Goal: Task Accomplishment & Management: Manage account settings

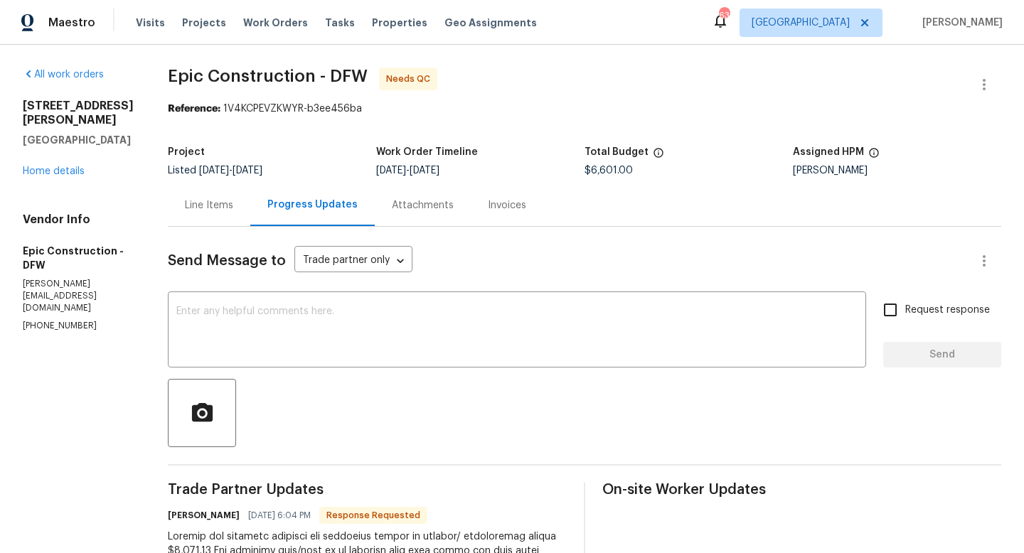
click at [185, 208] on div "Line Items" at bounding box center [209, 205] width 48 height 14
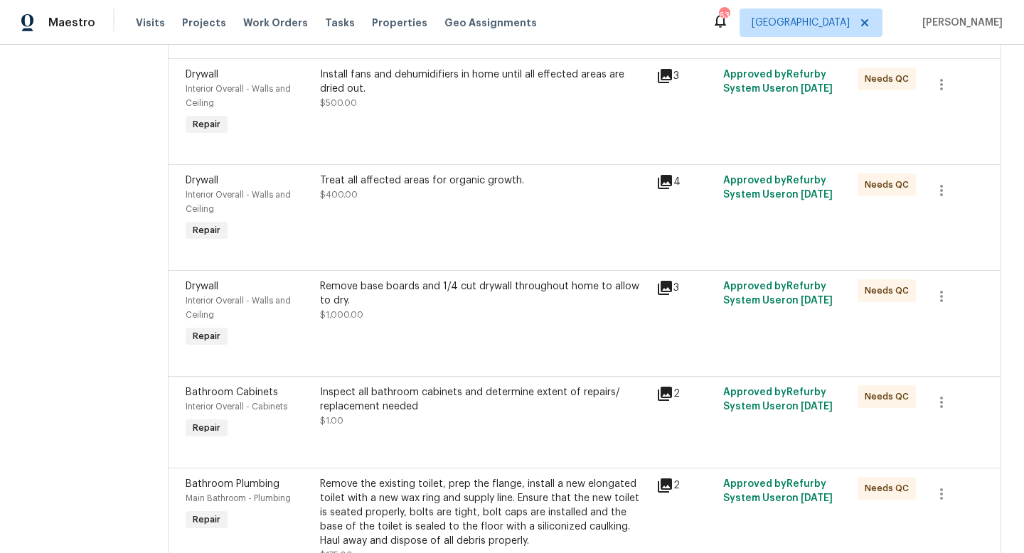
scroll to position [457, 0]
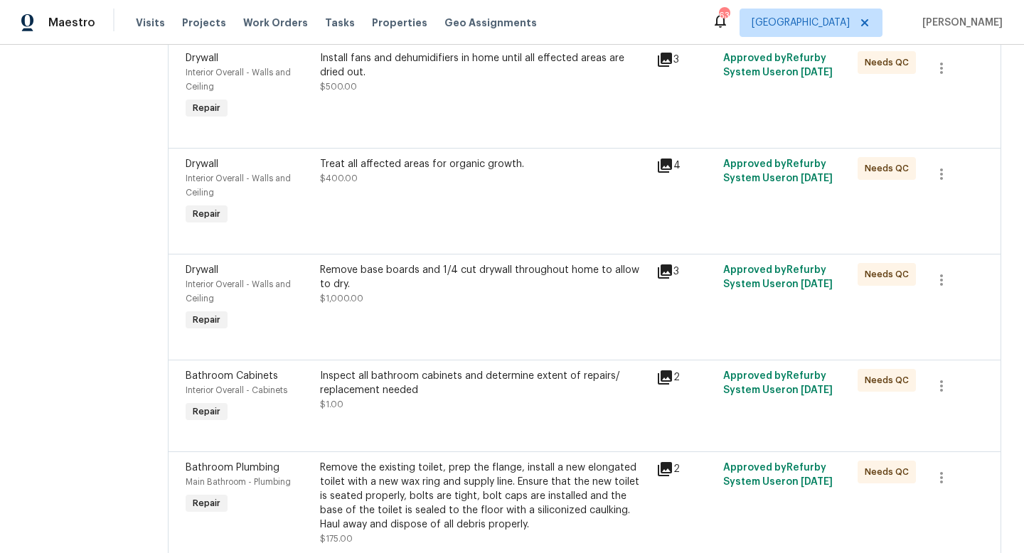
click at [409, 380] on div "Inspect all bathroom cabinets and determine extent of repairs/ replacement need…" at bounding box center [484, 383] width 328 height 28
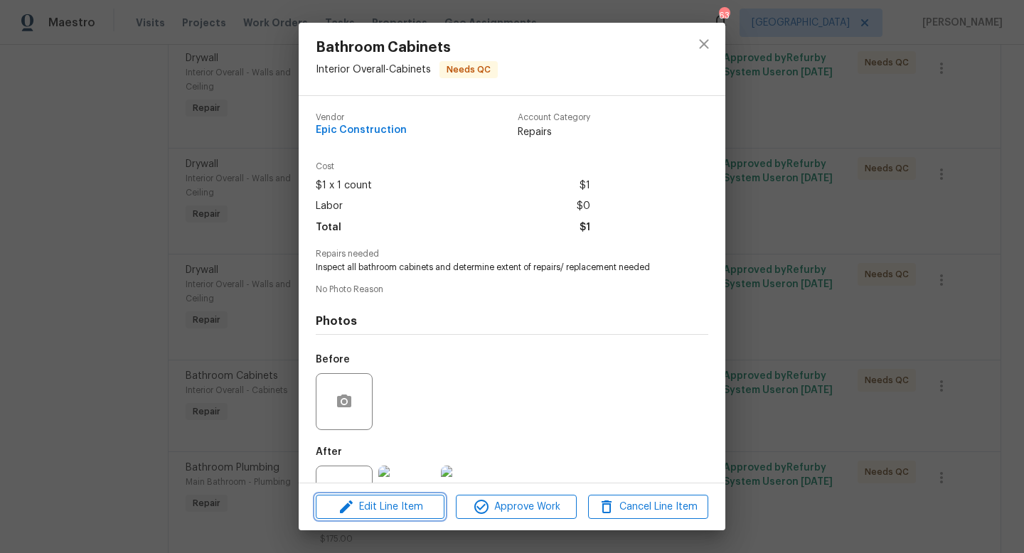
click at [361, 506] on span "Edit Line Item" at bounding box center [380, 508] width 120 height 18
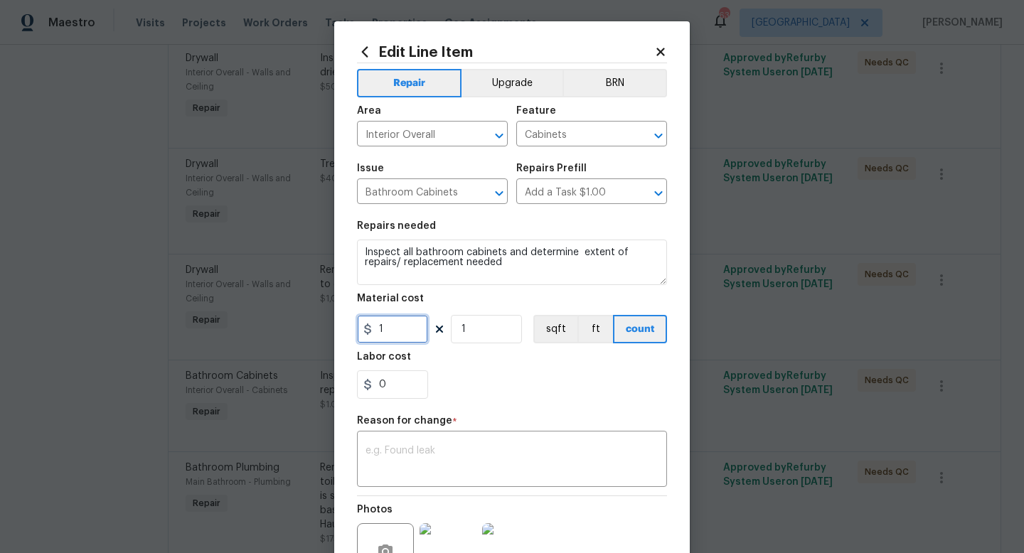
click at [388, 330] on input "1" at bounding box center [392, 329] width 71 height 28
type input "1500"
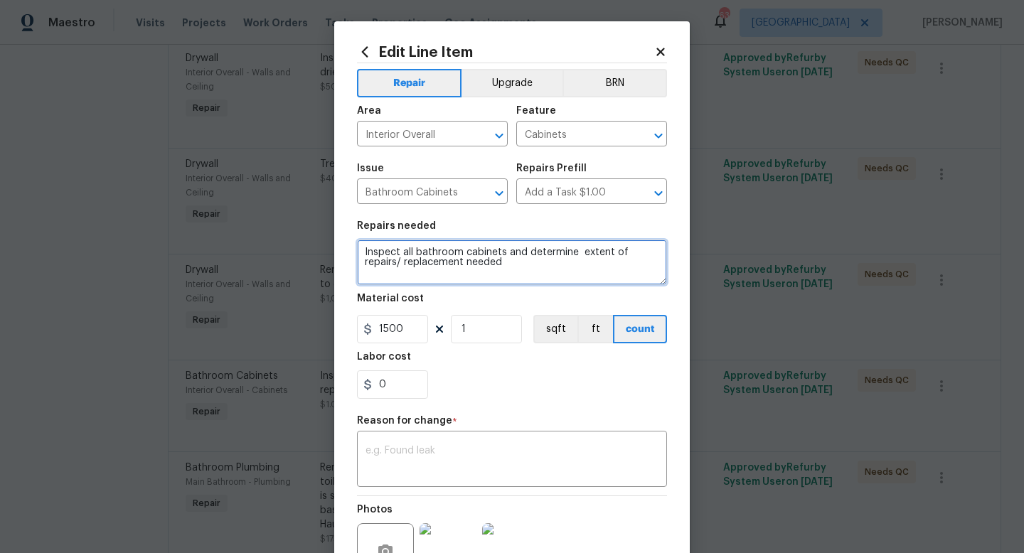
drag, startPoint x: 508, startPoint y: 262, endPoint x: 319, endPoint y: 220, distance: 193.9
click at [319, 220] on div "Edit Line Item Repair Upgrade BRN Area Interior Overall ​ Feature Cabinets ​ Is…" at bounding box center [512, 276] width 1024 height 553
type textarea "Replace vanity in main bathroom. Paint to match"
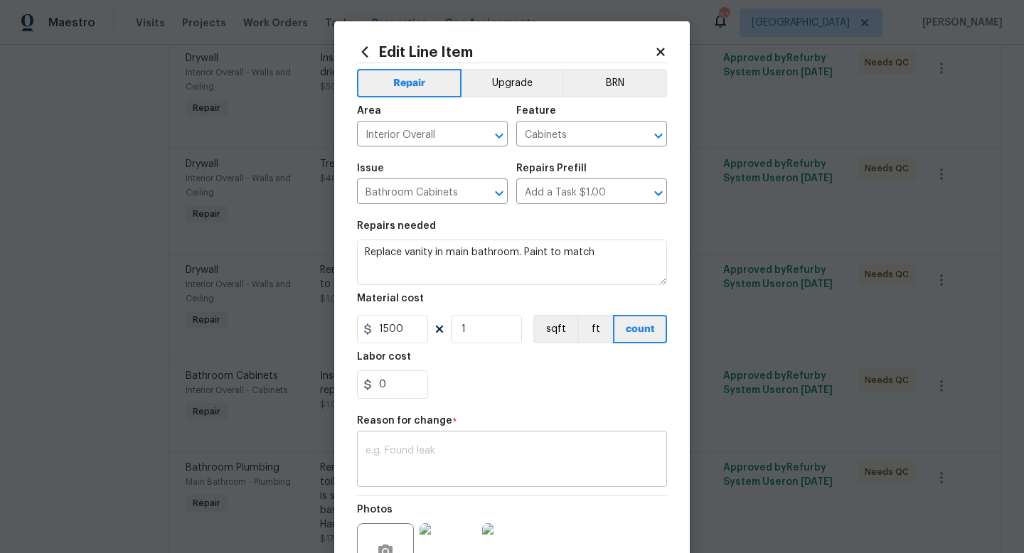
click at [496, 450] on textarea at bounding box center [512, 461] width 293 height 30
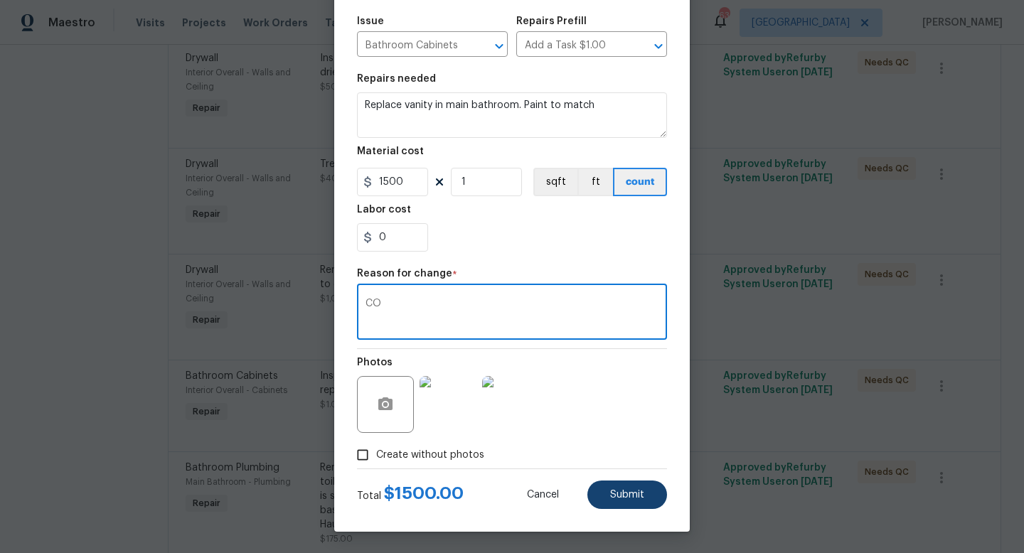
type textarea "CO"
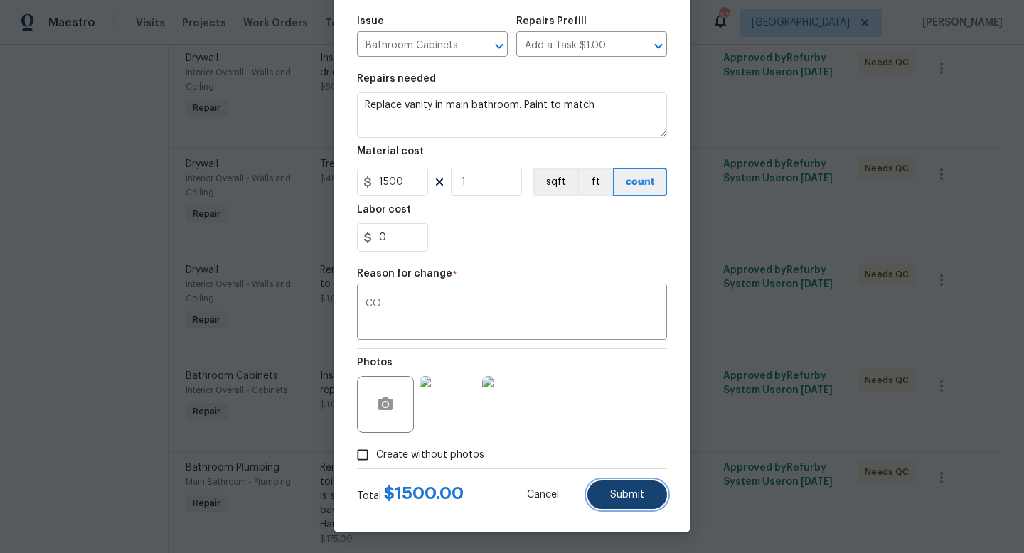
click at [625, 492] on span "Submit" at bounding box center [627, 495] width 34 height 11
type textarea "Inspect all bathroom cabinets and determine extent of repairs/ replacement need…"
type input "1"
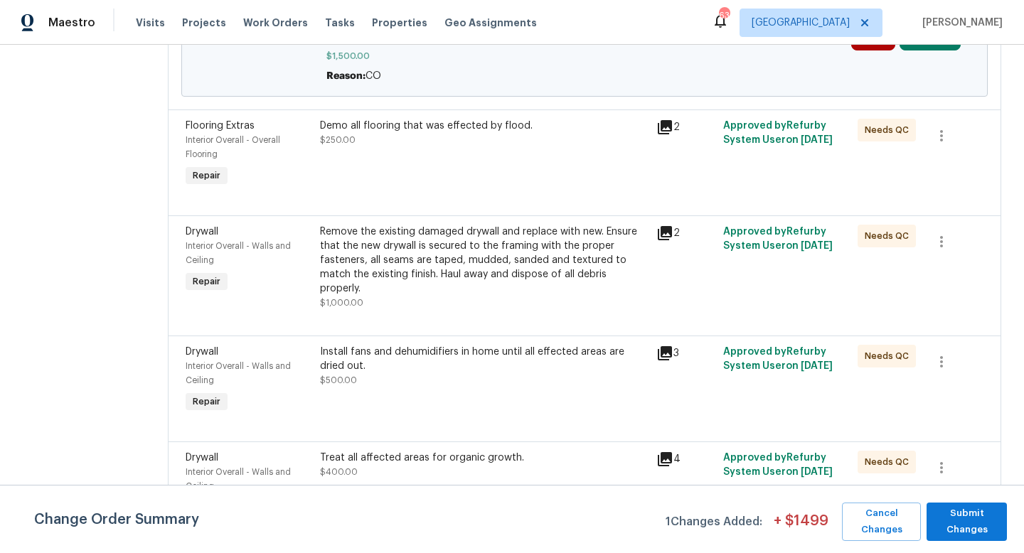
scroll to position [329, 0]
click at [363, 130] on div "Demo all flooring that was effected by flood." at bounding box center [484, 125] width 328 height 14
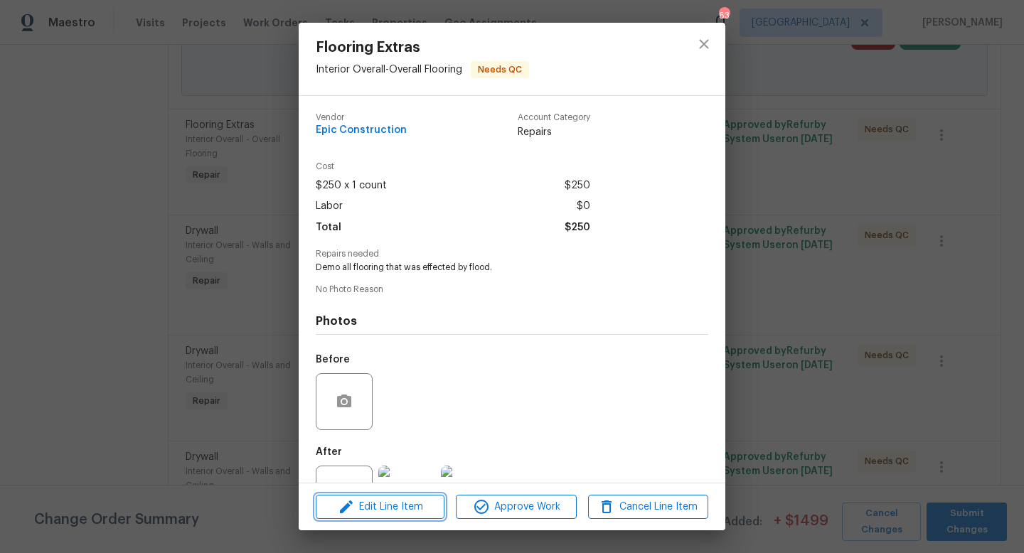
click at [382, 508] on span "Edit Line Item" at bounding box center [380, 508] width 120 height 18
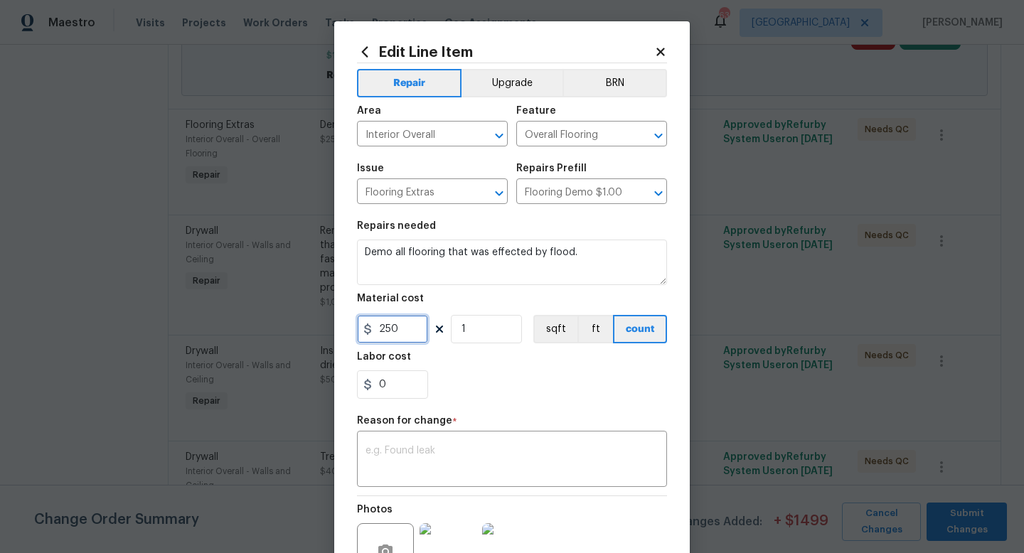
drag, startPoint x: 403, startPoint y: 329, endPoint x: 225, endPoint y: 319, distance: 178.8
click at [225, 319] on div "Edit Line Item Repair Upgrade BRN Area Interior Overall ​ Feature Overall Floor…" at bounding box center [512, 276] width 1024 height 553
type input "900"
click at [398, 444] on div "x ​" at bounding box center [512, 461] width 310 height 53
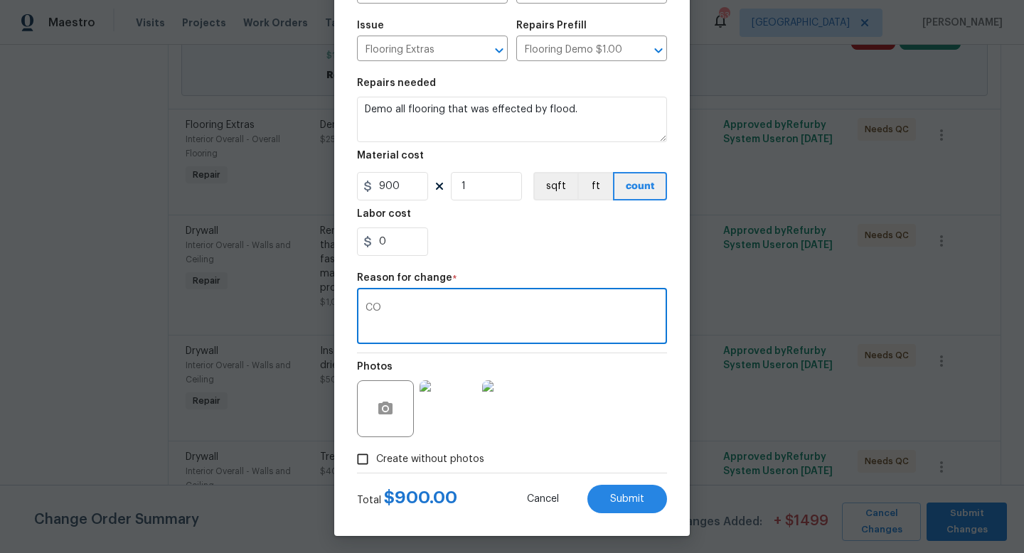
scroll to position [148, 0]
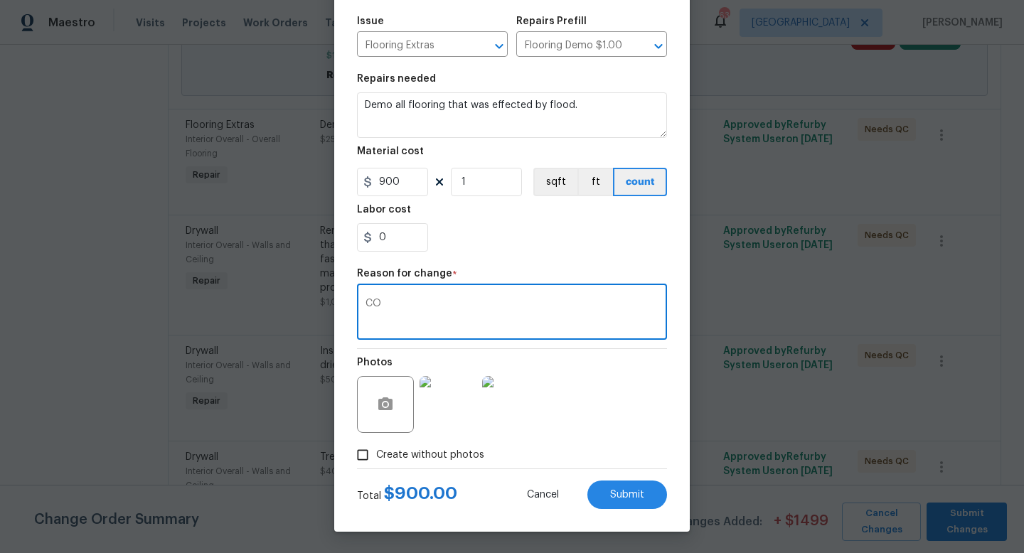
type textarea "CO"
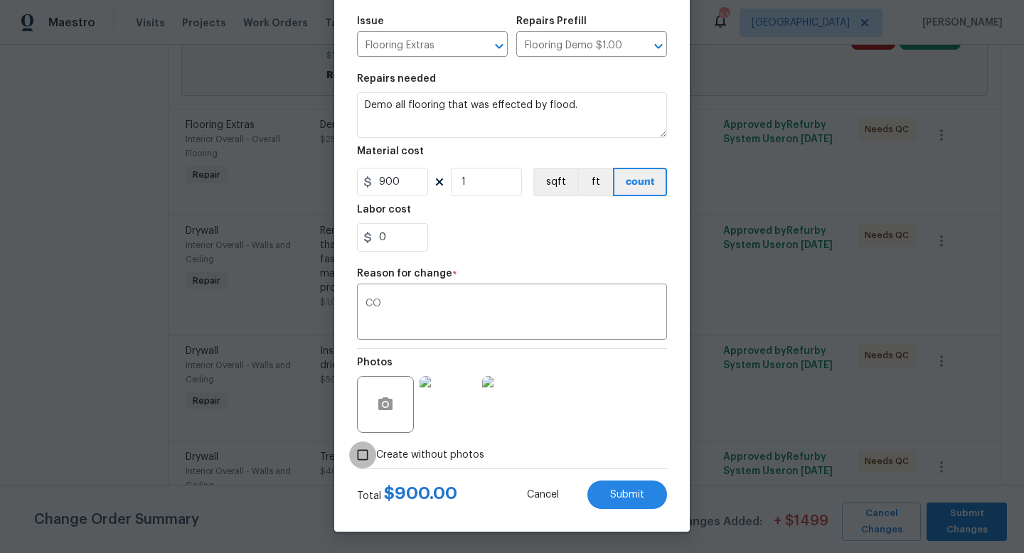
click at [364, 454] on input "Create without photos" at bounding box center [362, 455] width 27 height 27
checkbox input "false"
click at [639, 497] on span "Submit" at bounding box center [627, 495] width 34 height 11
type input "250"
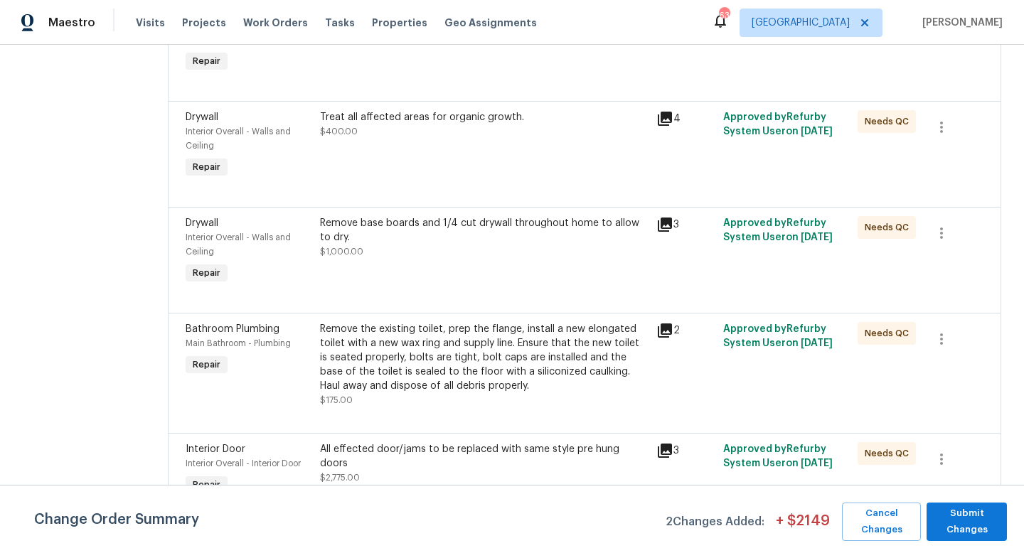
scroll to position [740, 0]
click at [466, 345] on div "Remove the existing toilet, prep the flange, install a new elongated toilet wit…" at bounding box center [484, 359] width 328 height 71
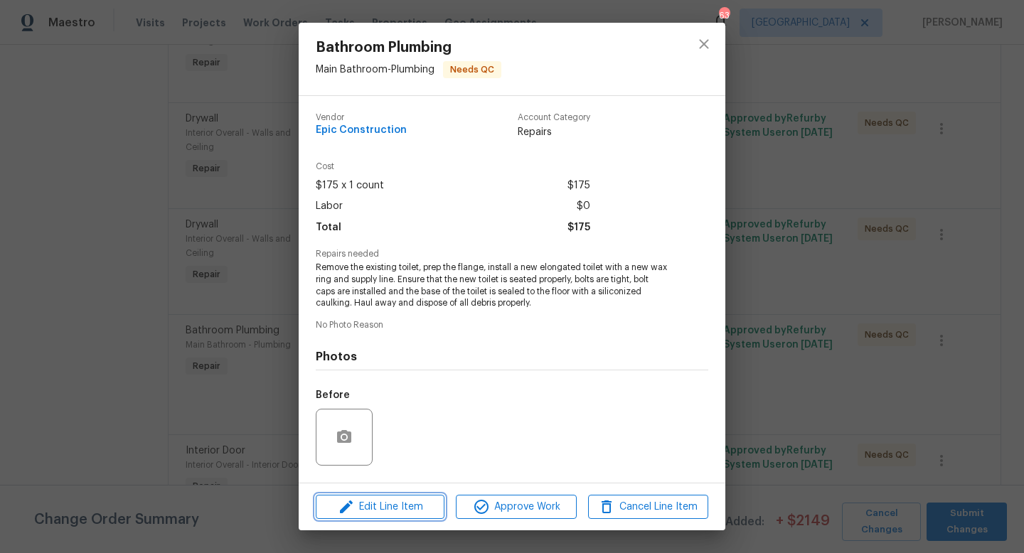
click at [393, 518] on button "Edit Line Item" at bounding box center [380, 507] width 129 height 25
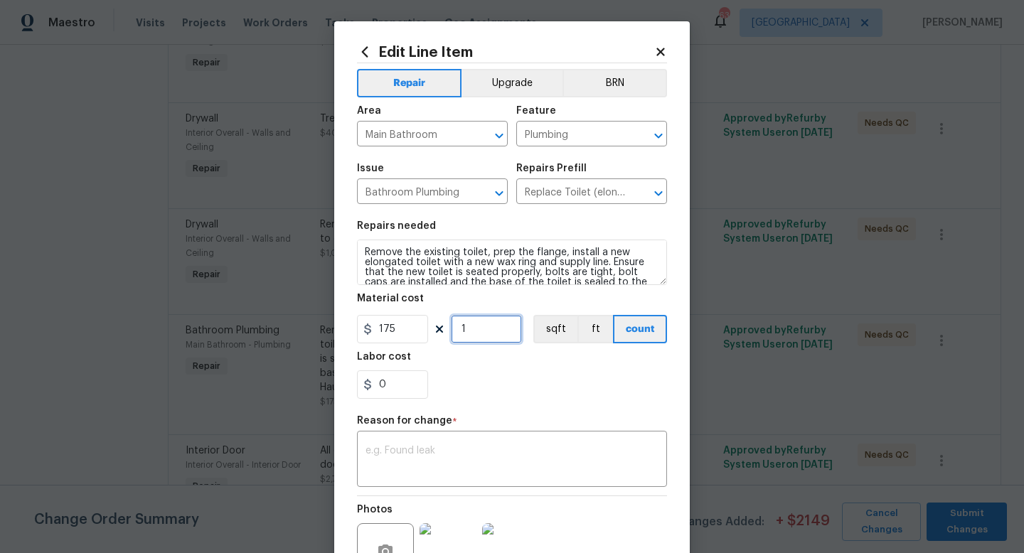
click at [484, 322] on input "1" at bounding box center [486, 329] width 71 height 28
type input "2"
click at [508, 396] on div "0" at bounding box center [512, 385] width 310 height 28
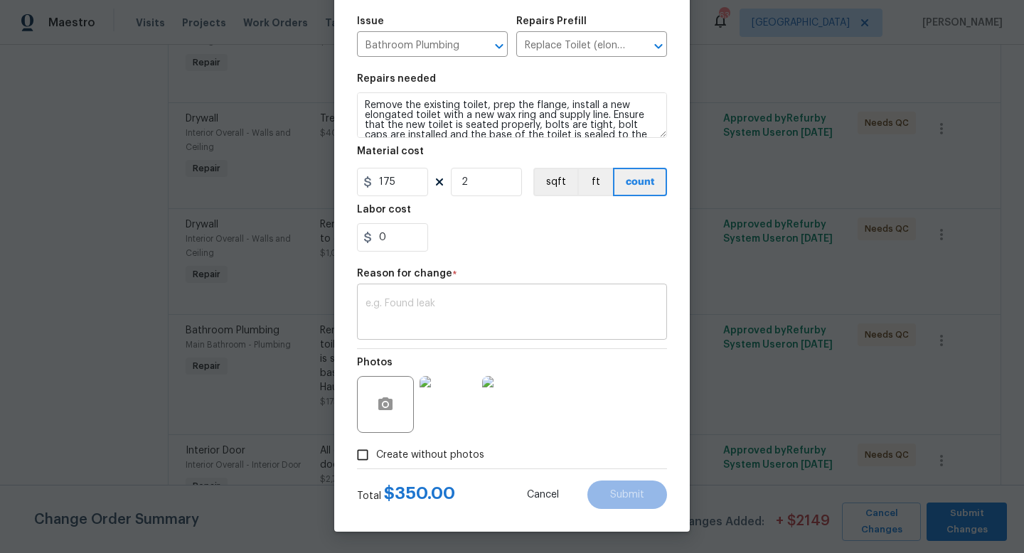
click at [420, 335] on div "x ​" at bounding box center [512, 313] width 310 height 53
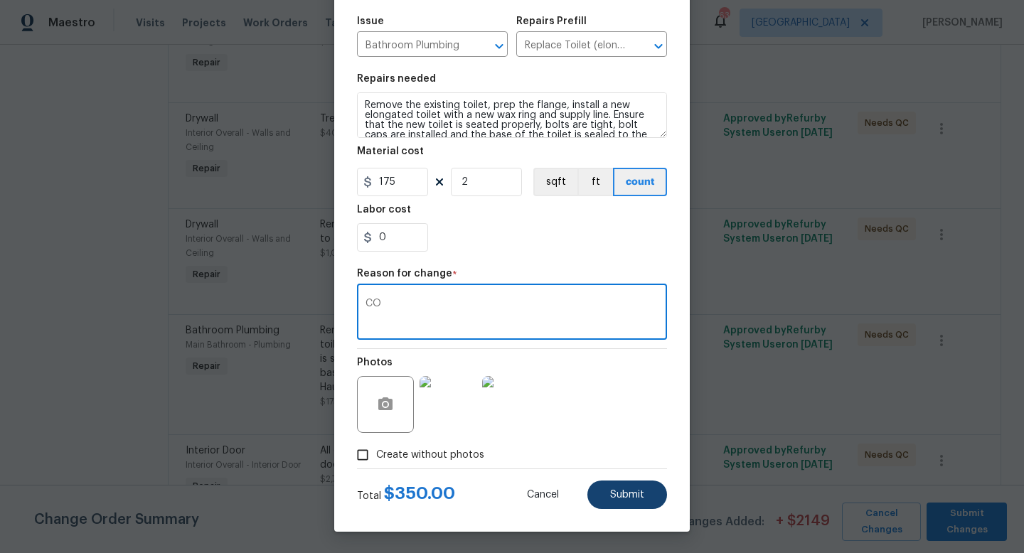
type textarea "CO"
click at [632, 490] on span "Submit" at bounding box center [627, 495] width 34 height 11
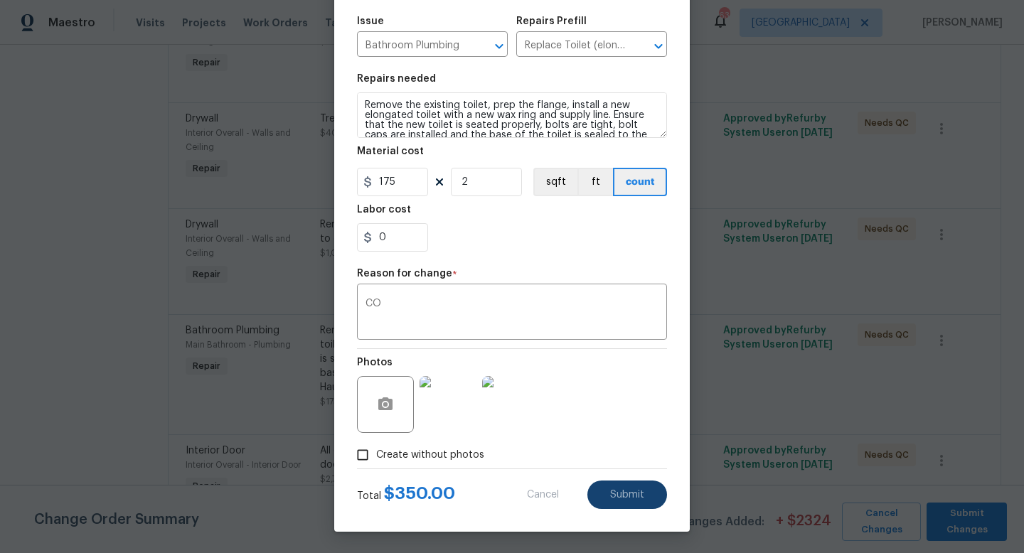
type input "1"
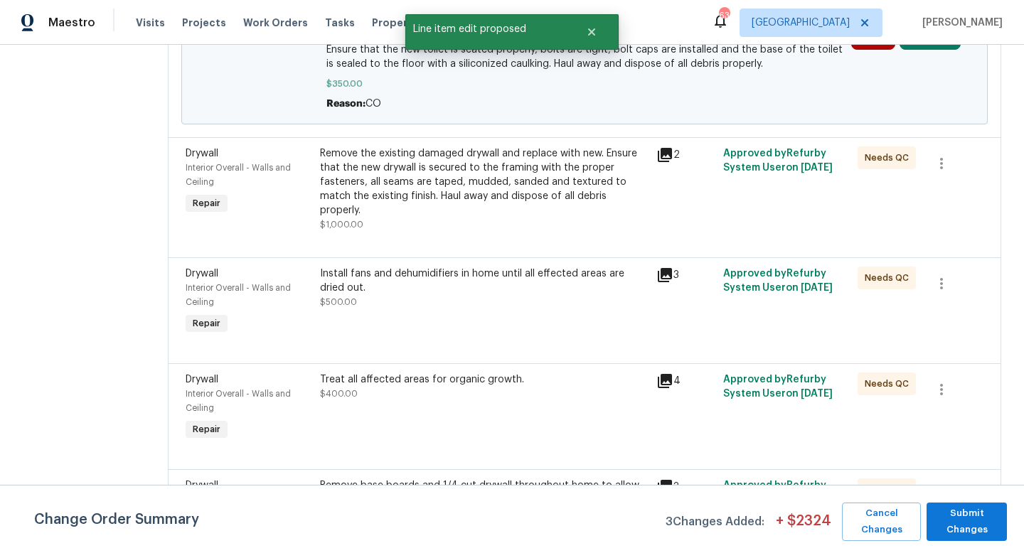
scroll to position [705, 0]
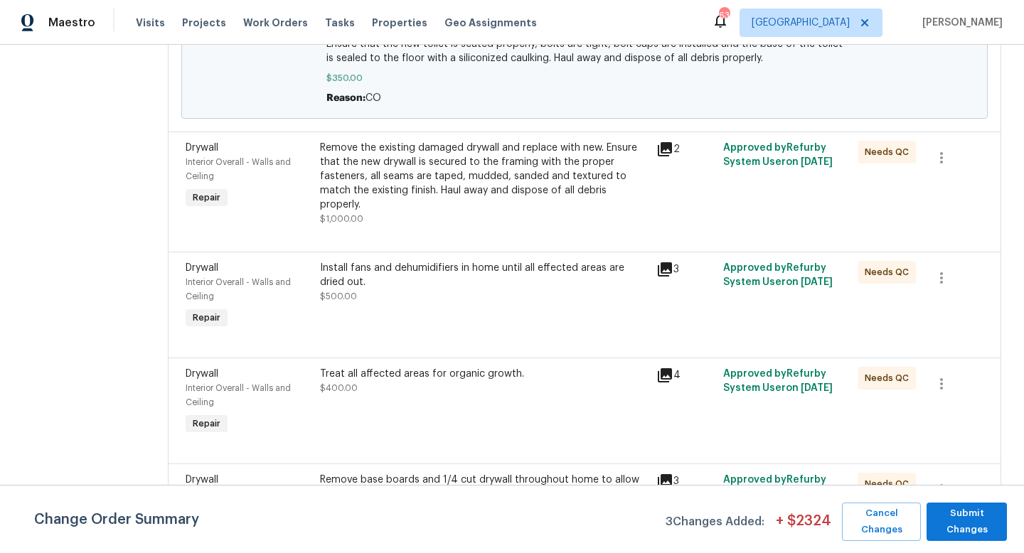
click at [383, 266] on div "Install fans and dehumidifiers in home until all effected areas are dried out." at bounding box center [484, 275] width 328 height 28
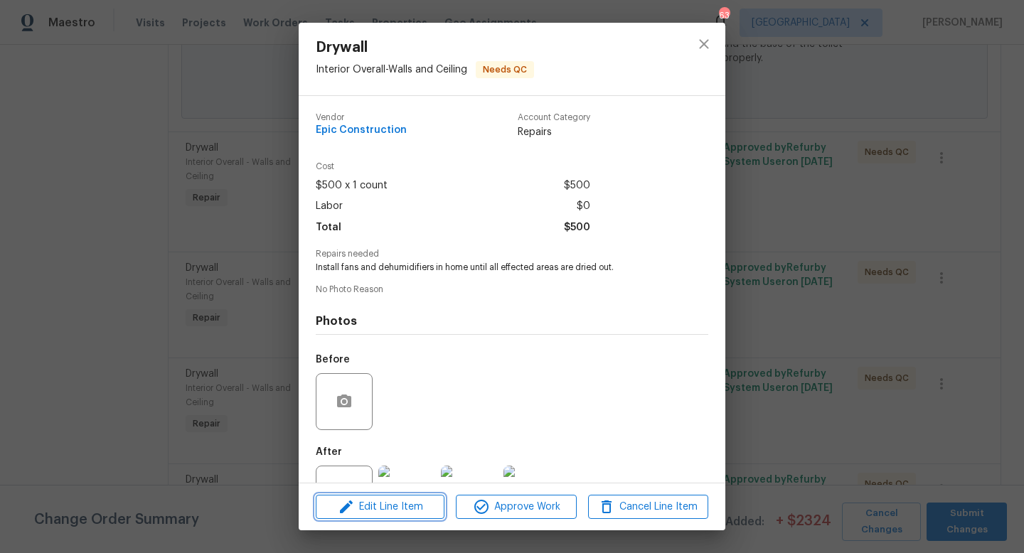
click at [374, 506] on span "Edit Line Item" at bounding box center [380, 508] width 120 height 18
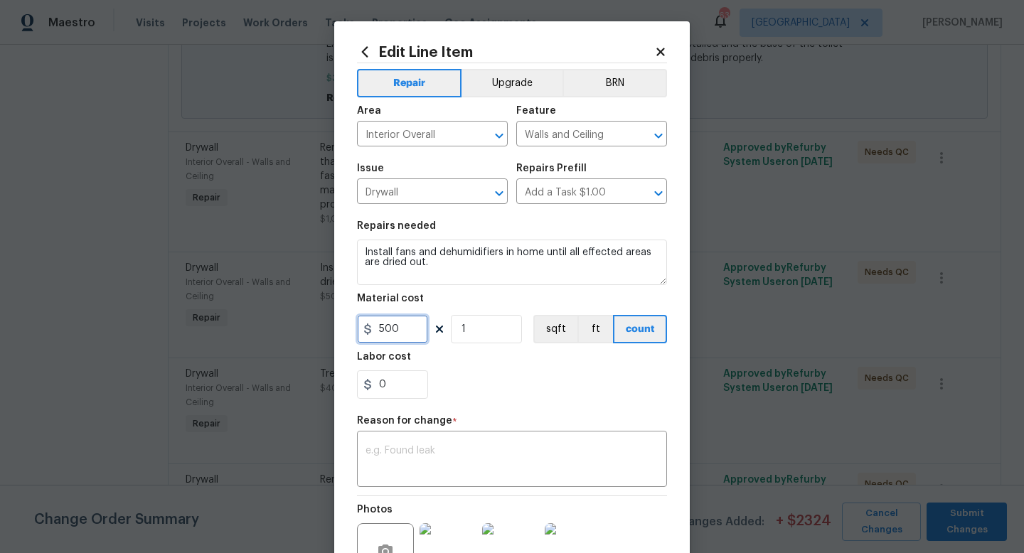
drag, startPoint x: 410, startPoint y: 333, endPoint x: 262, endPoint y: 319, distance: 148.5
click at [262, 319] on div "Edit Line Item Repair Upgrade BRN Area Interior Overall ​ Feature Walls and Cei…" at bounding box center [512, 276] width 1024 height 553
type input "2100"
click at [456, 454] on textarea at bounding box center [512, 461] width 293 height 30
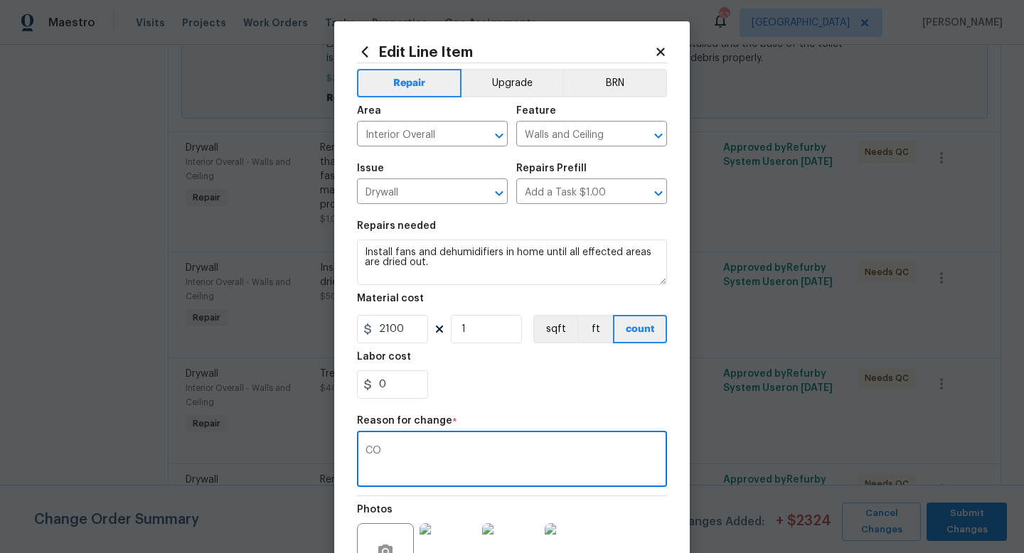
scroll to position [148, 0]
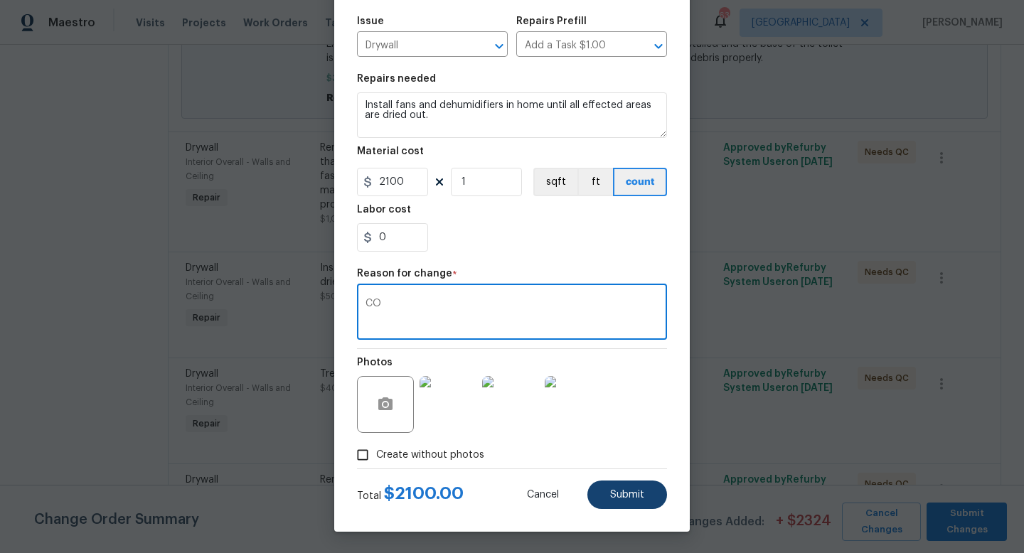
type textarea "CO"
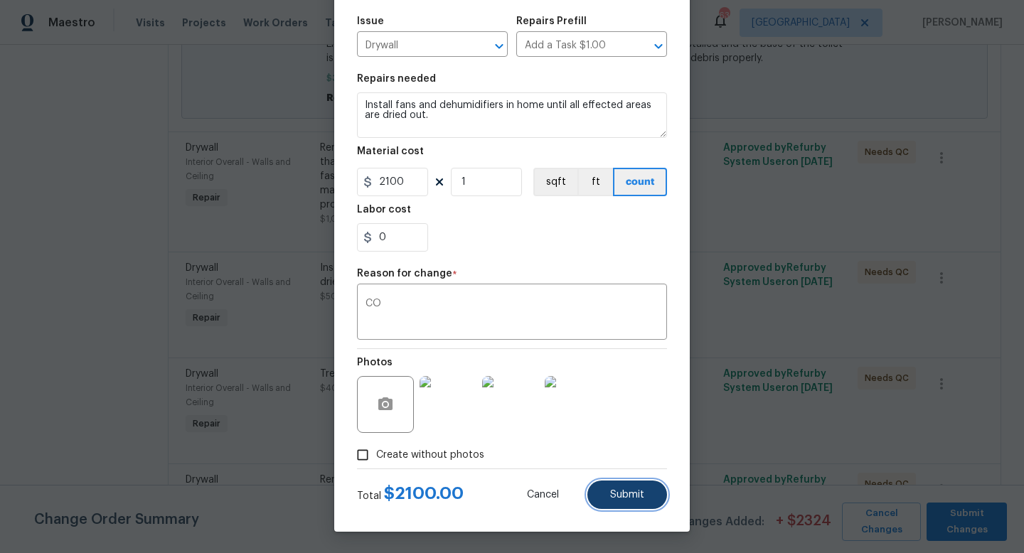
click at [641, 503] on button "Submit" at bounding box center [627, 495] width 80 height 28
type input "500"
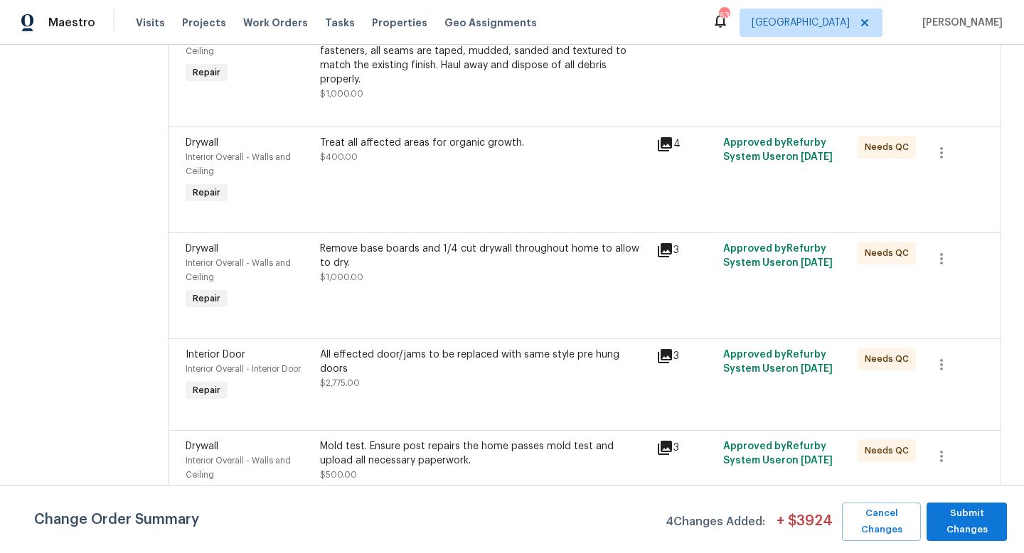
scroll to position [1025, 0]
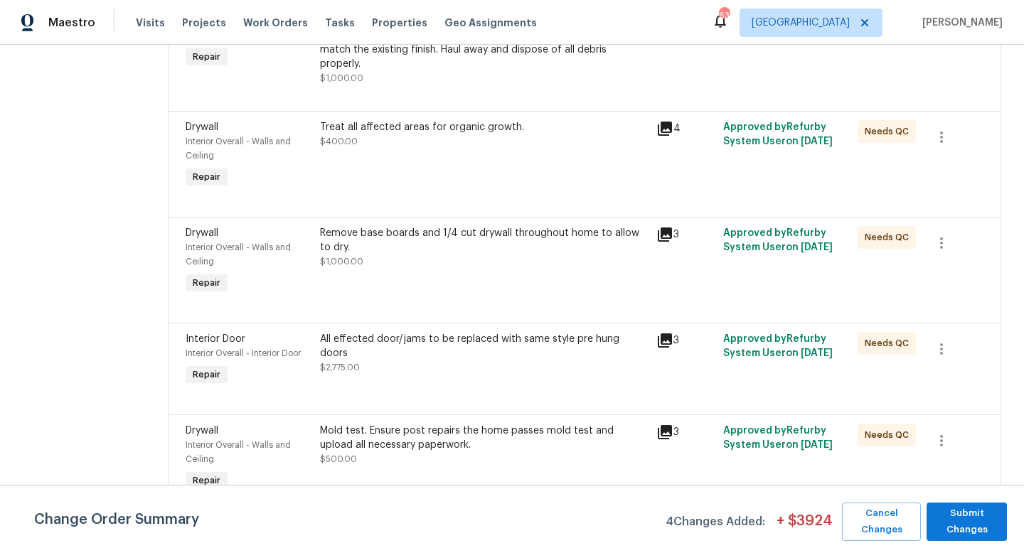
click at [388, 435] on div "Mold test. Ensure post repairs the home passes mold test and upload all necessa…" at bounding box center [484, 438] width 328 height 28
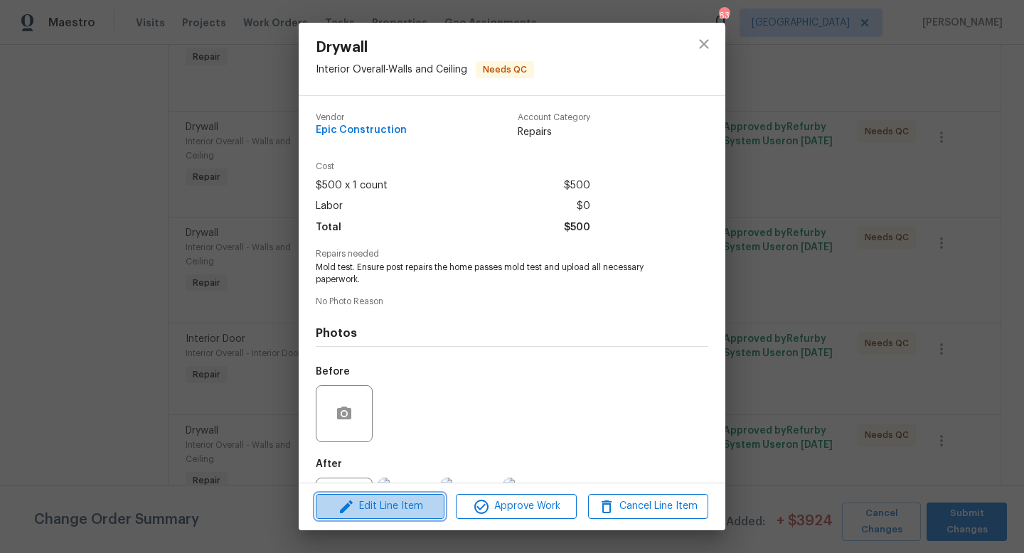
click at [393, 513] on span "Edit Line Item" at bounding box center [380, 507] width 120 height 18
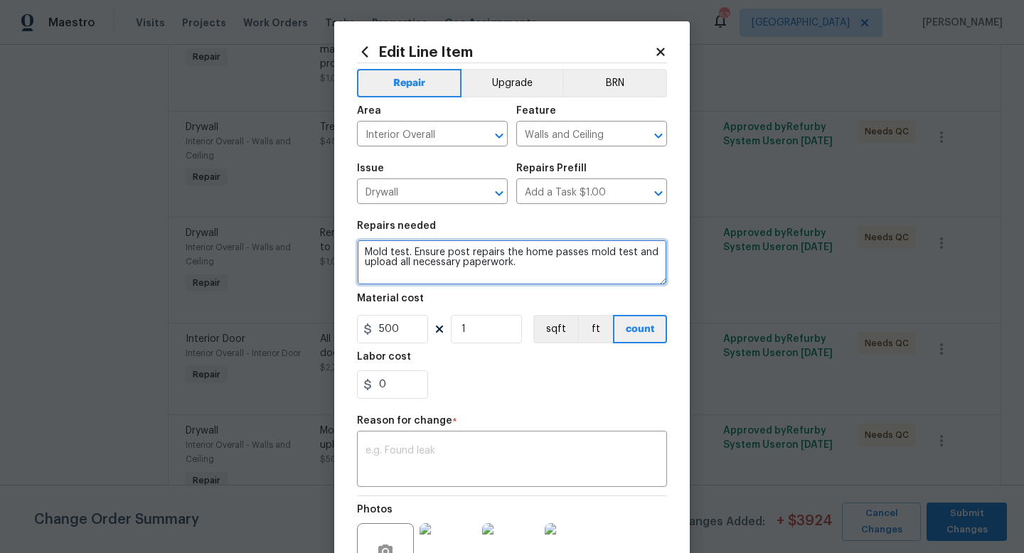
drag, startPoint x: 410, startPoint y: 252, endPoint x: 319, endPoint y: 243, distance: 91.4
click at [319, 243] on div "Edit Line Item Repair Upgrade BRN Area Interior Overall ​ Feature Walls and Cei…" at bounding box center [512, 276] width 1024 height 553
drag, startPoint x: 613, startPoint y: 253, endPoint x: 639, endPoint y: 250, distance: 26.6
click at [639, 250] on textarea "Air quality test . Ensure post repairs the home passes mold test and upload all…" at bounding box center [512, 263] width 310 height 46
type textarea "Air quality test . Ensure post repairs the home passes test and upload all nece…"
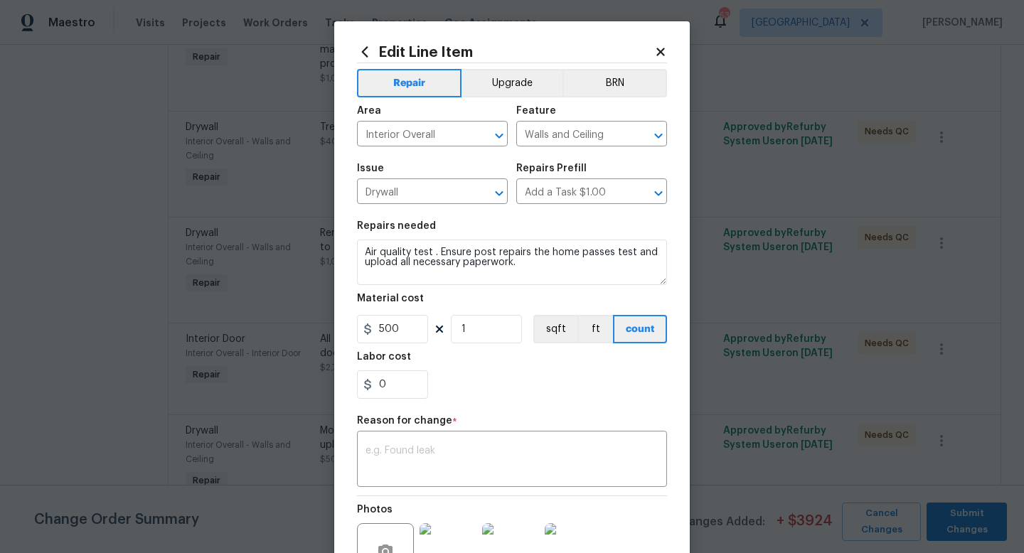
drag, startPoint x: 428, startPoint y: 334, endPoint x: 384, endPoint y: 334, distance: 44.1
click at [384, 334] on div "500 1 sqft ft count" at bounding box center [512, 329] width 310 height 28
drag, startPoint x: 384, startPoint y: 334, endPoint x: 401, endPoint y: 333, distance: 17.1
click at [401, 334] on input "500" at bounding box center [392, 329] width 71 height 28
drag, startPoint x: 401, startPoint y: 333, endPoint x: 290, endPoint y: 329, distance: 111.0
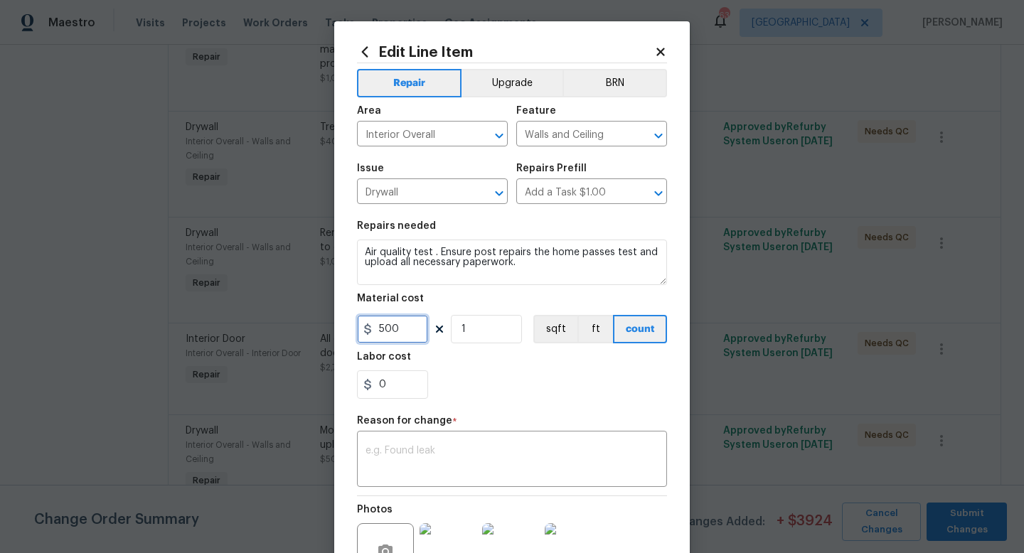
click at [290, 329] on div "Edit Line Item Repair Upgrade BRN Area Interior Overall ​ Feature Walls and Cei…" at bounding box center [512, 276] width 1024 height 553
type input "1000"
click at [427, 466] on textarea at bounding box center [512, 461] width 293 height 30
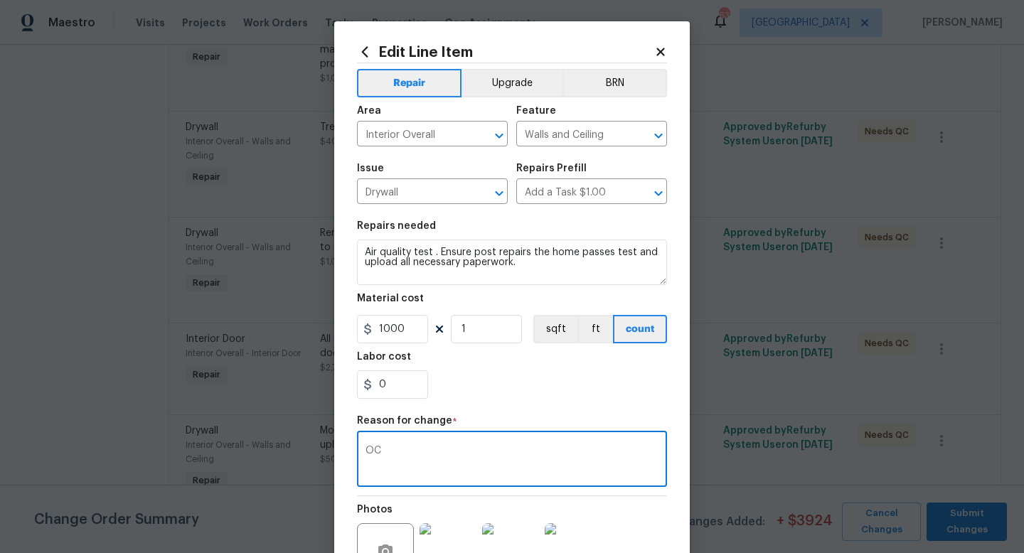
type textarea "O"
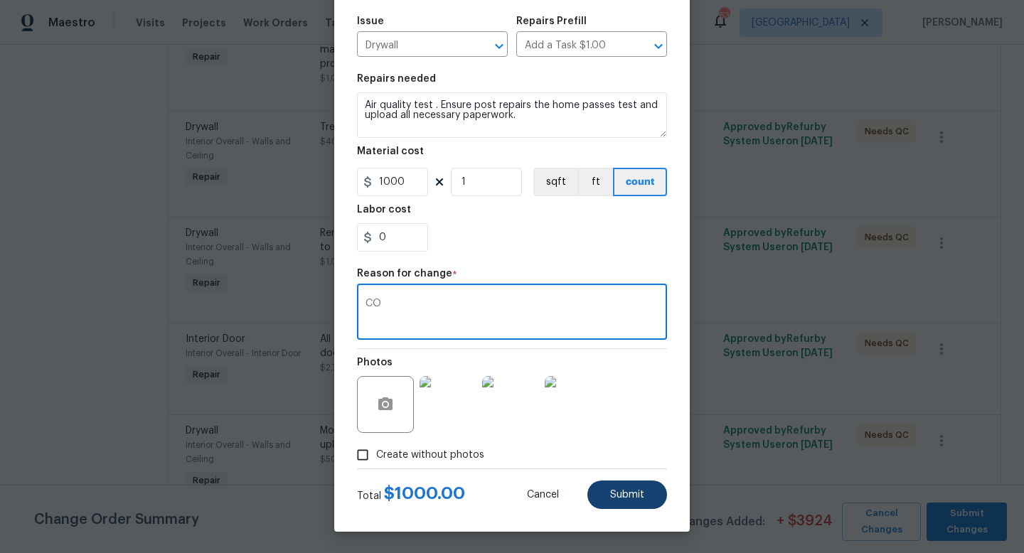
type textarea "CO"
click at [639, 495] on span "Submit" at bounding box center [627, 495] width 34 height 11
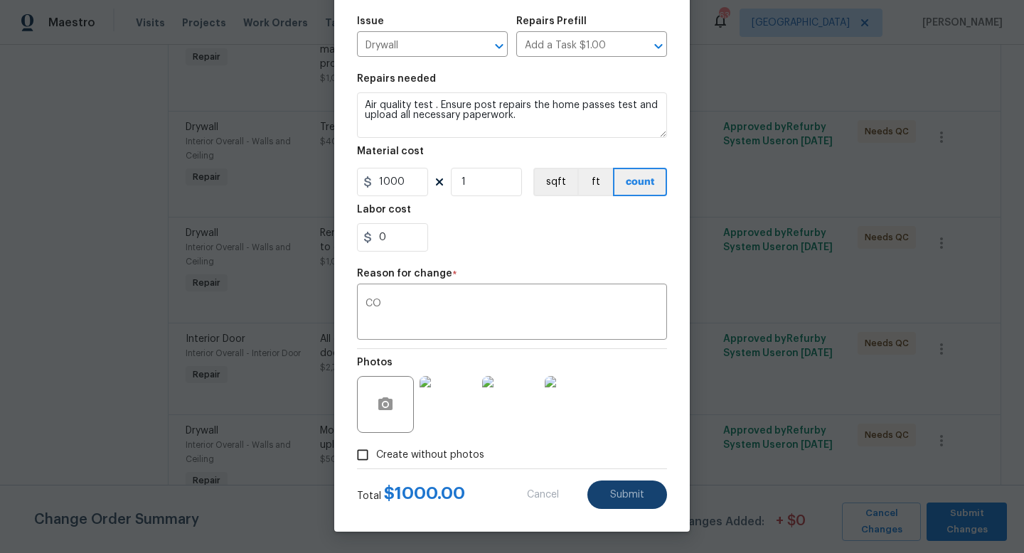
type textarea "Mold test. Ensure post repairs the home passes mold test and upload all necessa…"
type input "500"
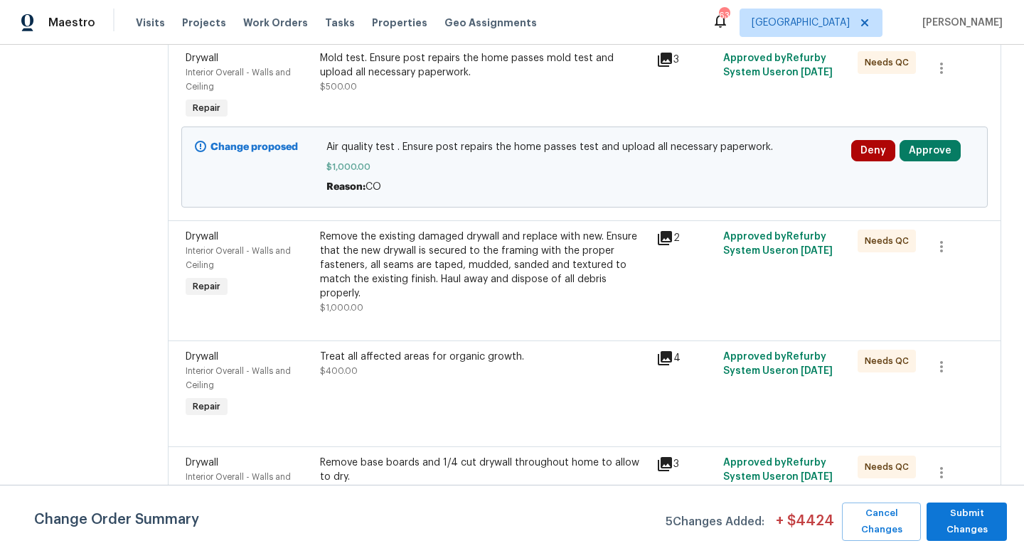
scroll to position [982, 0]
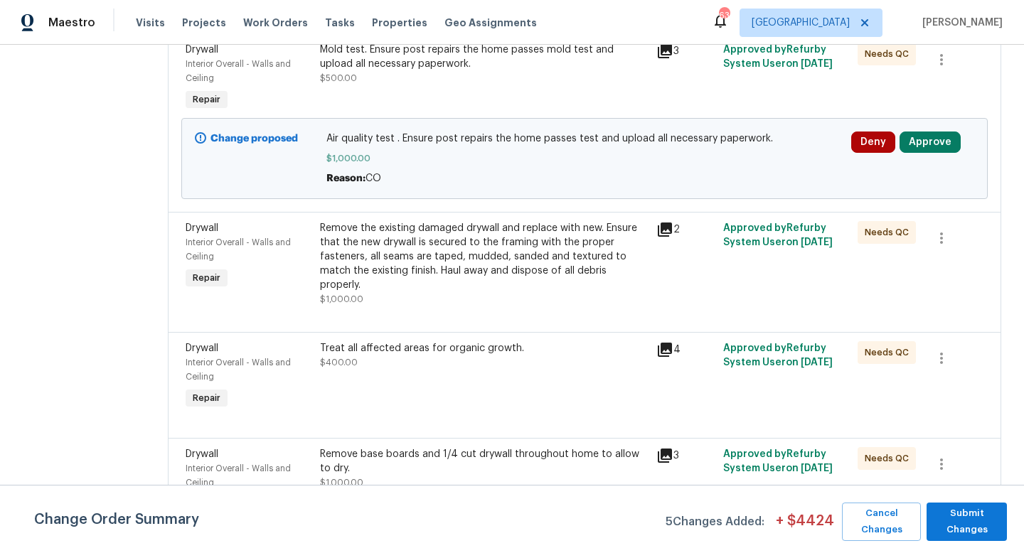
click at [440, 362] on div "Treat all affected areas for organic growth. $400.00" at bounding box center [484, 377] width 336 height 80
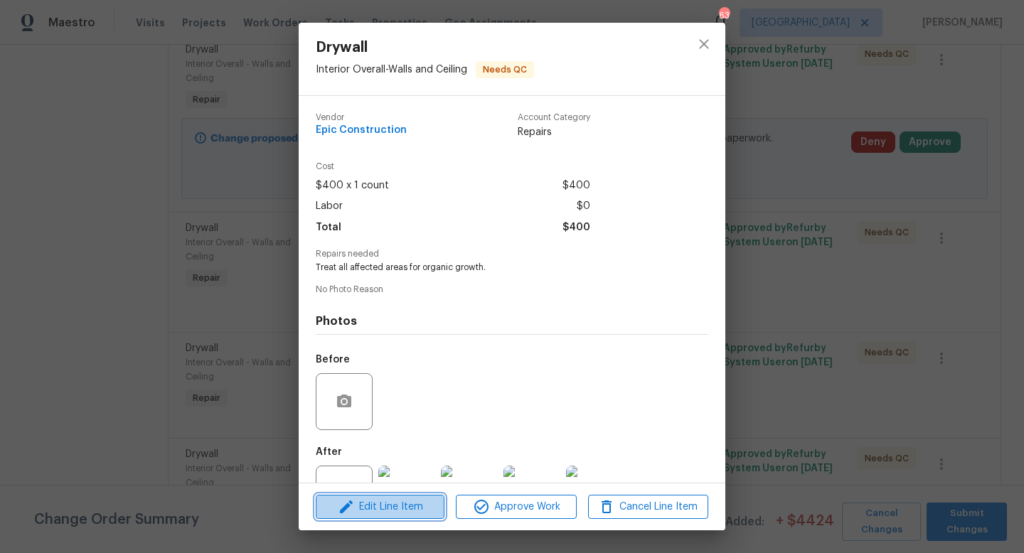
click at [378, 511] on span "Edit Line Item" at bounding box center [380, 508] width 120 height 18
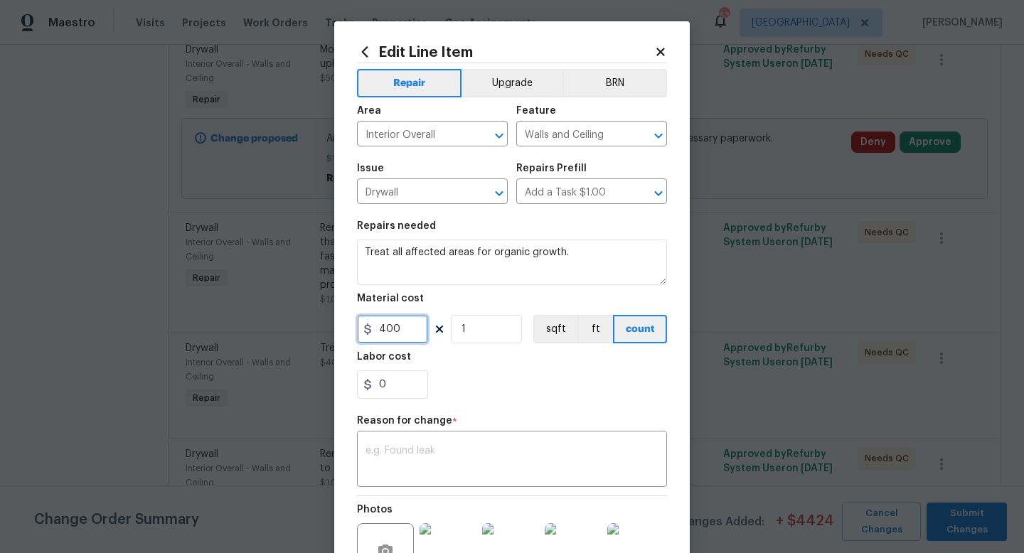
drag, startPoint x: 408, startPoint y: 329, endPoint x: 145, endPoint y: 281, distance: 267.4
click at [145, 281] on div "Edit Line Item Repair Upgrade BRN Area Interior Overall ​ Feature Walls and Cei…" at bounding box center [512, 276] width 1024 height 553
type input "3500"
click at [382, 454] on textarea at bounding box center [512, 461] width 293 height 30
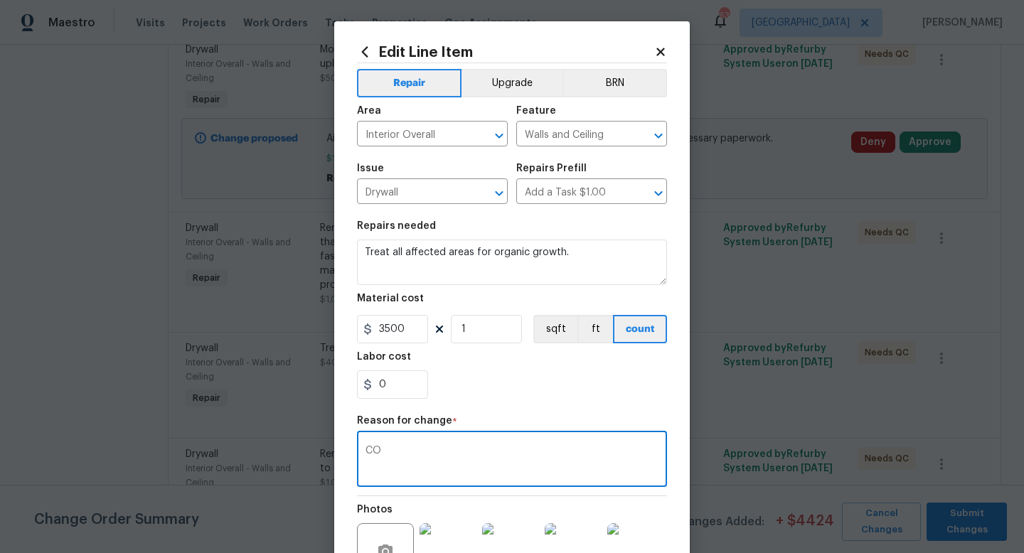
scroll to position [148, 0]
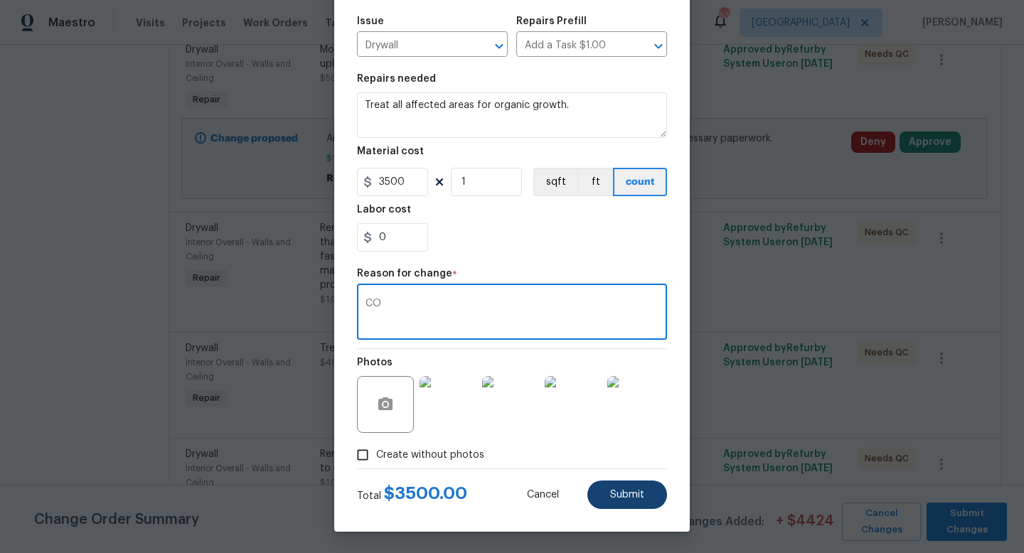
type textarea "CO"
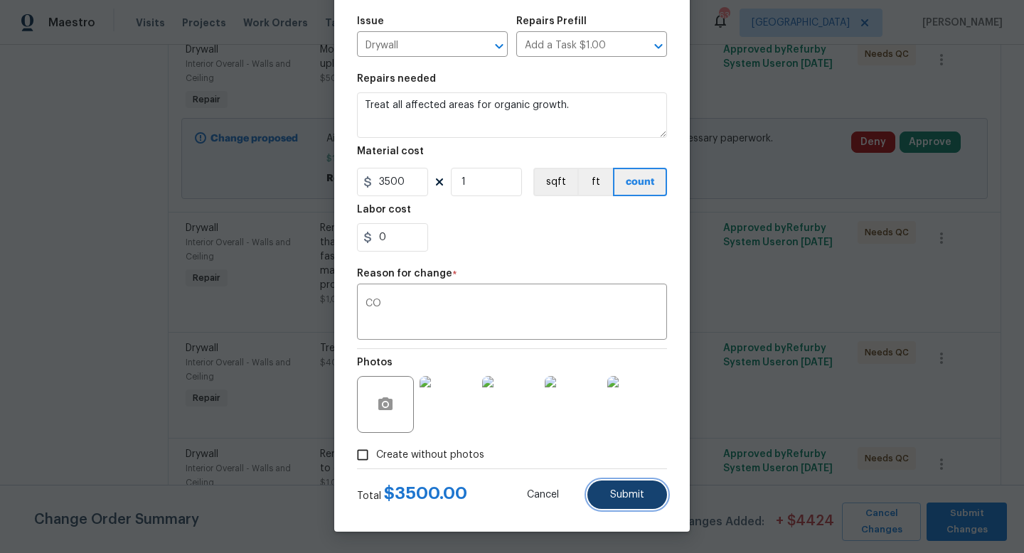
click at [629, 501] on button "Submit" at bounding box center [627, 495] width 80 height 28
type input "400"
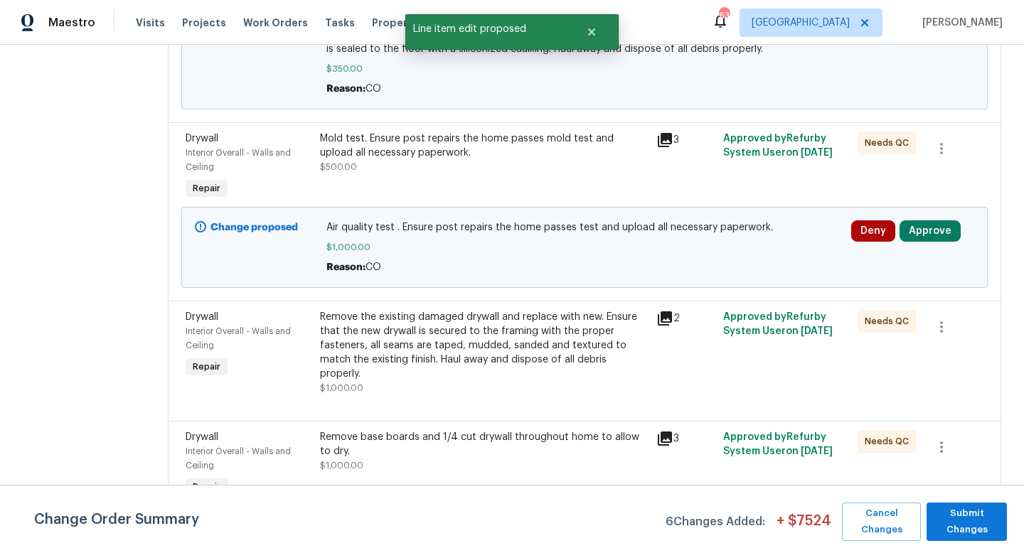
scroll to position [1171, 0]
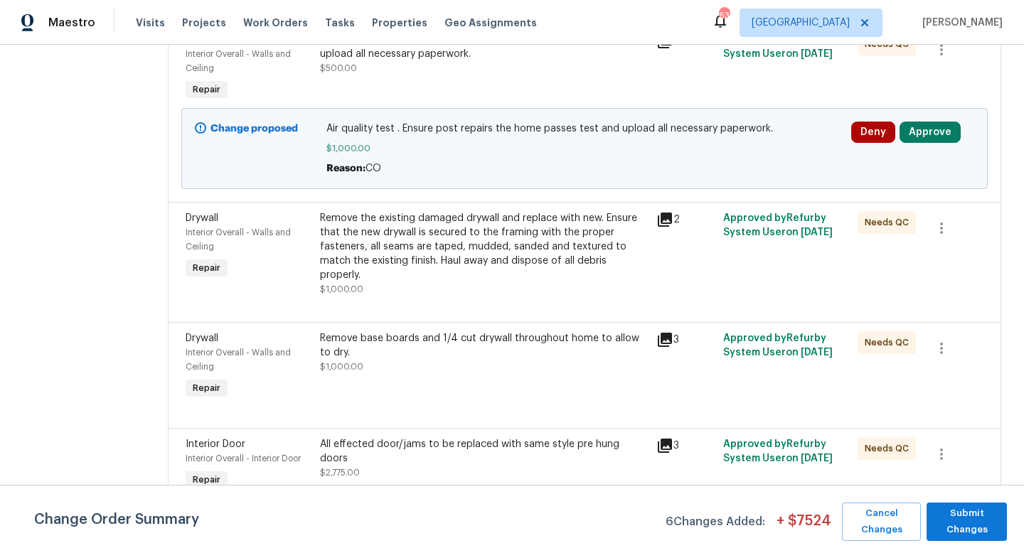
click at [427, 243] on div "Remove the existing damaged drywall and replace with new. Ensure that the new d…" at bounding box center [484, 246] width 328 height 71
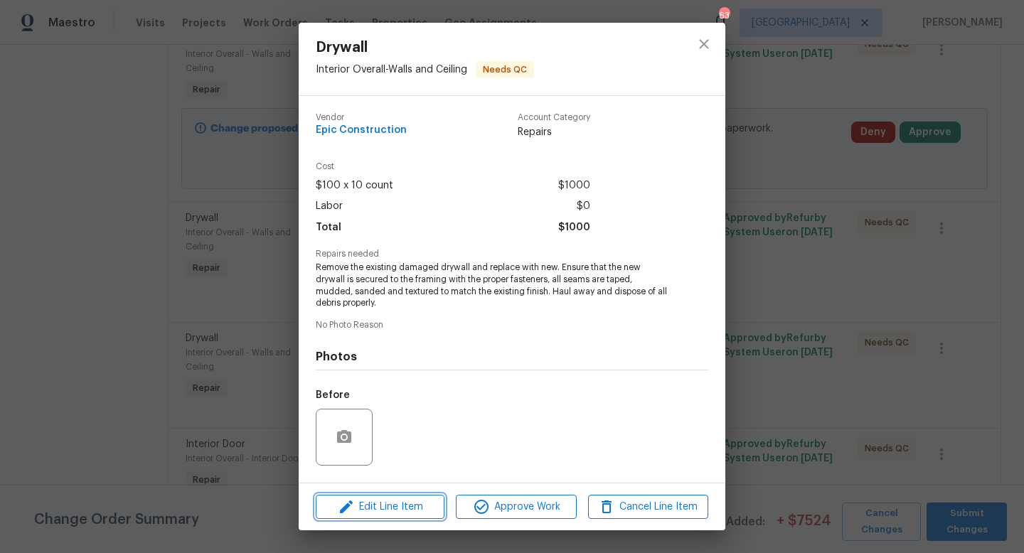
click at [377, 511] on span "Edit Line Item" at bounding box center [380, 508] width 120 height 18
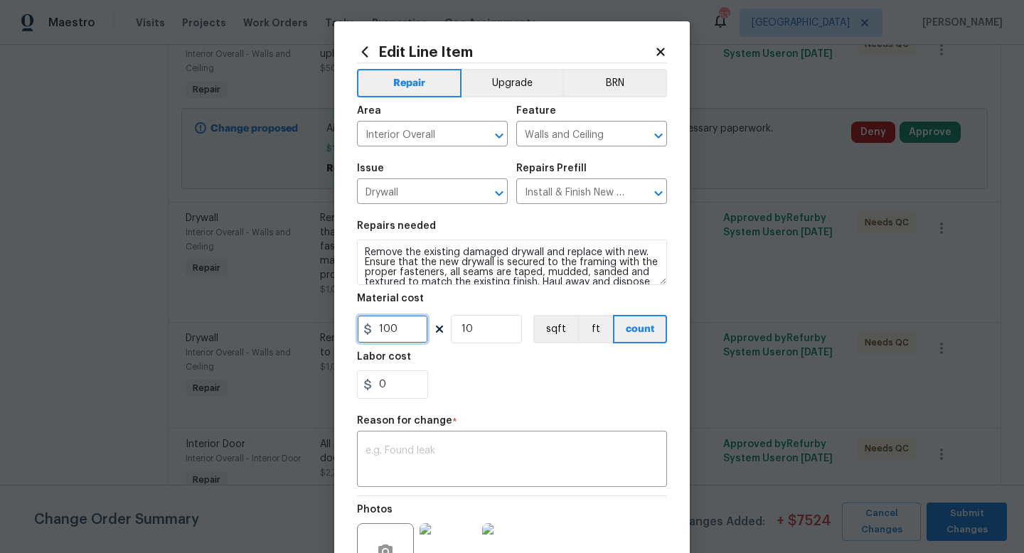
drag, startPoint x: 417, startPoint y: 332, endPoint x: 269, endPoint y: 320, distance: 149.1
click at [269, 320] on div "Edit Line Item Repair Upgrade BRN Area Interior Overall ​ Feature Walls and Cei…" at bounding box center [512, 276] width 1024 height 553
type input "4500"
click at [504, 322] on input "10" at bounding box center [486, 329] width 71 height 28
type input "1"
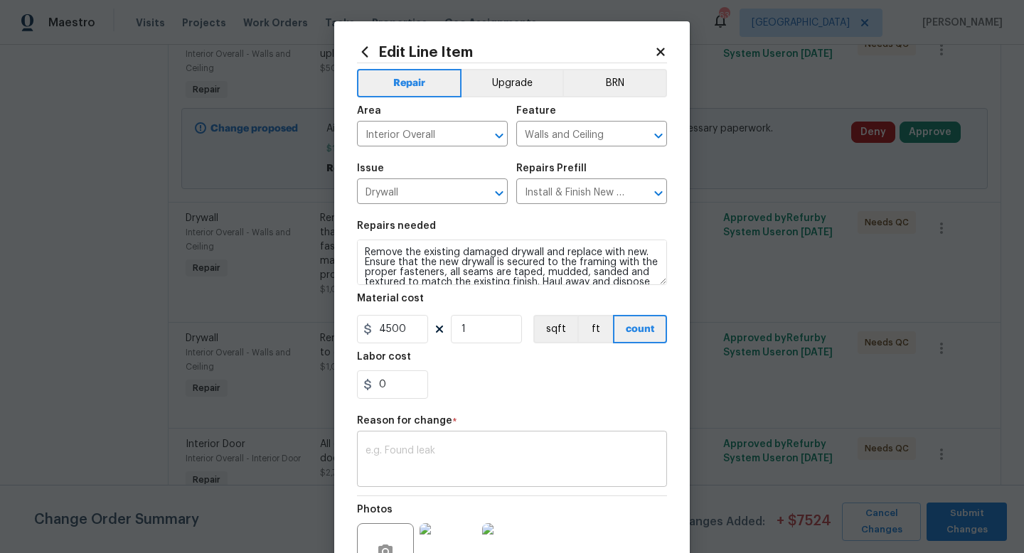
click at [533, 456] on textarea at bounding box center [512, 461] width 293 height 30
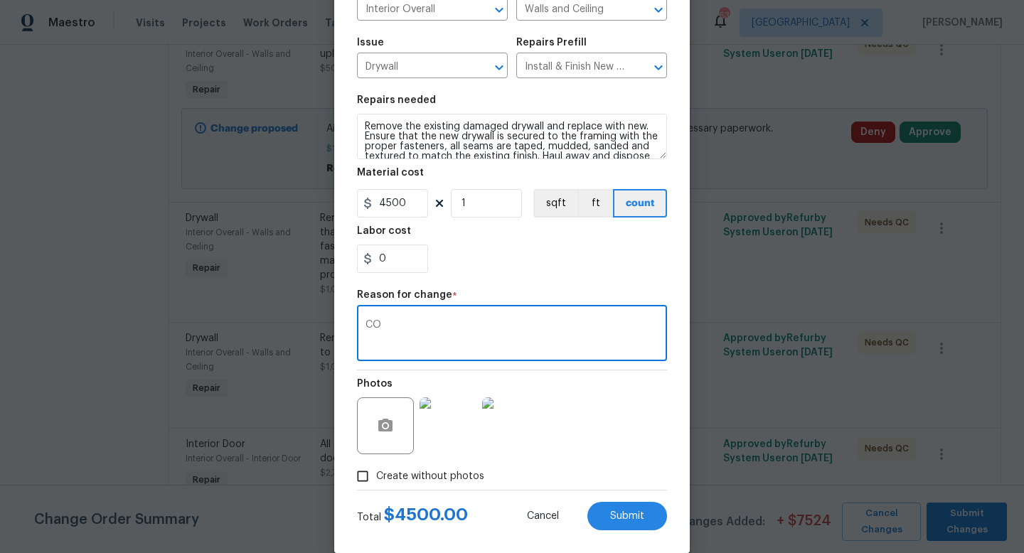
scroll to position [148, 0]
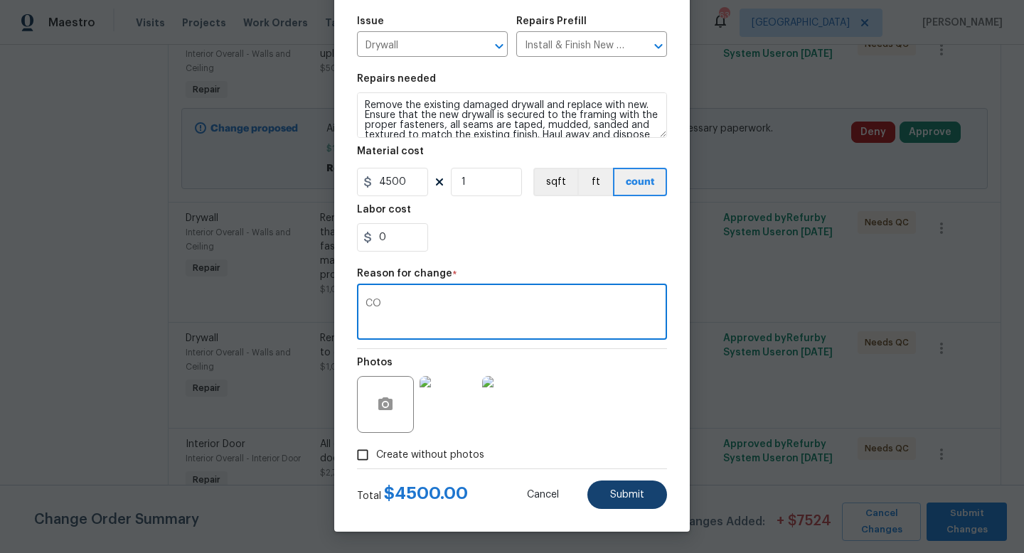
type textarea "CO"
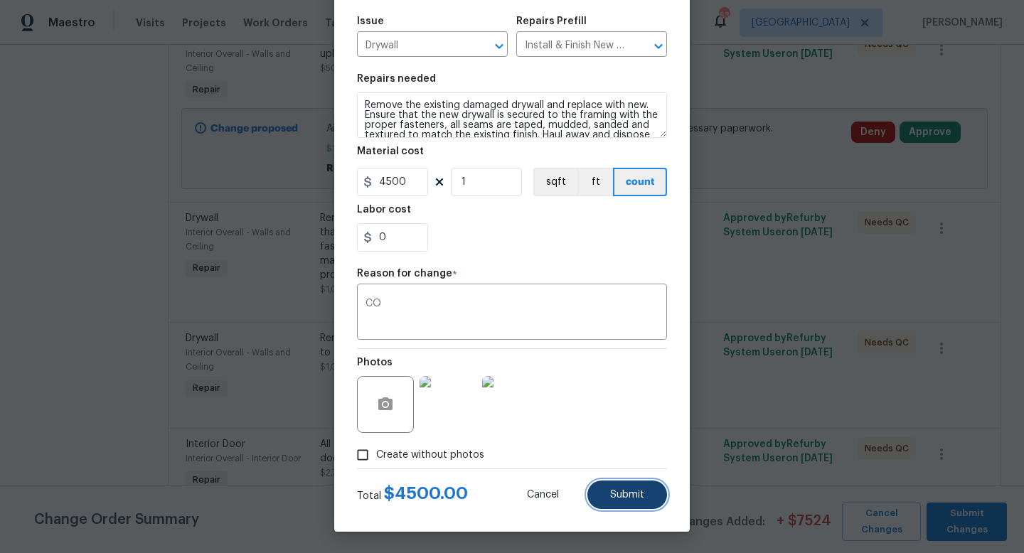
click at [623, 496] on span "Submit" at bounding box center [627, 495] width 34 height 11
type input "10"
type input "100"
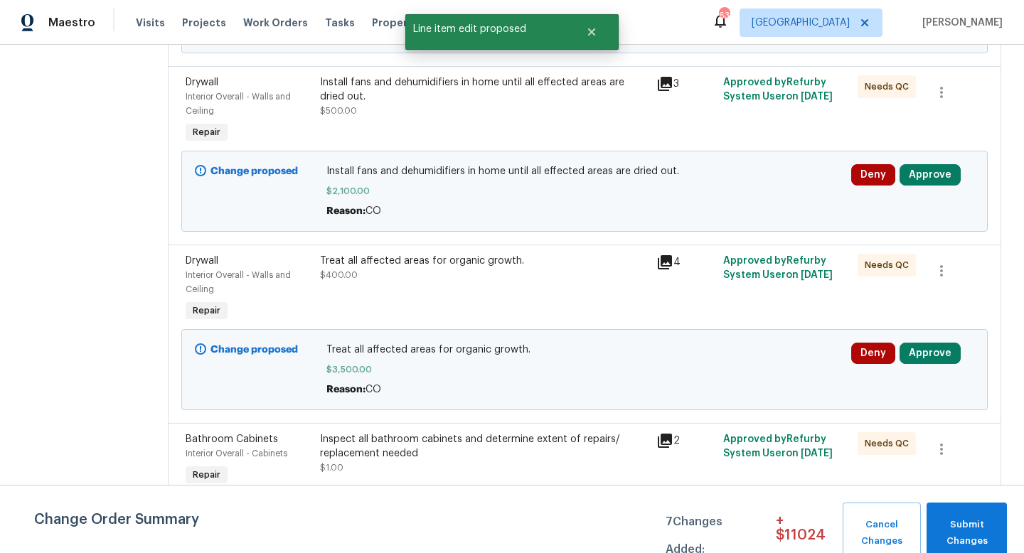
scroll to position [1272, 0]
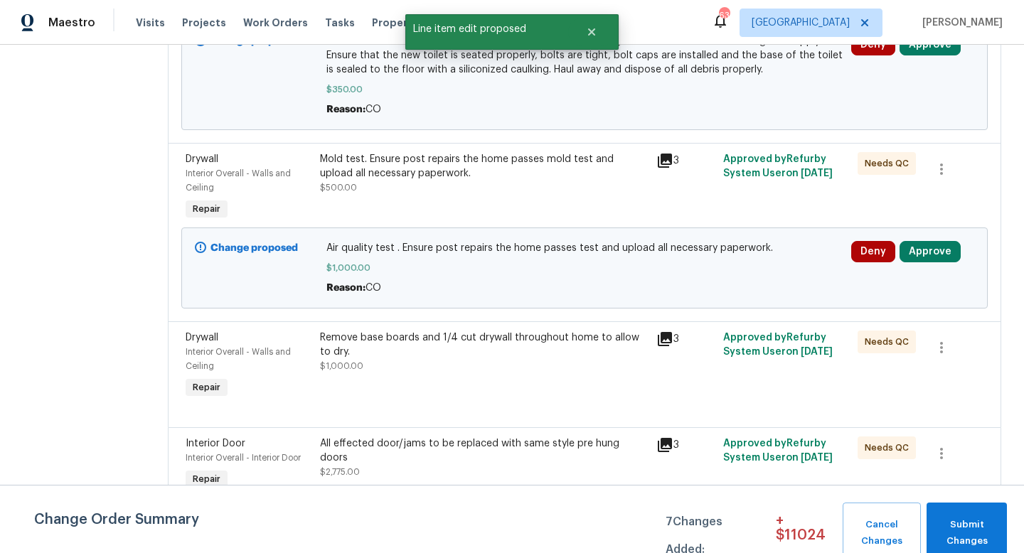
click at [435, 331] on div "Remove base boards and 1/4 cut drywall throughout home to allow to dry." at bounding box center [484, 345] width 328 height 28
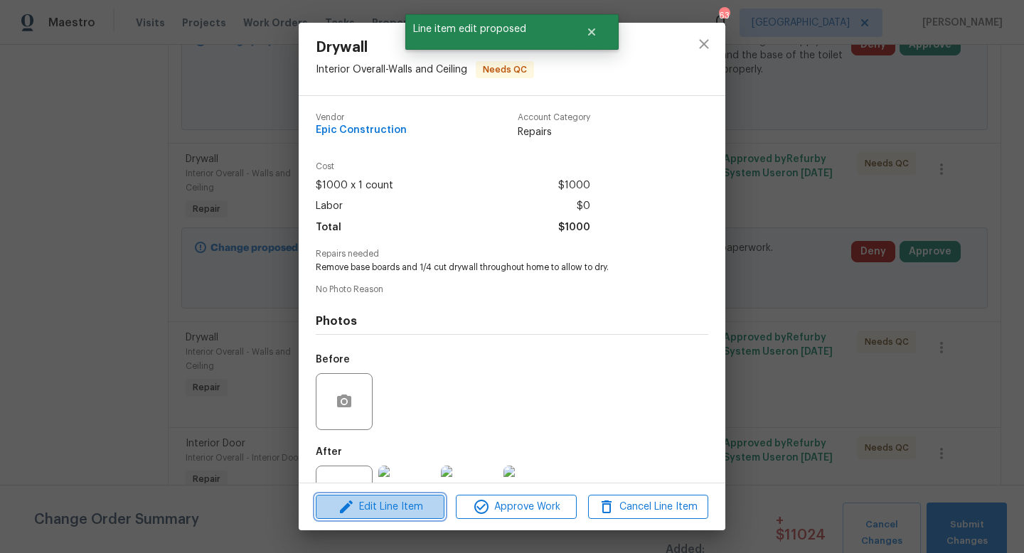
click at [390, 503] on span "Edit Line Item" at bounding box center [380, 508] width 120 height 18
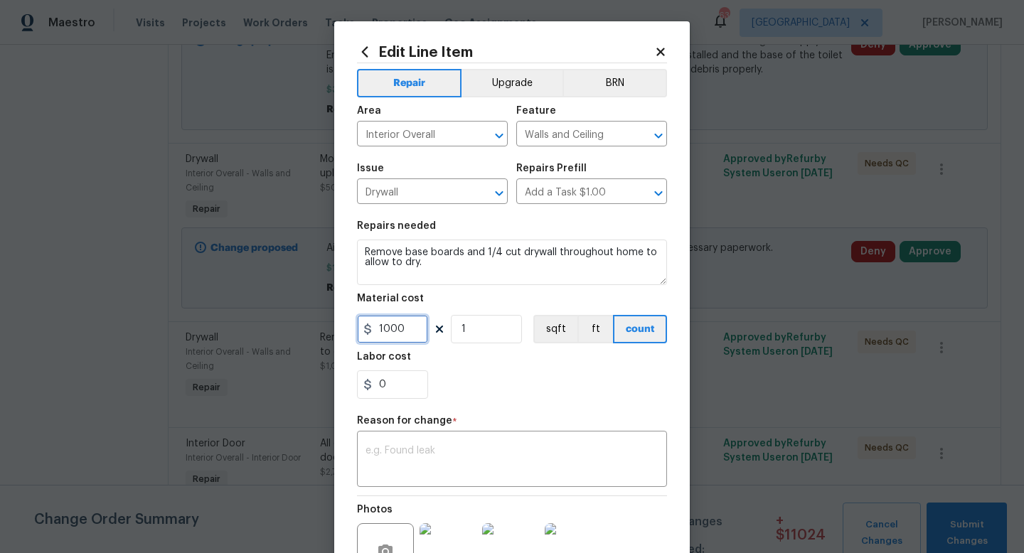
drag, startPoint x: 410, startPoint y: 336, endPoint x: 193, endPoint y: 336, distance: 216.9
click at [193, 336] on div "Edit Line Item Repair Upgrade BRN Area Interior Overall ​ Feature Walls and Cei…" at bounding box center [512, 276] width 1024 height 553
type input "3500"
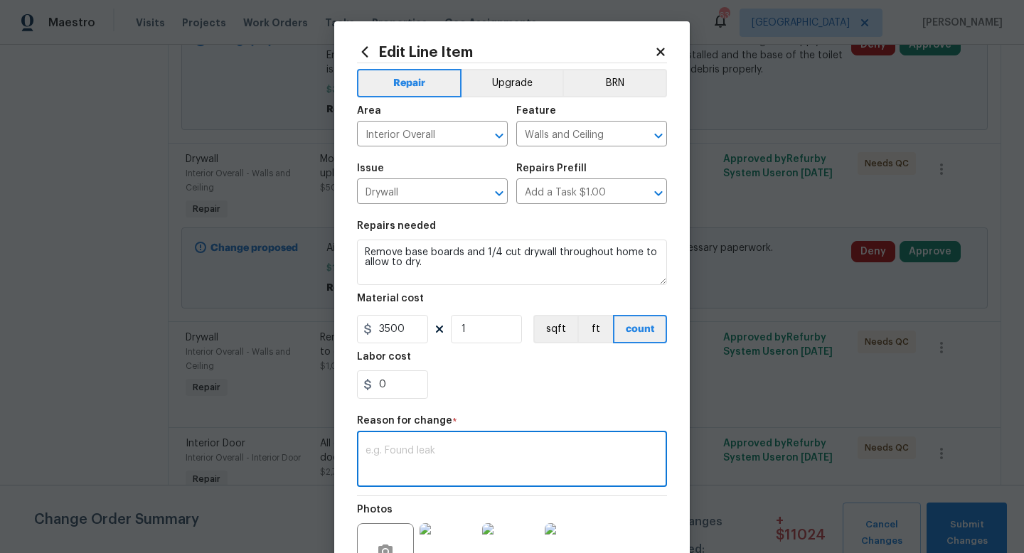
click at [400, 460] on textarea at bounding box center [512, 461] width 293 height 30
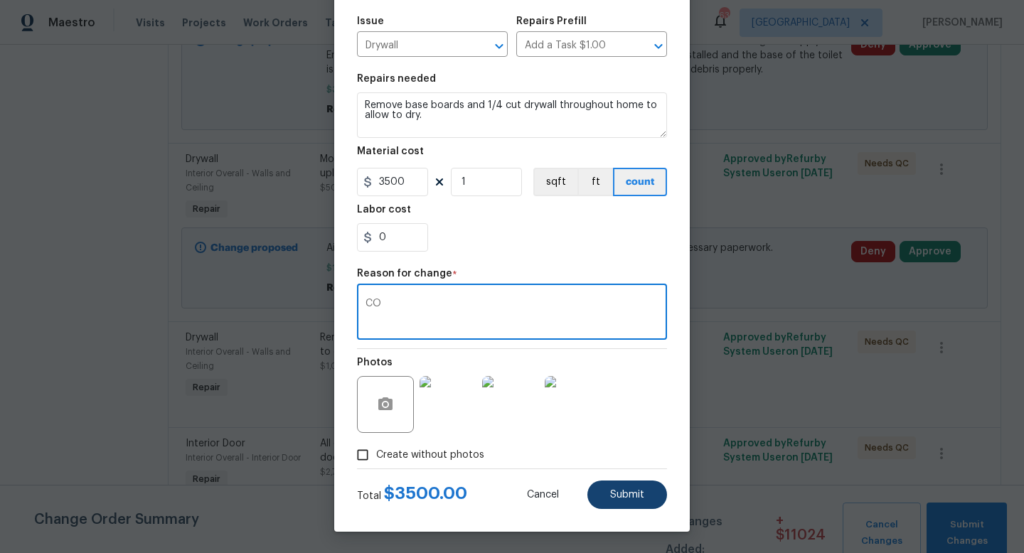
type textarea "CO"
click at [613, 490] on span "Submit" at bounding box center [627, 495] width 34 height 11
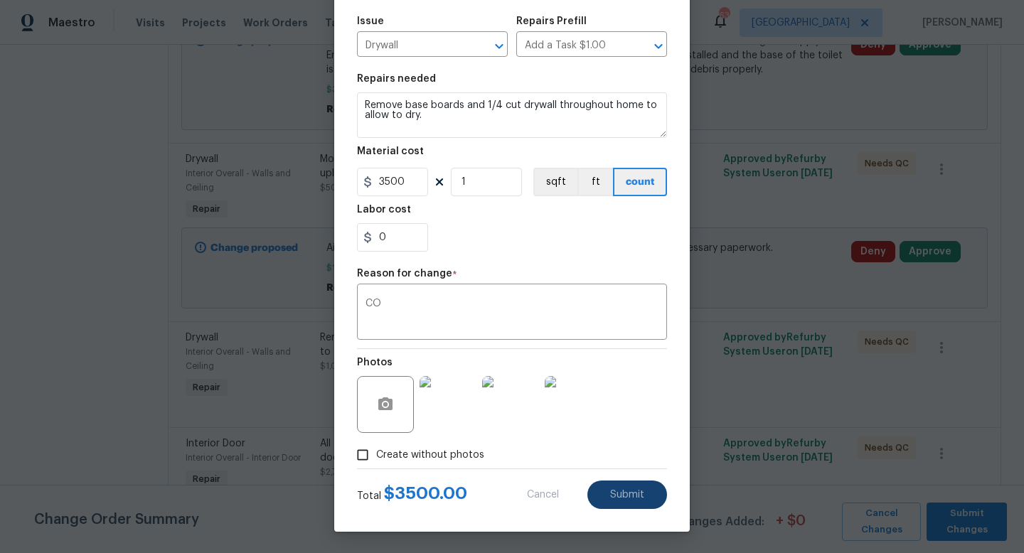
type input "1000"
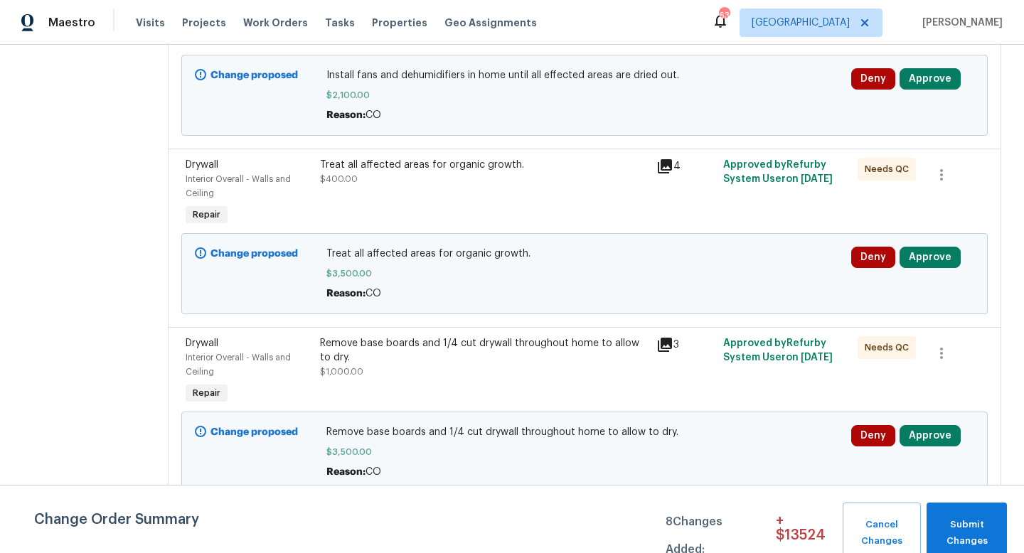
scroll to position [0, 0]
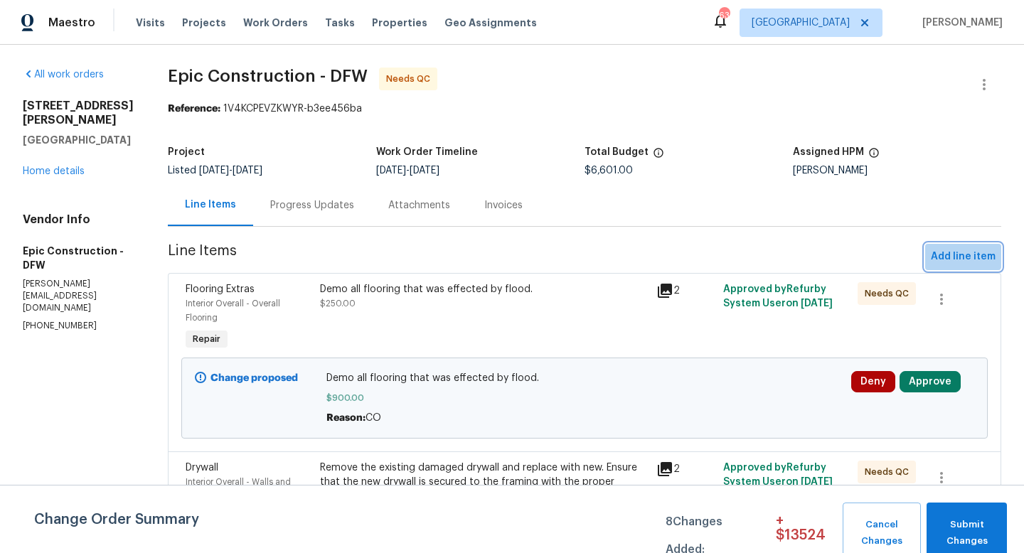
click at [954, 247] on button "Add line item" at bounding box center [963, 257] width 76 height 26
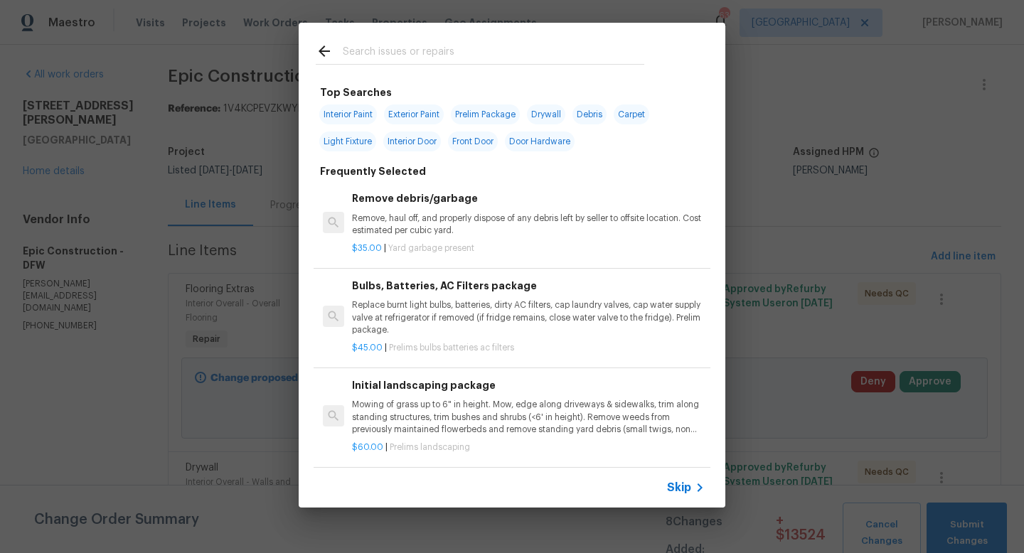
click at [357, 55] on input "text" at bounding box center [494, 53] width 302 height 21
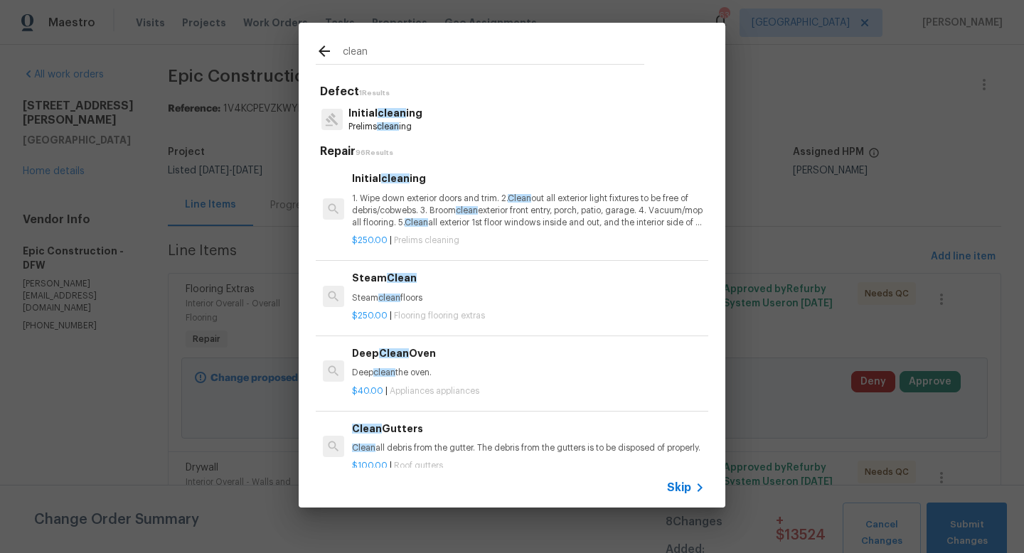
type input "clean"
click at [362, 119] on p "Initial clean ing" at bounding box center [385, 113] width 74 height 15
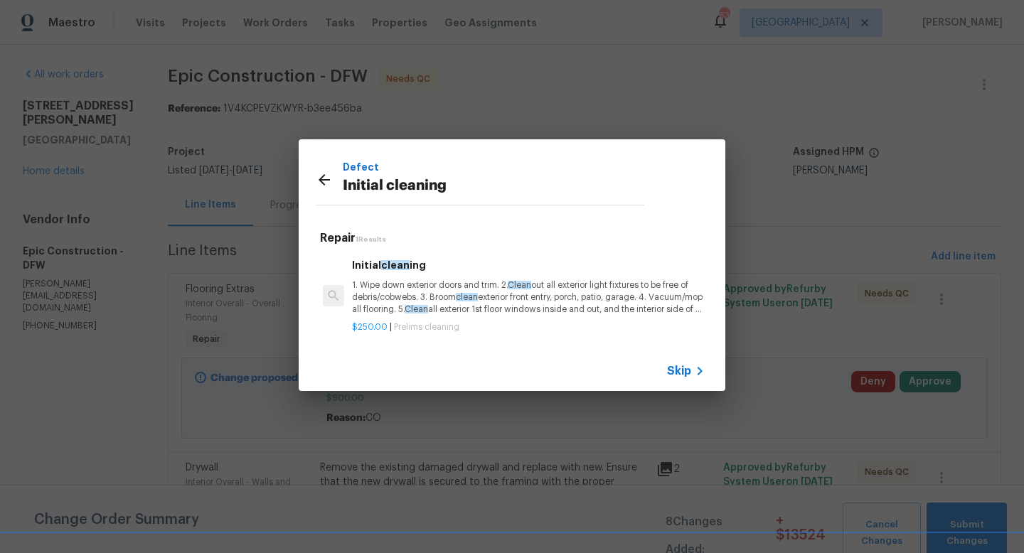
click at [385, 292] on p "1. Wipe down exterior doors and trim. 2. Clean out all exterior light fixtures …" at bounding box center [528, 297] width 353 height 36
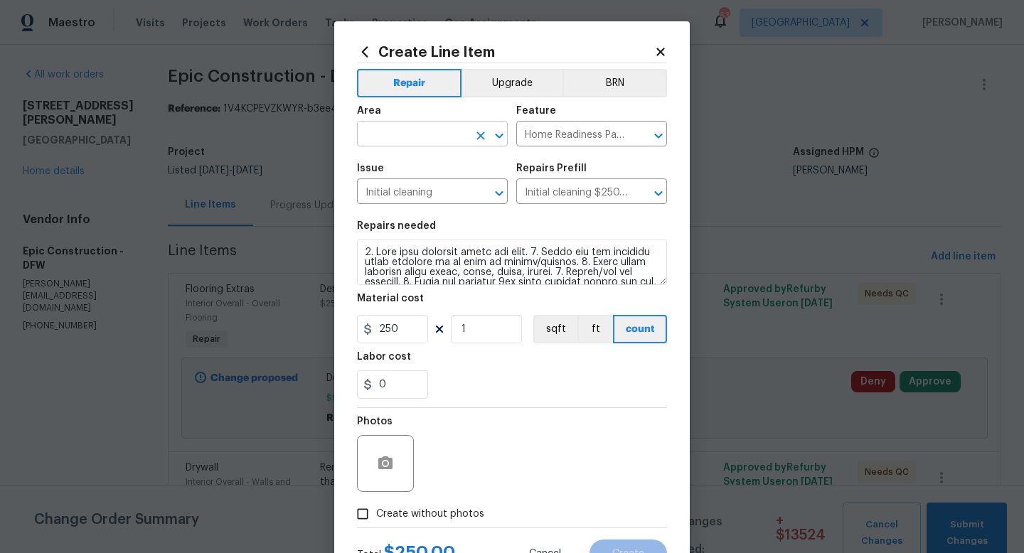
click at [407, 136] on input "text" at bounding box center [412, 135] width 111 height 22
click at [399, 198] on li "Interior Overall" at bounding box center [432, 190] width 151 height 23
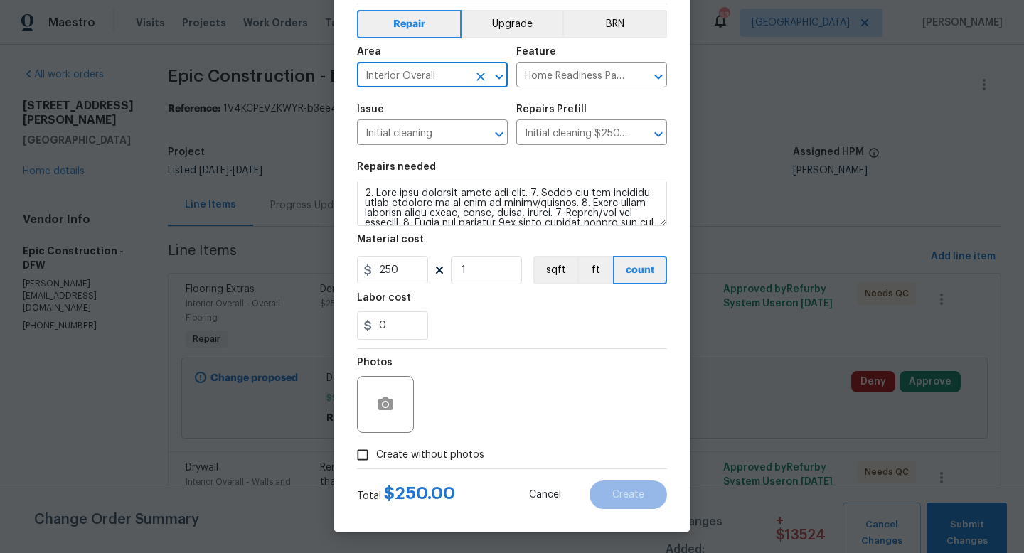
type input "Interior Overall"
click at [368, 460] on input "Create without photos" at bounding box center [362, 455] width 27 height 27
checkbox input "true"
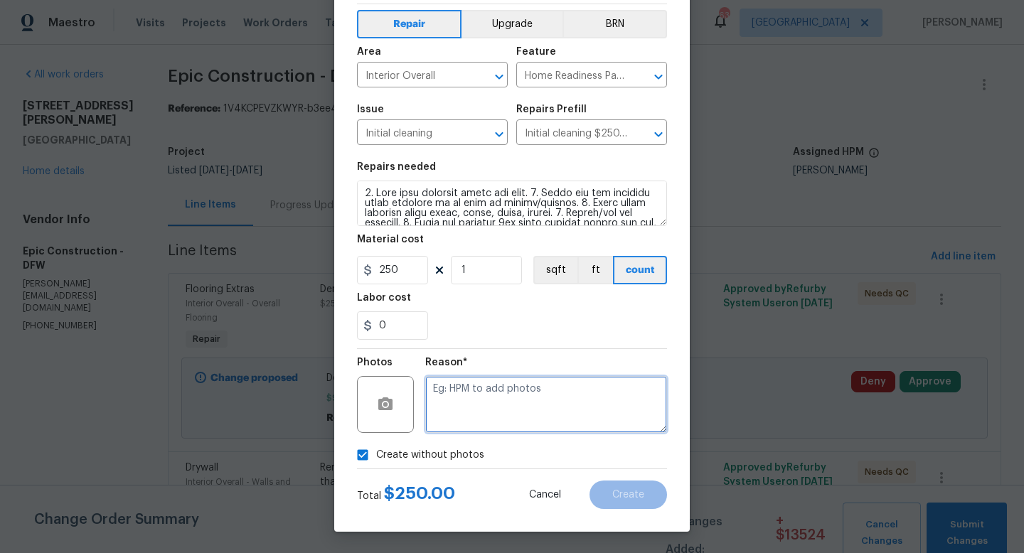
click at [539, 417] on textarea at bounding box center [546, 404] width 242 height 57
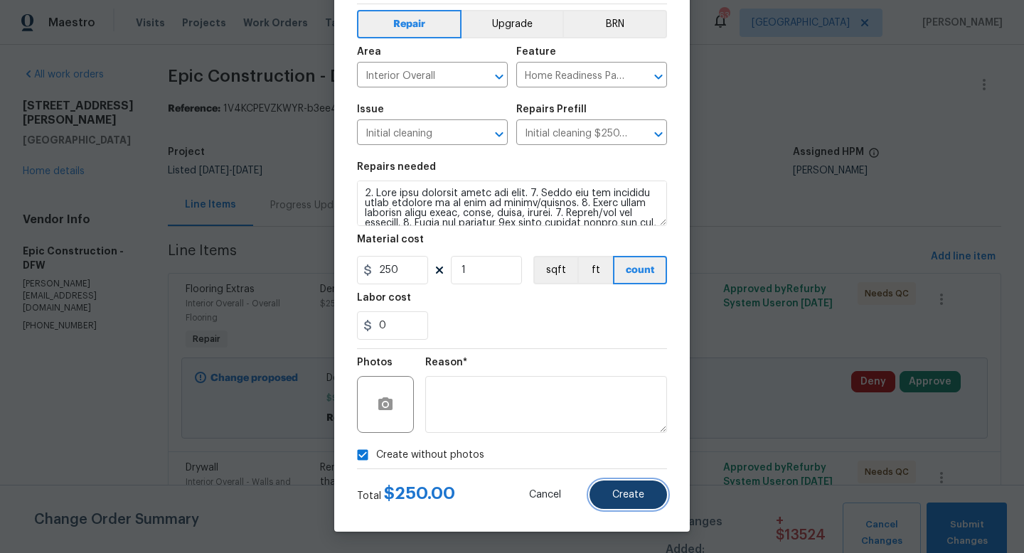
click at [627, 500] on span "Create" at bounding box center [628, 495] width 32 height 11
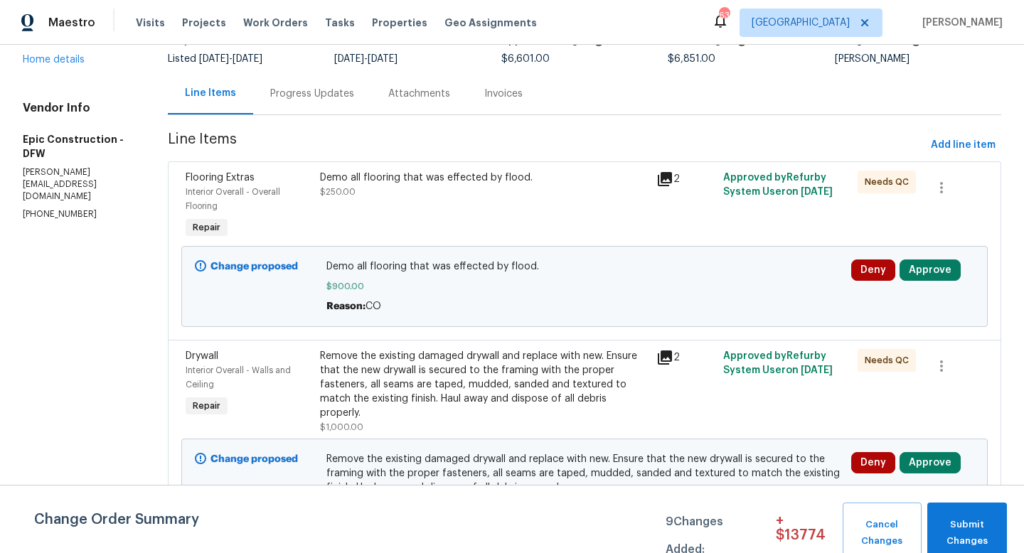
scroll to position [0, 0]
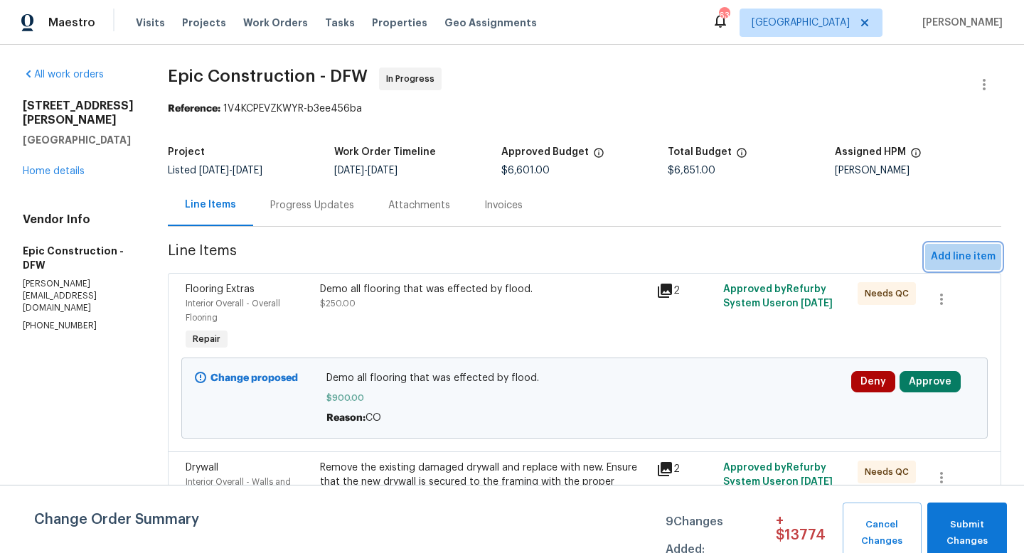
click at [941, 250] on span "Add line item" at bounding box center [963, 257] width 65 height 18
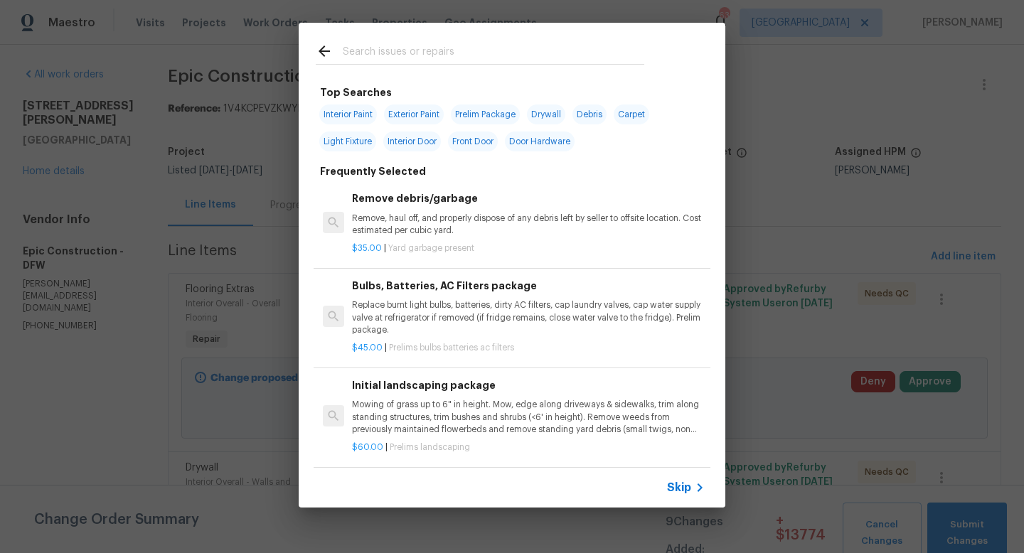
click at [417, 53] on input "text" at bounding box center [494, 53] width 302 height 21
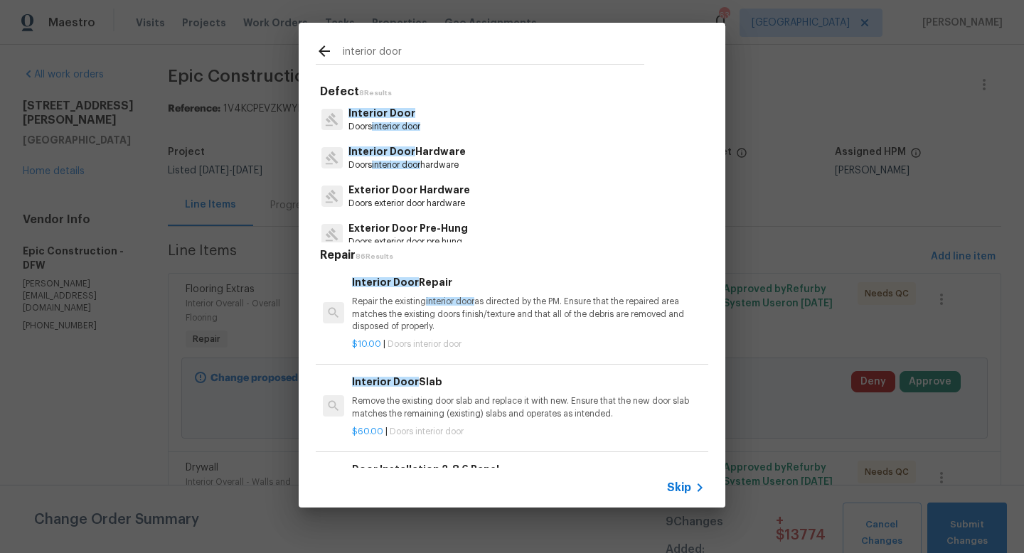
type input "interior door"
click at [395, 119] on p "Interior Door" at bounding box center [384, 113] width 72 height 15
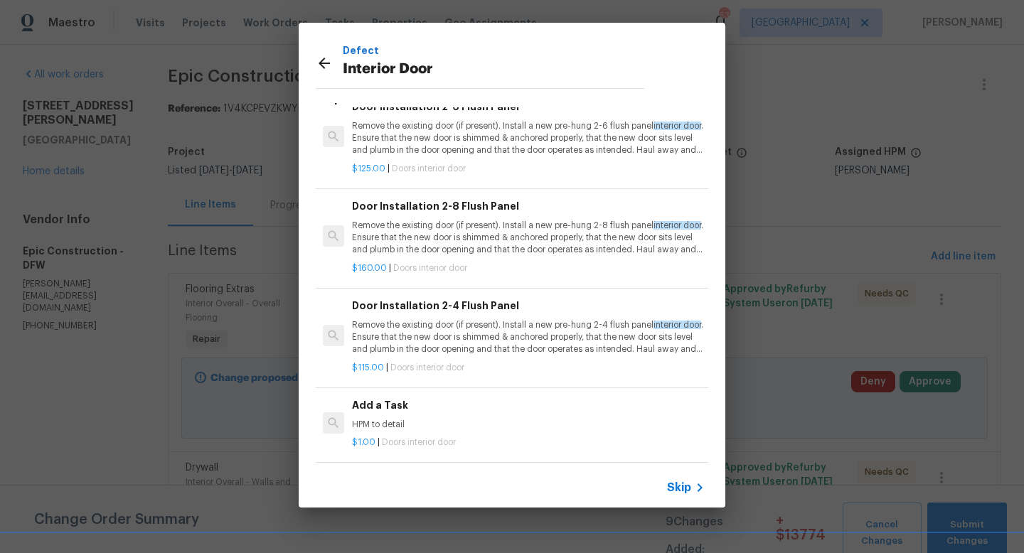
scroll to position [23, 0]
click at [431, 235] on p "Remove the existing door (if present). Install a new pre-hung 2-8 flush panel i…" at bounding box center [528, 238] width 353 height 36
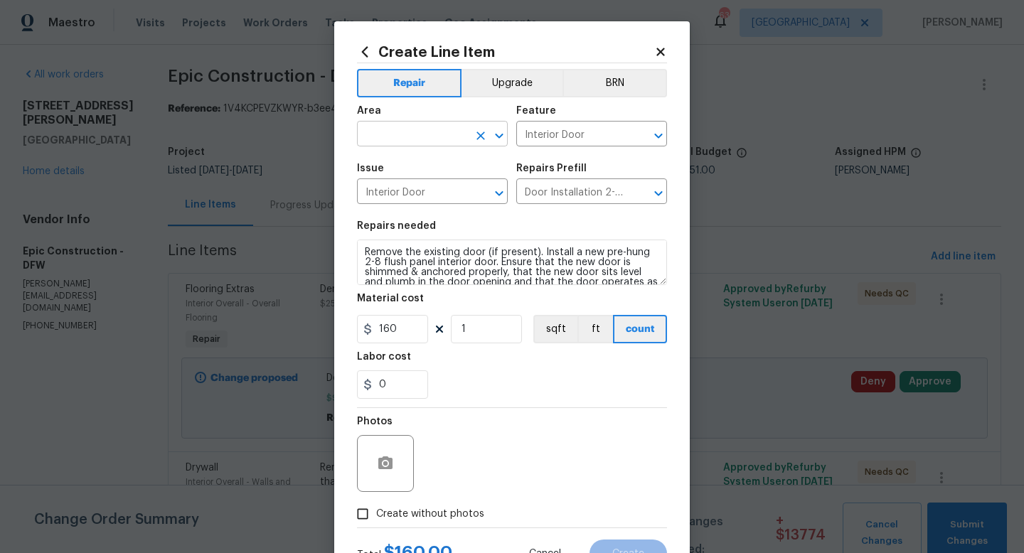
click at [423, 129] on input "text" at bounding box center [412, 135] width 111 height 22
click at [427, 191] on li "Interior Overall" at bounding box center [432, 190] width 151 height 23
type input "Interior Overall"
drag, startPoint x: 401, startPoint y: 331, endPoint x: 289, endPoint y: 316, distance: 113.4
click at [289, 316] on div "Create Line Item Repair Upgrade BRN Area Interior Overall ​ Feature Interior Do…" at bounding box center [512, 276] width 1024 height 553
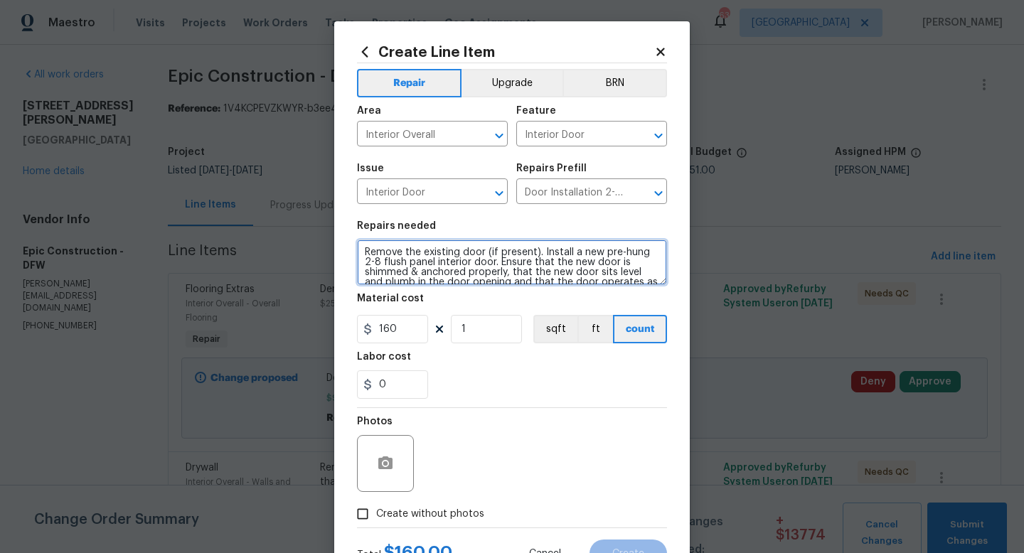
scroll to position [20, 0]
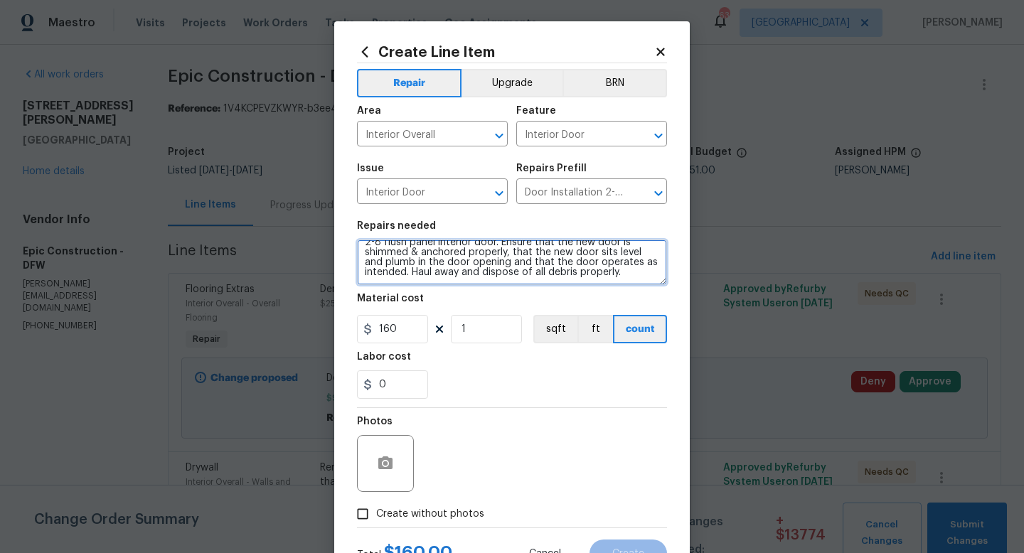
drag, startPoint x: 363, startPoint y: 251, endPoint x: 496, endPoint y: 296, distance: 140.3
click at [496, 296] on section "Repairs needed Remove the existing door (if present). Install a new pre-hung 2-…" at bounding box center [512, 310] width 310 height 195
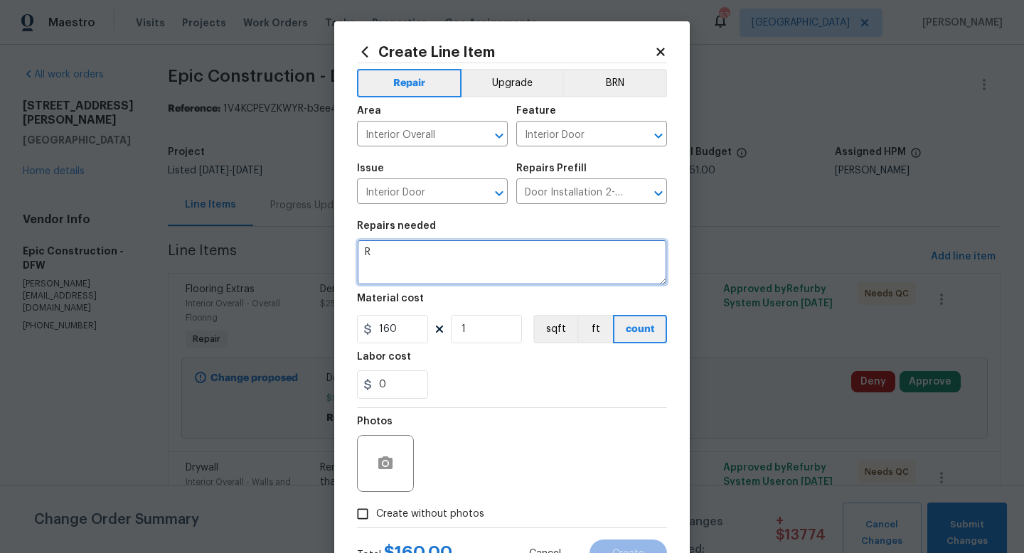
scroll to position [0, 0]
type textarea "R"
type textarea "Replace all doors to match what was existing."
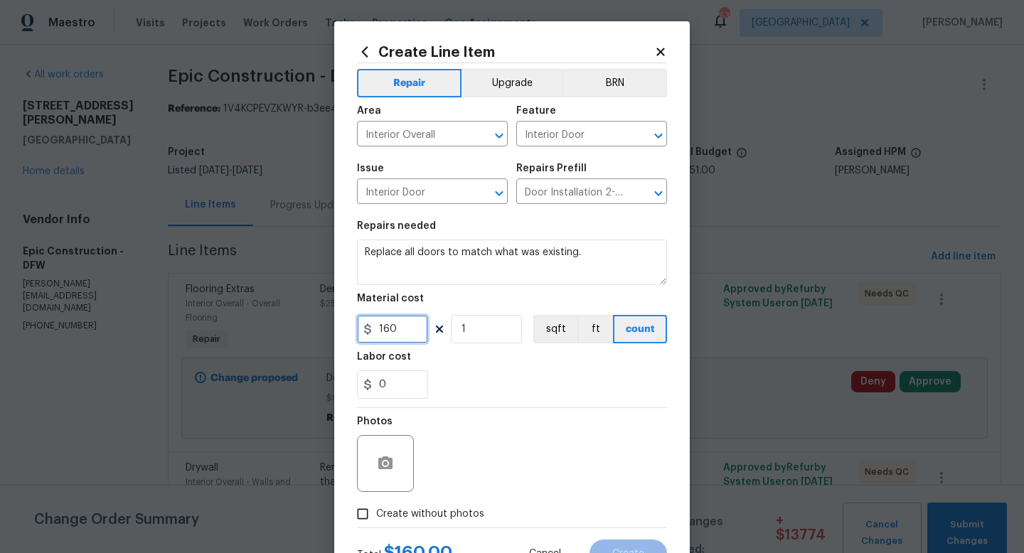
drag, startPoint x: 401, startPoint y: 327, endPoint x: 348, endPoint y: 321, distance: 53.7
click at [348, 321] on div "Create Line Item Repair Upgrade BRN Area Interior Overall ​ Feature Interior Do…" at bounding box center [512, 306] width 356 height 570
type input "2500"
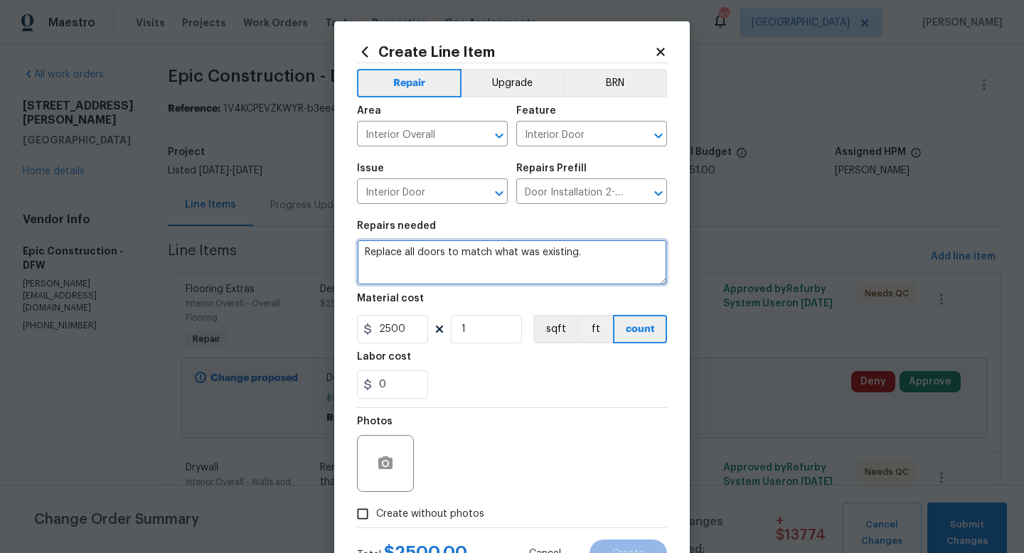
click at [610, 255] on textarea "Replace all doors to match what was existing." at bounding box center [512, 263] width 310 height 46
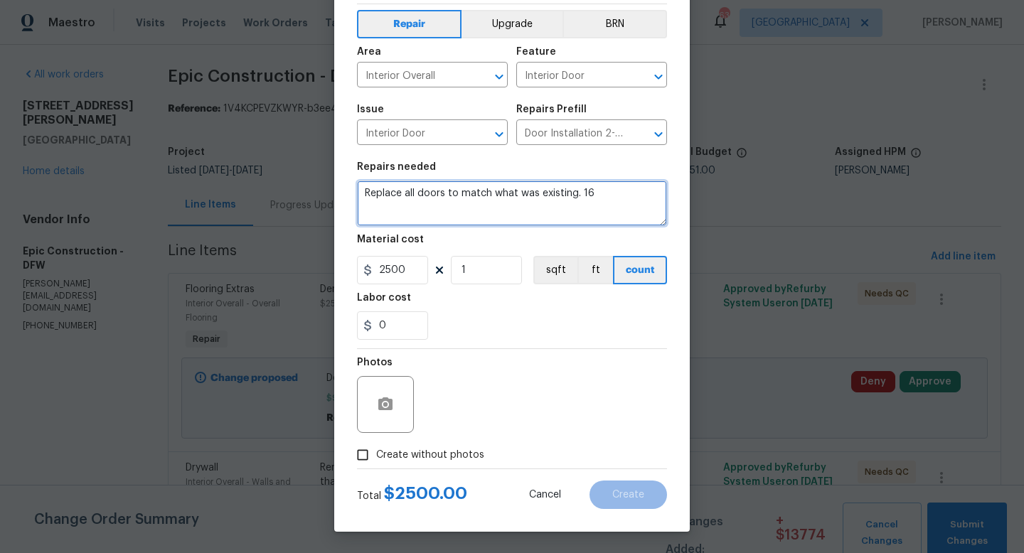
type textarea "Replace all doors to match what was existing. 16"
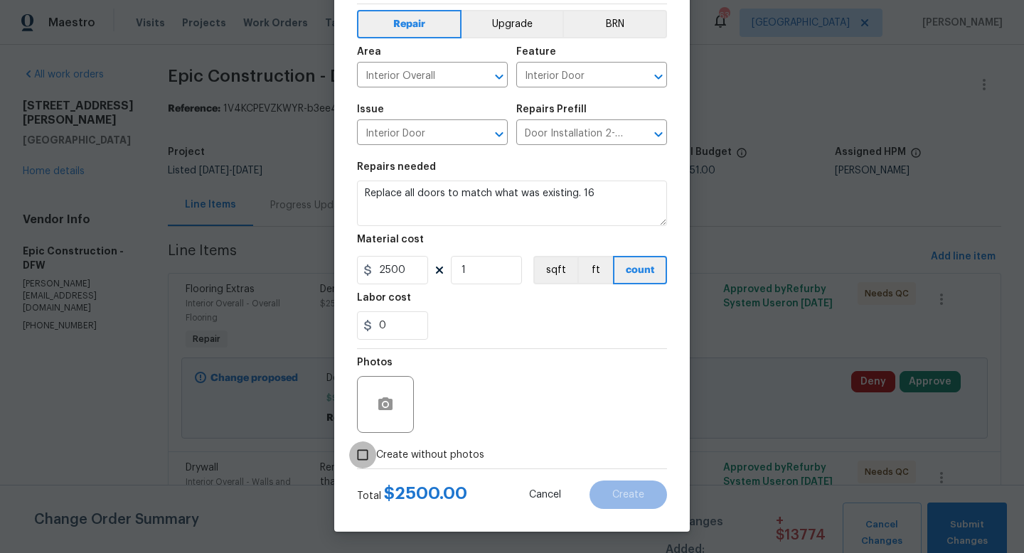
click at [368, 452] on input "Create without photos" at bounding box center [362, 455] width 27 height 27
checkbox input "true"
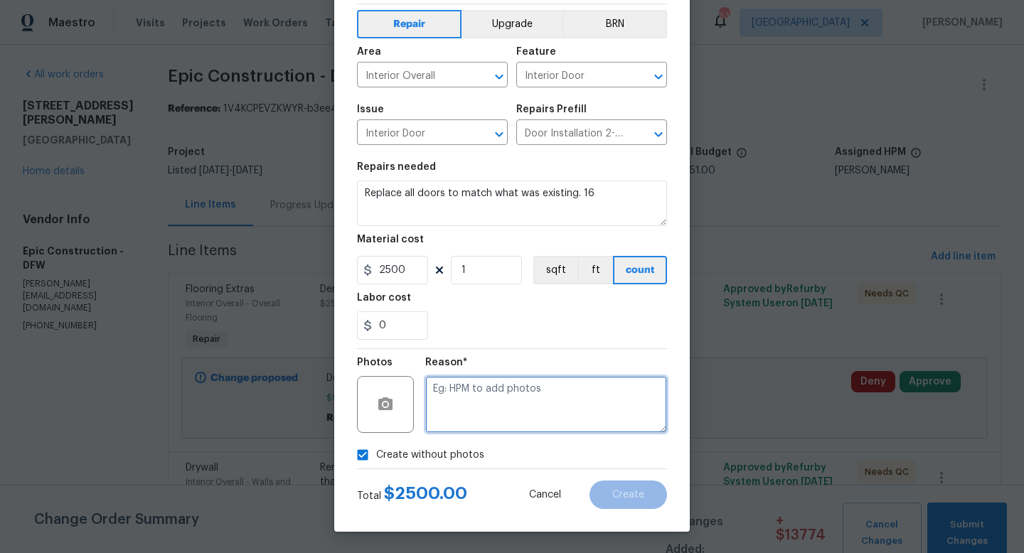
click at [527, 405] on textarea at bounding box center [546, 404] width 242 height 57
type textarea "v"
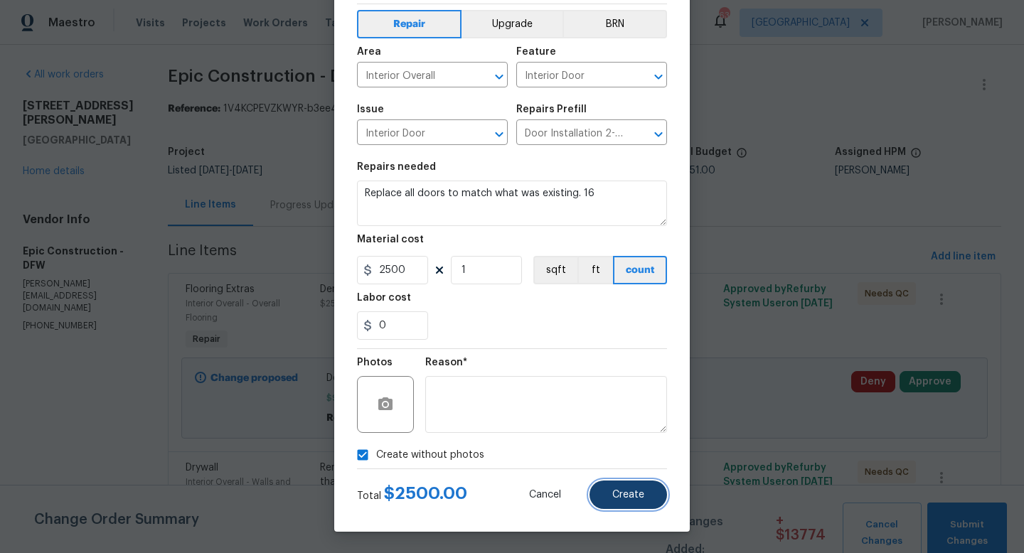
click at [630, 501] on button "Create" at bounding box center [629, 495] width 78 height 28
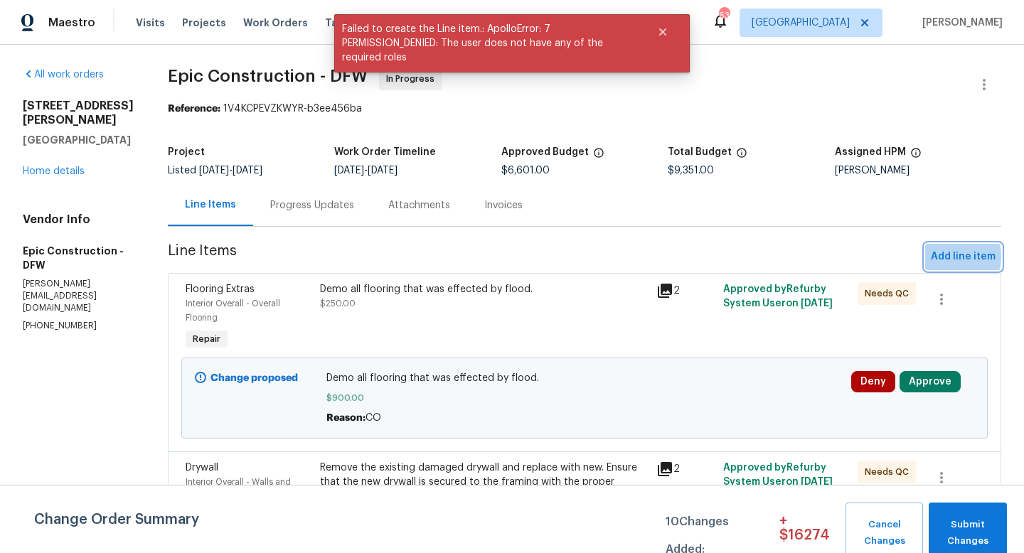
click at [944, 257] on span "Add line item" at bounding box center [963, 257] width 65 height 18
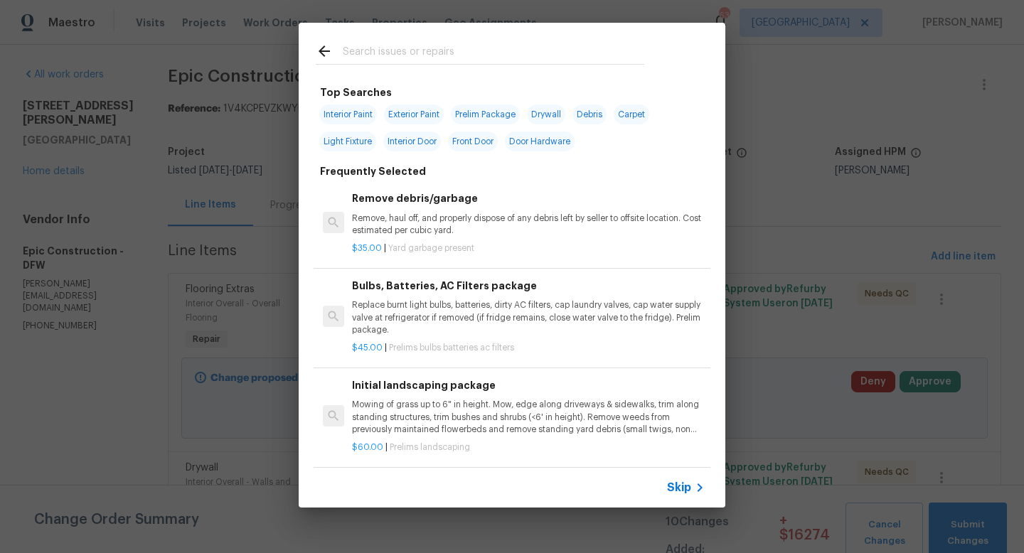
click at [415, 50] on input "text" at bounding box center [494, 53] width 302 height 21
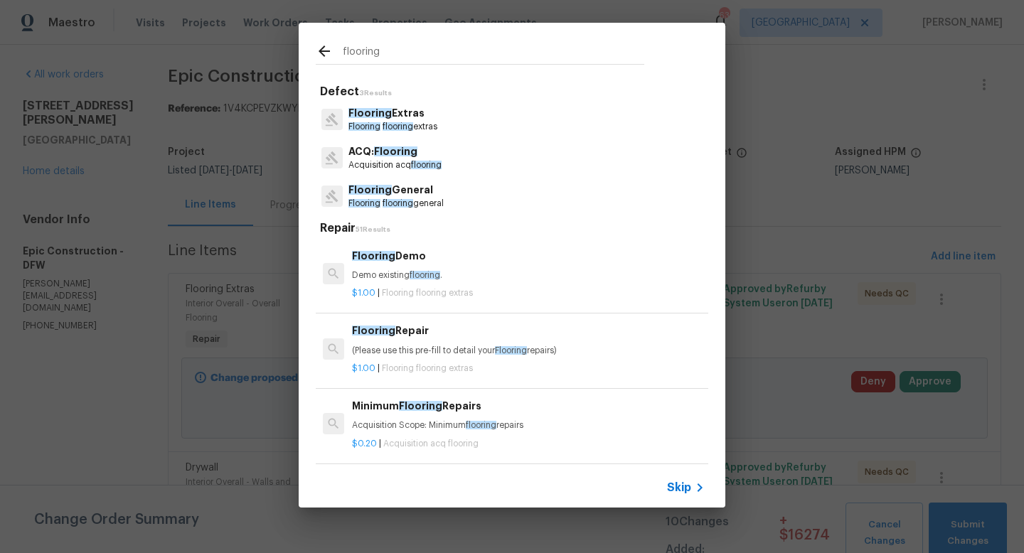
type input "flooring"
click at [395, 201] on span "flooring" at bounding box center [398, 203] width 31 height 9
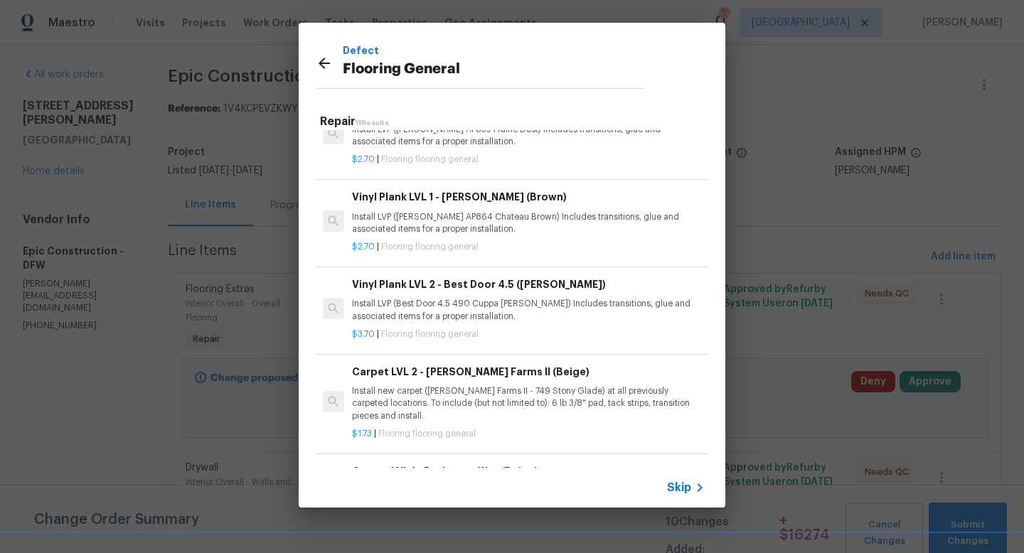
scroll to position [439, 0]
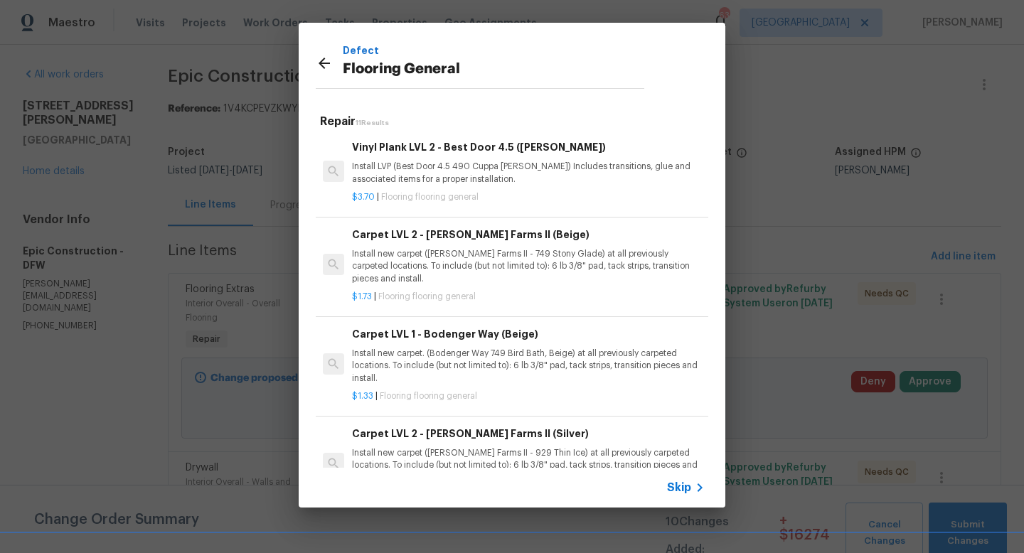
click at [472, 367] on p "Install new carpet. (Bodenger Way 749 Bird Bath, Beige) at all previously carpe…" at bounding box center [528, 366] width 353 height 36
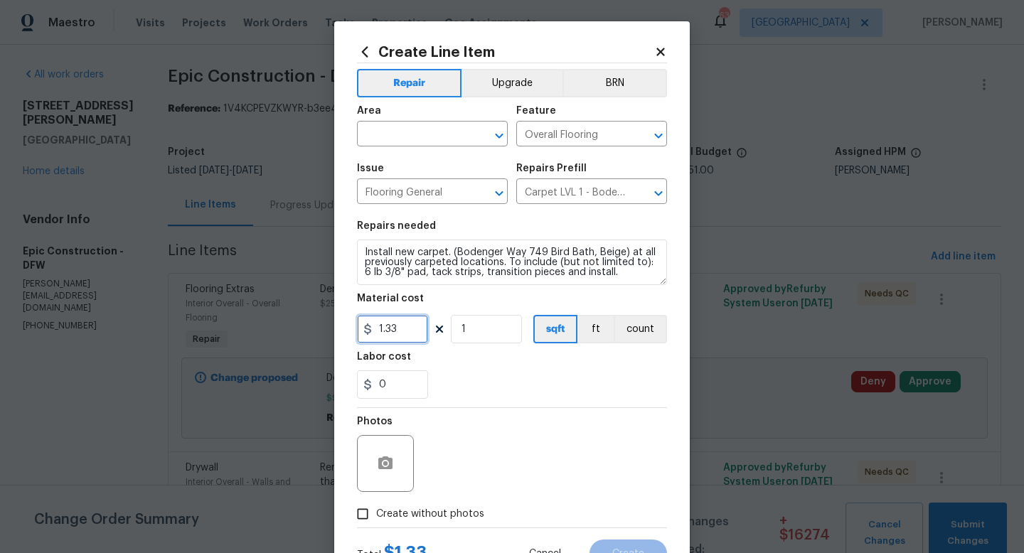
drag, startPoint x: 406, startPoint y: 334, endPoint x: 263, endPoint y: 339, distance: 143.0
click at [263, 339] on div "Create Line Item Repair Upgrade BRN Area ​ Feature Overall Flooring ​ Issue Flo…" at bounding box center [512, 276] width 1024 height 553
type input "2300"
click at [476, 394] on div "0" at bounding box center [512, 385] width 310 height 28
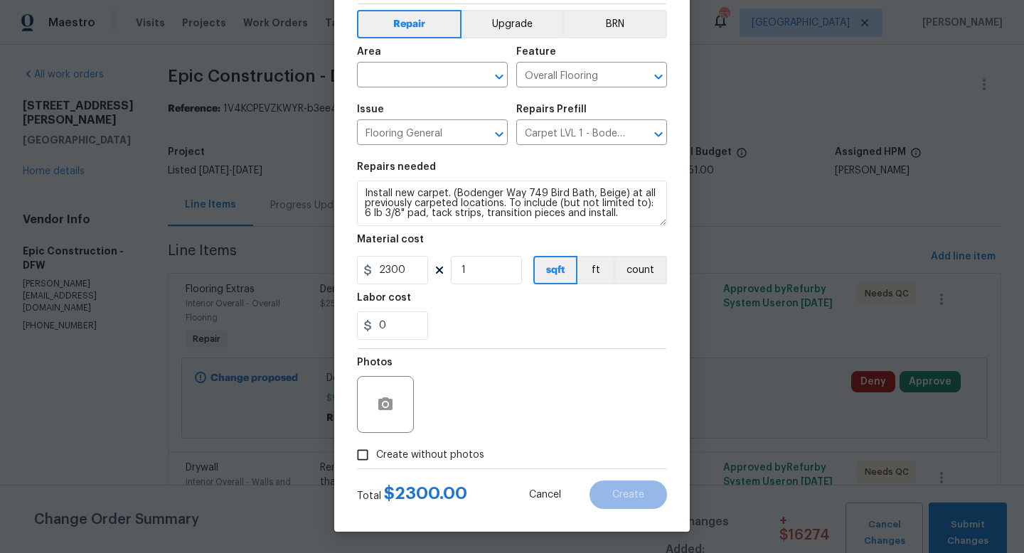
click at [380, 450] on span "Create without photos" at bounding box center [430, 455] width 108 height 15
click at [376, 450] on input "Create without photos" at bounding box center [362, 455] width 27 height 27
checkbox input "true"
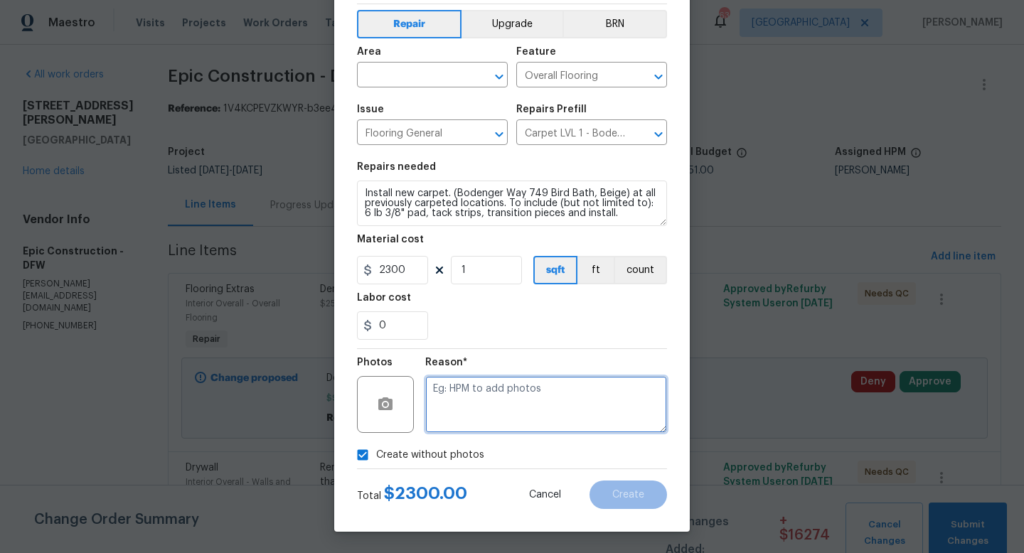
click at [564, 386] on textarea at bounding box center [546, 404] width 242 height 57
type textarea "v"
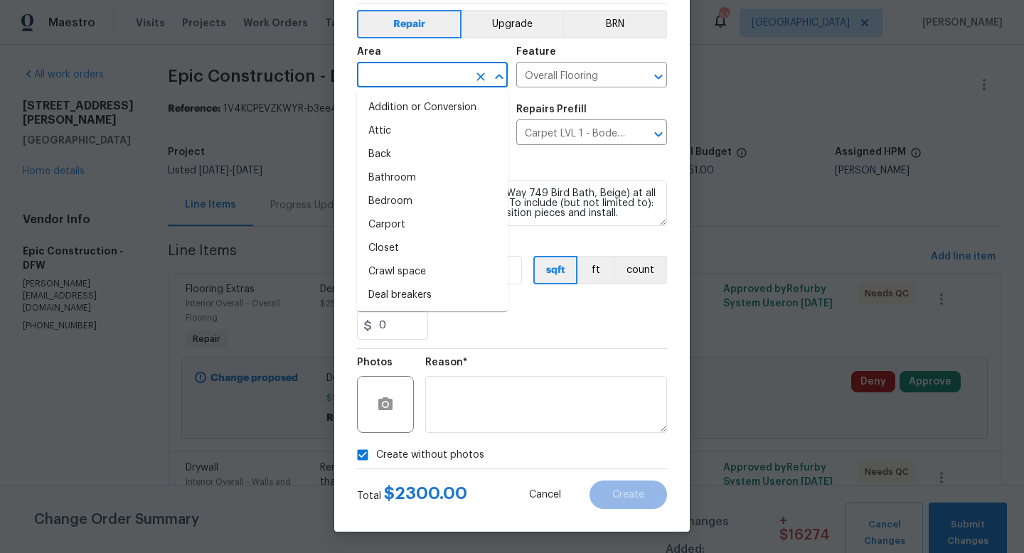
click at [407, 74] on input "text" at bounding box center [412, 76] width 111 height 22
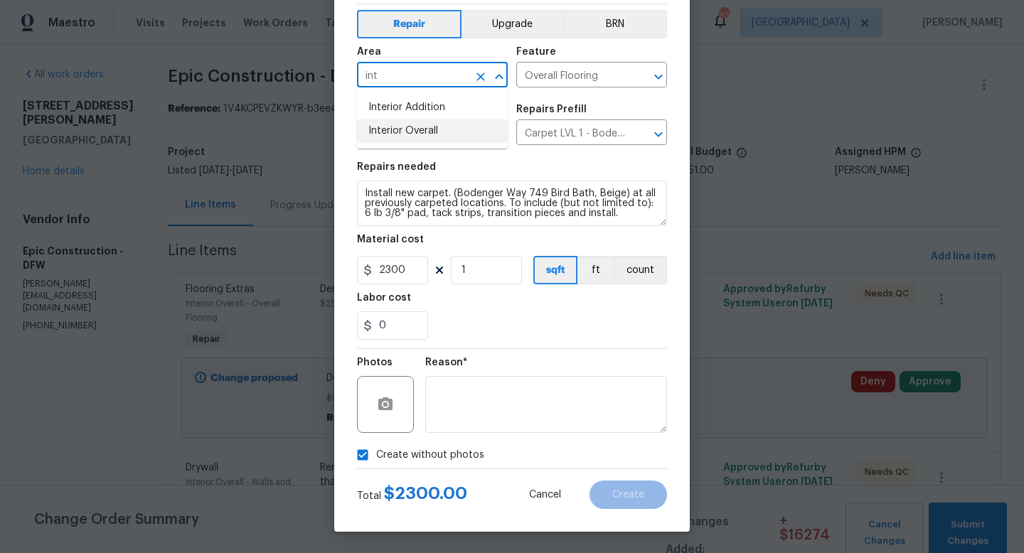
click at [409, 127] on li "Interior Overall" at bounding box center [432, 130] width 151 height 23
type input "Interior Overall"
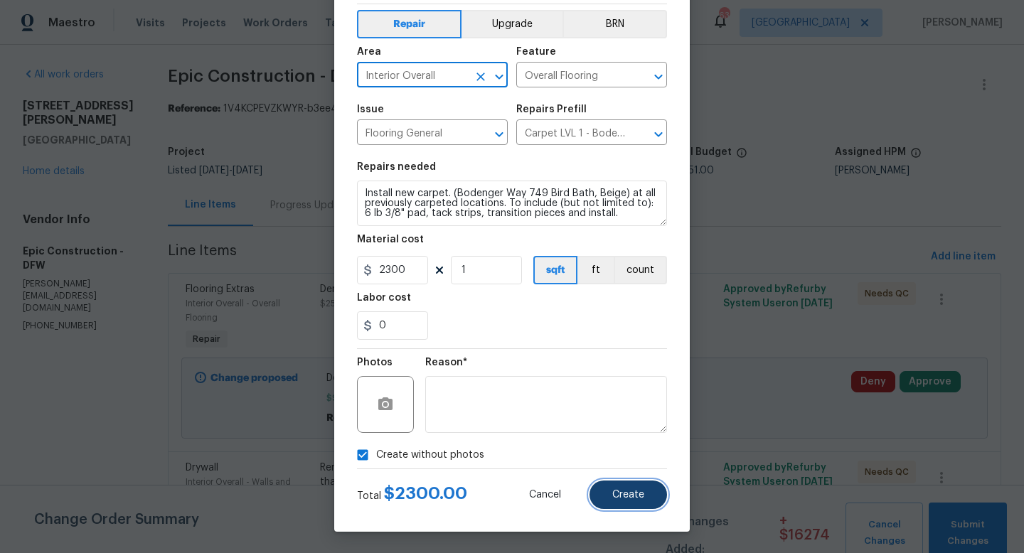
click at [629, 494] on span "Create" at bounding box center [628, 495] width 32 height 11
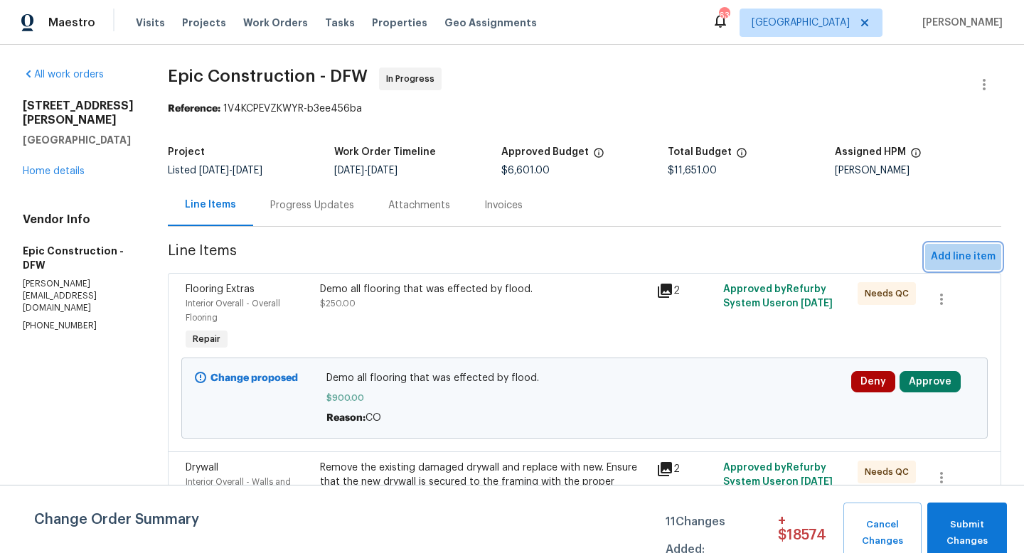
click at [979, 257] on span "Add line item" at bounding box center [963, 257] width 65 height 18
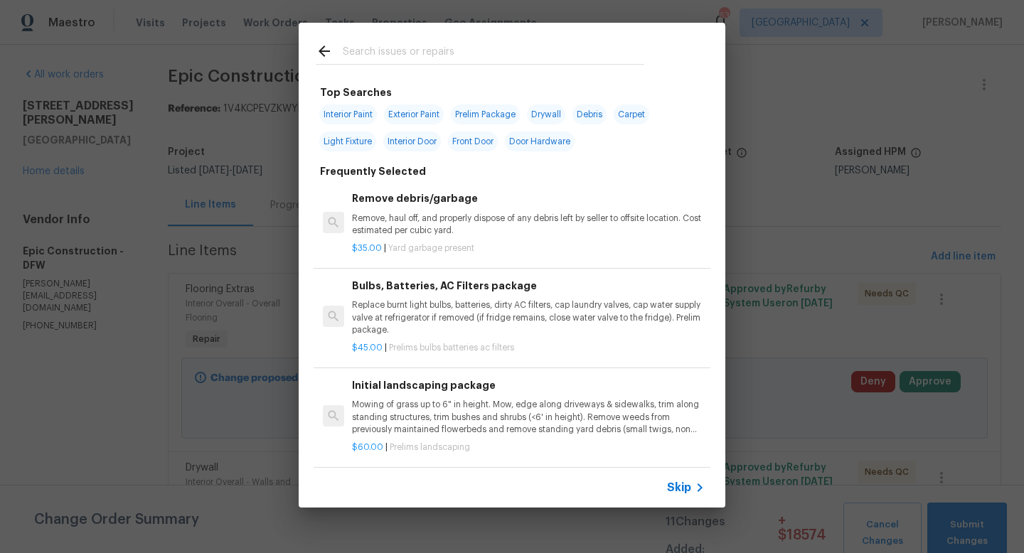
click at [453, 58] on input "text" at bounding box center [494, 53] width 302 height 21
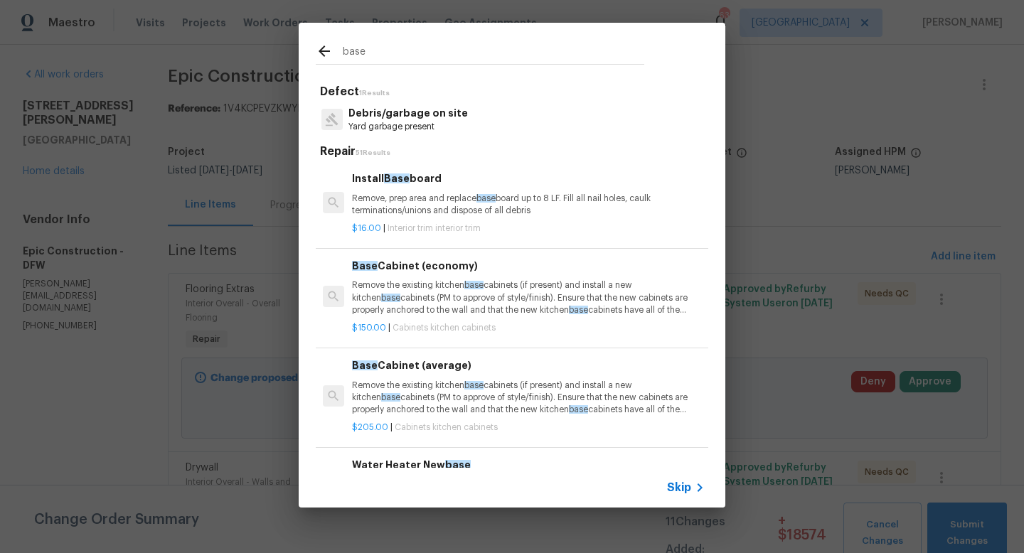
type input "base"
click at [430, 213] on p "Remove, prep area and replace base board up to 8 LF. Fill all nail holes, caulk…" at bounding box center [528, 205] width 353 height 24
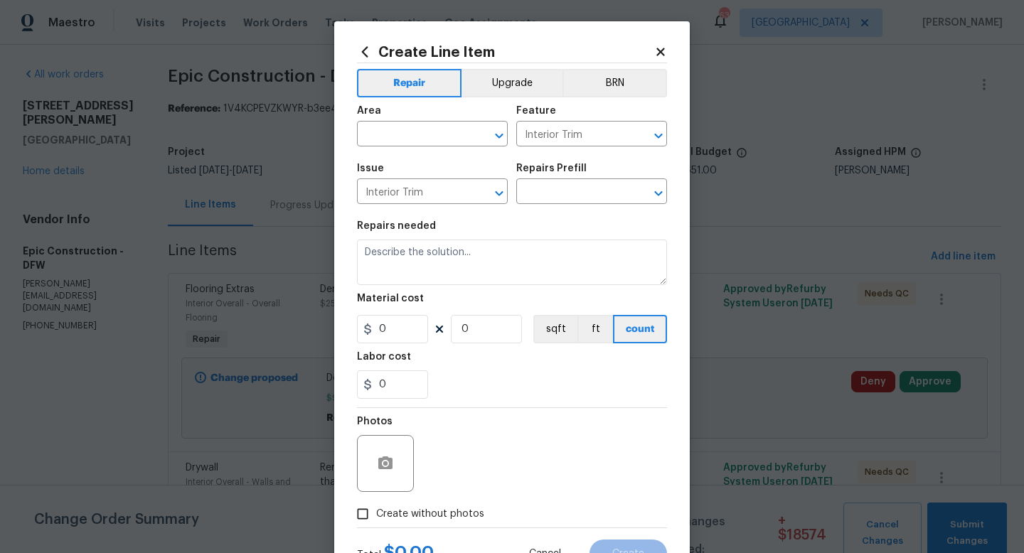
type textarea "Remove, prep area and replace baseboard up to 8 LF. Fill all nail holes, caulk …"
type input "1"
type input "Install Baseboard $16.00"
type input "16"
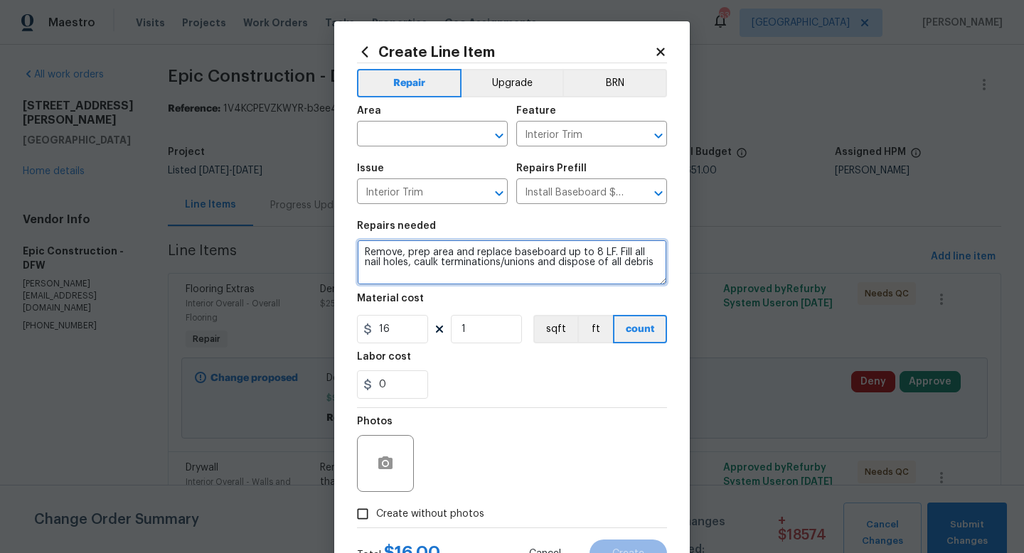
drag, startPoint x: 659, startPoint y: 267, endPoint x: 208, endPoint y: 183, distance: 457.9
click at [208, 183] on div "Create Line Item Repair Upgrade BRN Area ​ Feature Interior Trim ​ Issue Interi…" at bounding box center [512, 276] width 1024 height 553
type textarea "Install new base boards and door casing throughout"
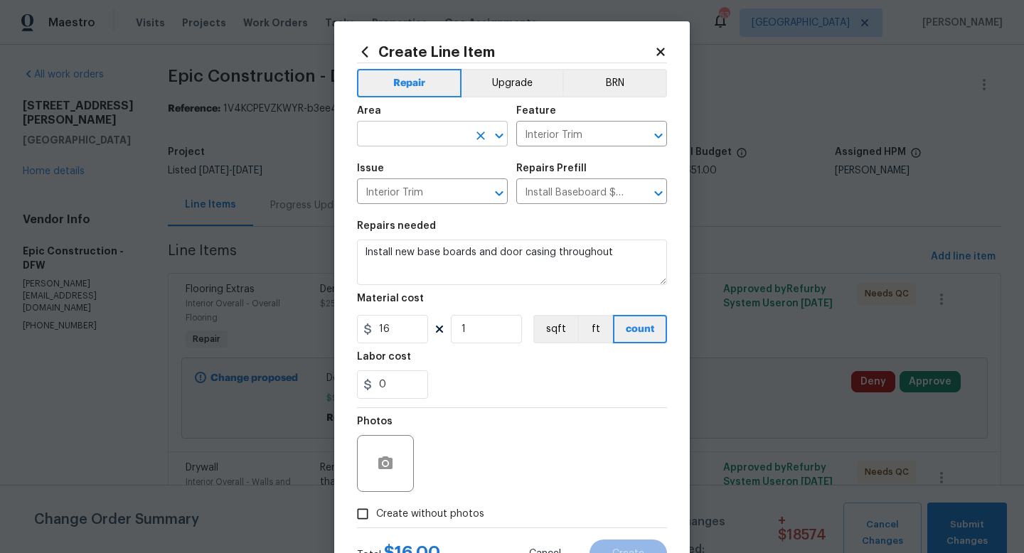
click at [444, 140] on input "text" at bounding box center [412, 135] width 111 height 22
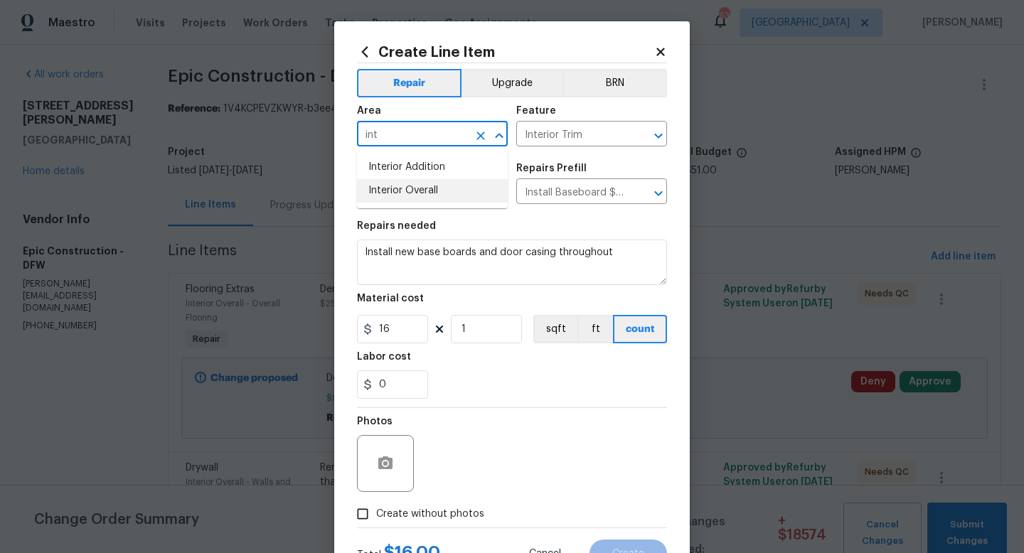
click at [455, 186] on li "Interior Overall" at bounding box center [432, 190] width 151 height 23
type input "Interior Overall"
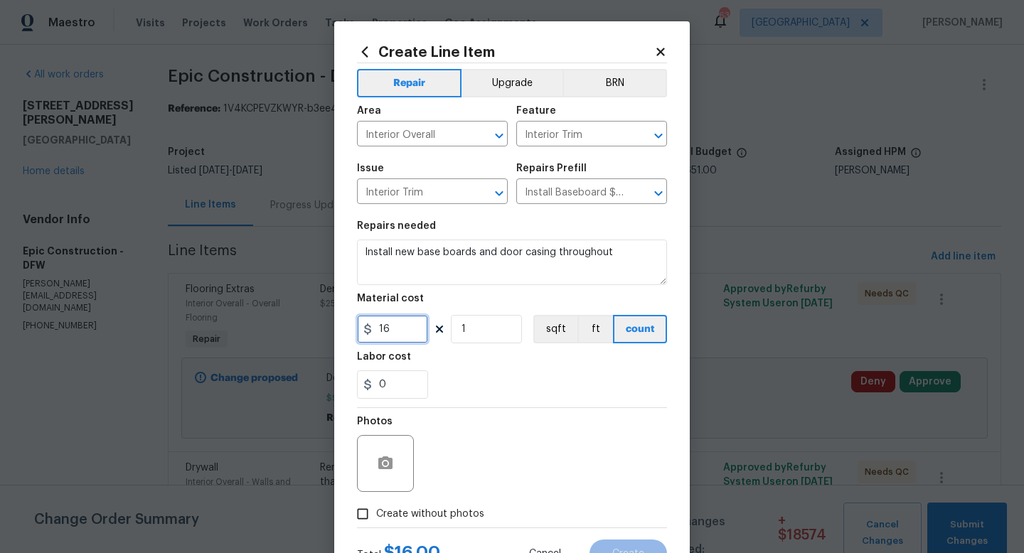
drag, startPoint x: 410, startPoint y: 329, endPoint x: 269, endPoint y: 295, distance: 144.9
click at [269, 295] on div "Create Line Item Repair Upgrade BRN Area Interior Overall ​ Feature Interior Tr…" at bounding box center [512, 276] width 1024 height 553
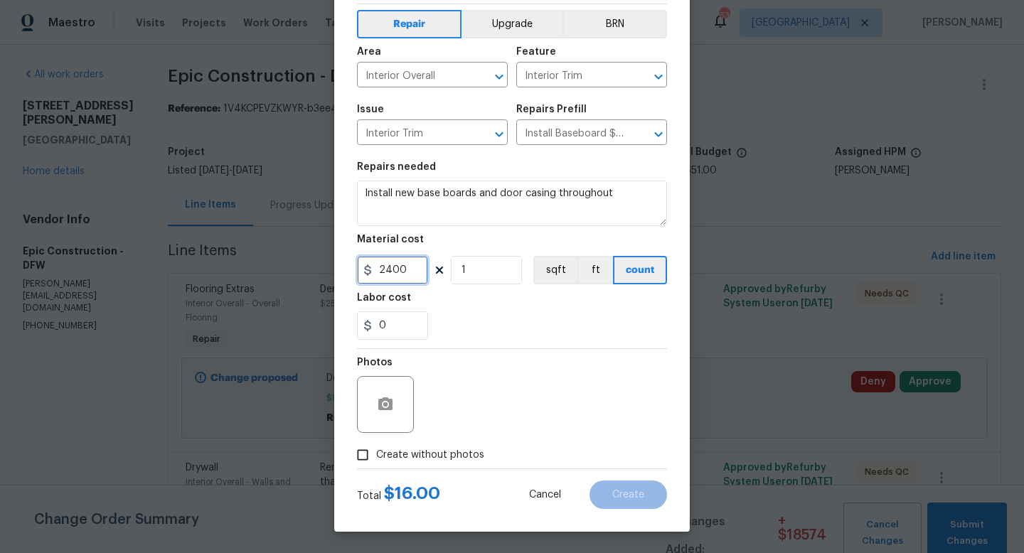
type input "2400"
click at [369, 453] on input "Create without photos" at bounding box center [362, 455] width 27 height 27
checkbox input "true"
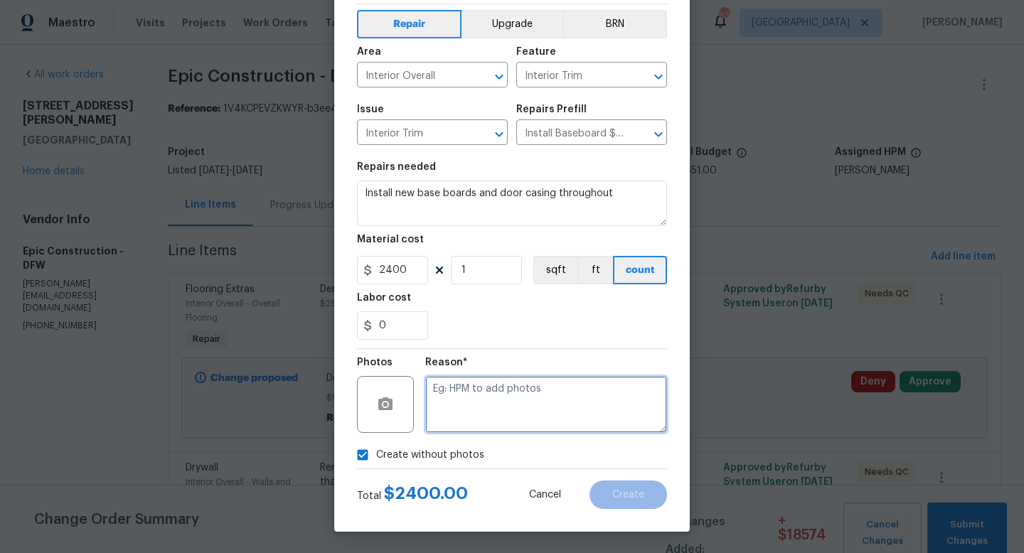
click at [521, 398] on textarea at bounding box center [546, 404] width 242 height 57
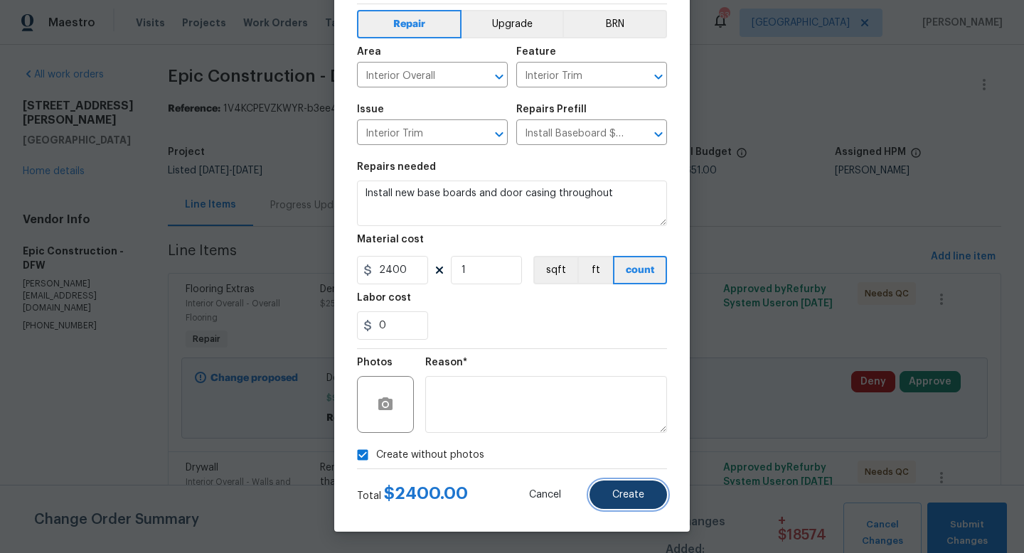
click at [617, 491] on span "Create" at bounding box center [628, 495] width 32 height 11
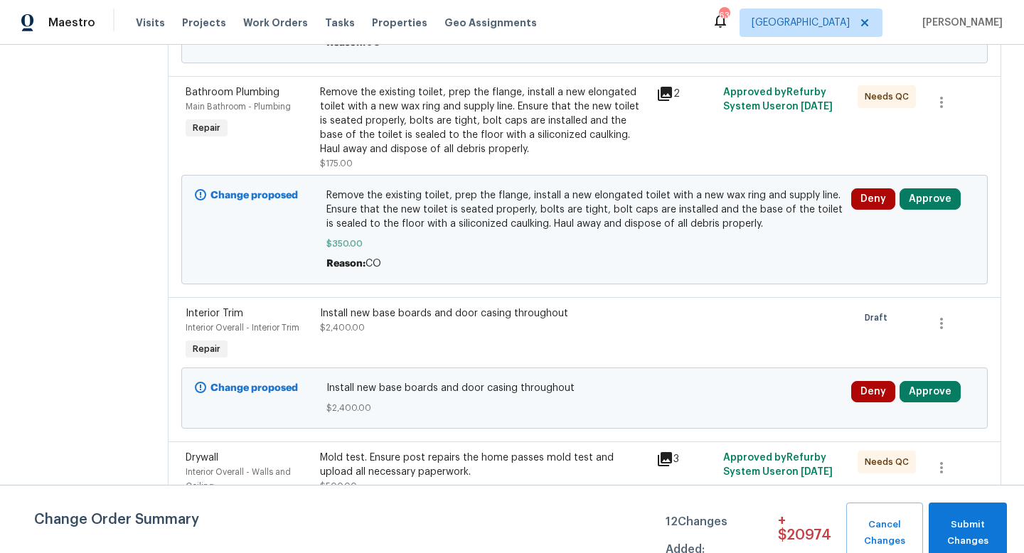
scroll to position [2337, 0]
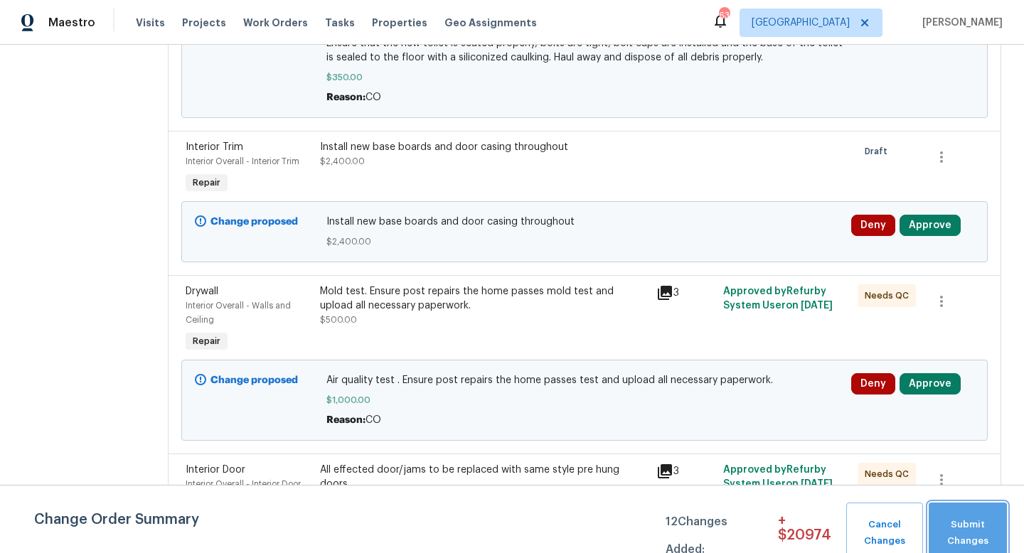
click at [977, 534] on span "Submit Changes" at bounding box center [968, 533] width 64 height 33
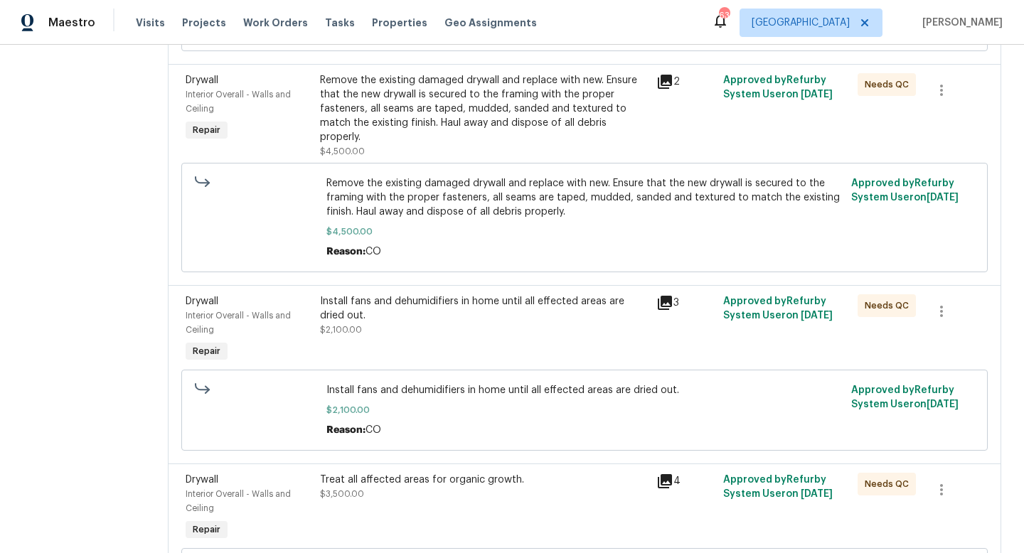
scroll to position [0, 0]
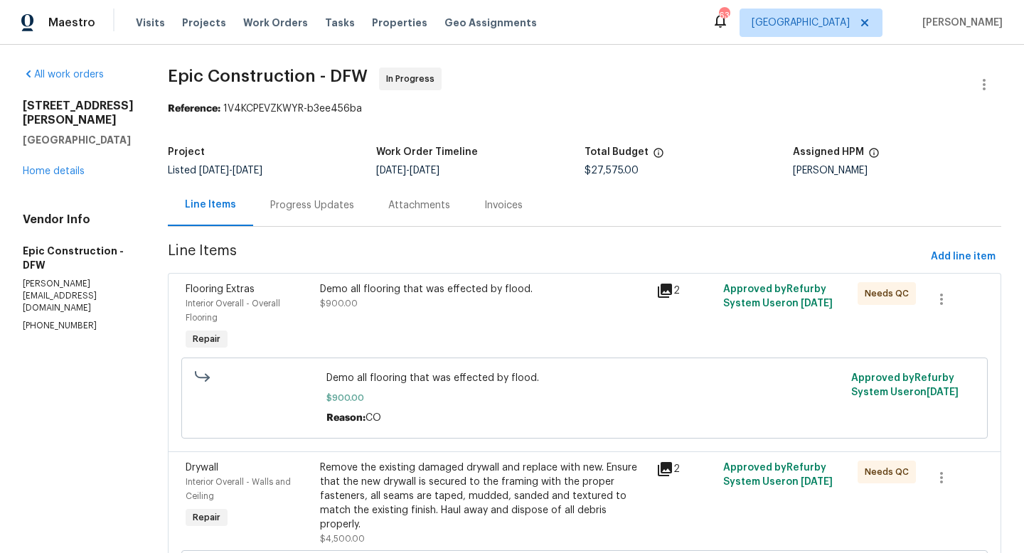
click at [388, 208] on div "Attachments" at bounding box center [419, 205] width 62 height 14
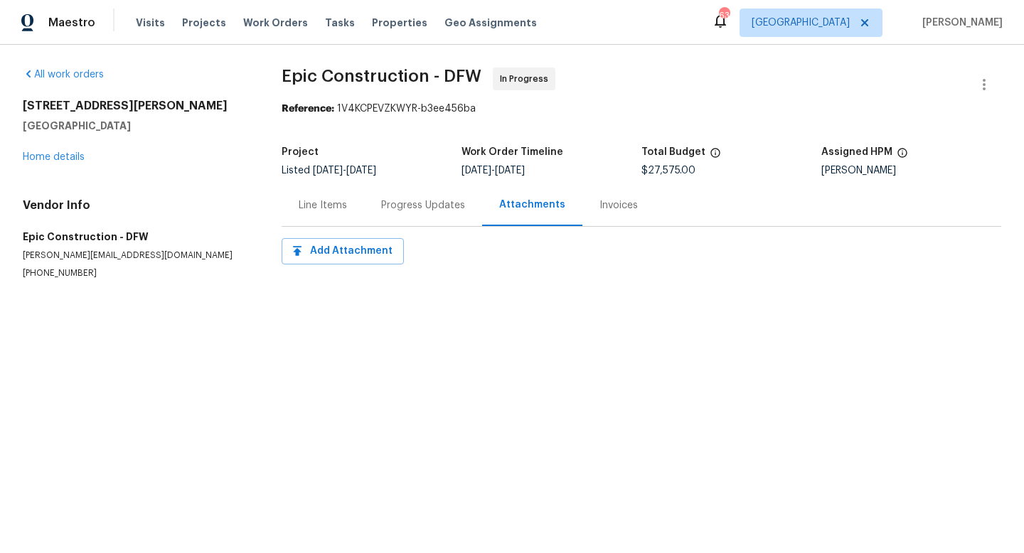
click at [347, 205] on div "Line Items" at bounding box center [323, 205] width 82 height 42
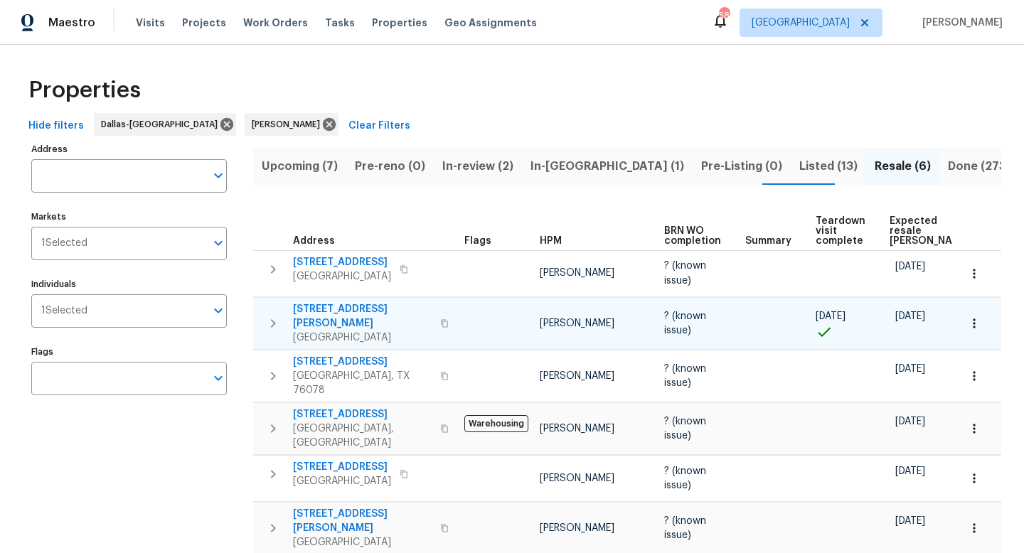
click at [377, 308] on span "[STREET_ADDRESS][PERSON_NAME]" at bounding box center [362, 316] width 139 height 28
click at [986, 321] on button "button" at bounding box center [974, 323] width 31 height 31
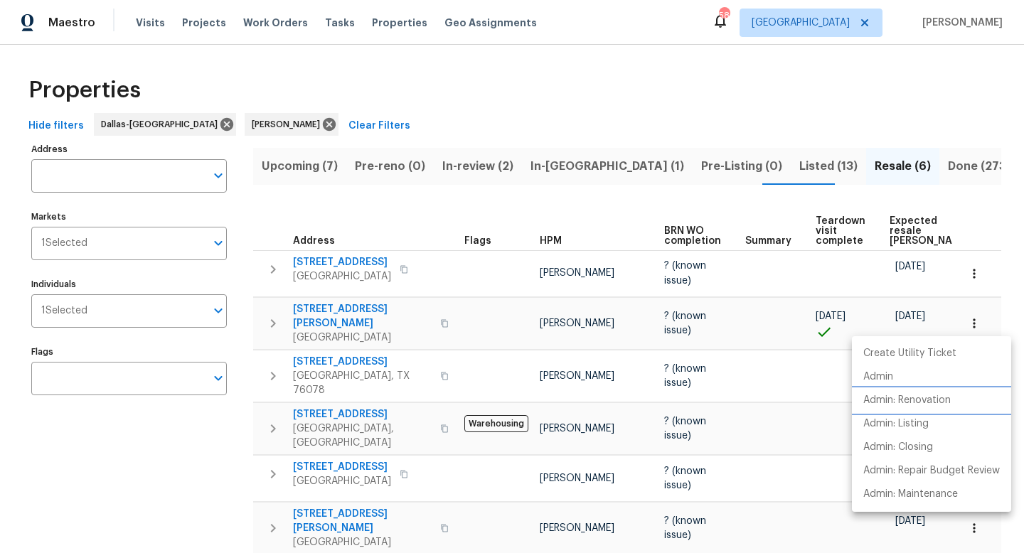
click at [958, 403] on li "Admin: Renovation" at bounding box center [931, 400] width 159 height 23
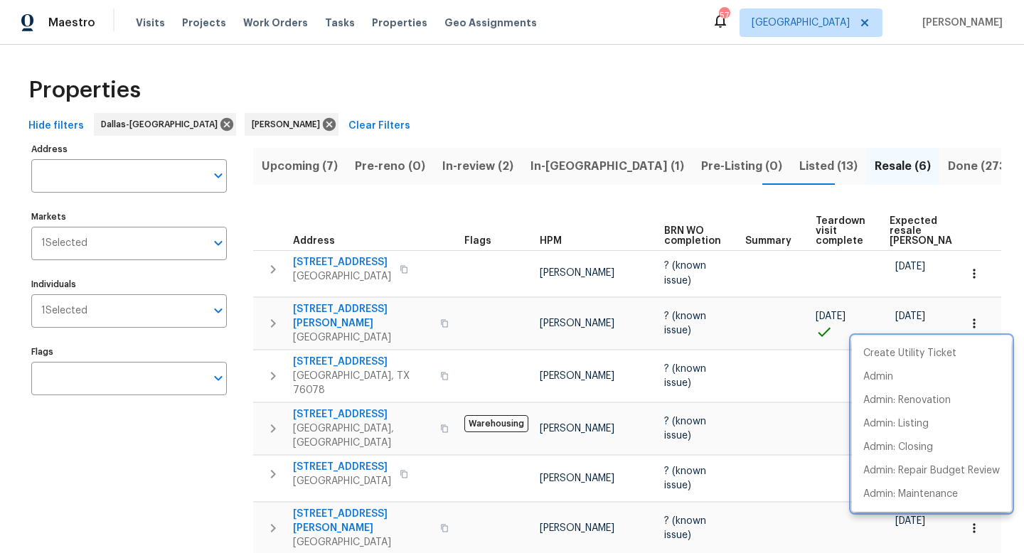
click at [551, 159] on div at bounding box center [512, 276] width 1024 height 553
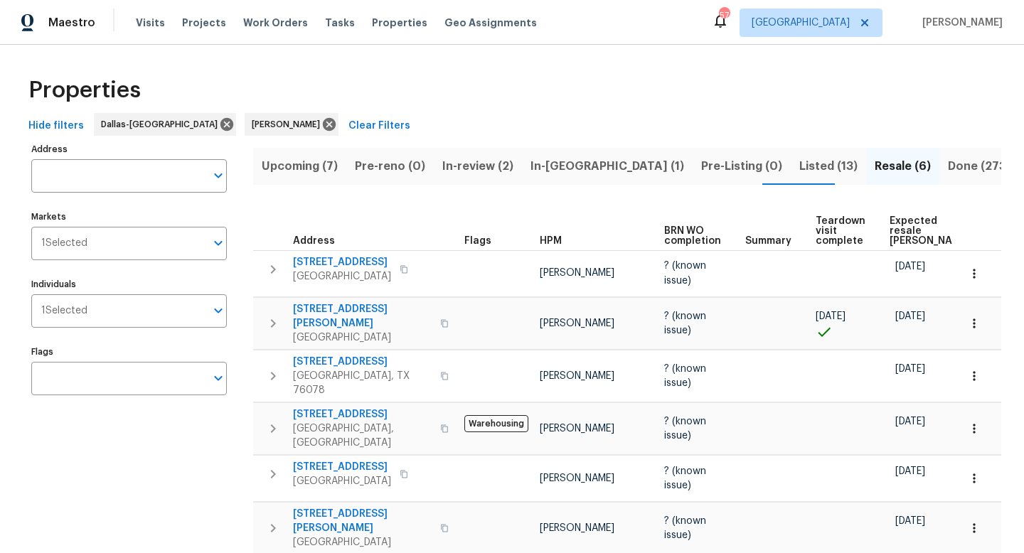
click at [548, 172] on span "In-reno (1)" at bounding box center [608, 166] width 154 height 20
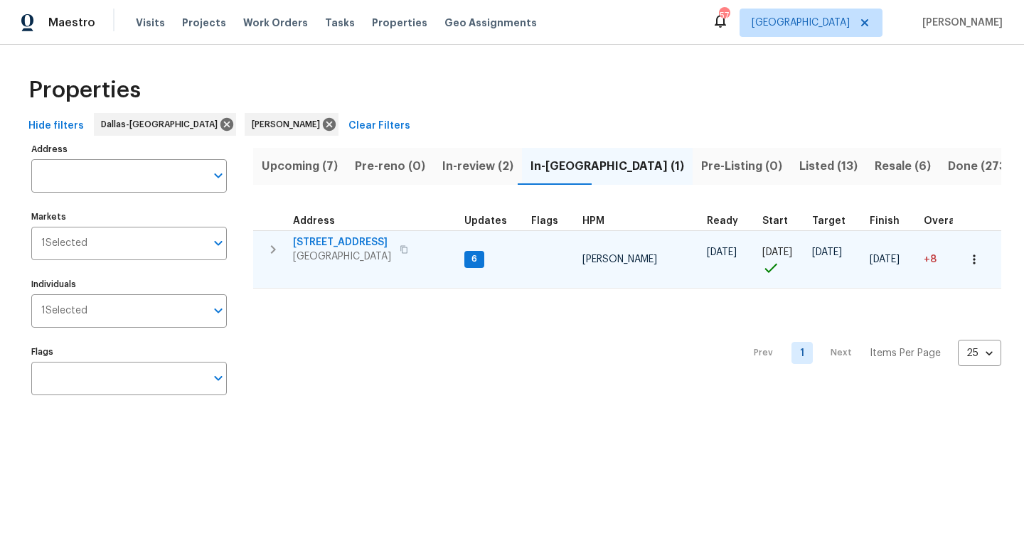
click at [334, 241] on span "233 Victoria Ave" at bounding box center [342, 242] width 98 height 14
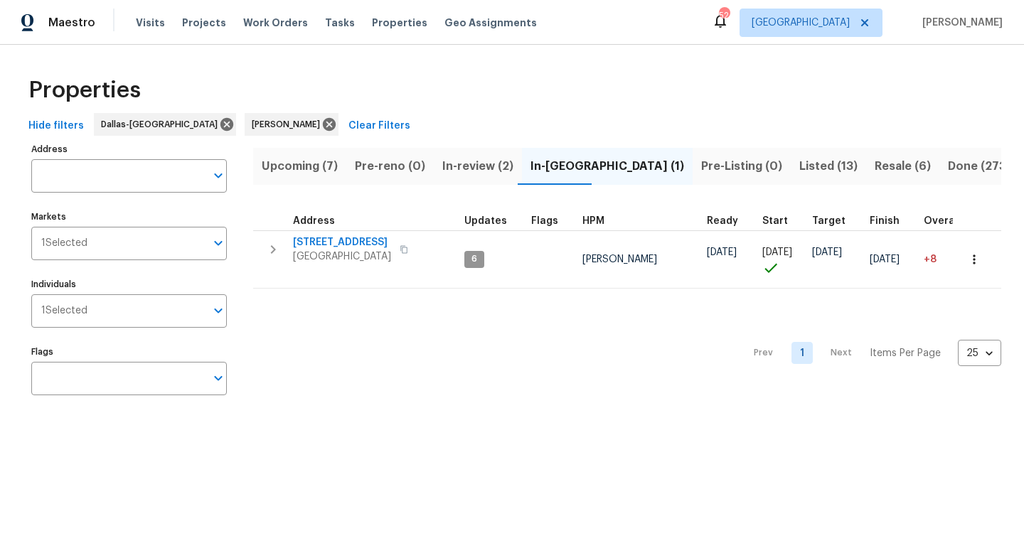
click at [278, 161] on span "Upcoming (7)" at bounding box center [300, 166] width 76 height 20
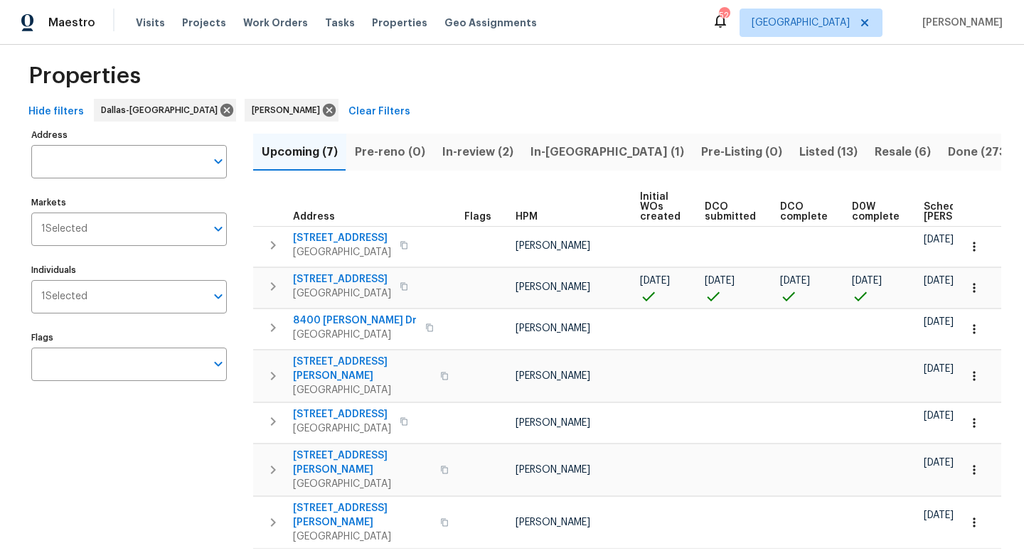
scroll to position [16, 0]
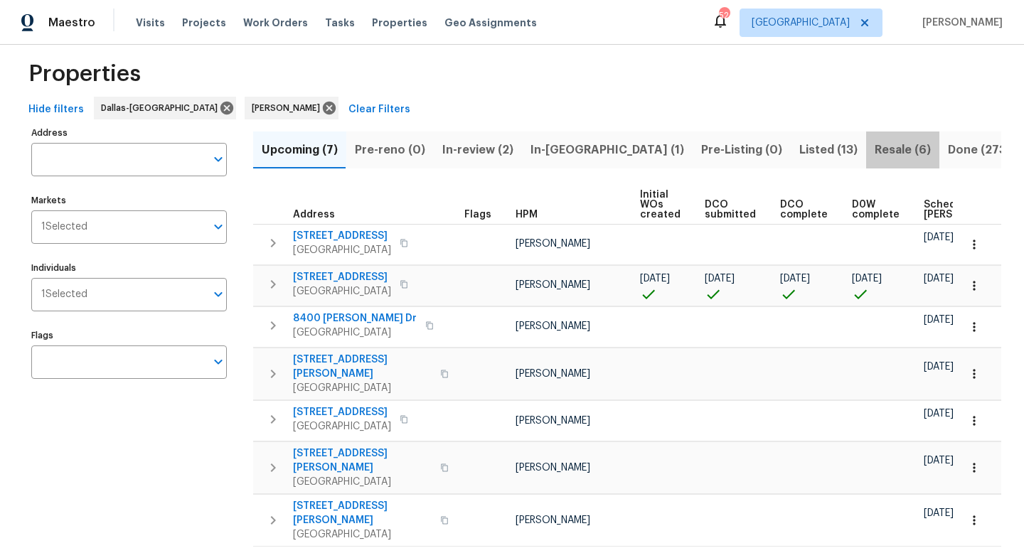
click at [875, 151] on span "Resale (6)" at bounding box center [903, 150] width 56 height 20
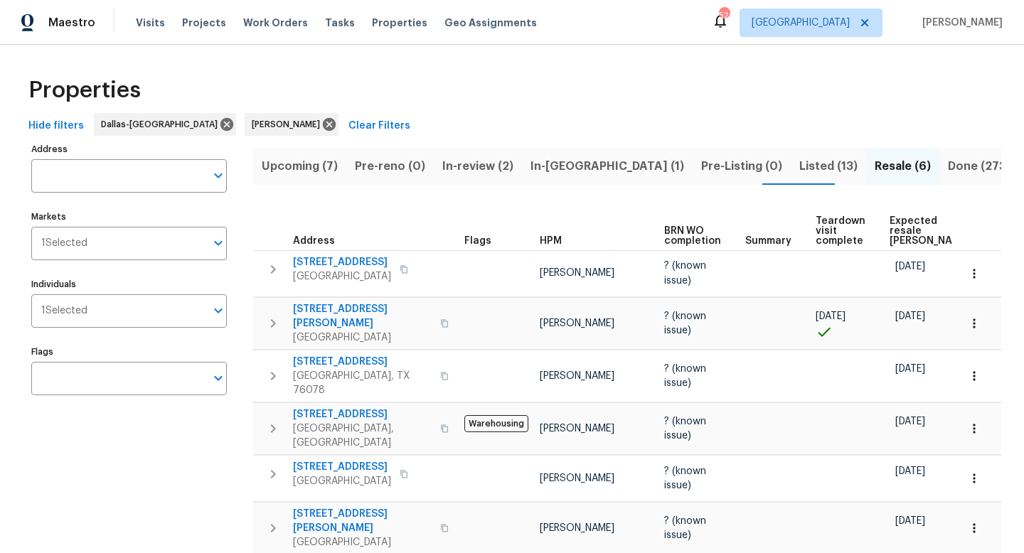
click at [799, 164] on span "Listed (13)" at bounding box center [828, 166] width 58 height 20
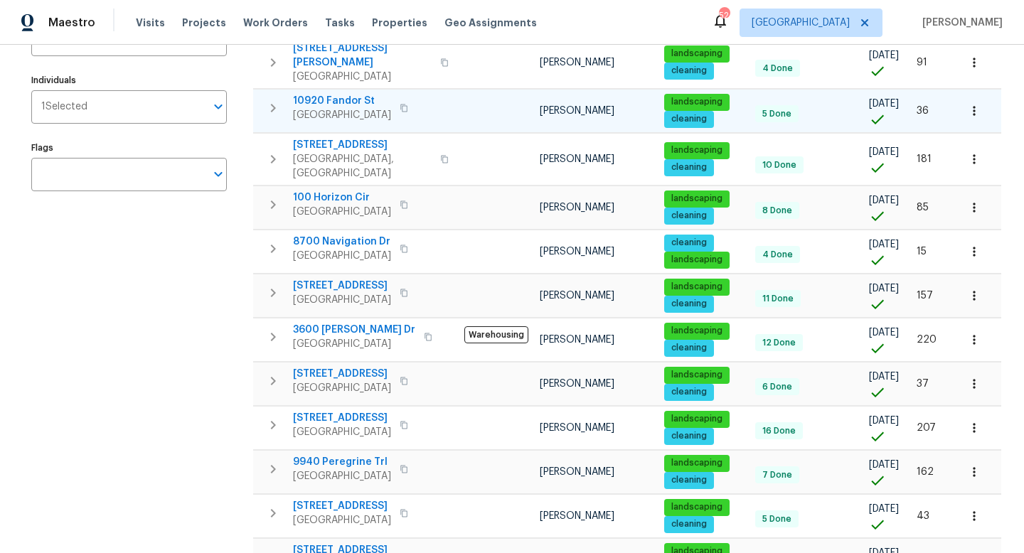
scroll to position [161, 0]
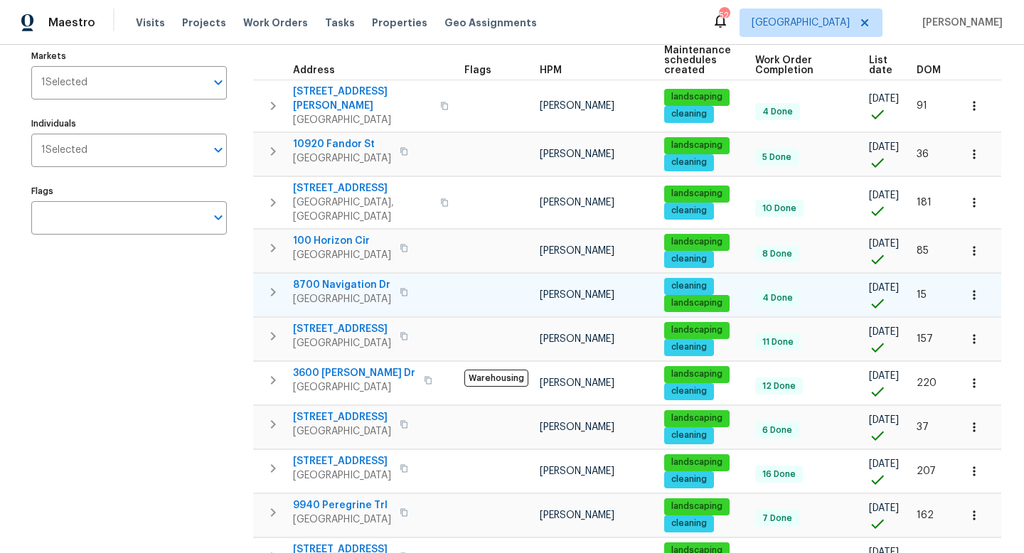
click at [969, 288] on icon "button" at bounding box center [974, 295] width 14 height 14
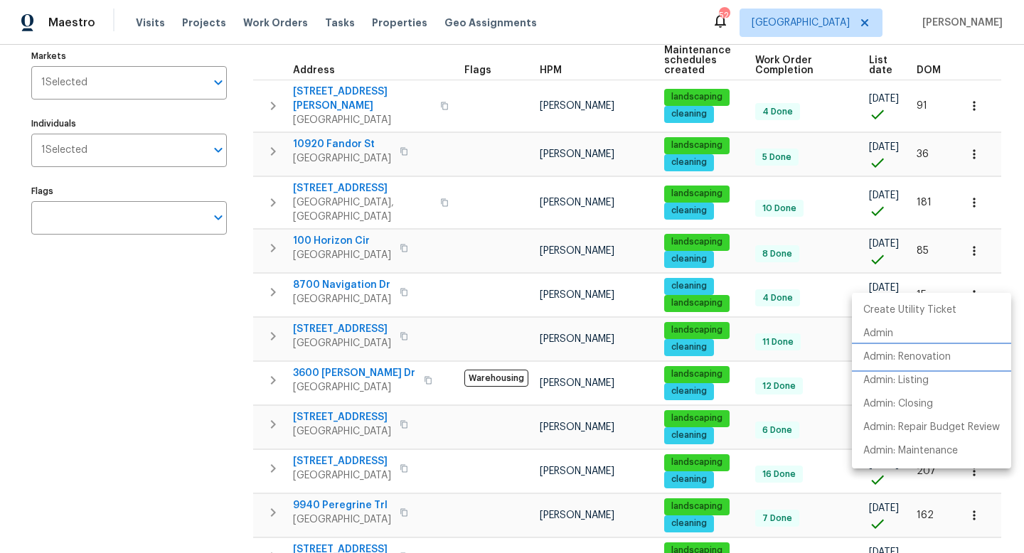
click at [911, 357] on p "Admin: Renovation" at bounding box center [906, 357] width 87 height 15
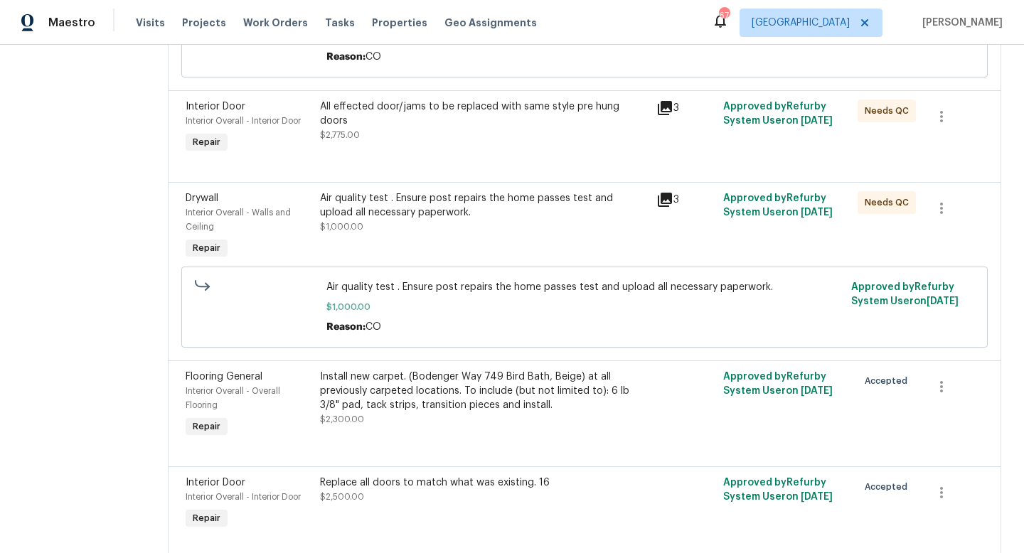
scroll to position [1420, 0]
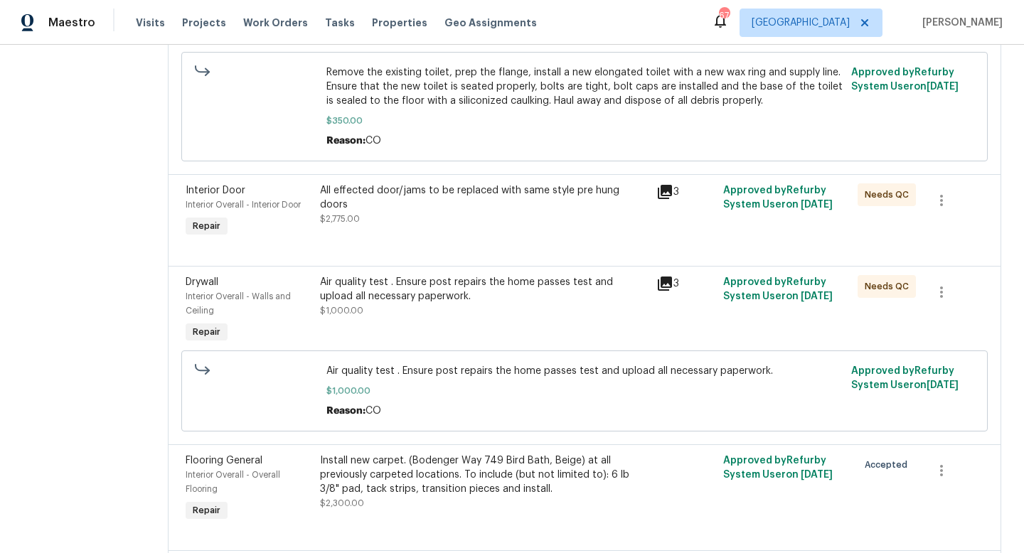
click at [441, 280] on div "Air quality test . Ensure post repairs the home passes test and upload all nece…" at bounding box center [484, 289] width 328 height 28
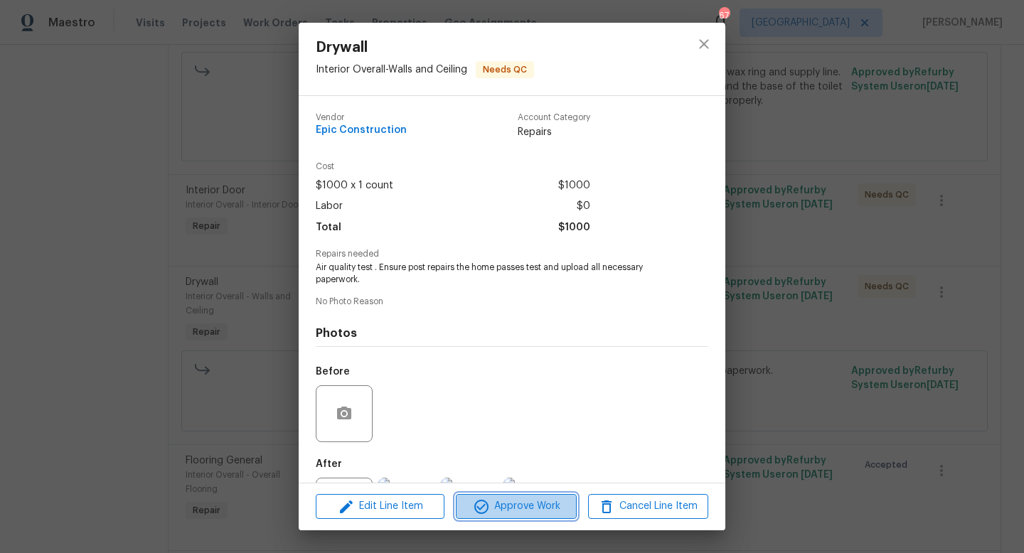
click at [501, 506] on span "Approve Work" at bounding box center [516, 507] width 112 height 18
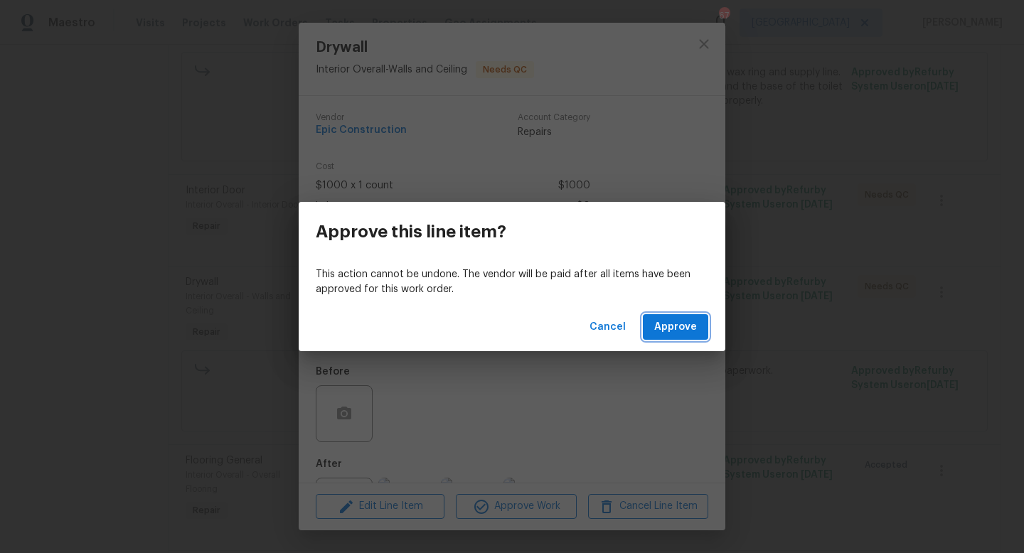
click at [683, 331] on span "Approve" at bounding box center [675, 328] width 43 height 18
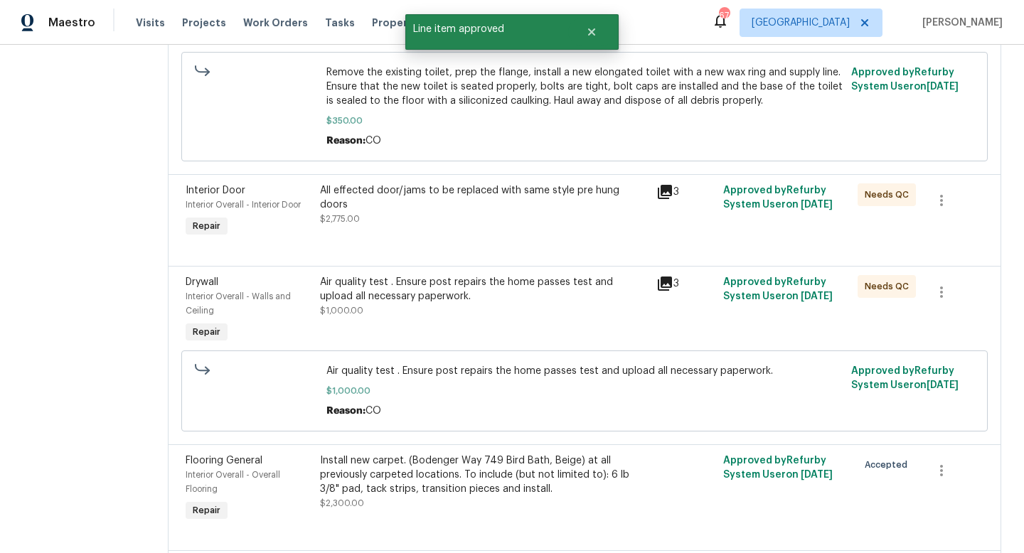
scroll to position [0, 0]
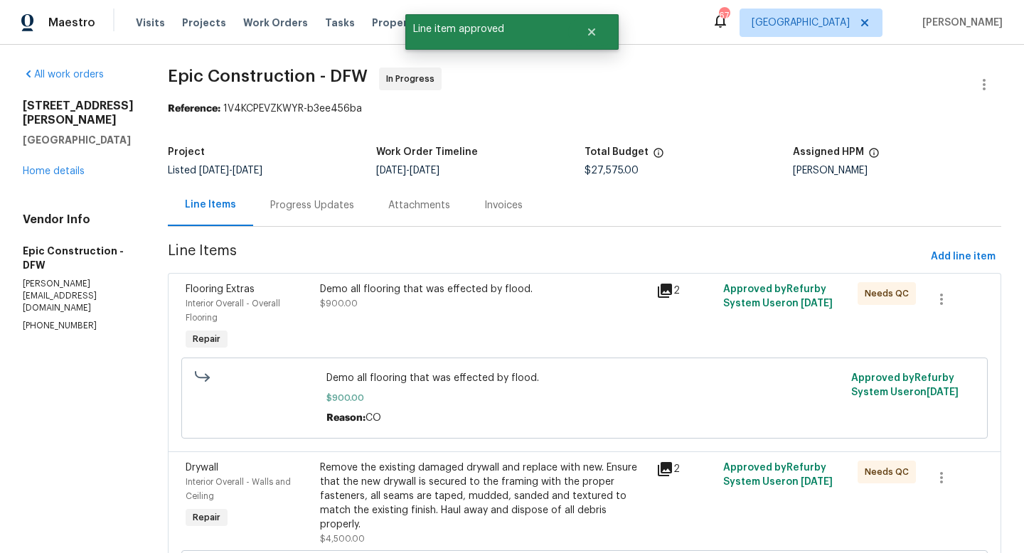
click at [407, 300] on div "Demo all flooring that was effected by flood. $900.00" at bounding box center [484, 296] width 328 height 28
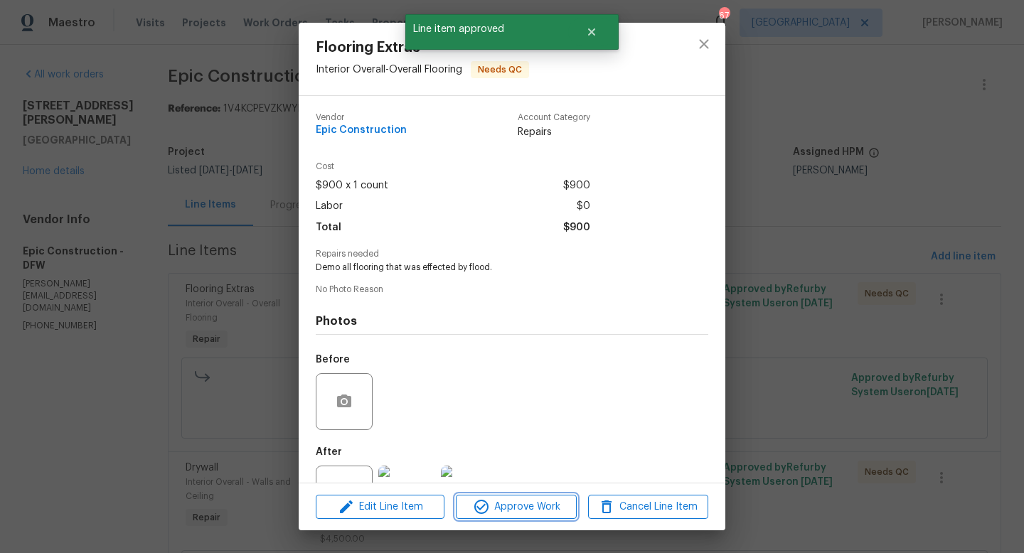
click at [500, 511] on span "Approve Work" at bounding box center [516, 508] width 112 height 18
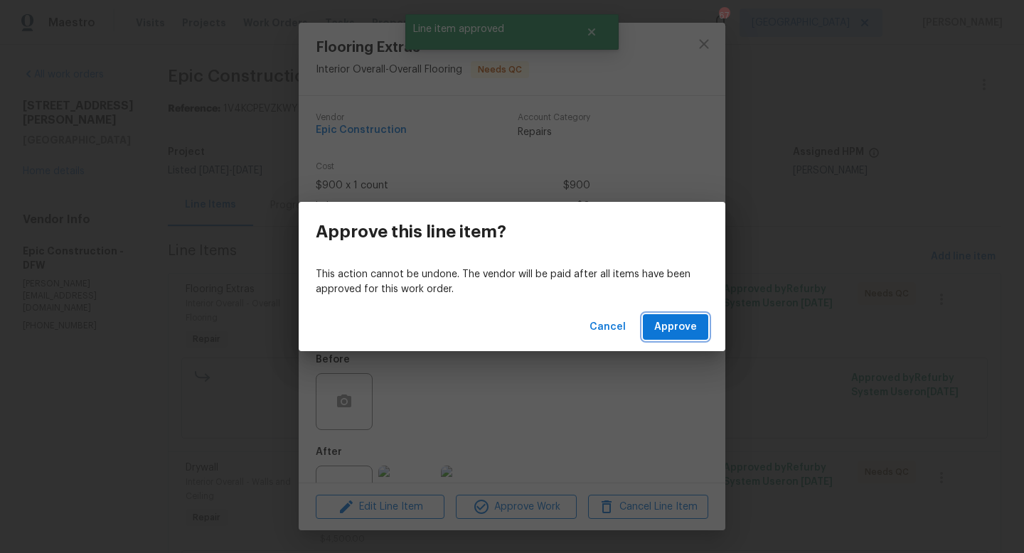
click at [681, 324] on span "Approve" at bounding box center [675, 328] width 43 height 18
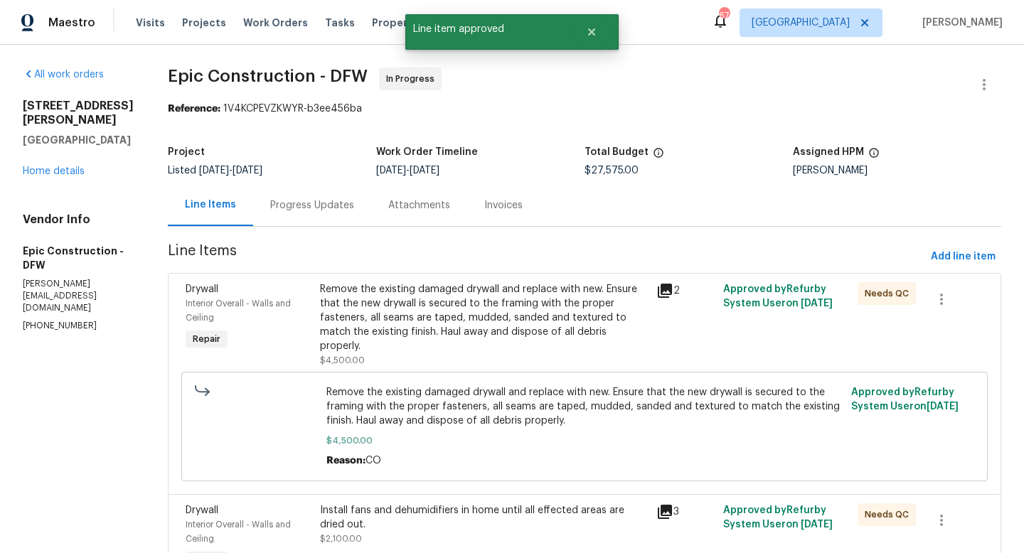
click at [480, 303] on div "Remove the existing damaged drywall and replace with new. Ensure that the new d…" at bounding box center [484, 317] width 328 height 71
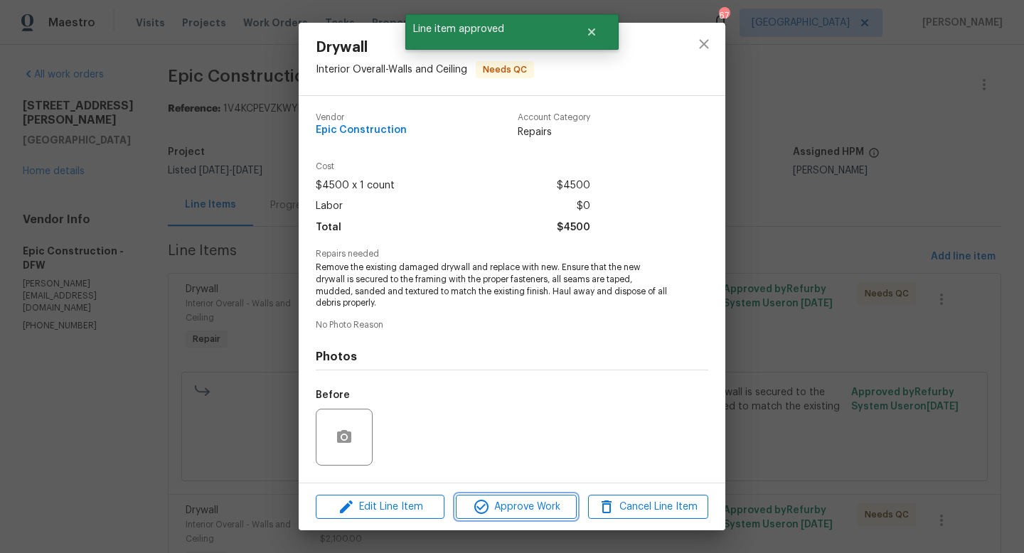
click at [491, 504] on span "Approve Work" at bounding box center [516, 508] width 112 height 18
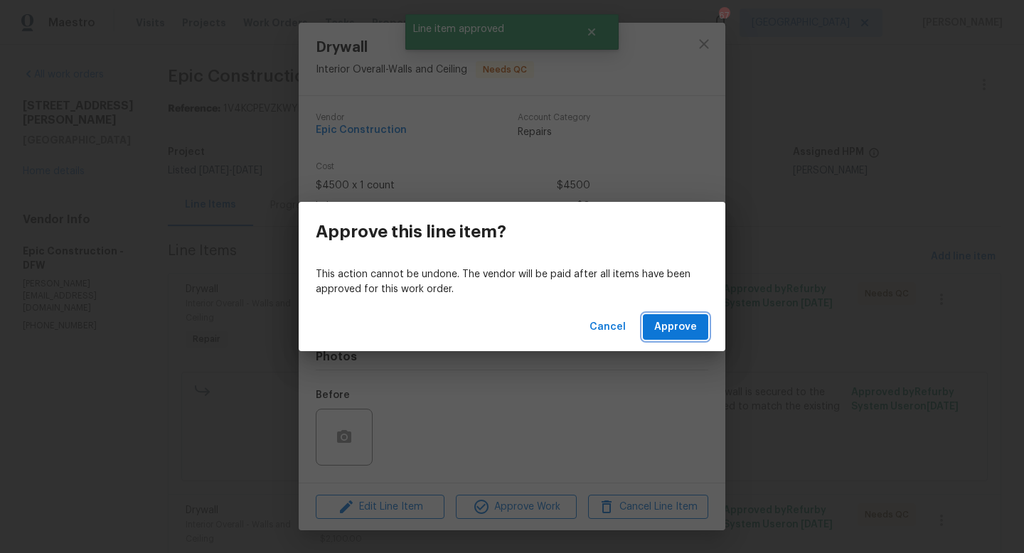
click at [659, 319] on span "Approve" at bounding box center [675, 328] width 43 height 18
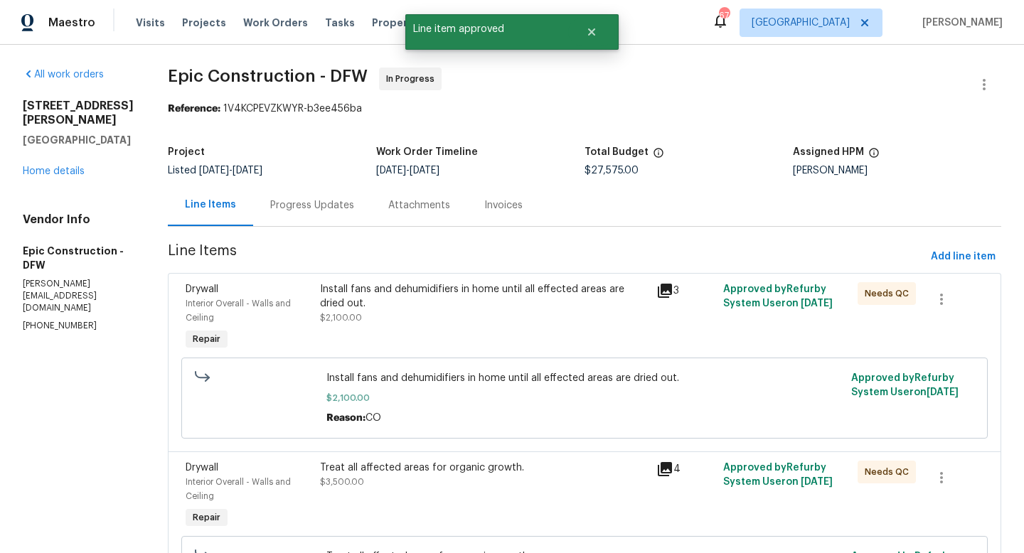
click at [440, 297] on div "Install fans and dehumidifiers in home until all effected areas are dried out." at bounding box center [484, 296] width 328 height 28
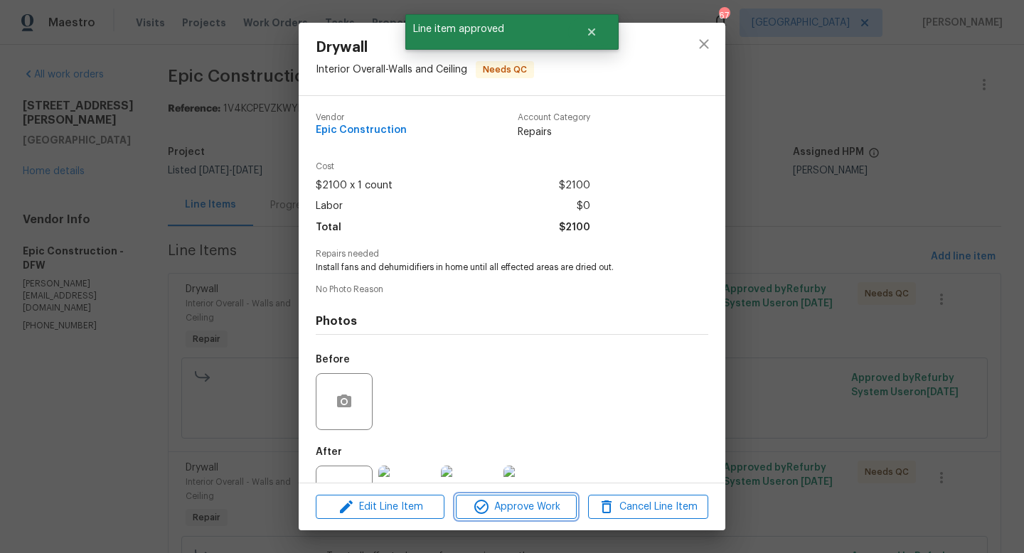
click at [506, 502] on span "Approve Work" at bounding box center [516, 508] width 112 height 18
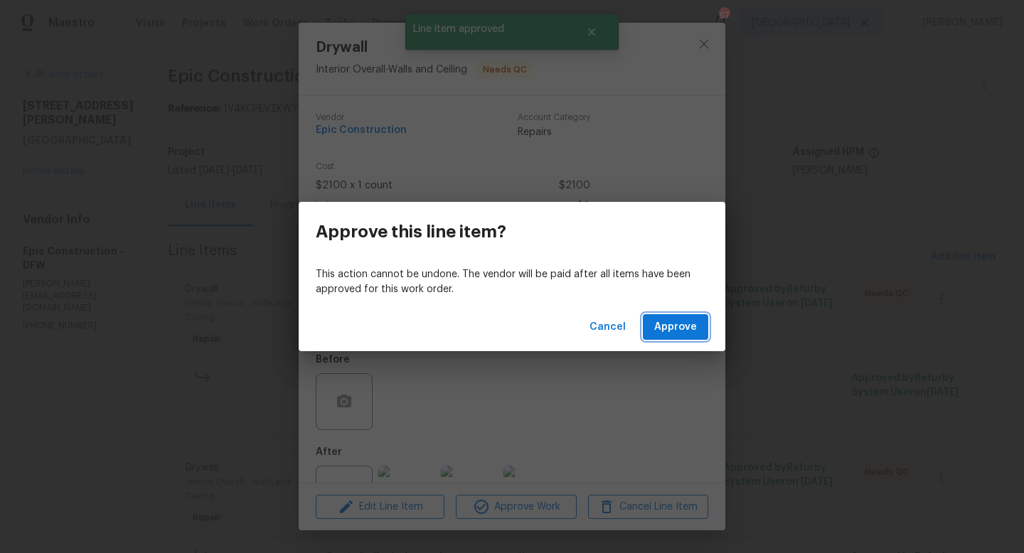
click at [672, 314] on button "Approve" at bounding box center [675, 327] width 65 height 26
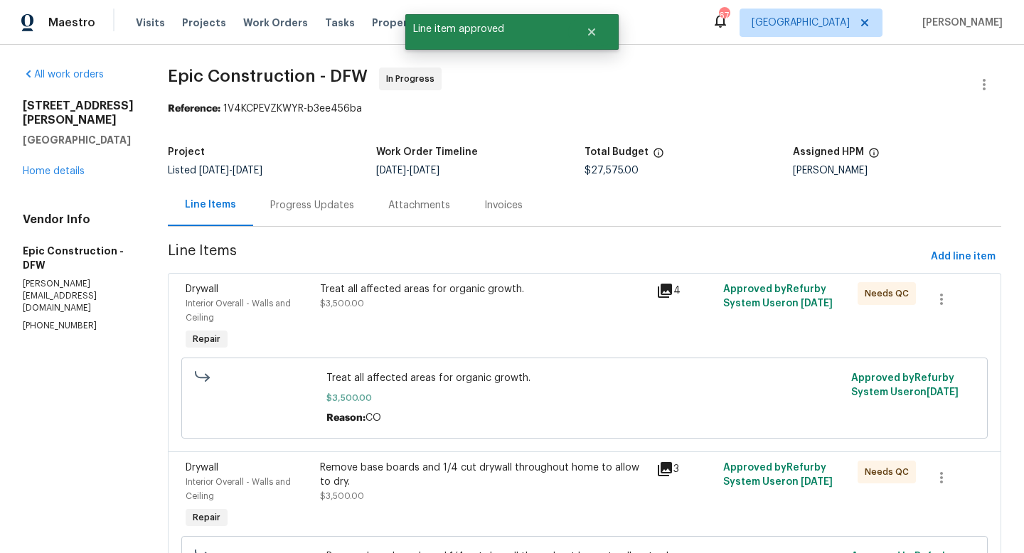
click at [401, 298] on div "Treat all affected areas for organic growth. $3,500.00" at bounding box center [484, 296] width 328 height 28
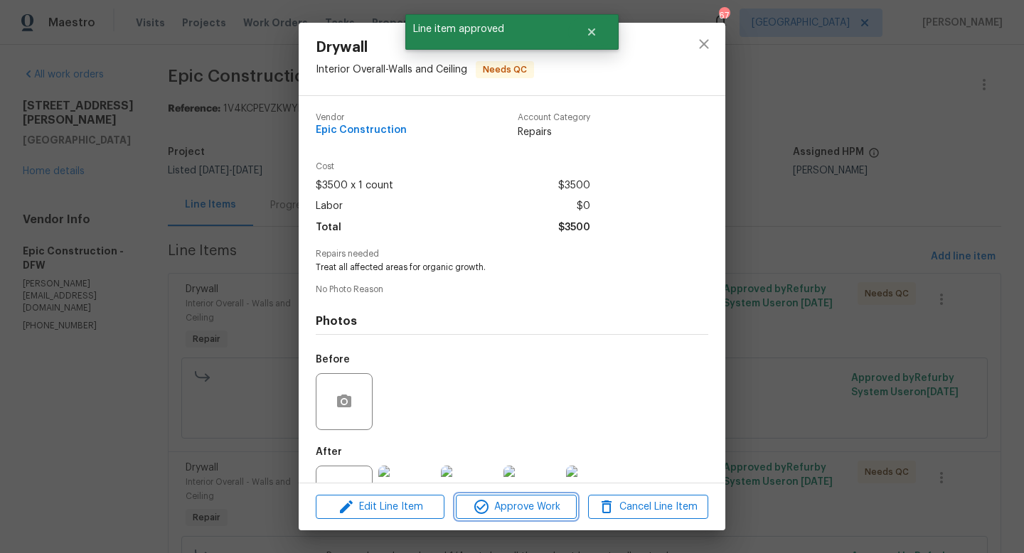
click at [499, 503] on span "Approve Work" at bounding box center [516, 508] width 112 height 18
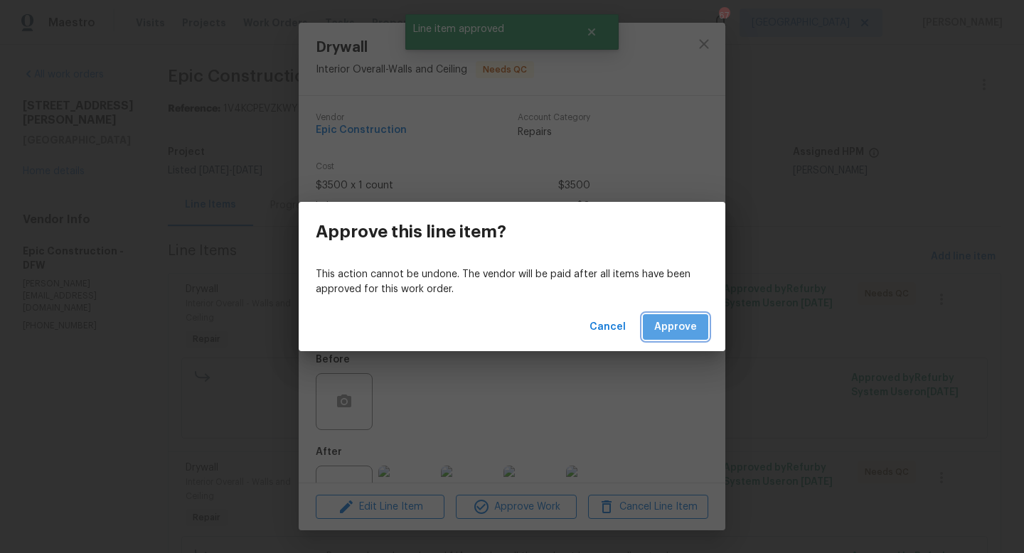
click at [673, 327] on span "Approve" at bounding box center [675, 328] width 43 height 18
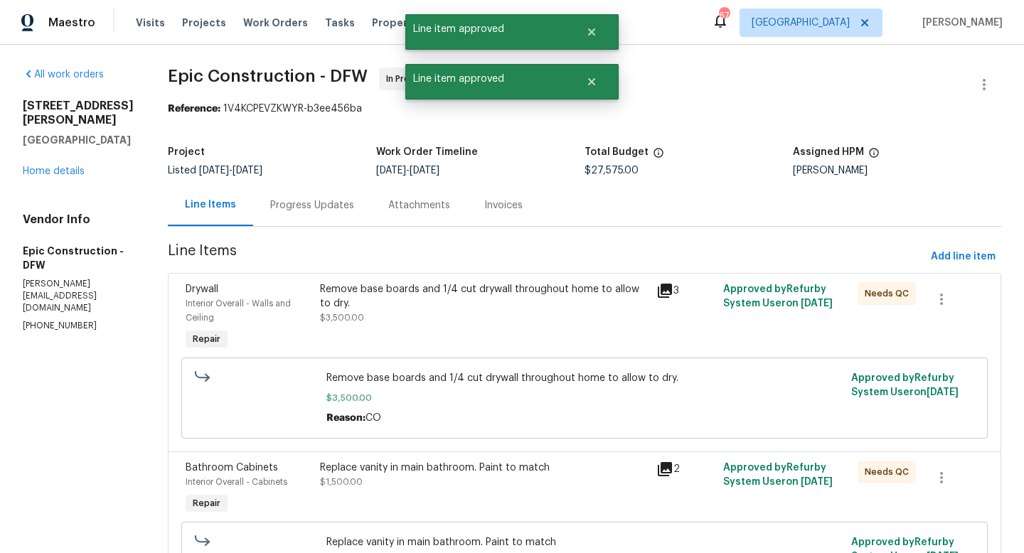
click at [429, 292] on div "Remove base boards and 1/4 cut drywall throughout home to allow to dry." at bounding box center [484, 296] width 328 height 28
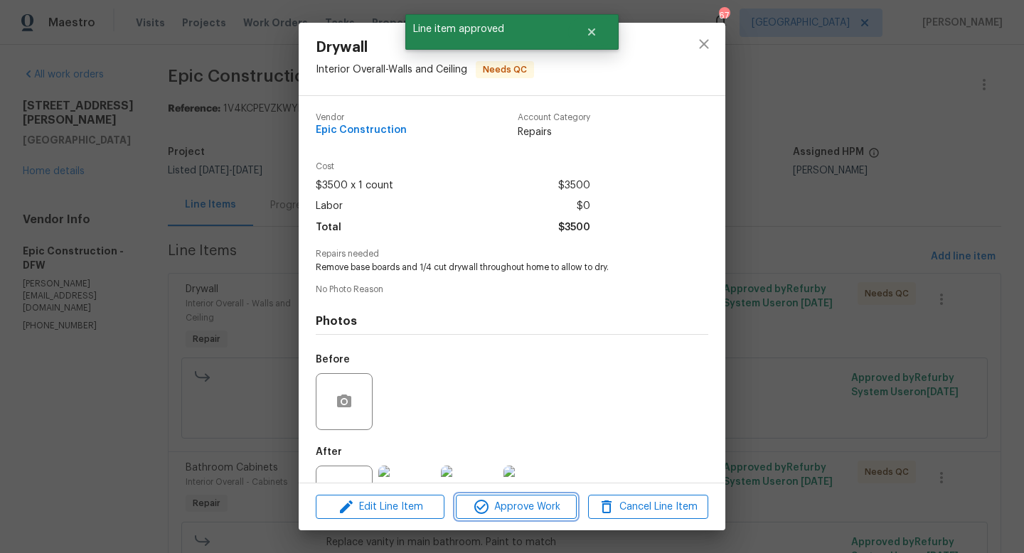
click at [526, 504] on span "Approve Work" at bounding box center [516, 508] width 112 height 18
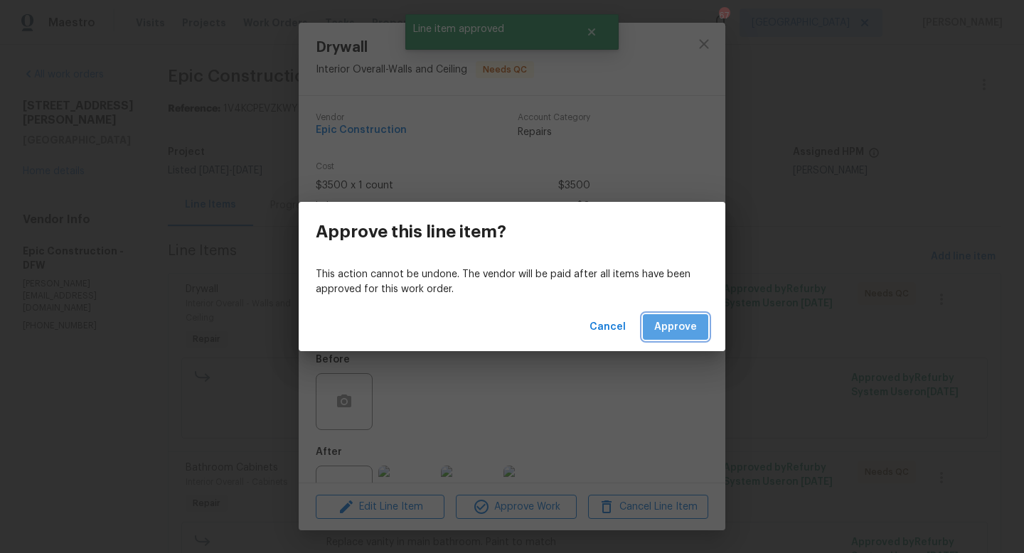
click at [671, 317] on button "Approve" at bounding box center [675, 327] width 65 height 26
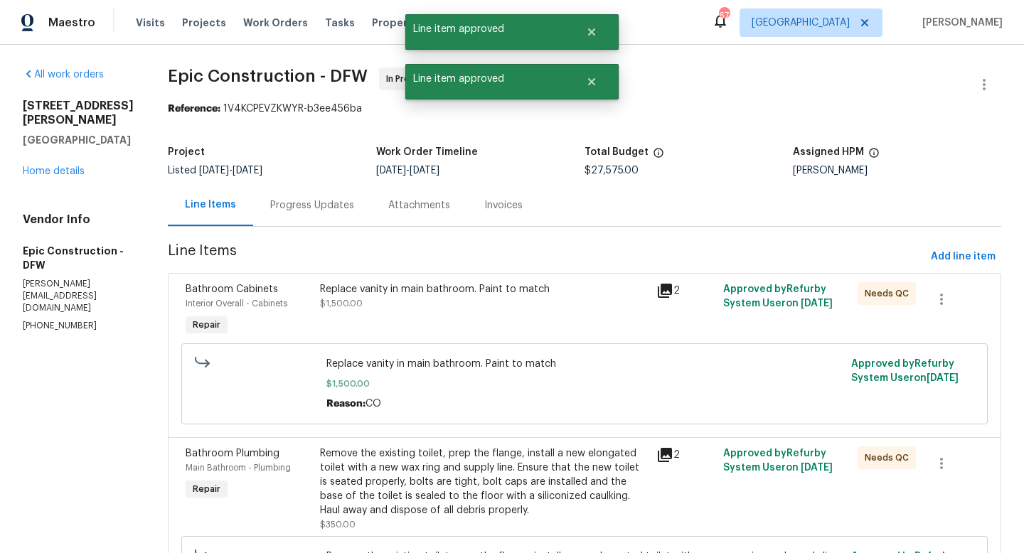
click at [414, 303] on div "Replace vanity in main bathroom. Paint to match $1,500.00" at bounding box center [484, 296] width 328 height 28
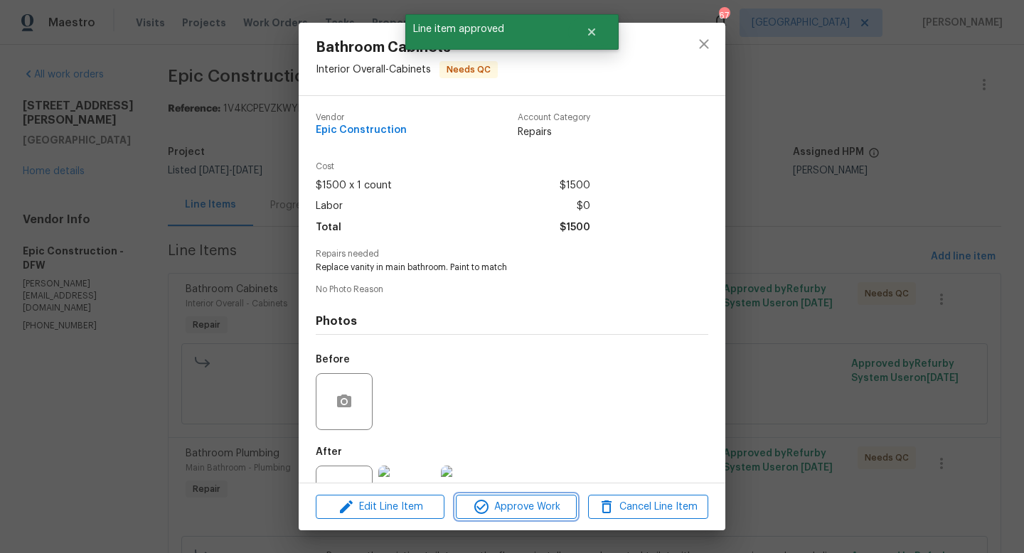
click at [510, 503] on span "Approve Work" at bounding box center [516, 508] width 112 height 18
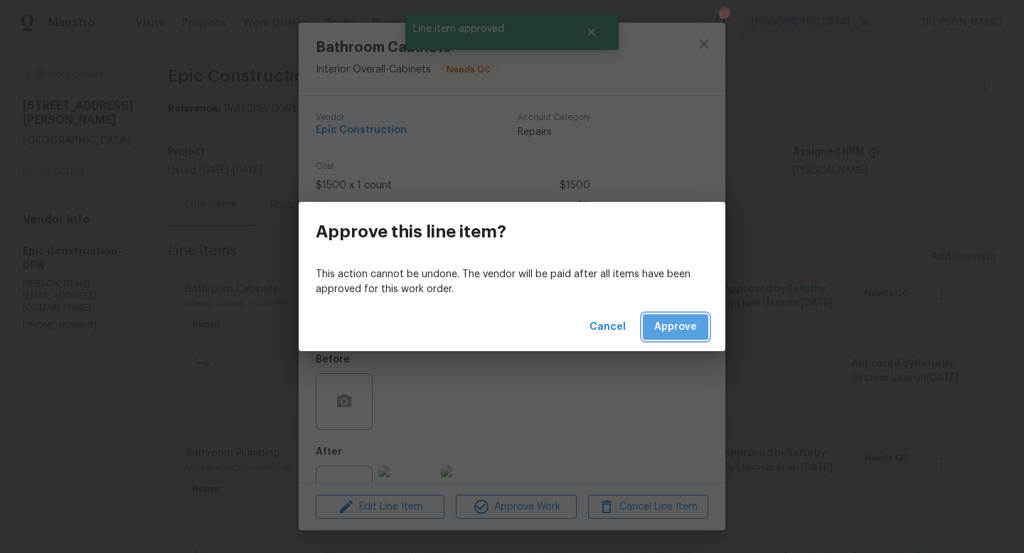
click at [663, 325] on span "Approve" at bounding box center [675, 328] width 43 height 18
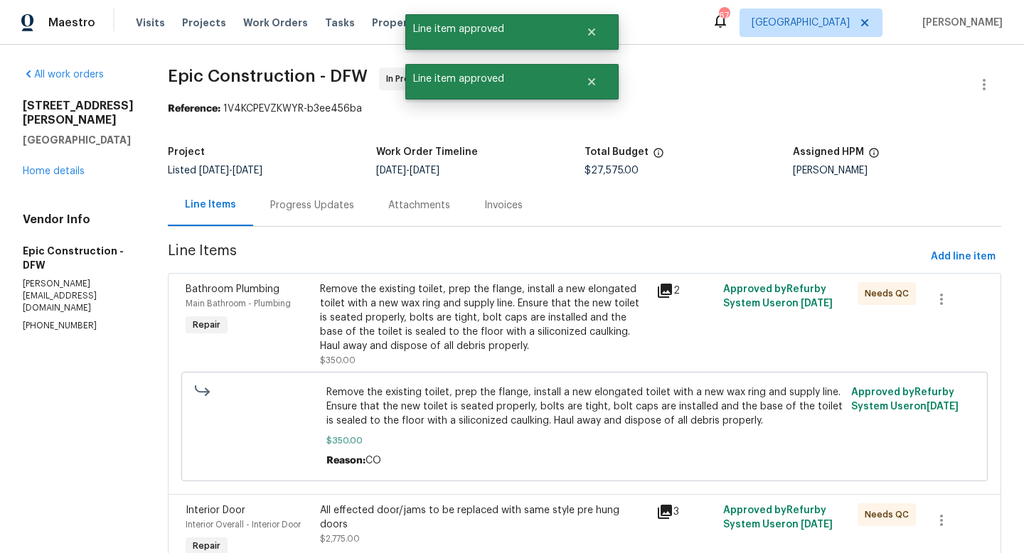
click at [411, 348] on div "Remove the existing toilet, prep the flange, install a new elongated toilet wit…" at bounding box center [484, 317] width 328 height 71
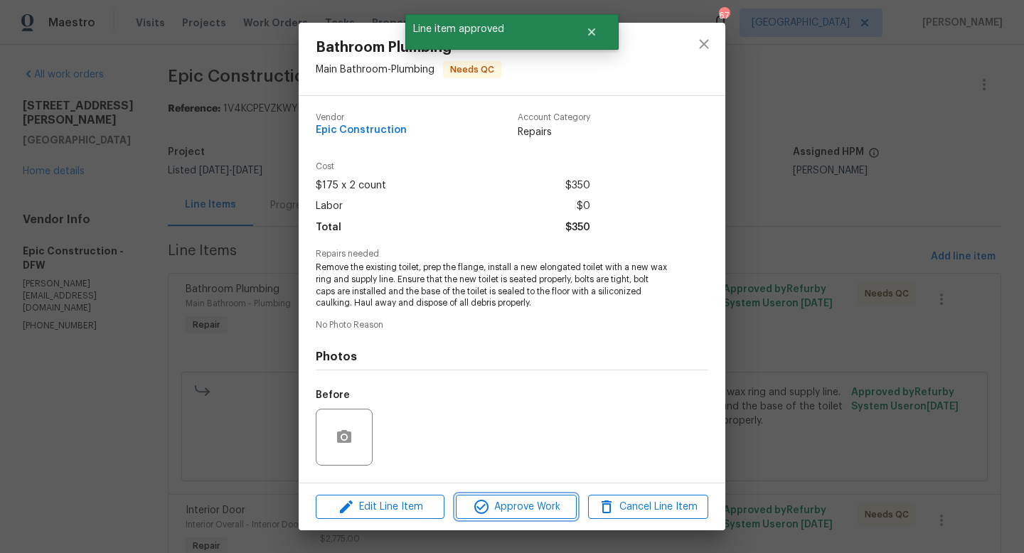
click at [481, 514] on icon "button" at bounding box center [481, 507] width 17 height 17
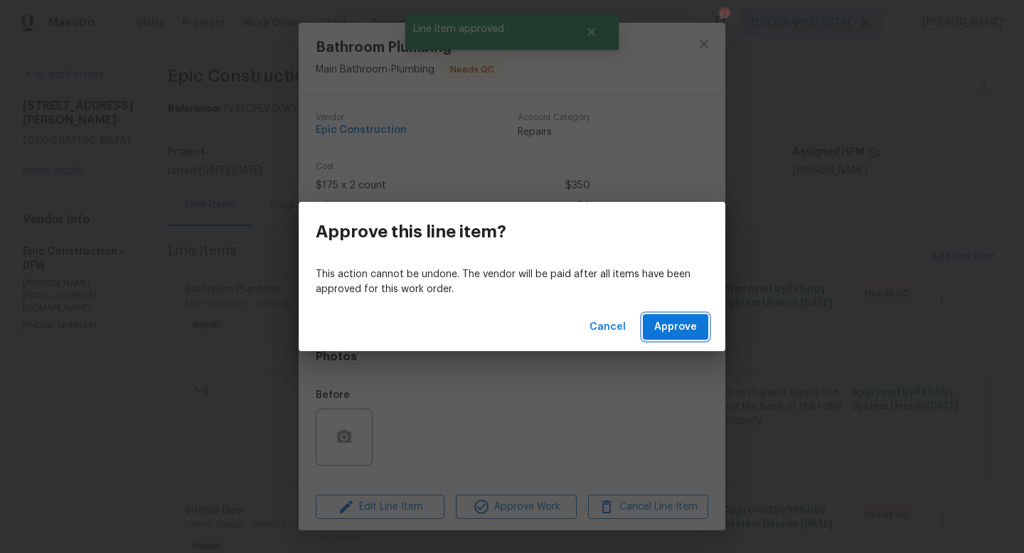
click at [669, 331] on span "Approve" at bounding box center [675, 328] width 43 height 18
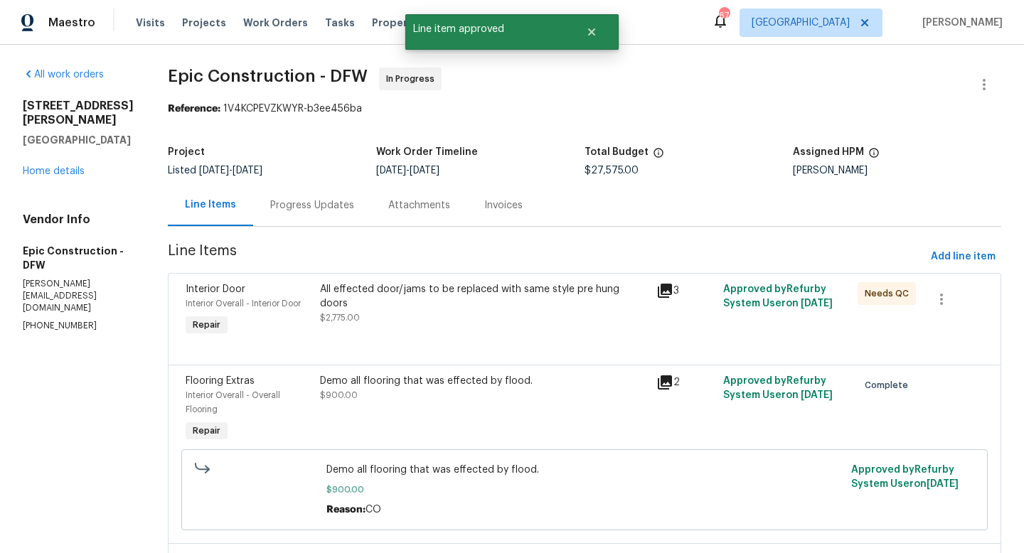
click at [429, 309] on div "All effected door/jams to be replaced with same style pre hung doors $2,775.00" at bounding box center [484, 303] width 328 height 43
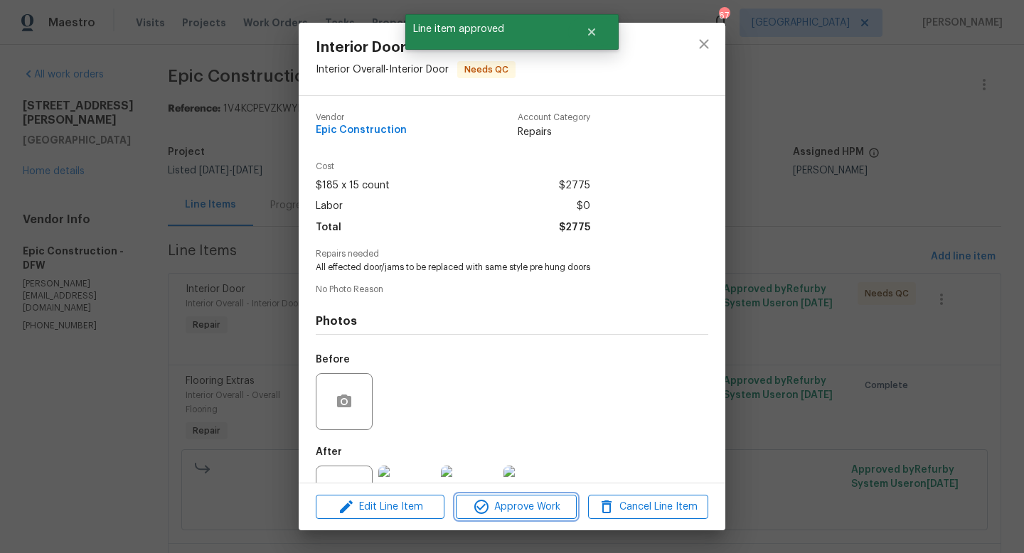
click at [504, 504] on span "Approve Work" at bounding box center [516, 508] width 112 height 18
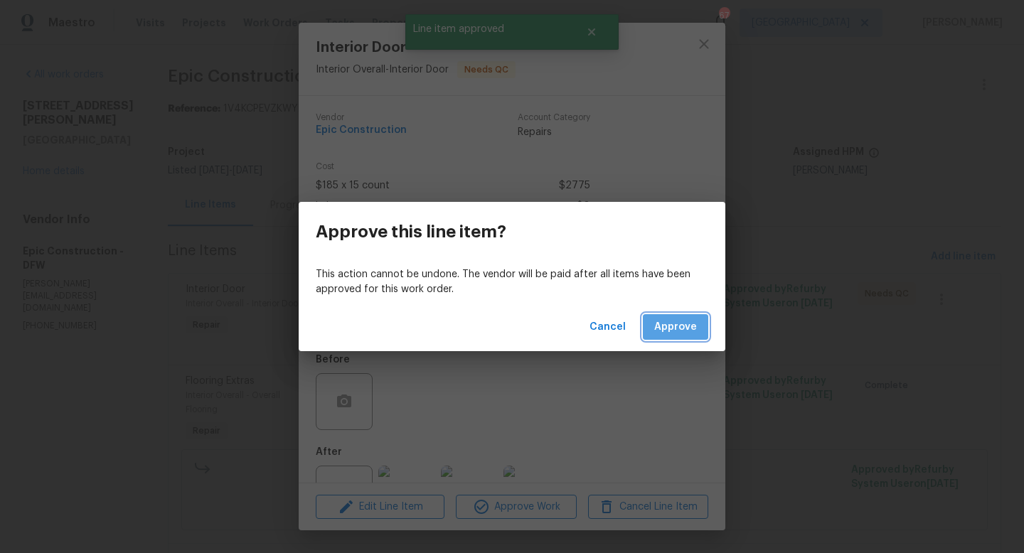
click at [681, 335] on span "Approve" at bounding box center [675, 328] width 43 height 18
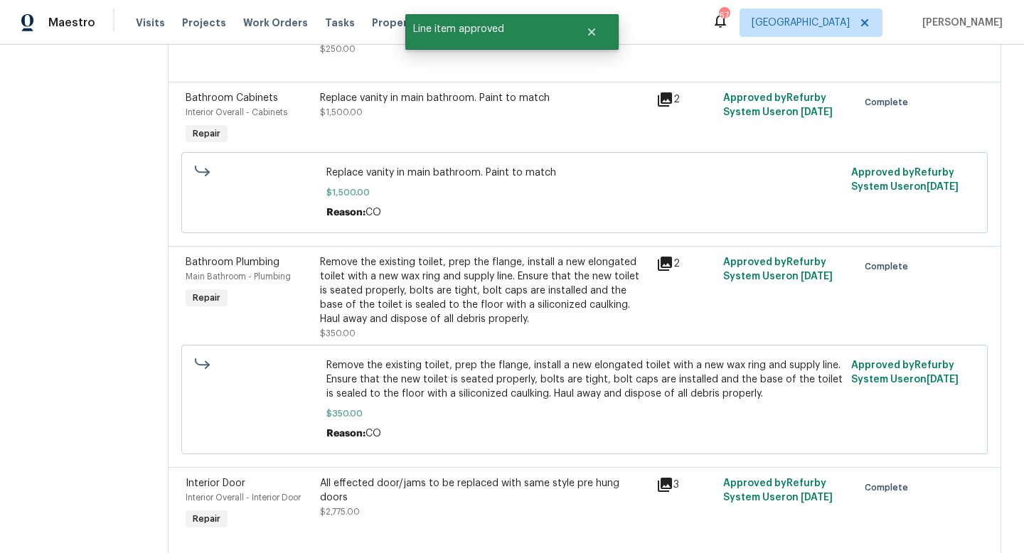
scroll to position [1956, 0]
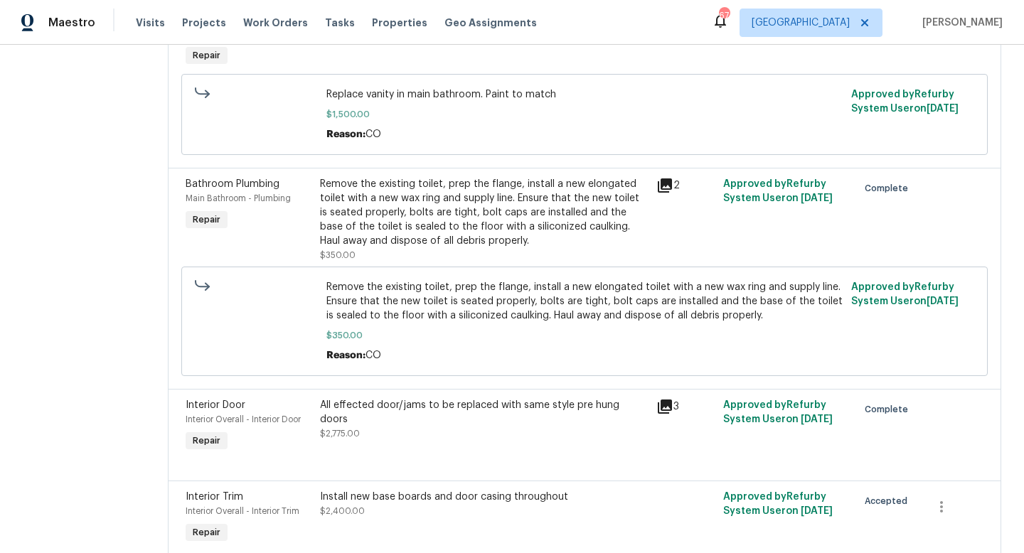
scroll to position [1956, 0]
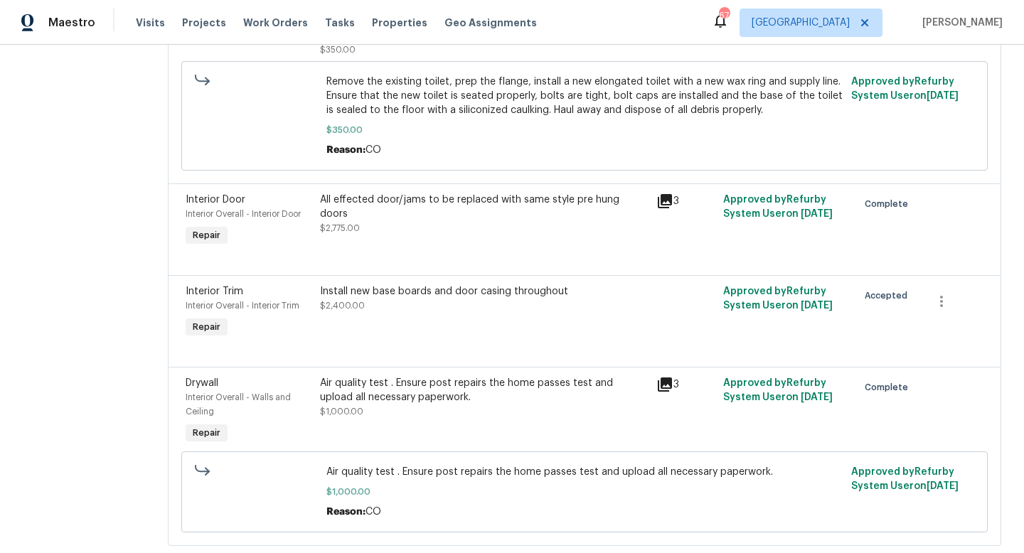
click at [659, 378] on icon at bounding box center [665, 385] width 14 height 14
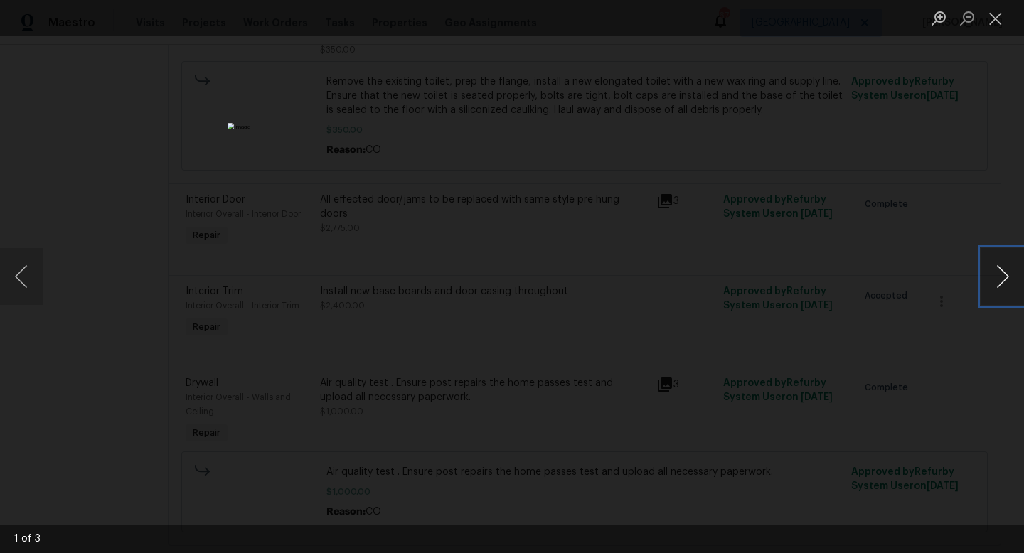
click at [996, 268] on button "Next image" at bounding box center [1002, 276] width 43 height 57
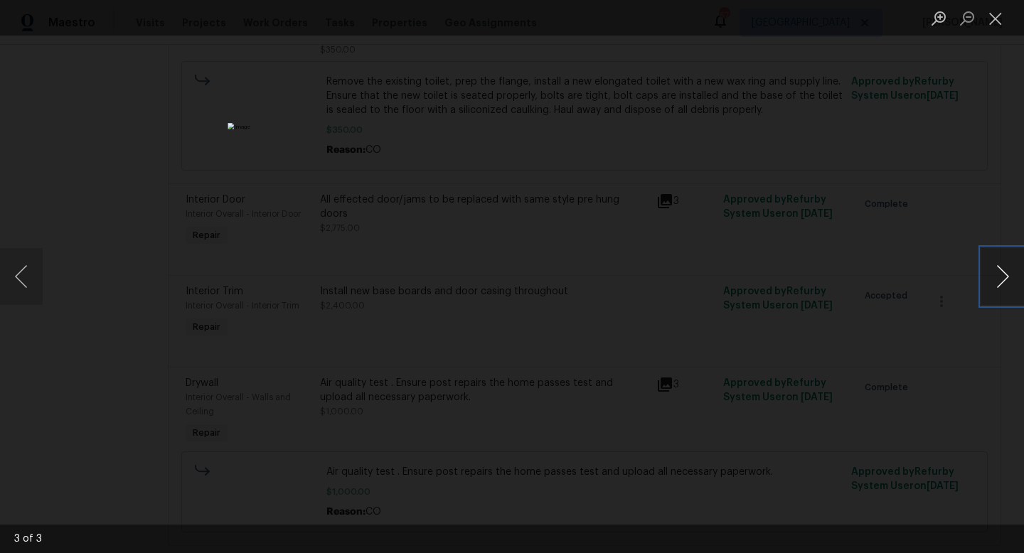
click at [996, 268] on button "Next image" at bounding box center [1002, 276] width 43 height 57
click at [30, 273] on button "Previous image" at bounding box center [21, 276] width 43 height 57
click at [994, 16] on button "Close lightbox" at bounding box center [995, 18] width 28 height 25
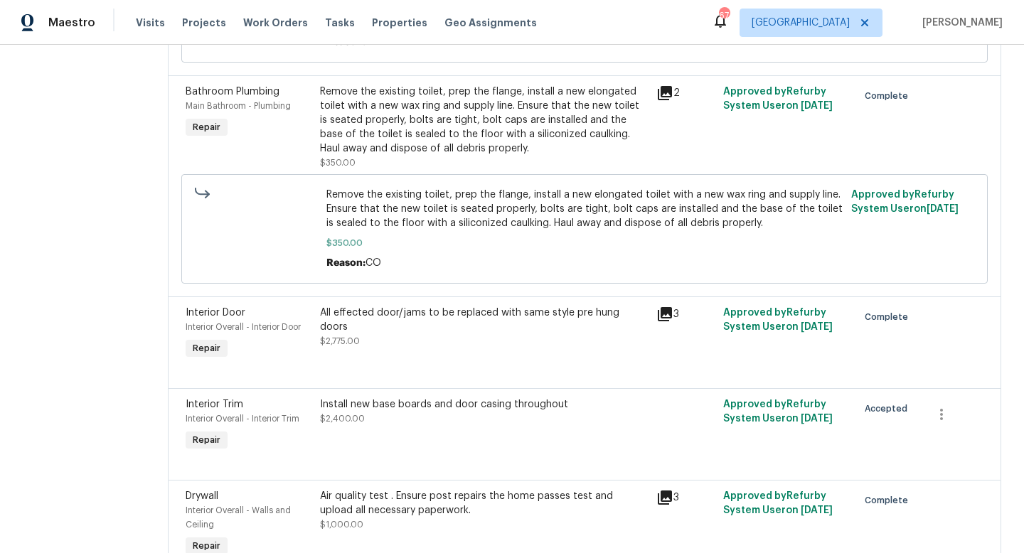
scroll to position [1838, 0]
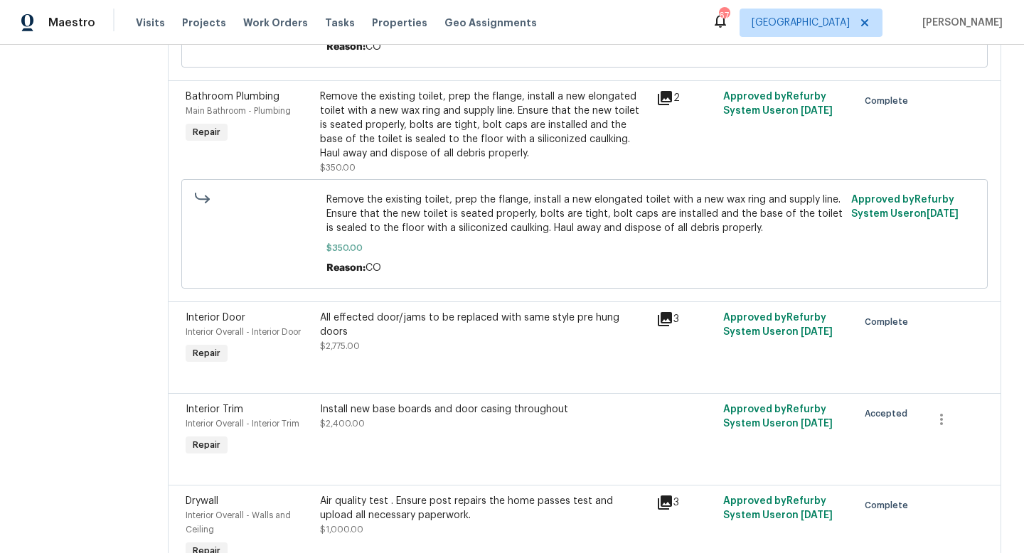
click at [658, 312] on icon at bounding box center [665, 319] width 14 height 14
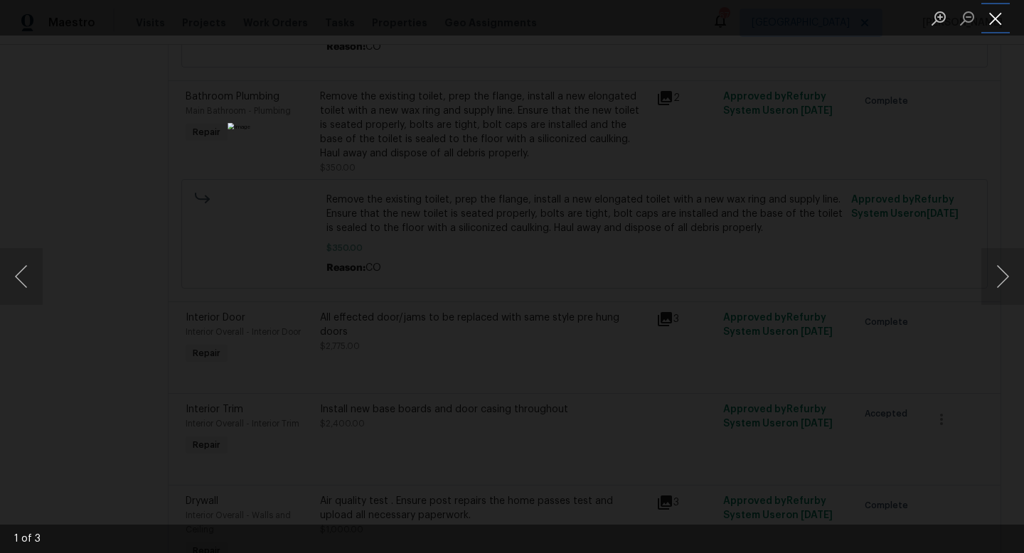
click at [989, 19] on button "Close lightbox" at bounding box center [995, 18] width 28 height 25
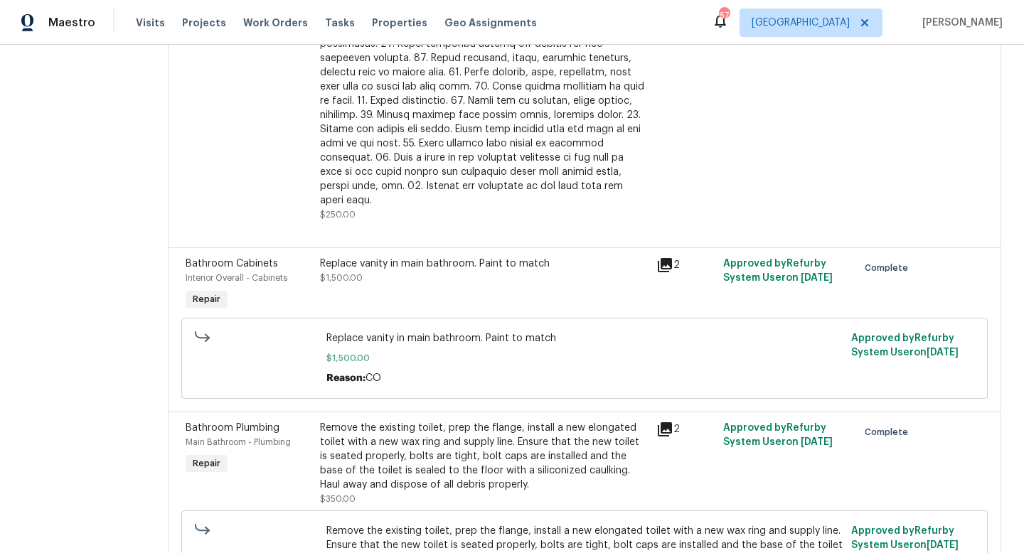
scroll to position [1498, 0]
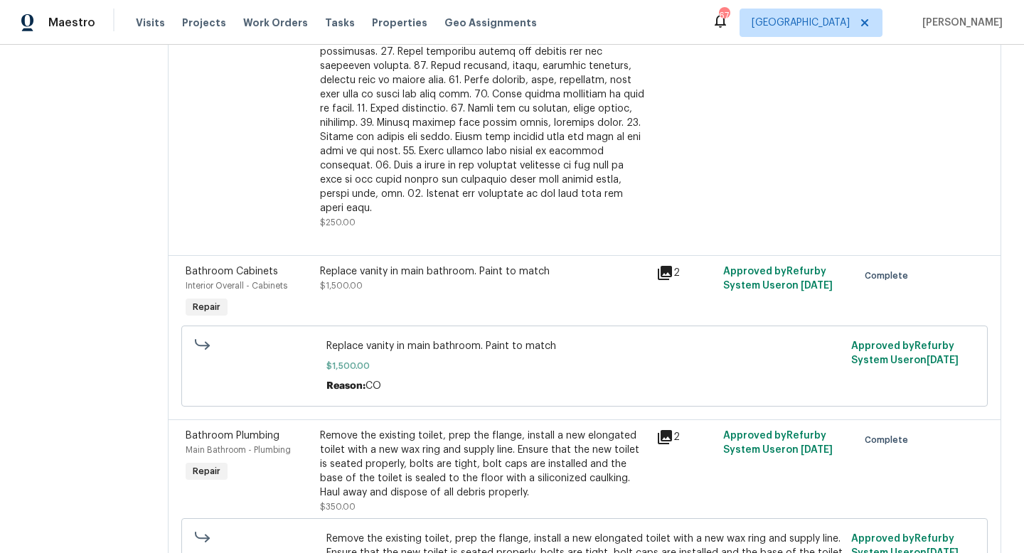
click at [658, 266] on icon at bounding box center [665, 273] width 14 height 14
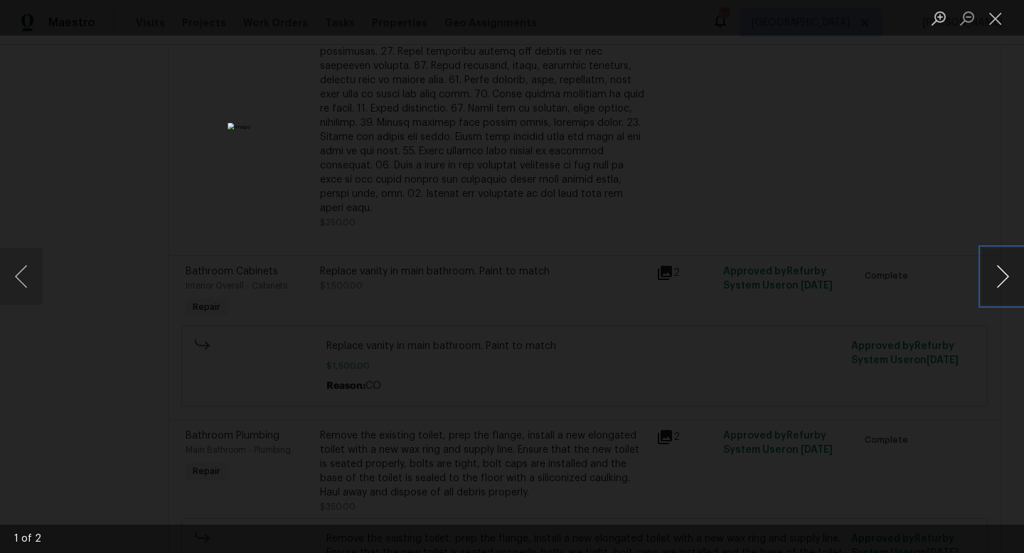
click at [1003, 275] on button "Next image" at bounding box center [1002, 276] width 43 height 57
click at [997, 23] on button "Close lightbox" at bounding box center [995, 18] width 28 height 25
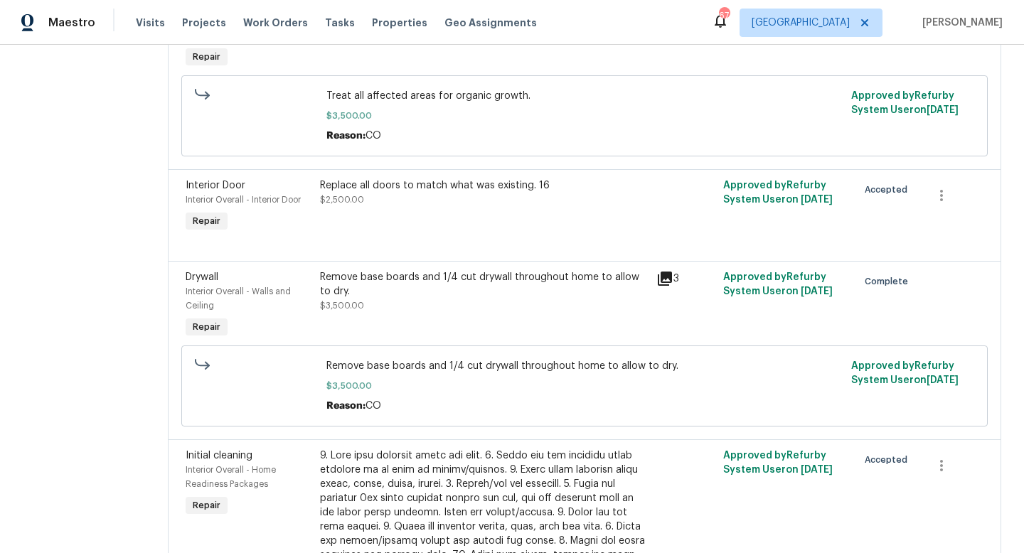
scroll to position [961, 0]
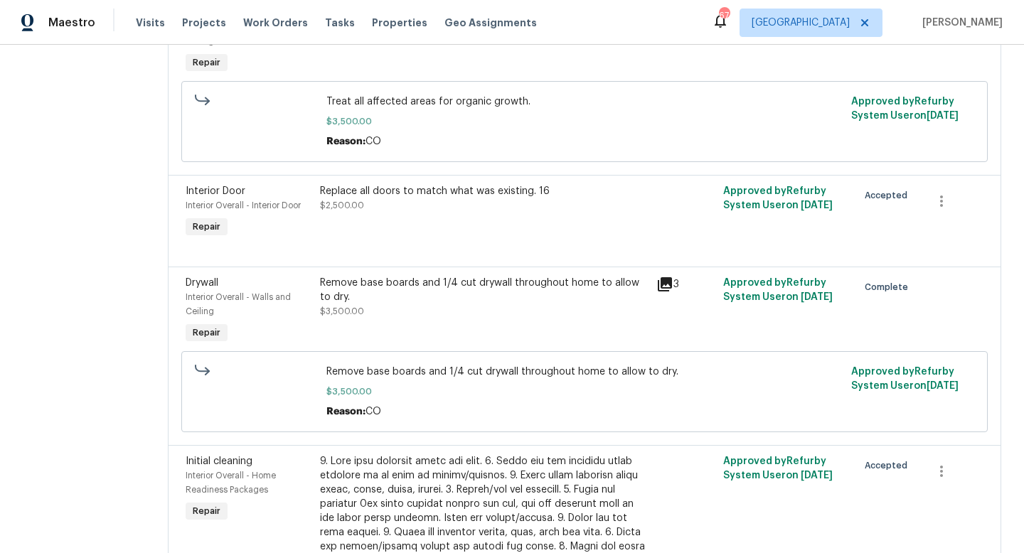
click at [658, 277] on icon at bounding box center [665, 284] width 14 height 14
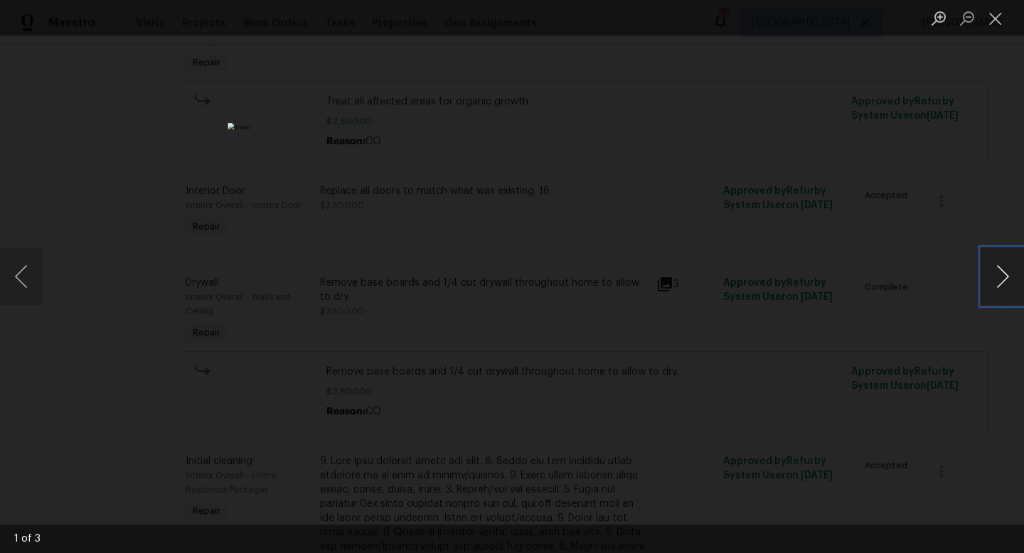
click at [998, 257] on button "Next image" at bounding box center [1002, 276] width 43 height 57
click at [998, 25] on button "Close lightbox" at bounding box center [995, 18] width 28 height 25
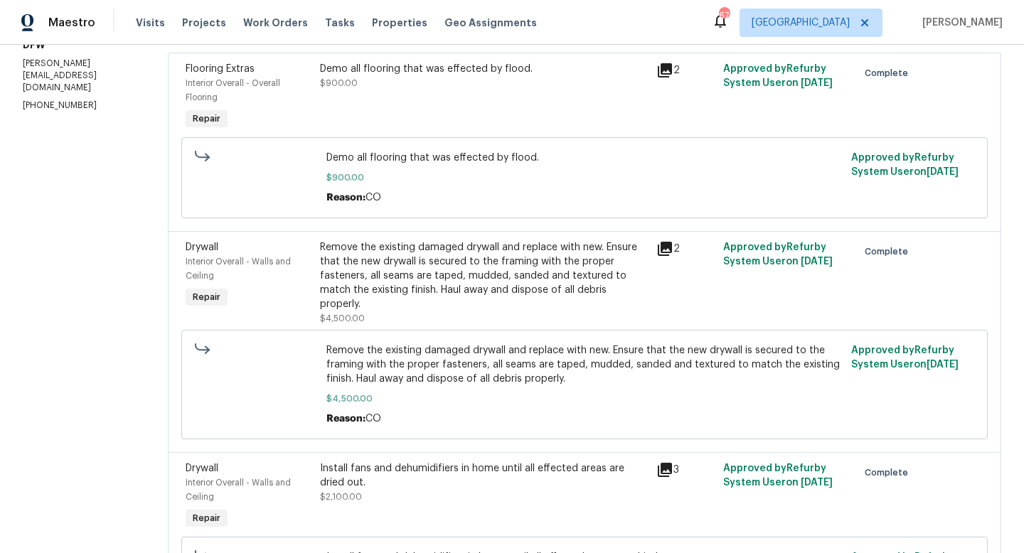
scroll to position [0, 0]
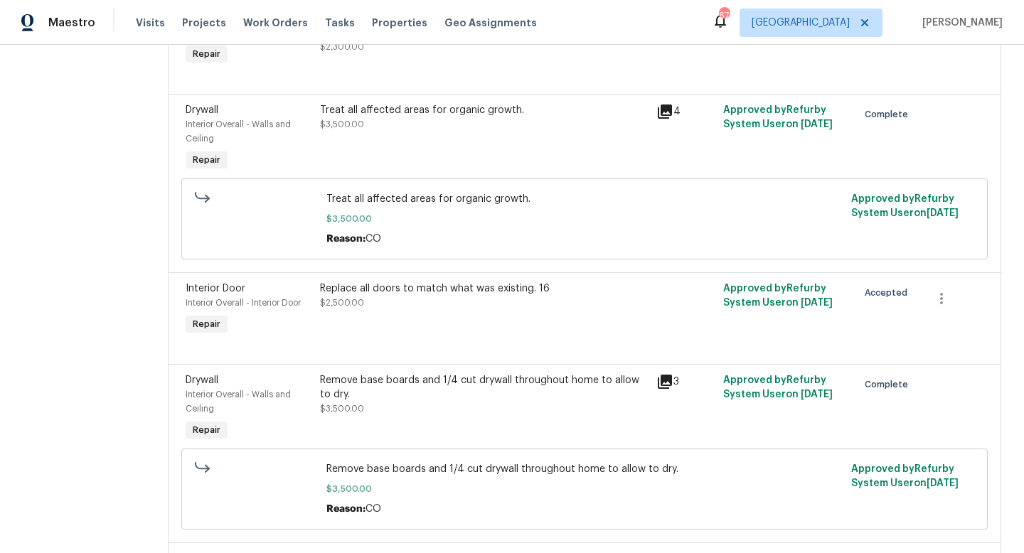
scroll to position [796, 0]
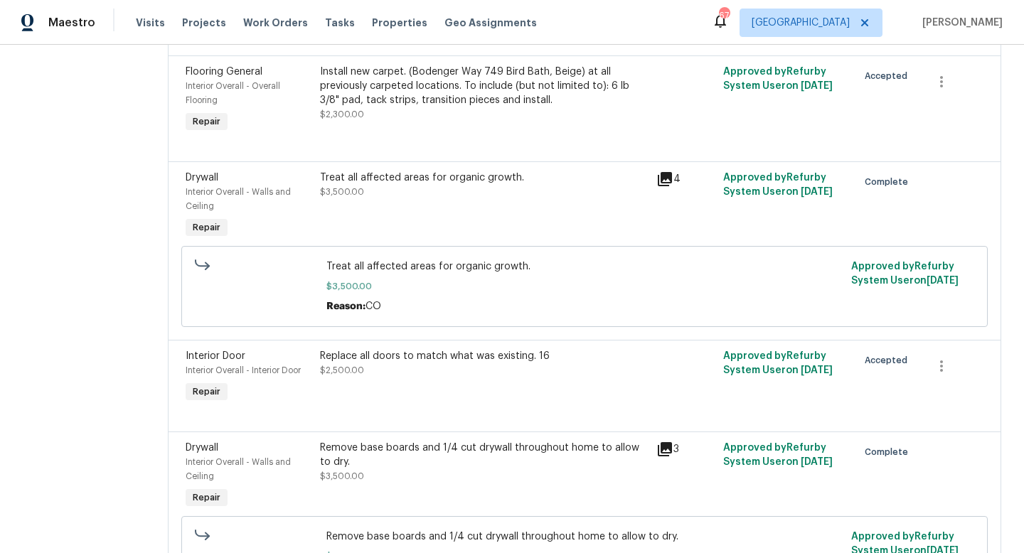
click at [658, 172] on icon at bounding box center [665, 179] width 14 height 14
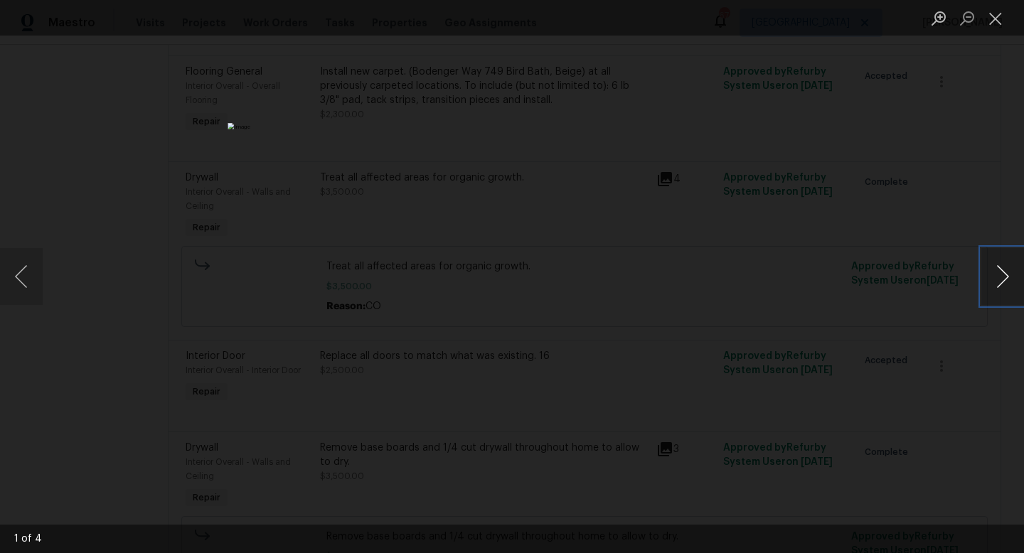
click at [991, 270] on button "Next image" at bounding box center [1002, 276] width 43 height 57
click at [991, 269] on button "Next image" at bounding box center [1002, 276] width 43 height 57
click at [1001, 27] on button "Close lightbox" at bounding box center [995, 18] width 28 height 25
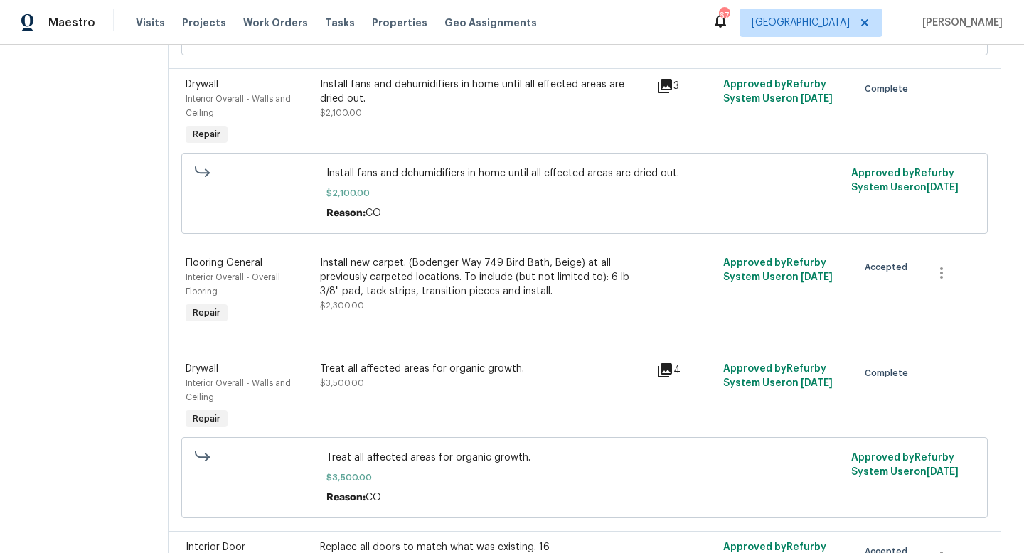
scroll to position [594, 0]
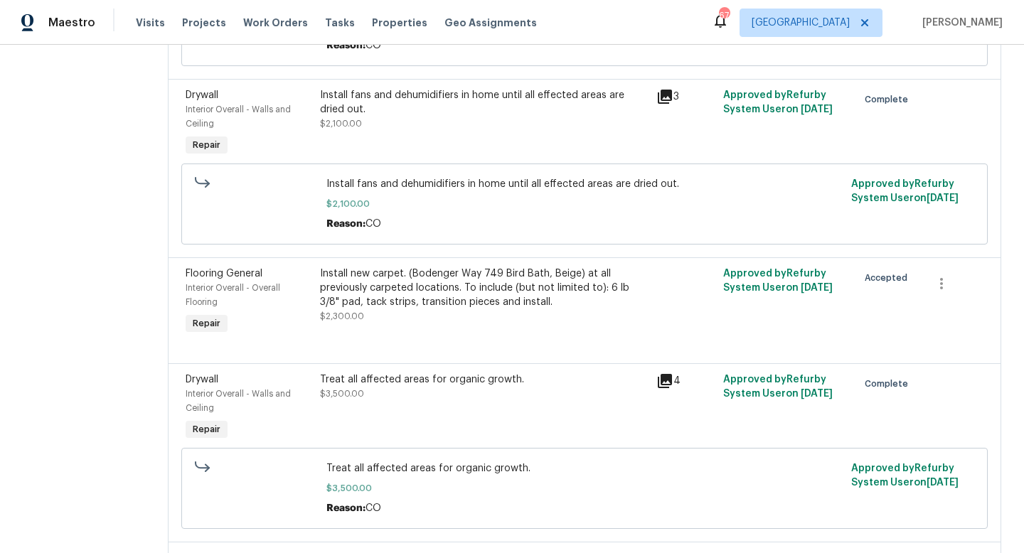
click at [659, 88] on icon at bounding box center [664, 96] width 17 height 17
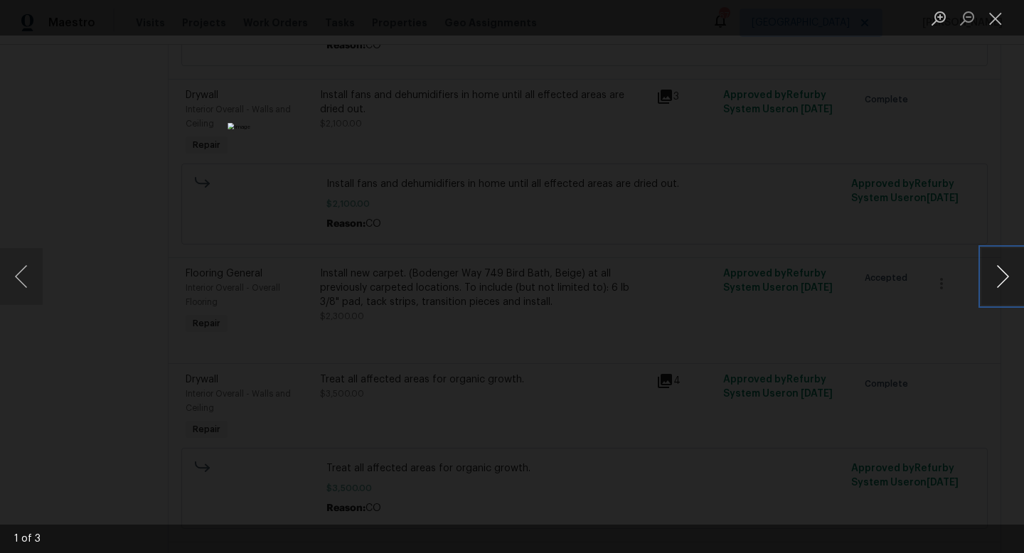
click at [999, 278] on button "Next image" at bounding box center [1002, 276] width 43 height 57
click at [996, 272] on button "Next image" at bounding box center [1002, 276] width 43 height 57
click at [991, 265] on button "Next image" at bounding box center [1002, 276] width 43 height 57
click at [996, 14] on button "Close lightbox" at bounding box center [995, 18] width 28 height 25
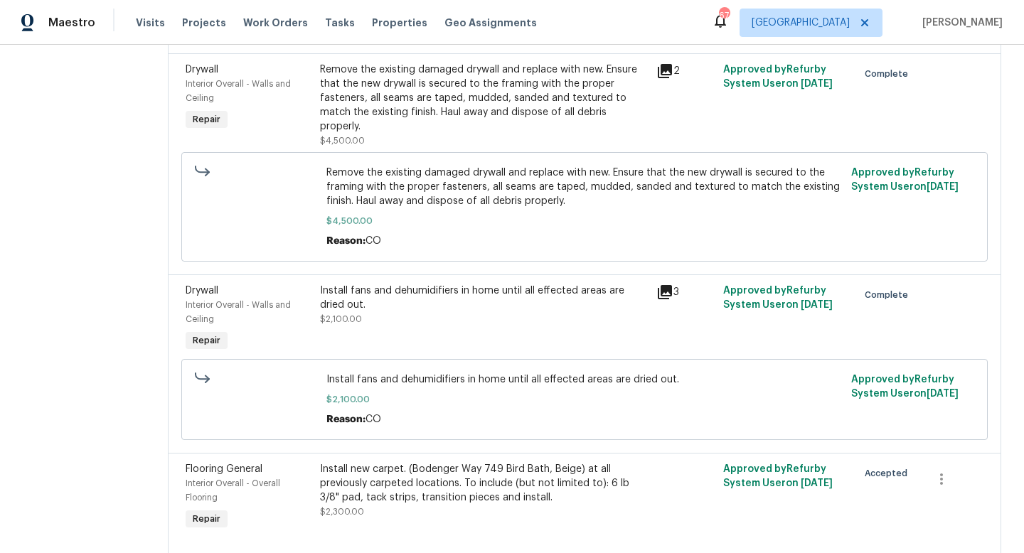
scroll to position [383, 0]
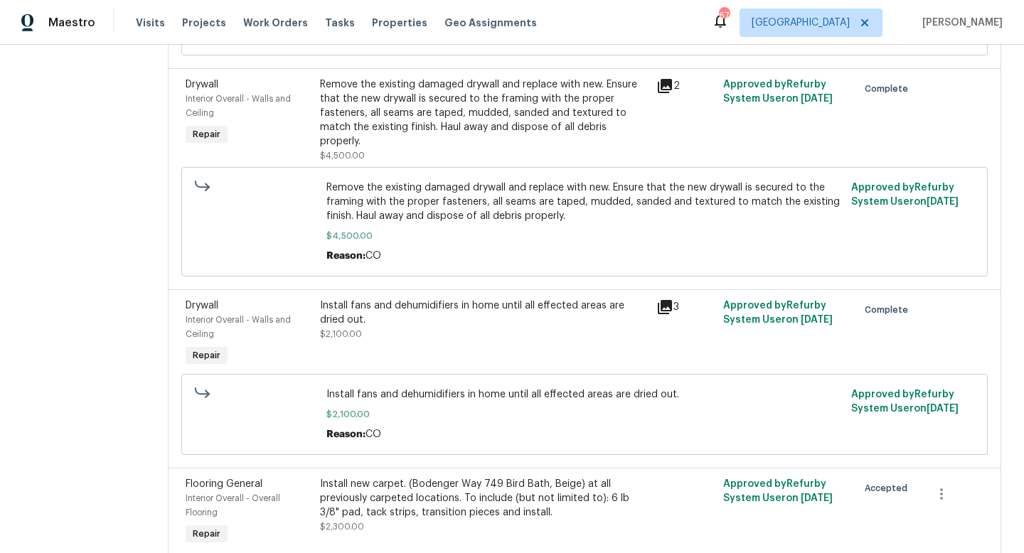
click at [658, 82] on icon at bounding box center [665, 86] width 14 height 14
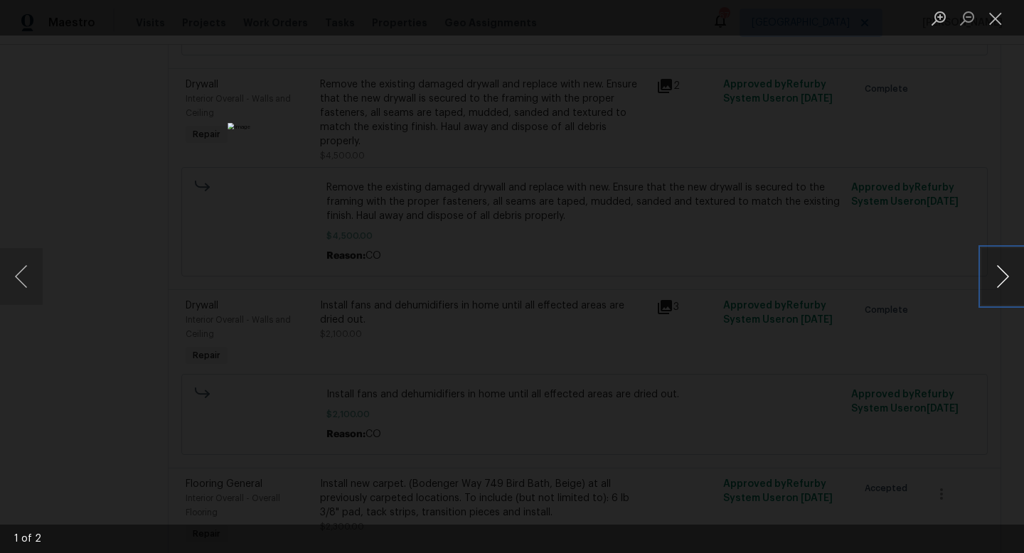
click at [1006, 275] on button "Next image" at bounding box center [1002, 276] width 43 height 57
click at [994, 16] on button "Close lightbox" at bounding box center [995, 18] width 28 height 25
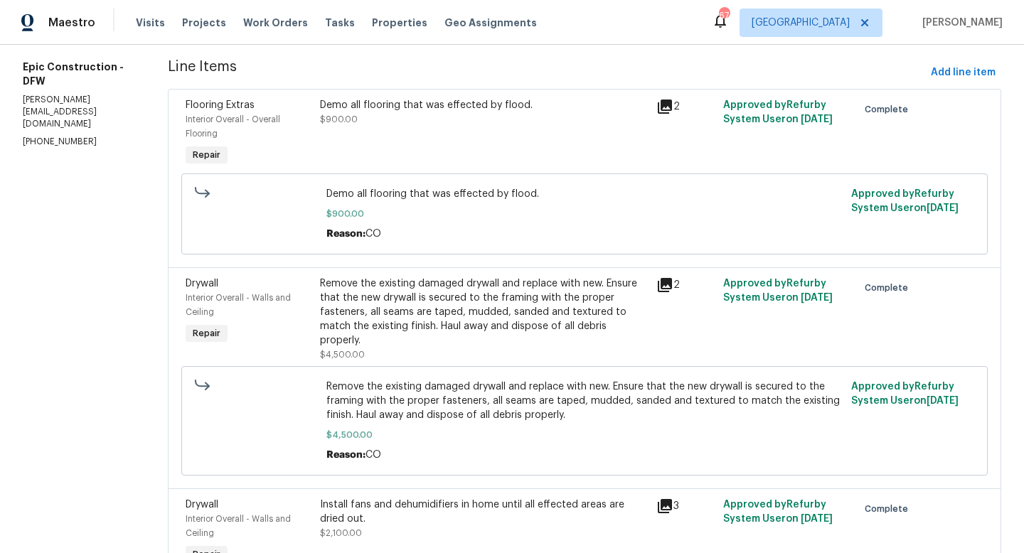
scroll to position [183, 0]
click at [656, 109] on icon at bounding box center [664, 108] width 17 height 17
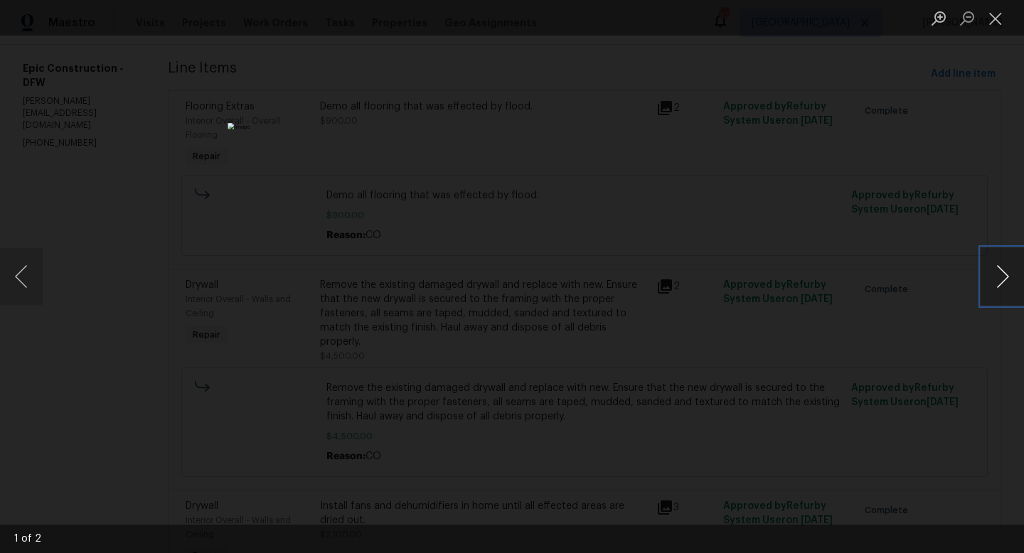
click at [1012, 269] on button "Next image" at bounding box center [1002, 276] width 43 height 57
click at [998, 257] on button "Next image" at bounding box center [1002, 276] width 43 height 57
click at [1001, 16] on button "Close lightbox" at bounding box center [995, 18] width 28 height 25
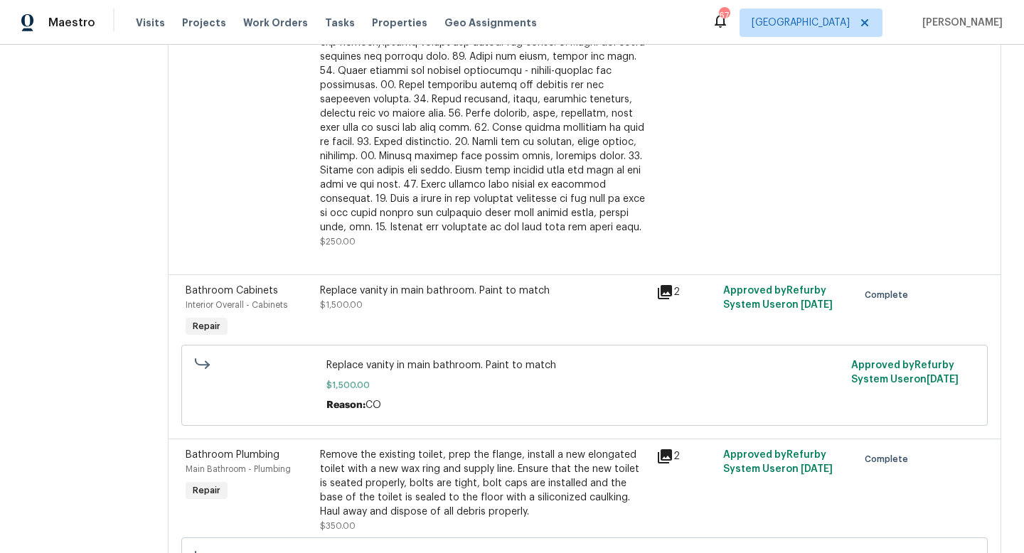
scroll to position [1956, 0]
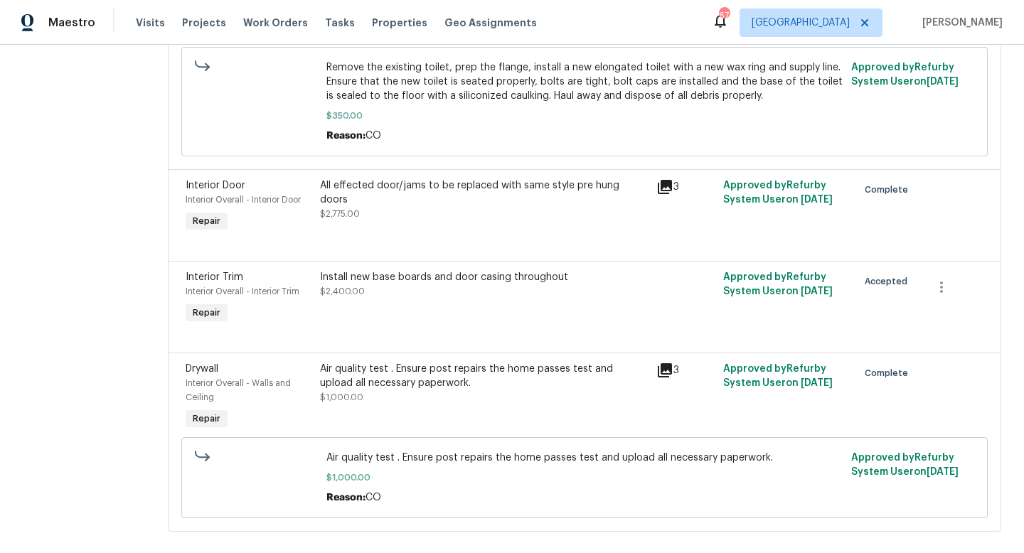
click at [419, 278] on div "Install new base boards and door casing throughout $2,400.00" at bounding box center [484, 284] width 328 height 28
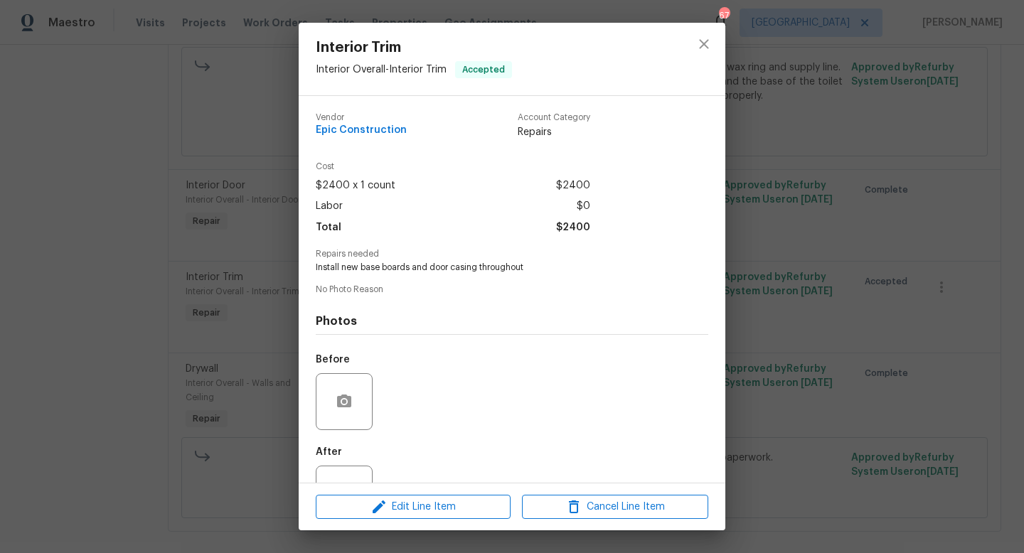
scroll to position [54, 0]
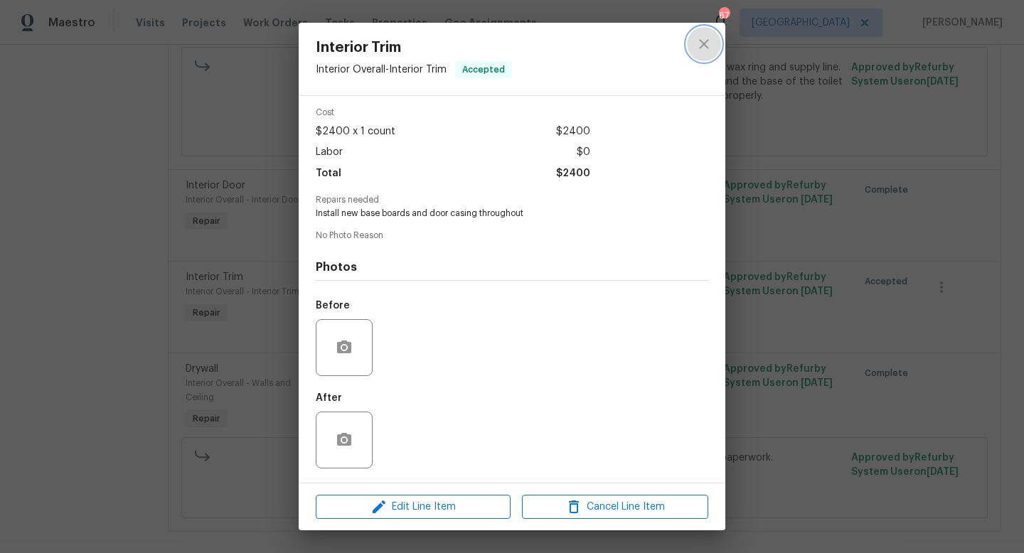
click at [693, 41] on button "close" at bounding box center [704, 44] width 34 height 34
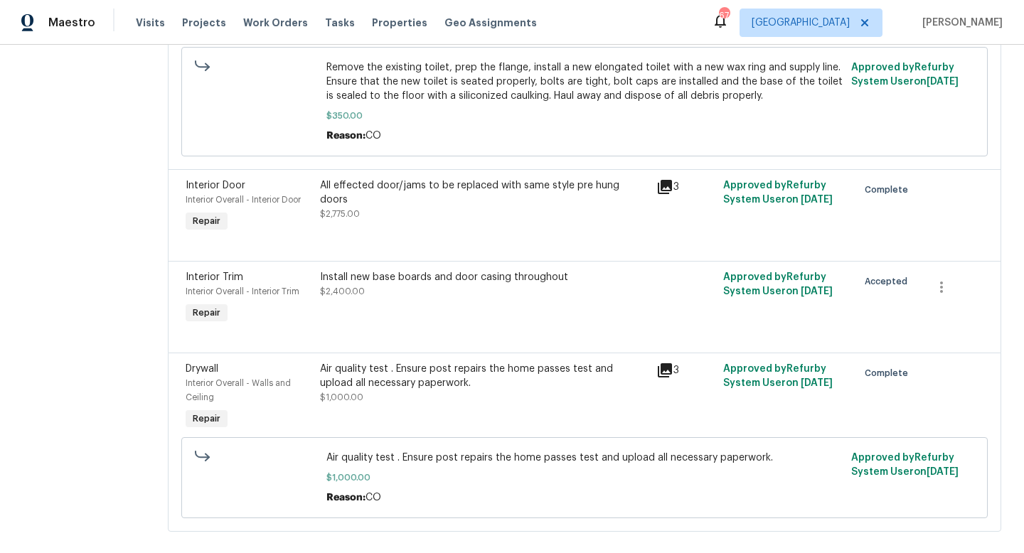
click at [458, 270] on div "Install new base boards and door casing throughout" at bounding box center [484, 277] width 328 height 14
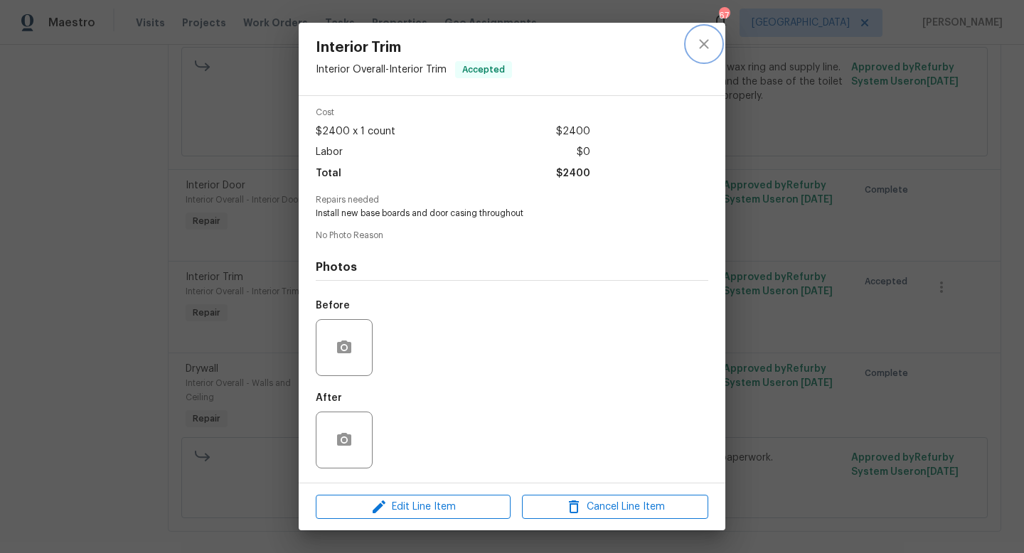
click at [705, 48] on icon "close" at bounding box center [704, 44] width 17 height 17
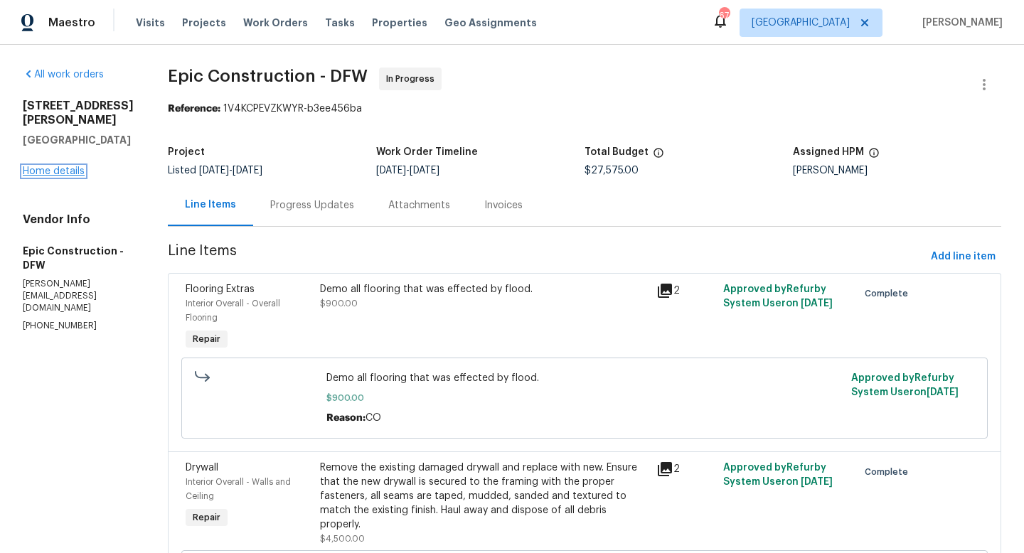
click at [51, 176] on link "Home details" at bounding box center [54, 171] width 62 height 10
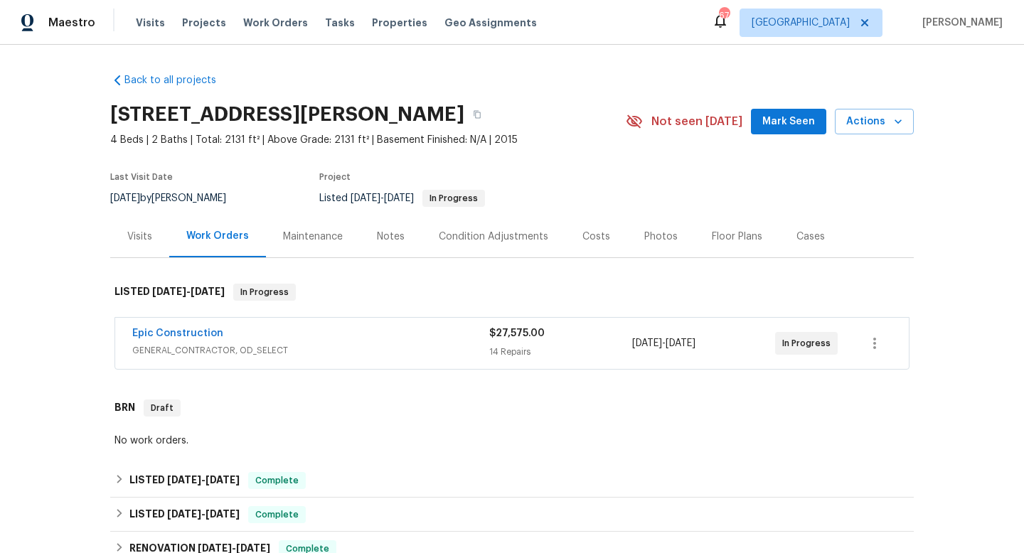
click at [777, 120] on span "Mark Seen" at bounding box center [788, 122] width 53 height 18
click at [184, 331] on link "Epic Construction" at bounding box center [177, 334] width 91 height 10
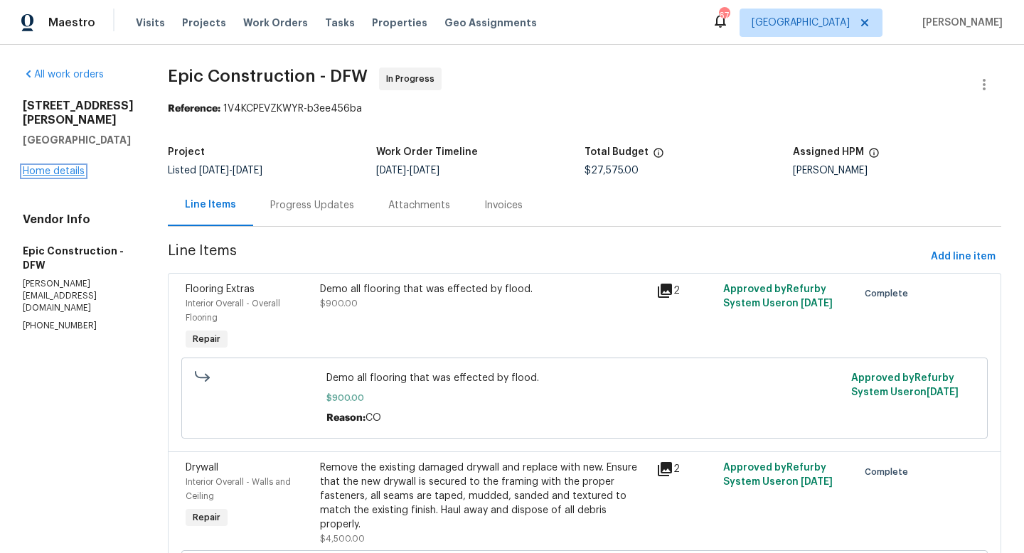
click at [57, 176] on link "Home details" at bounding box center [54, 171] width 62 height 10
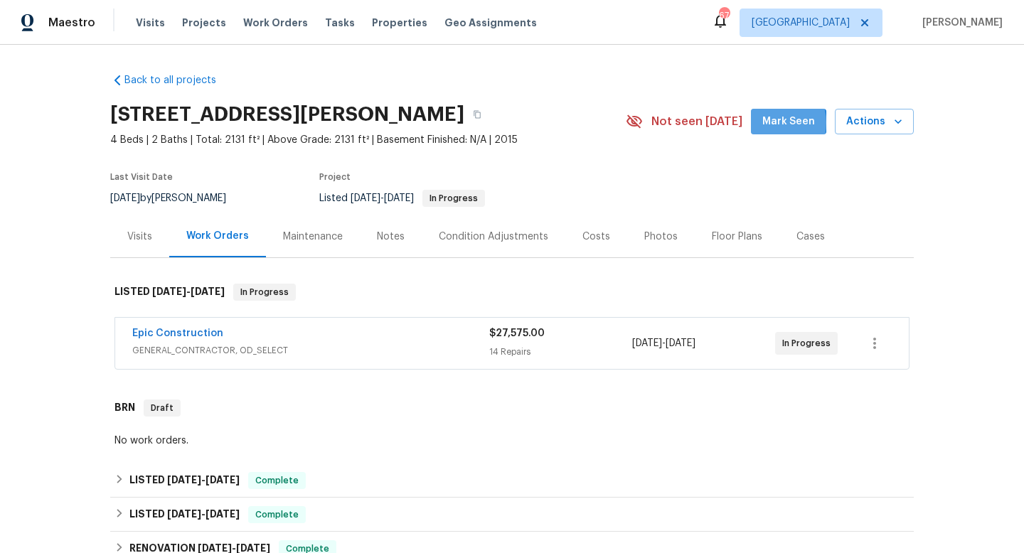
click at [769, 123] on span "Mark Seen" at bounding box center [788, 122] width 53 height 18
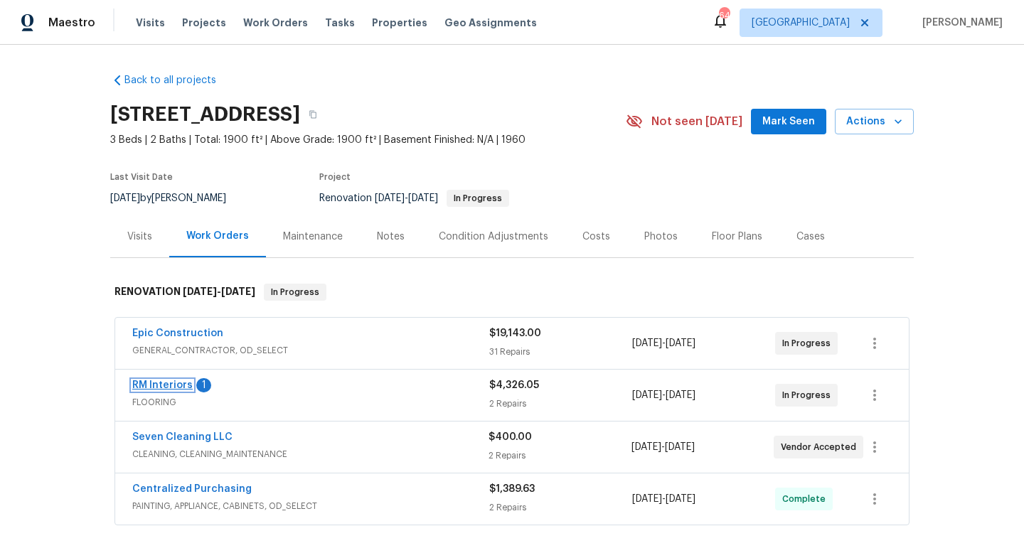
click at [180, 384] on link "RM Interiors" at bounding box center [162, 385] width 60 height 10
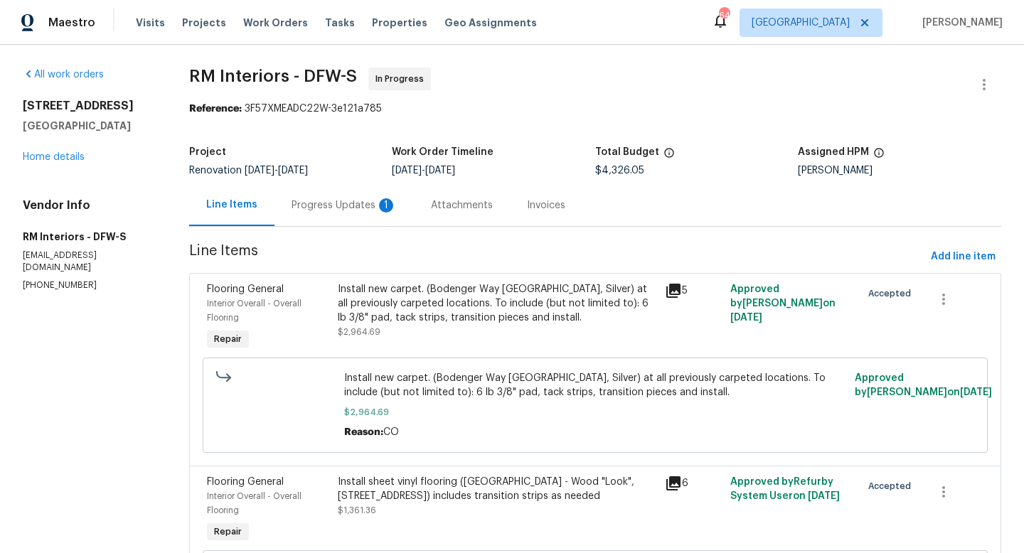
click at [381, 208] on div "1" at bounding box center [386, 205] width 14 height 14
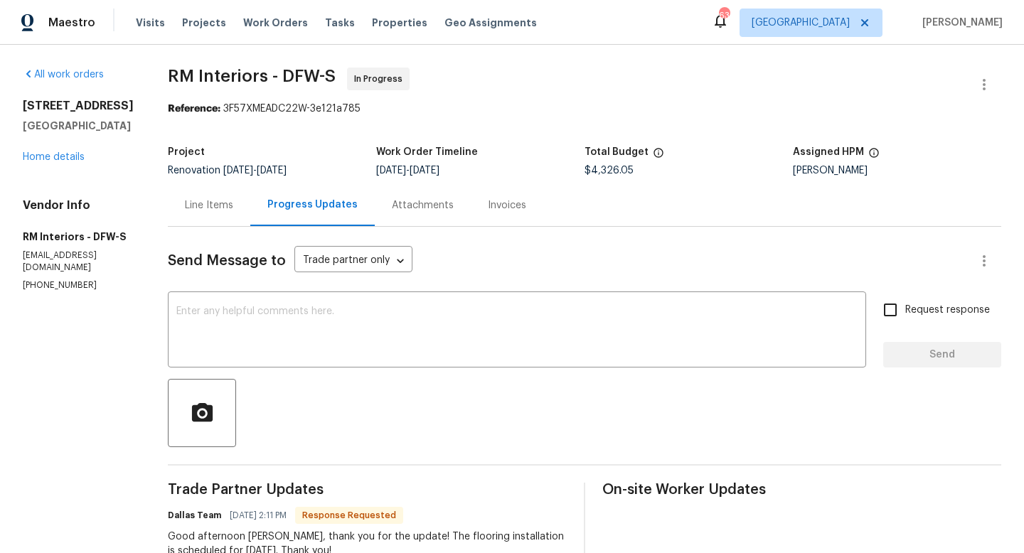
click at [185, 203] on div "Line Items" at bounding box center [209, 205] width 48 height 14
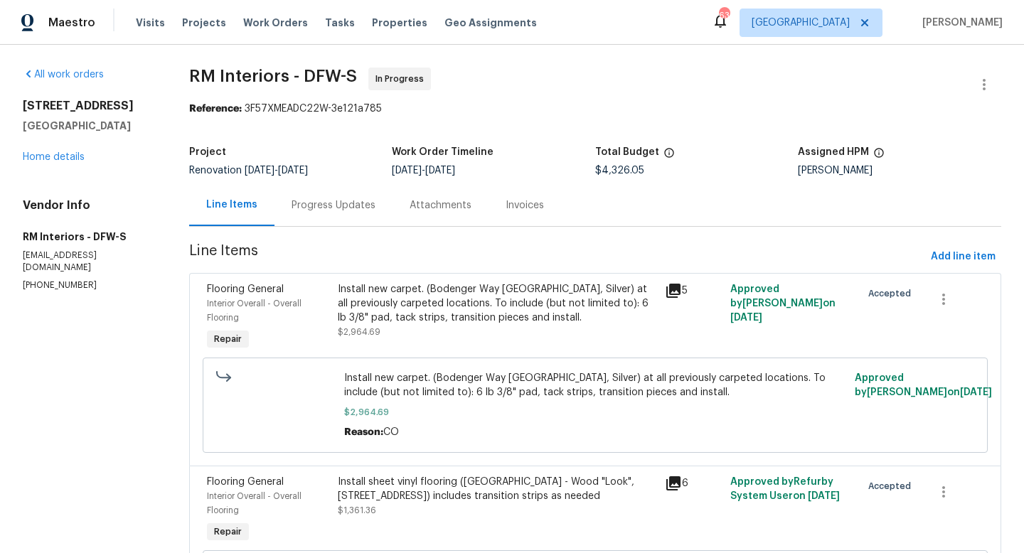
click at [342, 211] on div "Progress Updates" at bounding box center [334, 205] width 84 height 14
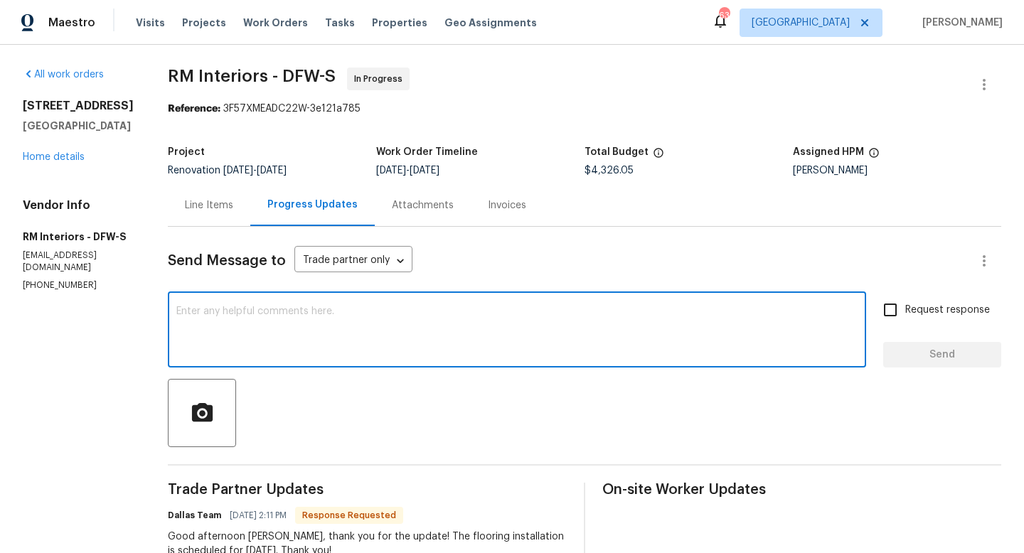
click at [388, 322] on textarea at bounding box center [516, 332] width 681 height 50
type textarea "Can we get this closed out. Thanks"
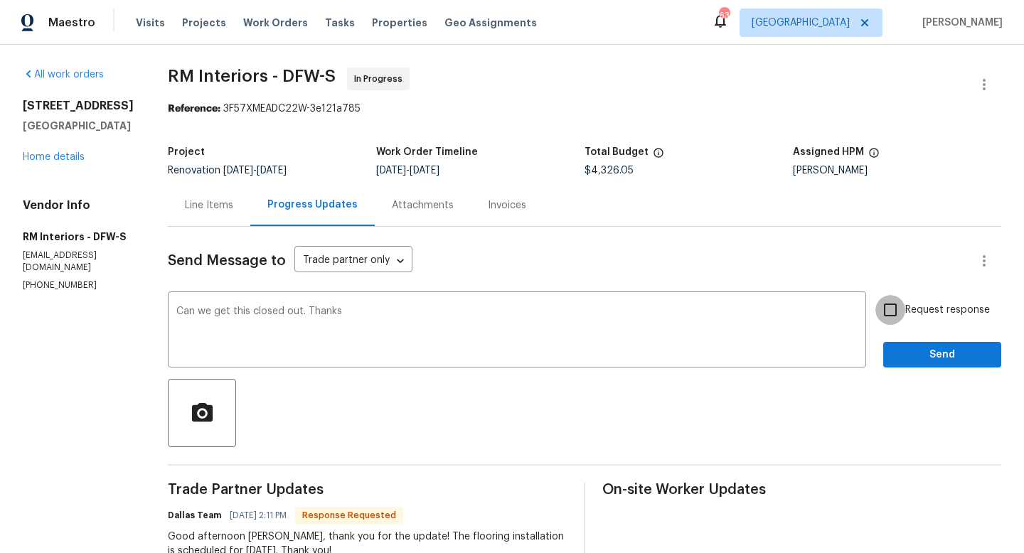
click at [895, 319] on input "Request response" at bounding box center [890, 310] width 30 height 30
checkbox input "true"
click at [941, 353] on span "Send" at bounding box center [942, 355] width 95 height 18
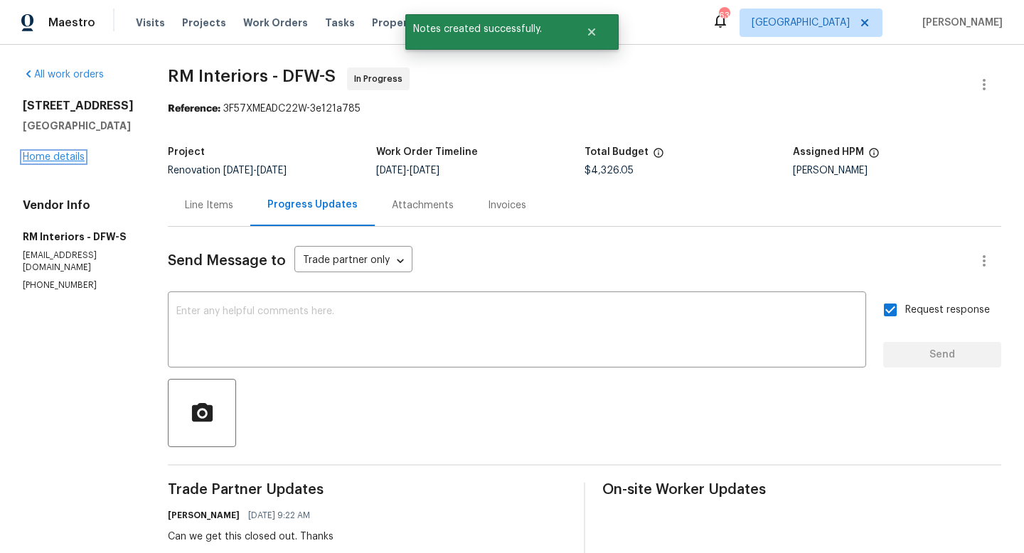
click at [51, 160] on link "Home details" at bounding box center [54, 157] width 62 height 10
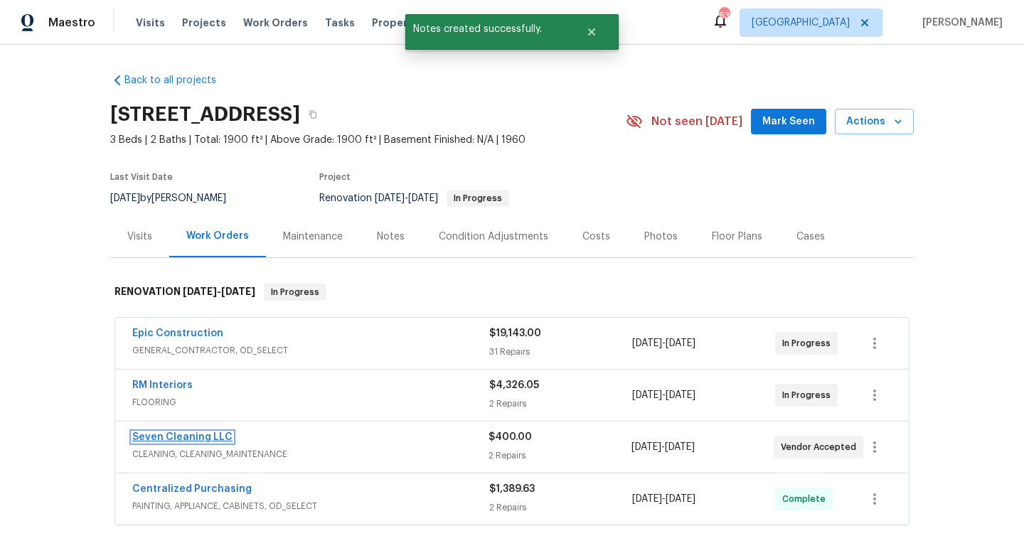
click at [163, 435] on link "Seven Cleaning LLC" at bounding box center [182, 437] width 100 height 10
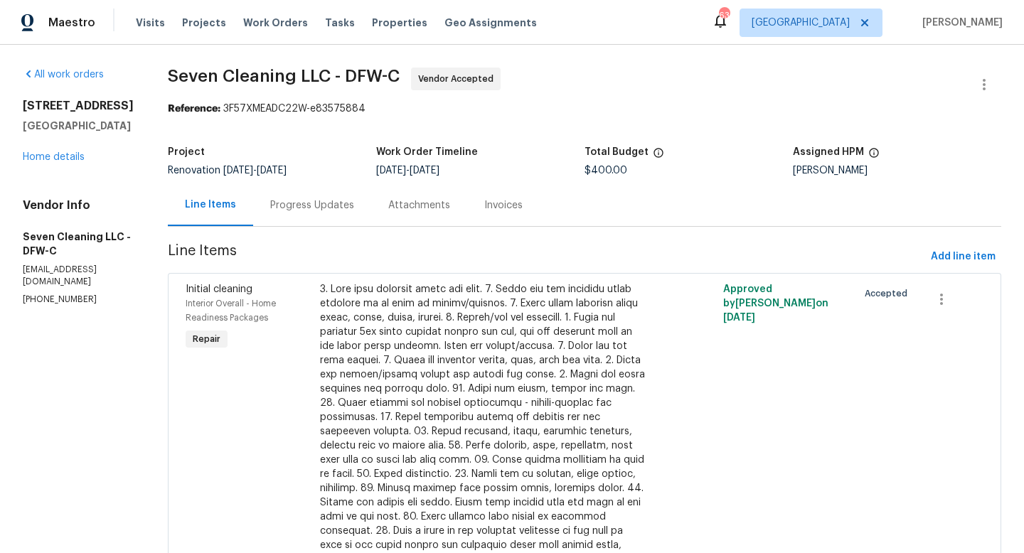
click at [342, 202] on div "Progress Updates" at bounding box center [312, 205] width 84 height 14
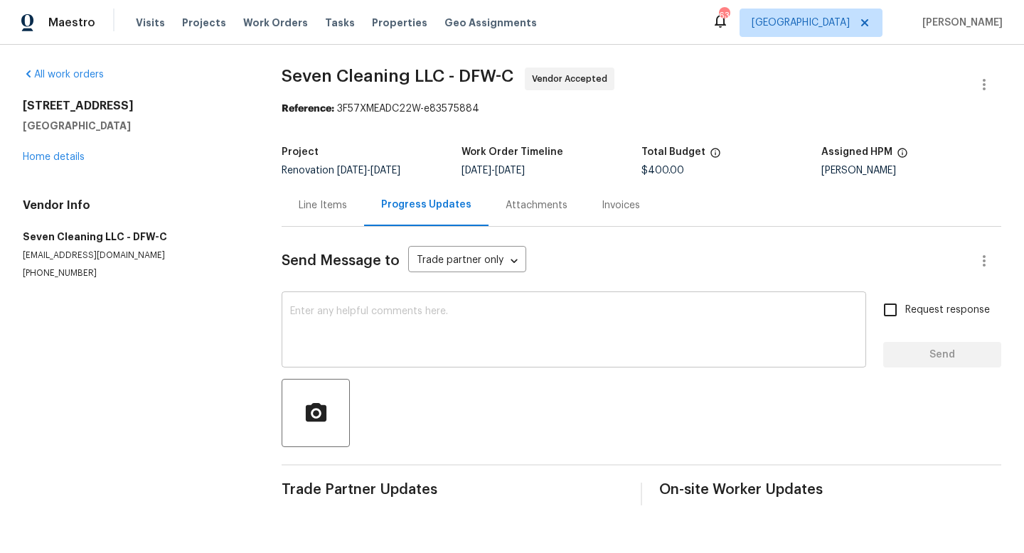
click at [373, 327] on textarea at bounding box center [574, 332] width 568 height 50
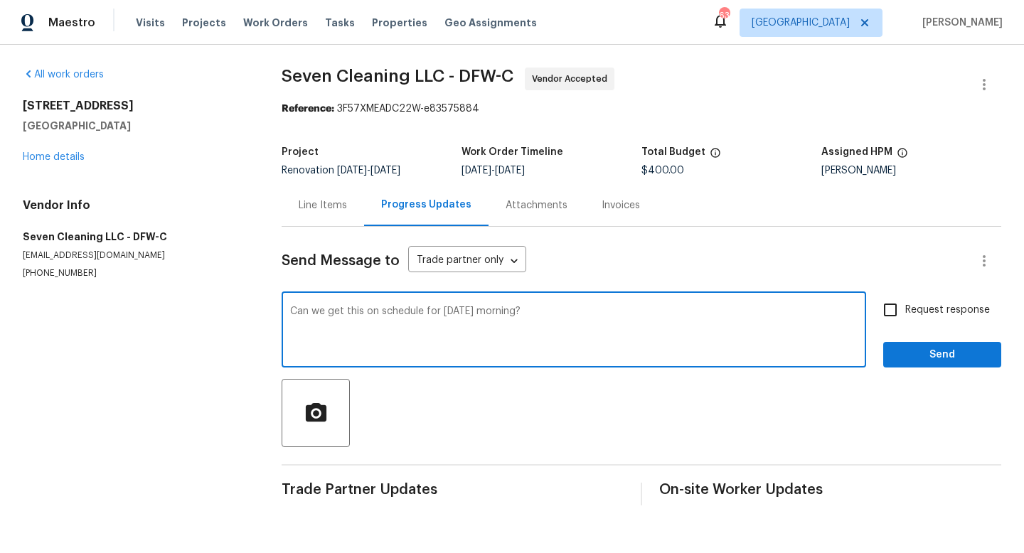
type textarea "Can we get this on schedule for Monday morning?"
click at [903, 317] on input "Request response" at bounding box center [890, 310] width 30 height 30
checkbox input "true"
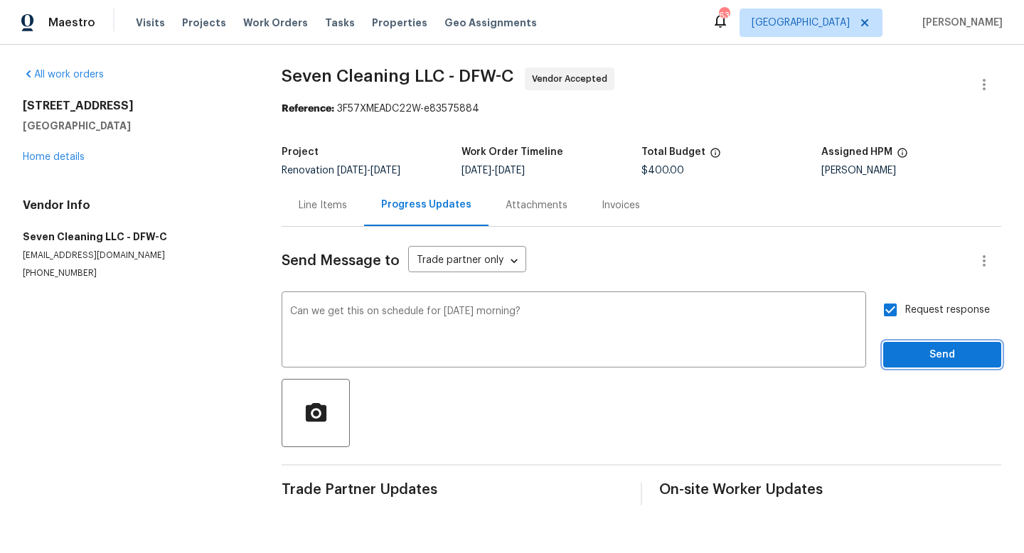
click at [939, 354] on span "Send" at bounding box center [942, 355] width 95 height 18
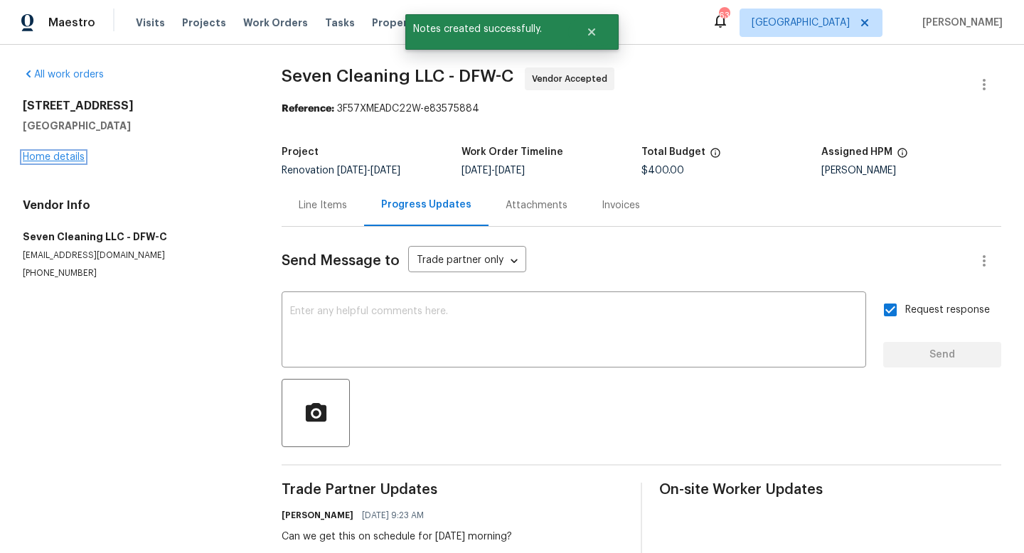
click at [72, 156] on link "Home details" at bounding box center [54, 157] width 62 height 10
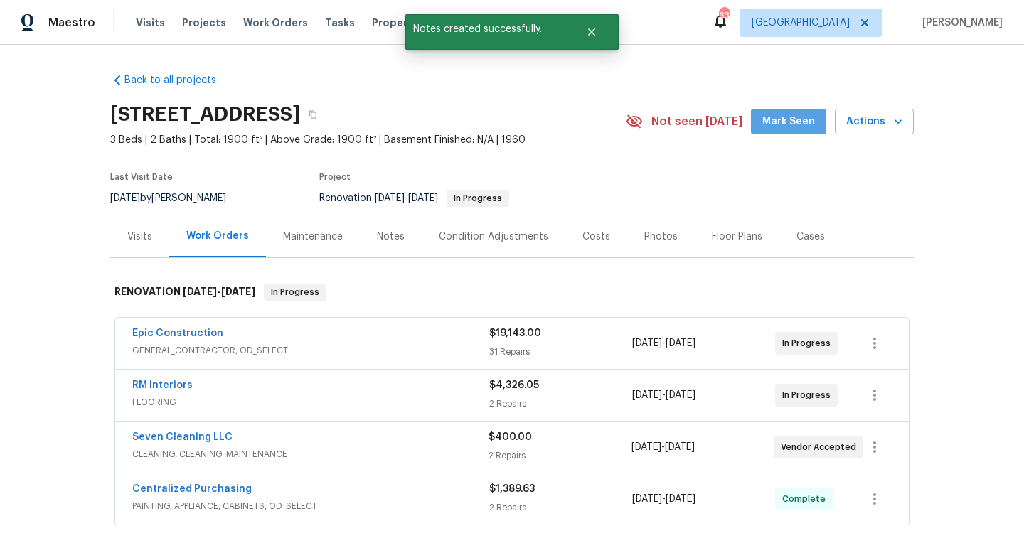
click at [801, 123] on span "Mark Seen" at bounding box center [788, 122] width 53 height 18
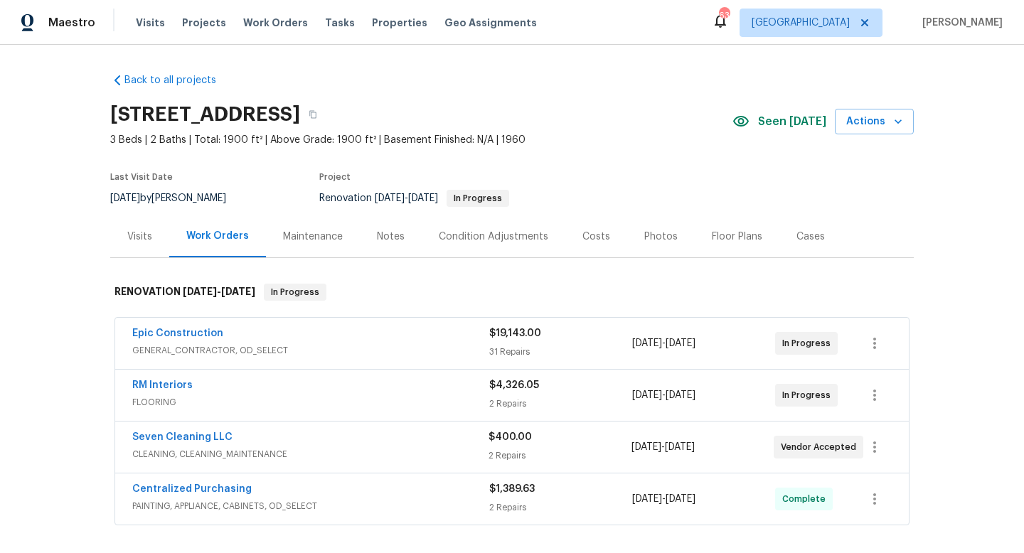
click at [602, 235] on div "Costs" at bounding box center [596, 237] width 28 height 14
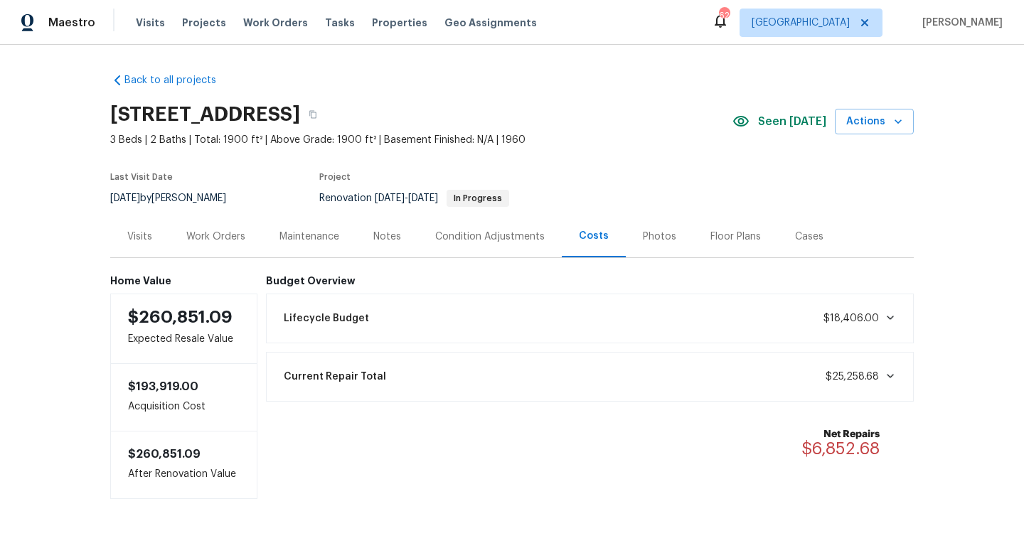
click at [395, 240] on div "Notes" at bounding box center [387, 237] width 28 height 14
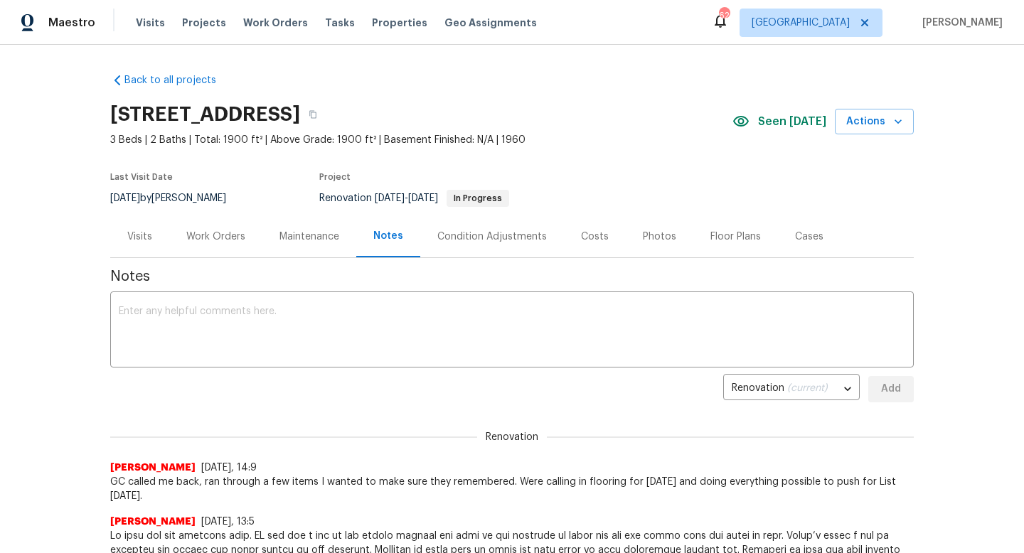
click at [582, 243] on div "Costs" at bounding box center [595, 237] width 28 height 14
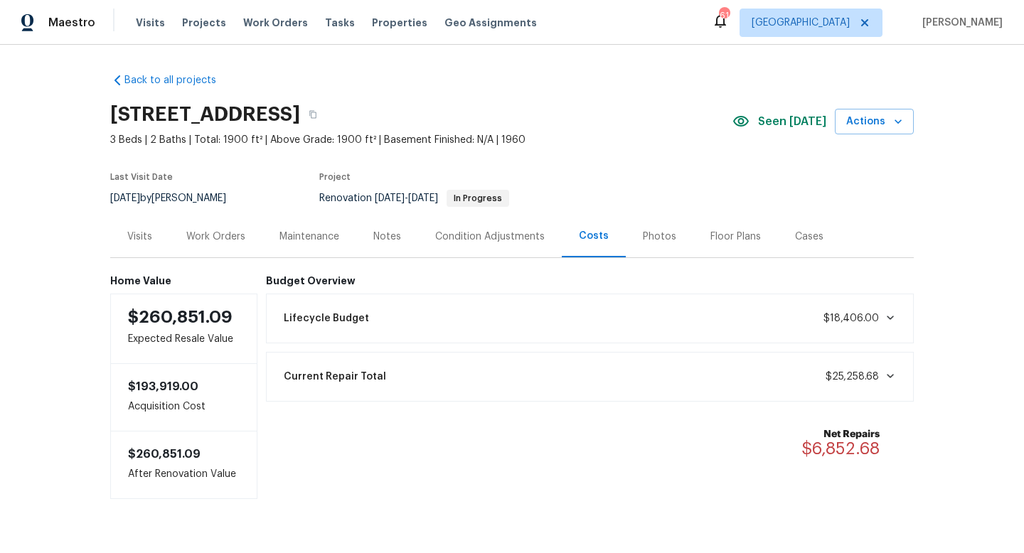
click at [390, 231] on div "Notes" at bounding box center [387, 237] width 28 height 14
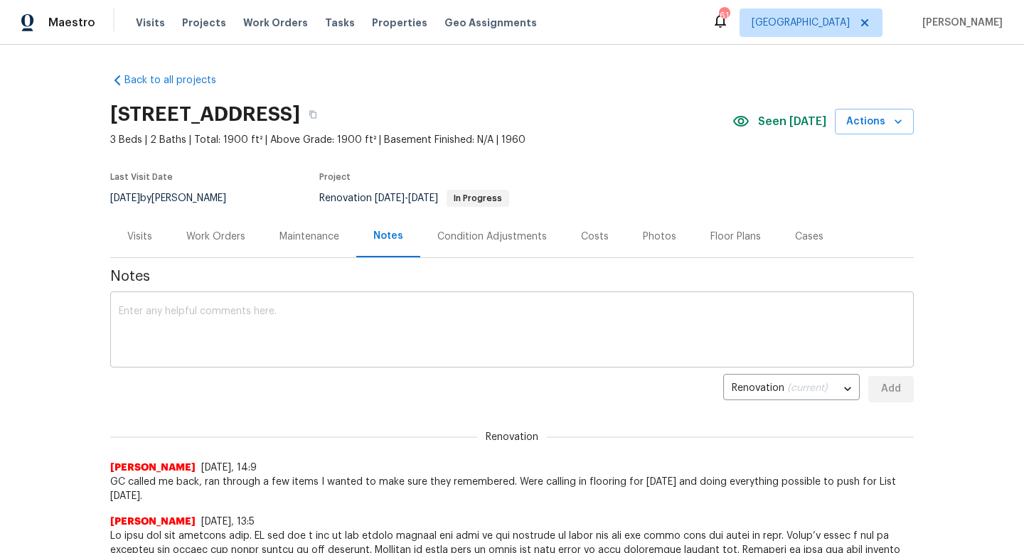
click at [243, 353] on textarea at bounding box center [512, 332] width 787 height 50
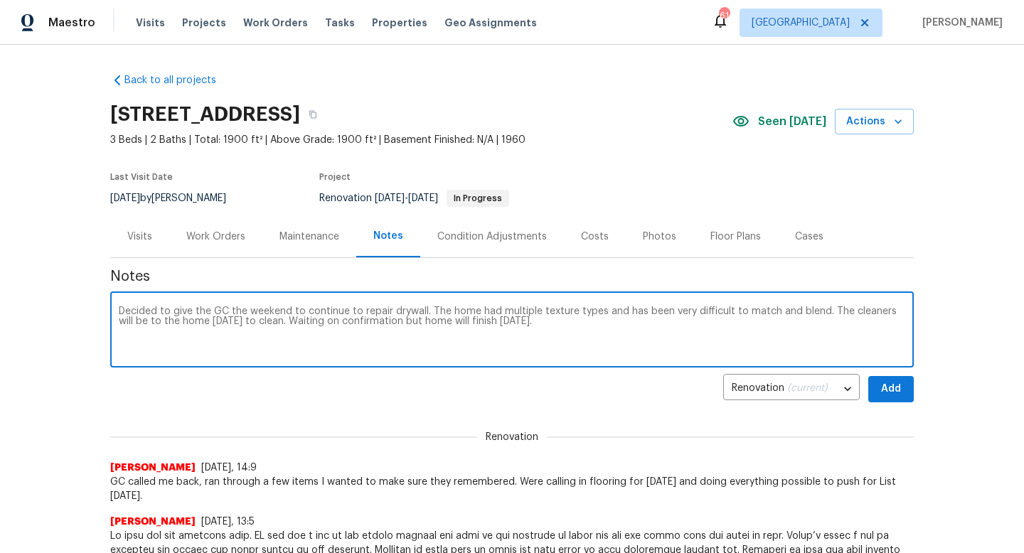
type textarea "Decided to give the GC the weekend to continue to repair drywall. The home had …"
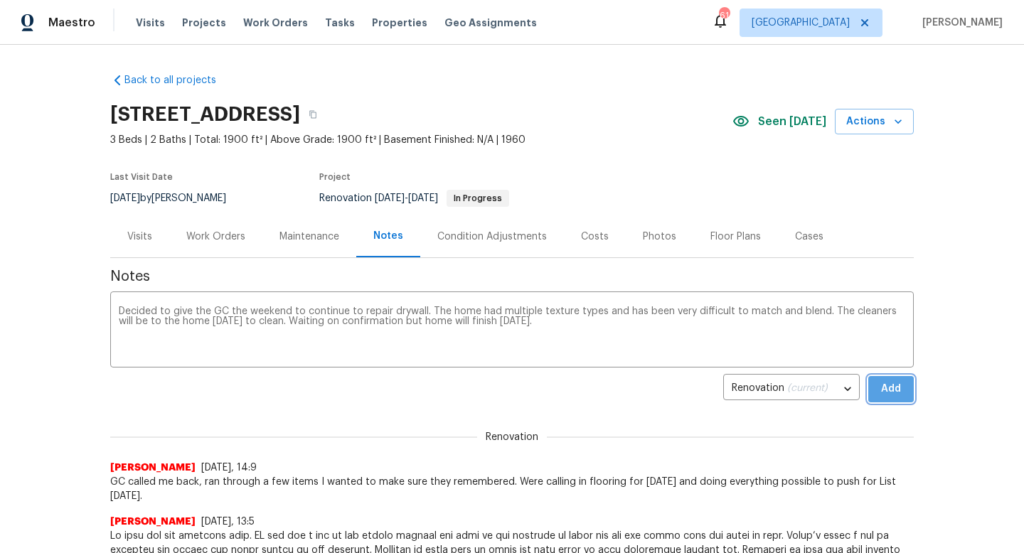
click at [901, 390] on span "Add" at bounding box center [891, 389] width 23 height 18
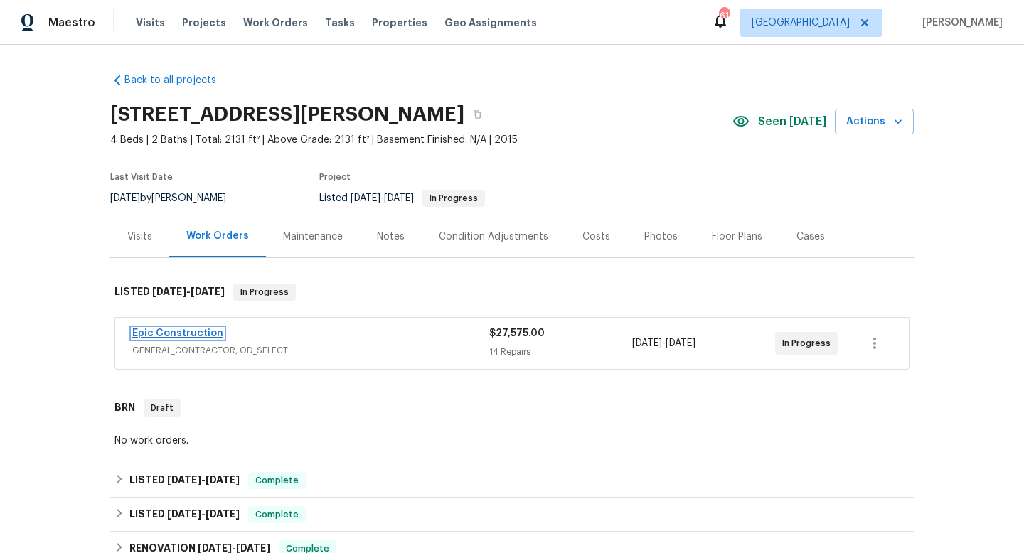
click at [175, 336] on link "Epic Construction" at bounding box center [177, 334] width 91 height 10
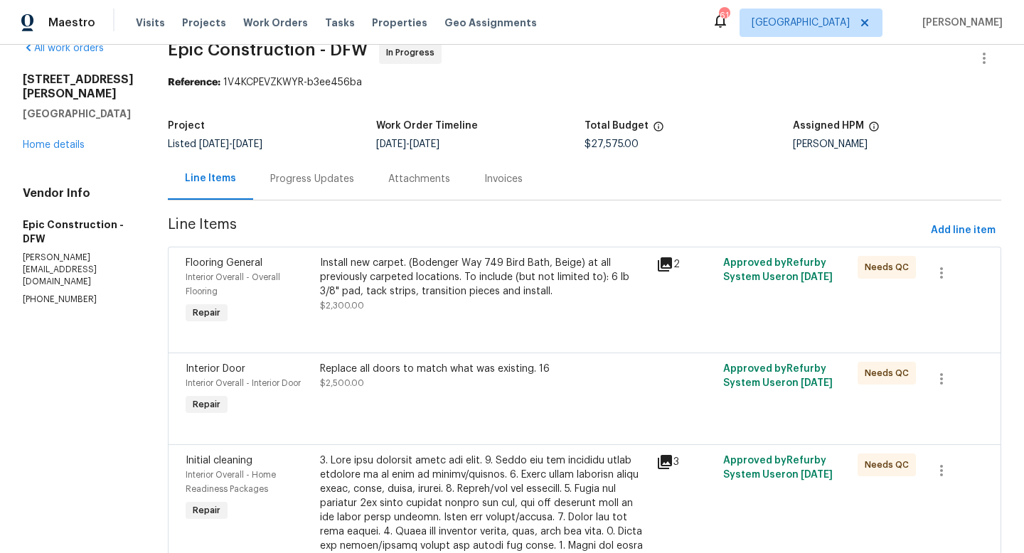
scroll to position [25, 0]
click at [410, 280] on div "Install new carpet. (Bodenger Way 749 Bird Bath, Beige) at all previously carpe…" at bounding box center [484, 278] width 328 height 43
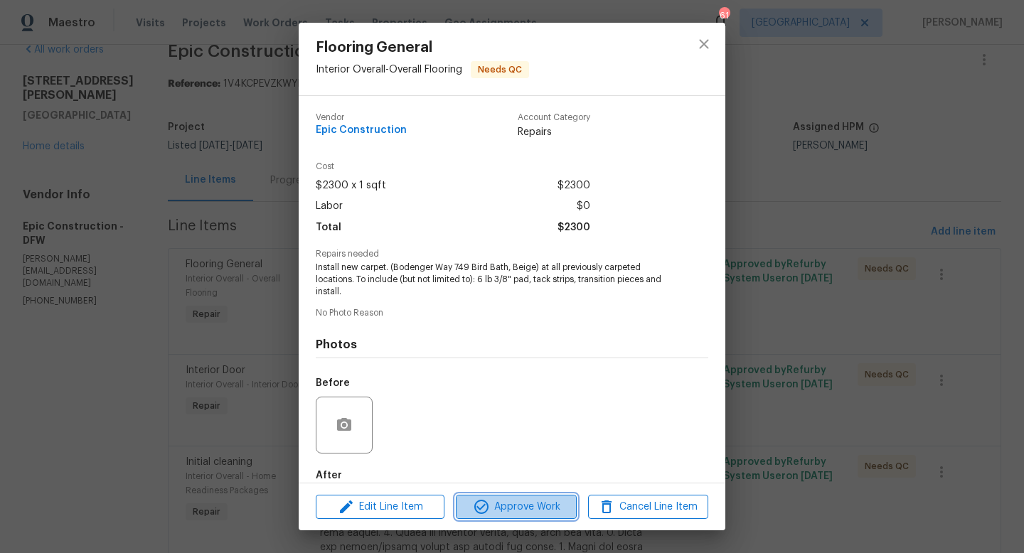
click at [531, 505] on span "Approve Work" at bounding box center [516, 508] width 112 height 18
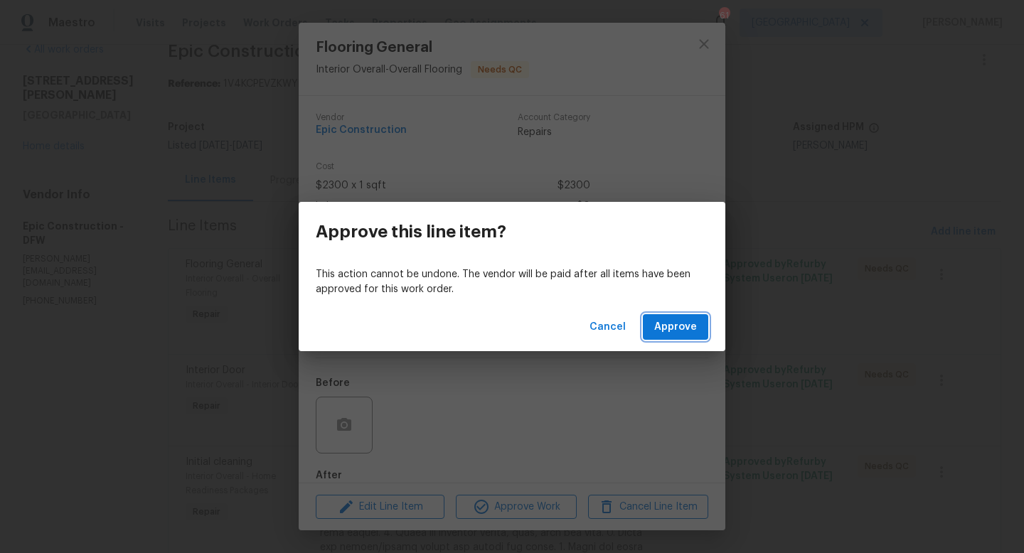
click at [673, 327] on span "Approve" at bounding box center [675, 328] width 43 height 18
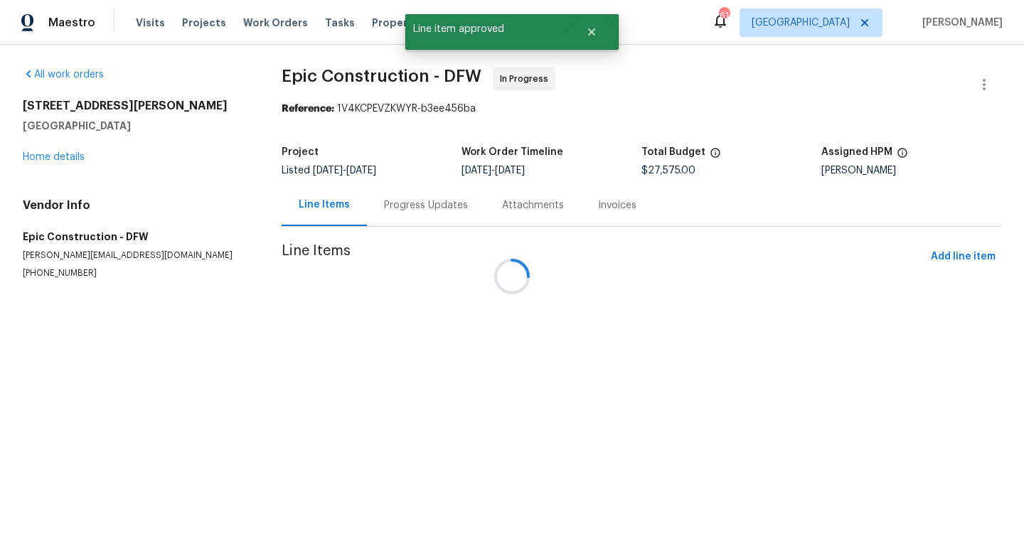
scroll to position [0, 0]
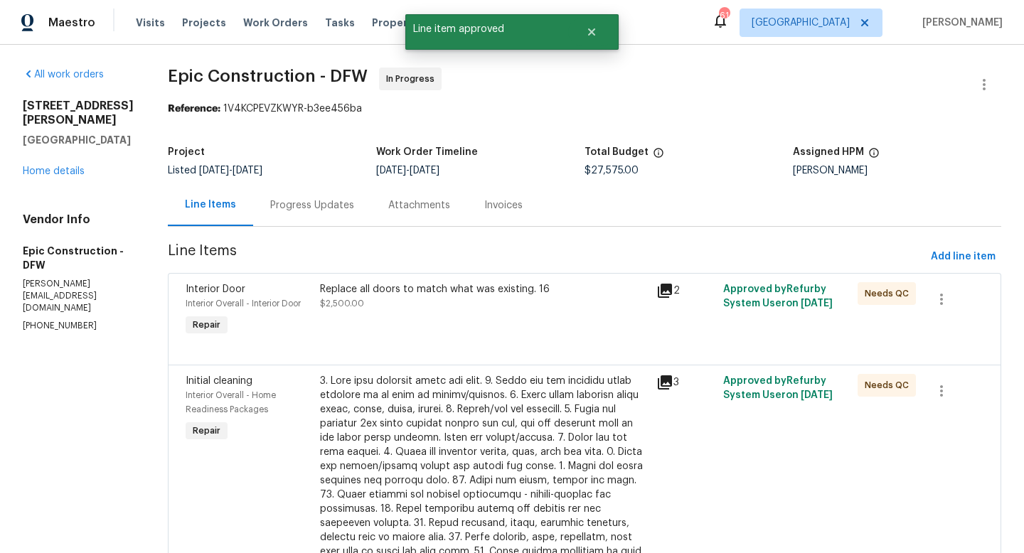
click at [453, 304] on div "Replace all doors to match what was existing. 16 $2,500.00" at bounding box center [484, 296] width 328 height 28
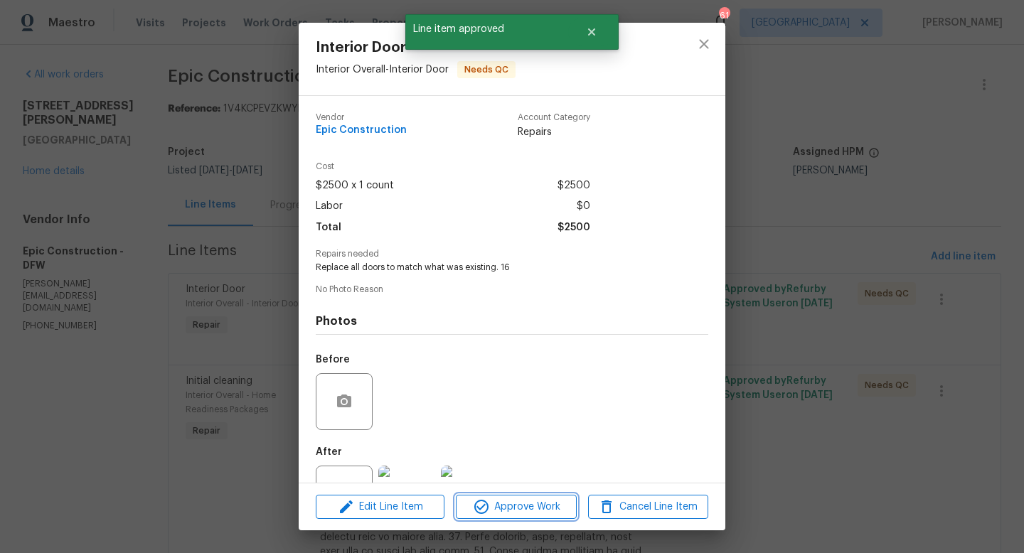
click at [507, 504] on span "Approve Work" at bounding box center [516, 508] width 112 height 18
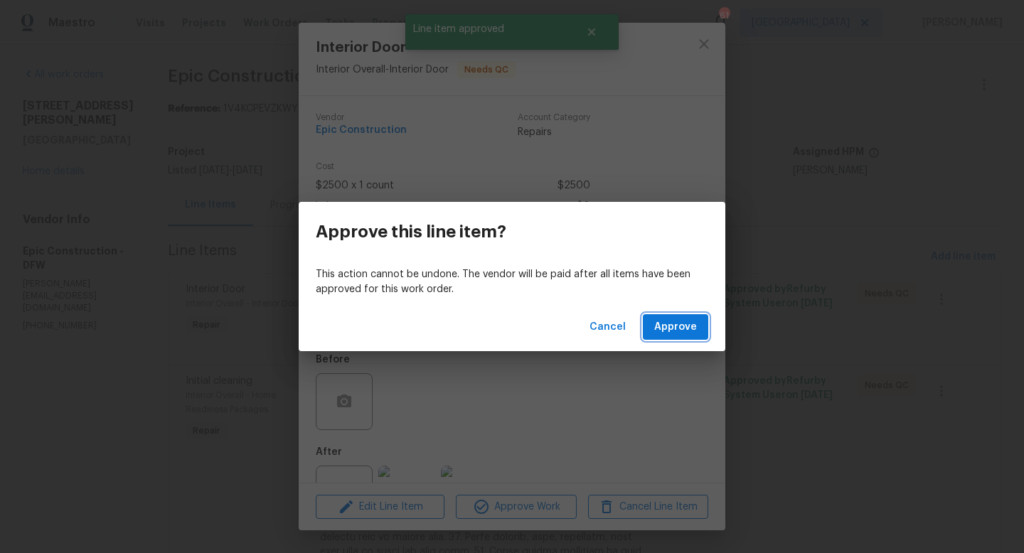
click at [691, 324] on span "Approve" at bounding box center [675, 328] width 43 height 18
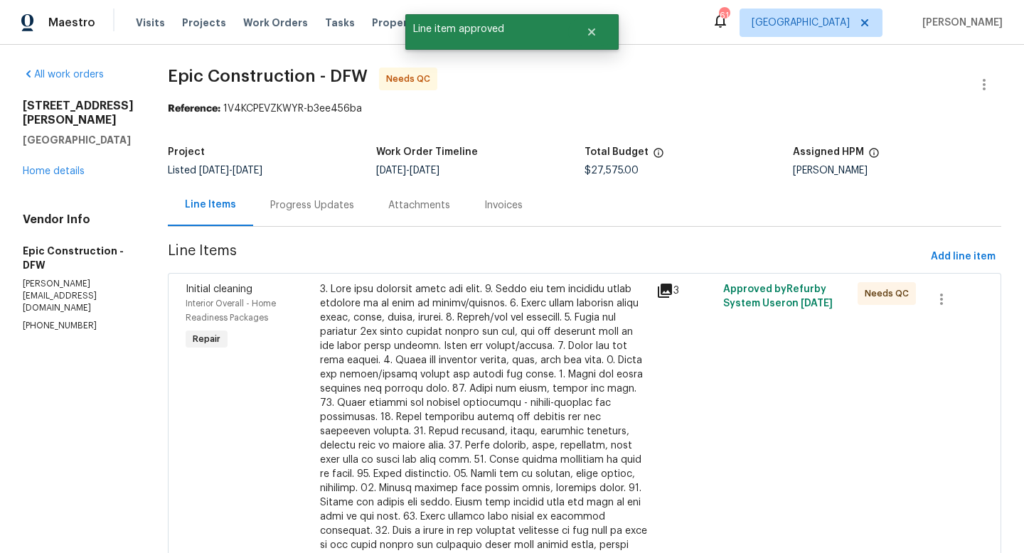
click at [541, 324] on div at bounding box center [484, 424] width 328 height 284
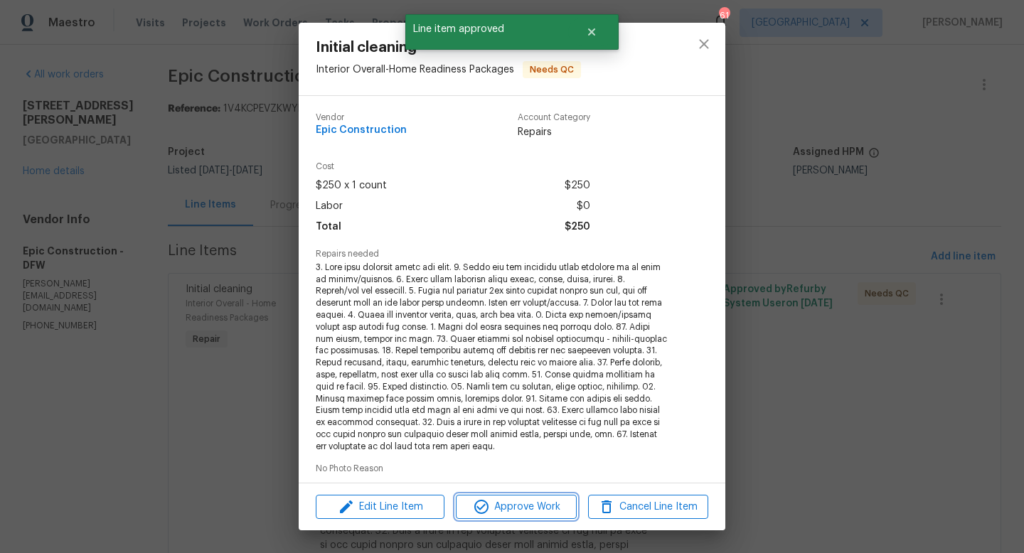
click at [550, 504] on span "Approve Work" at bounding box center [516, 508] width 112 height 18
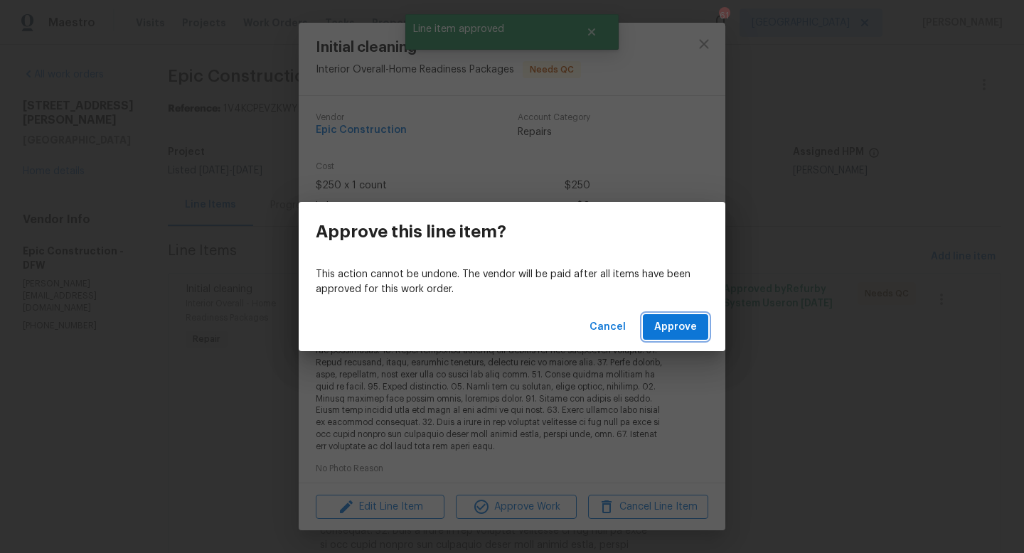
click at [690, 326] on span "Approve" at bounding box center [675, 328] width 43 height 18
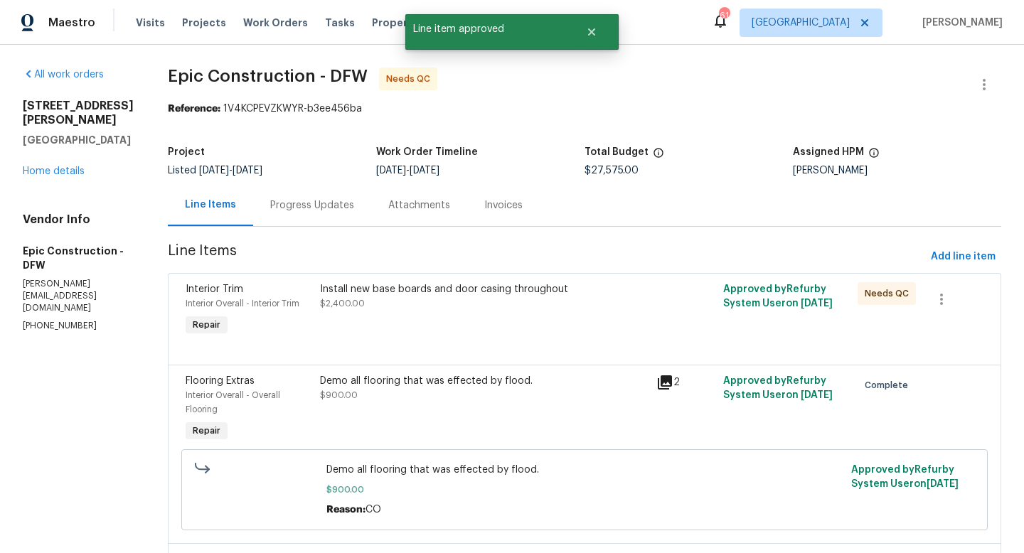
click at [484, 308] on div "Install new base boards and door casing throughout $2,400.00" at bounding box center [484, 296] width 328 height 28
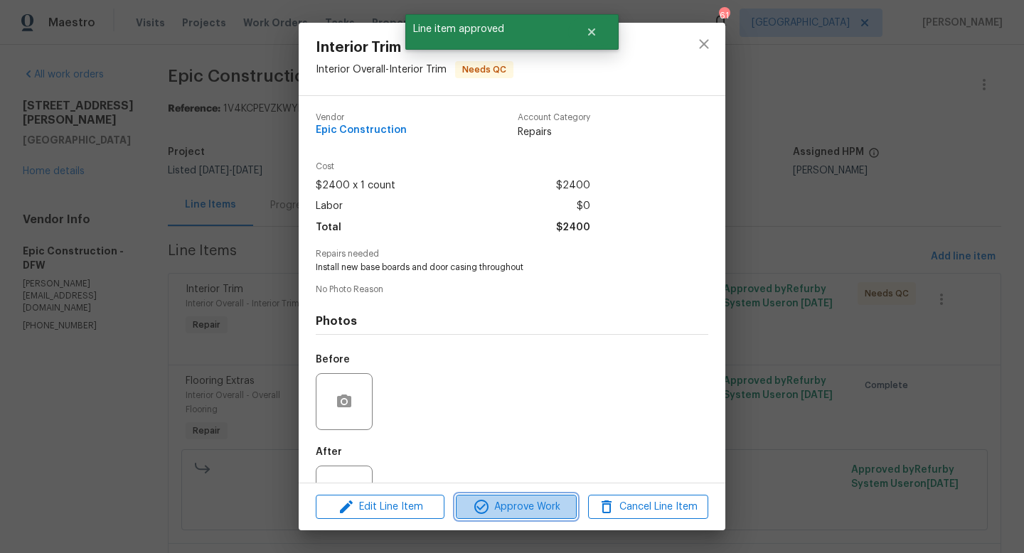
click at [506, 505] on span "Approve Work" at bounding box center [516, 508] width 112 height 18
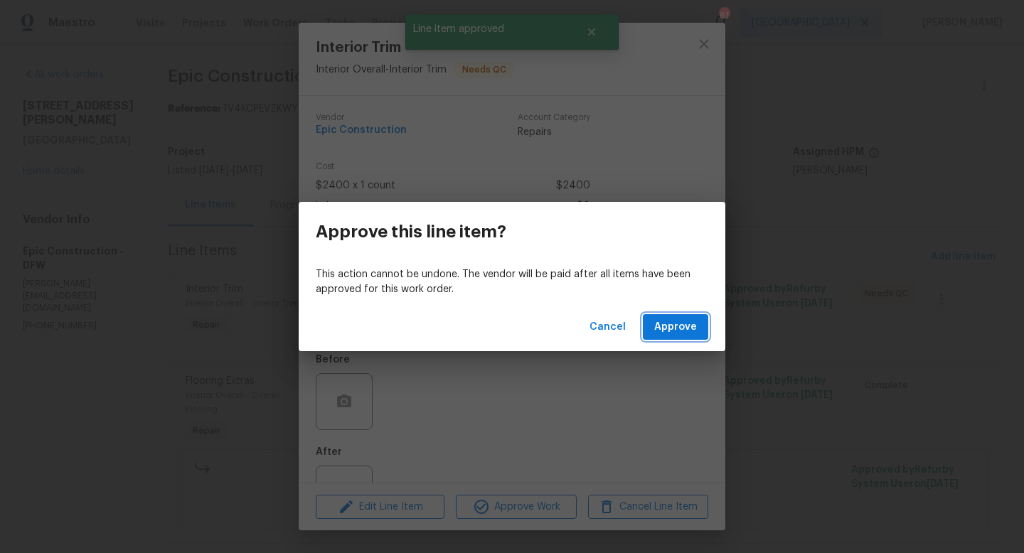
click at [681, 329] on span "Approve" at bounding box center [675, 328] width 43 height 18
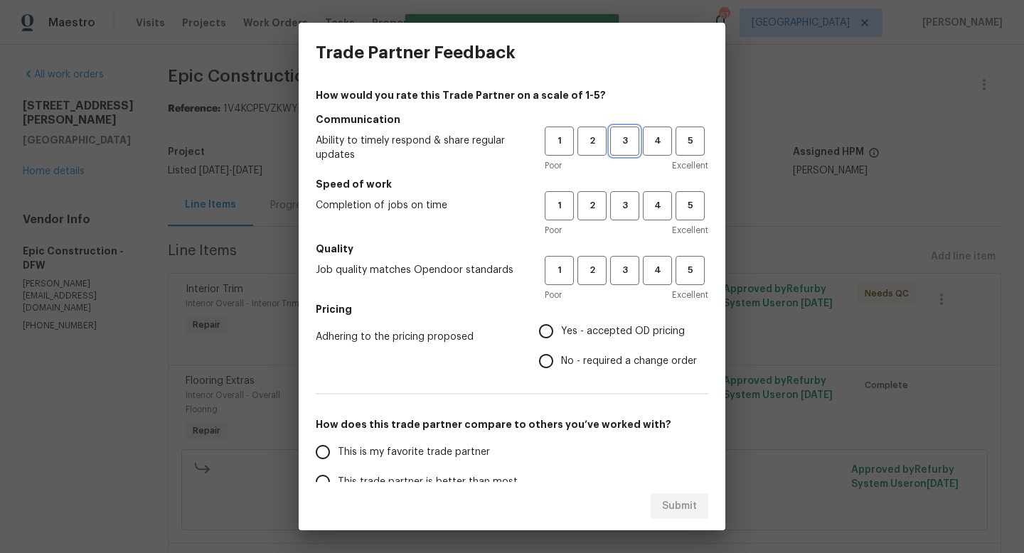
click at [627, 149] on button "3" at bounding box center [624, 141] width 29 height 29
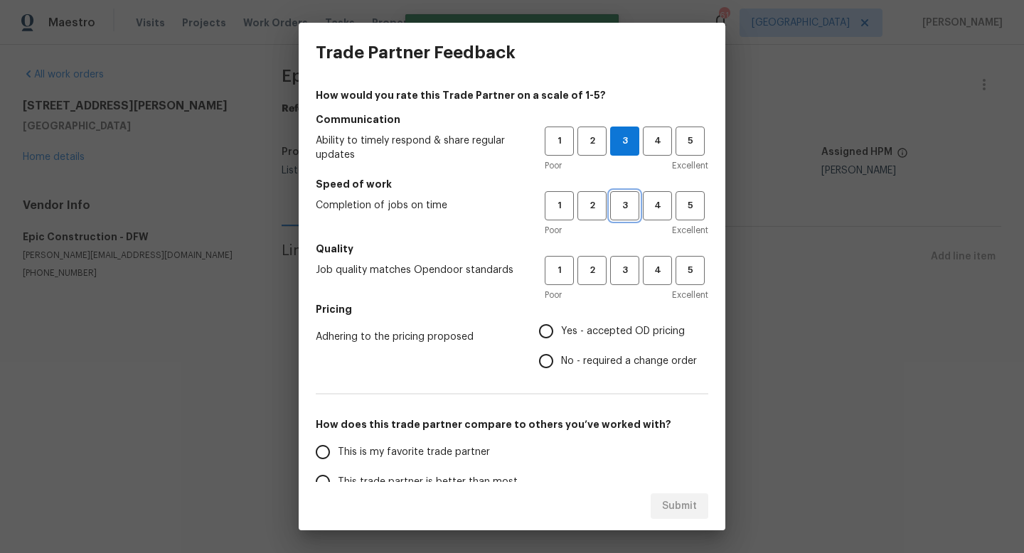
click at [630, 201] on span "3" at bounding box center [625, 206] width 26 height 16
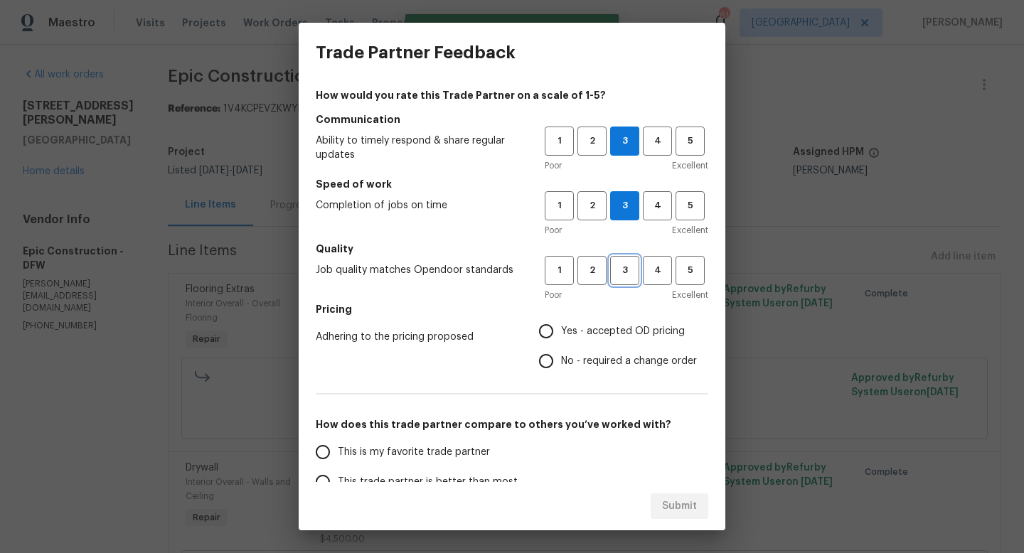
click at [622, 276] on span "3" at bounding box center [625, 270] width 26 height 16
click at [548, 368] on input "No - required a change order" at bounding box center [546, 361] width 30 height 30
radio input "true"
click at [343, 455] on span "This is my favorite trade partner" at bounding box center [414, 452] width 152 height 15
click at [338, 455] on input "This is my favorite trade partner" at bounding box center [323, 452] width 30 height 30
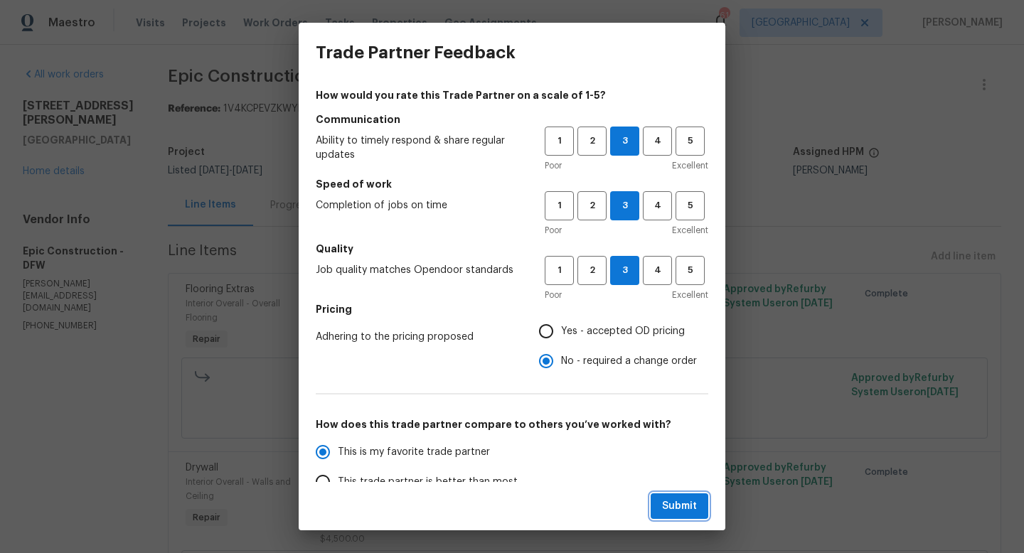
click at [681, 507] on span "Submit" at bounding box center [679, 507] width 35 height 18
radio input "true"
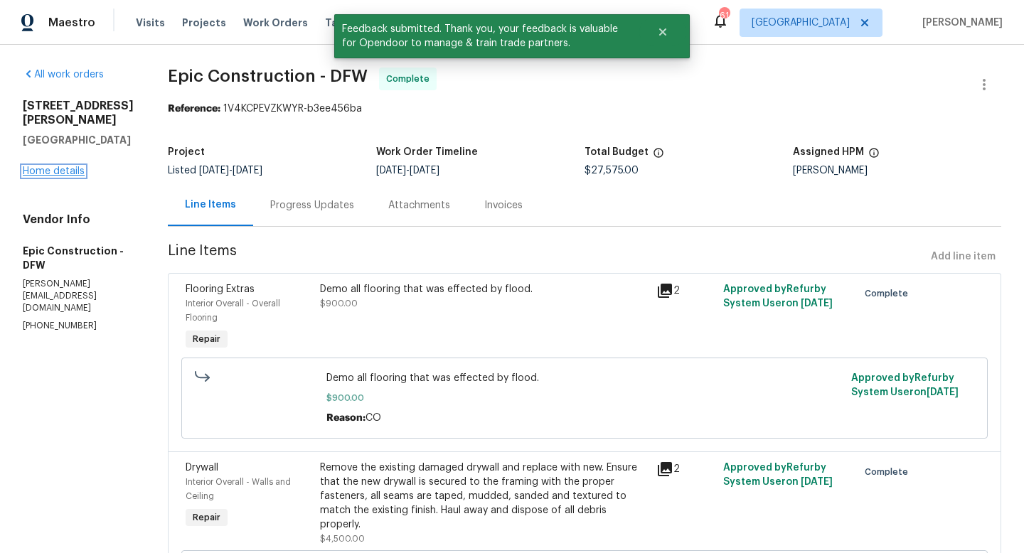
click at [37, 176] on link "Home details" at bounding box center [54, 171] width 62 height 10
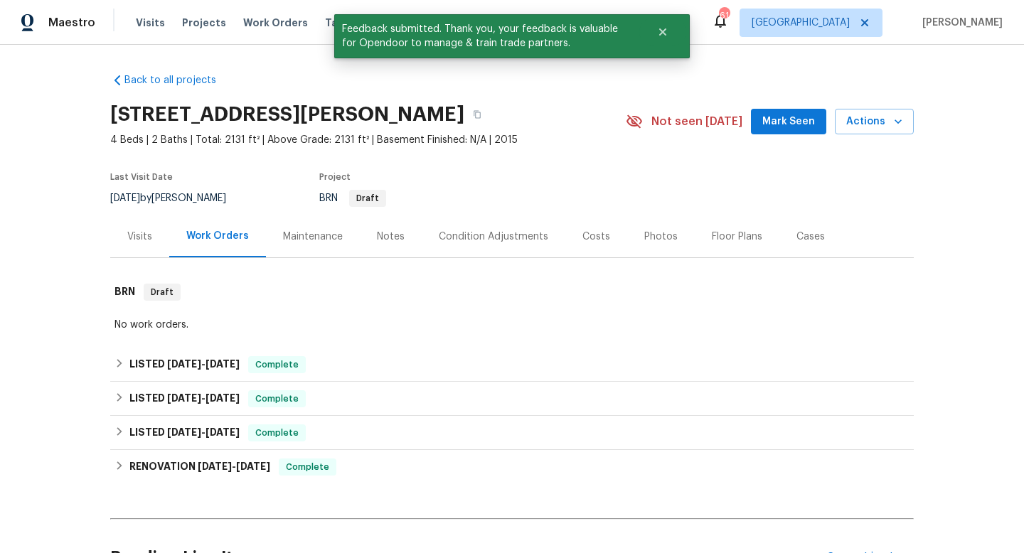
click at [784, 114] on span "Mark Seen" at bounding box center [788, 122] width 53 height 18
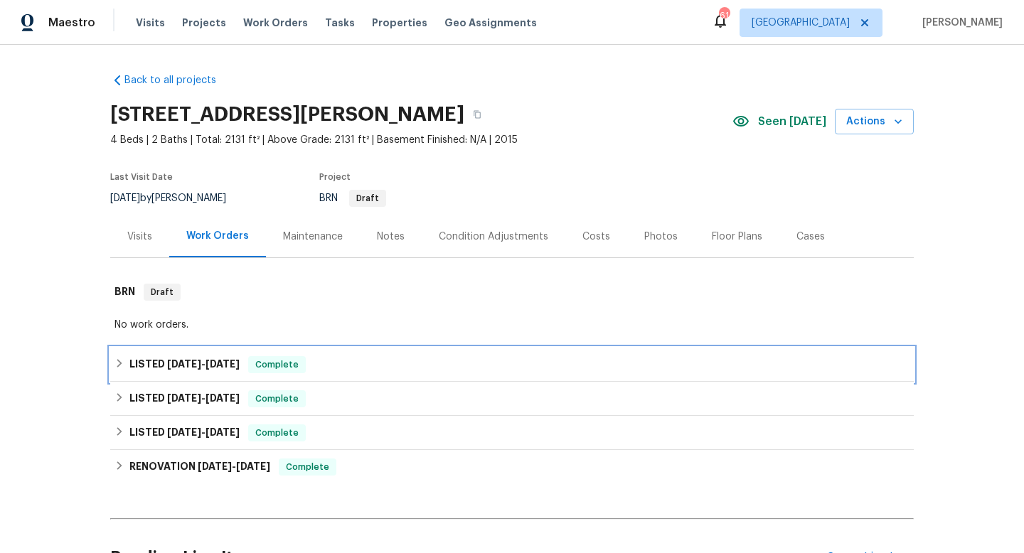
click at [202, 359] on span "8/27/25 - 8/29/25" at bounding box center [203, 364] width 73 height 10
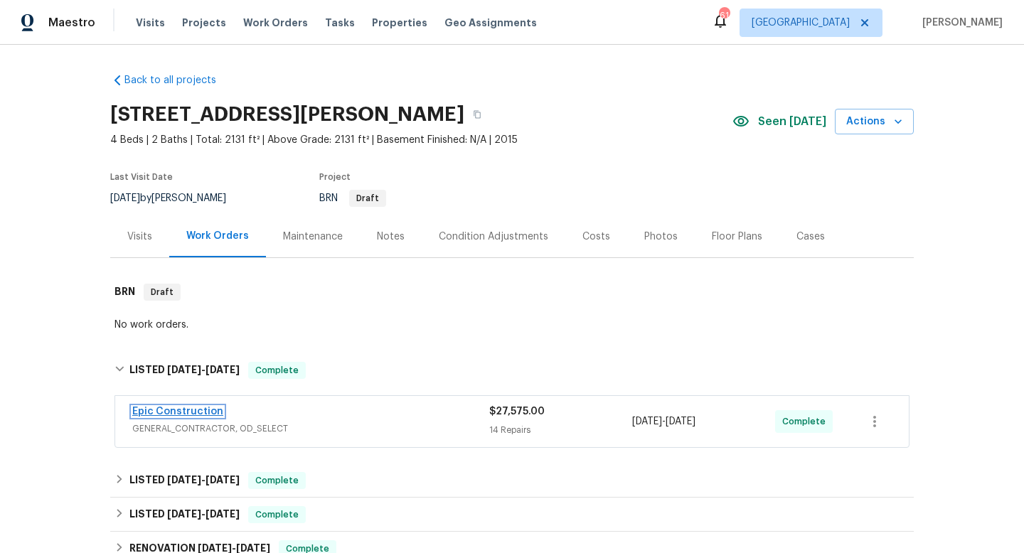
click at [186, 411] on link "Epic Construction" at bounding box center [177, 412] width 91 height 10
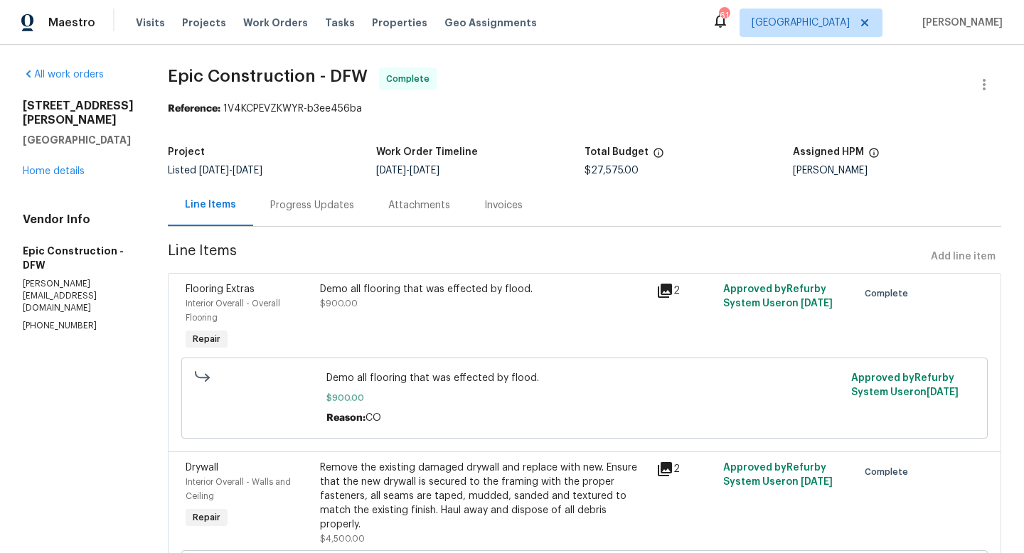
click at [467, 188] on div "Invoices" at bounding box center [503, 205] width 73 height 42
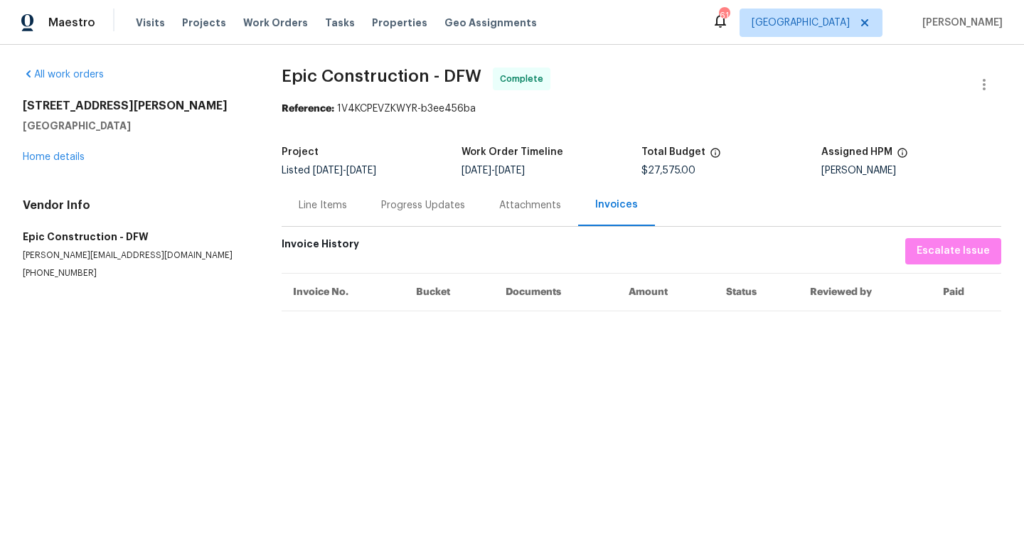
click at [304, 206] on div "Line Items" at bounding box center [323, 205] width 48 height 14
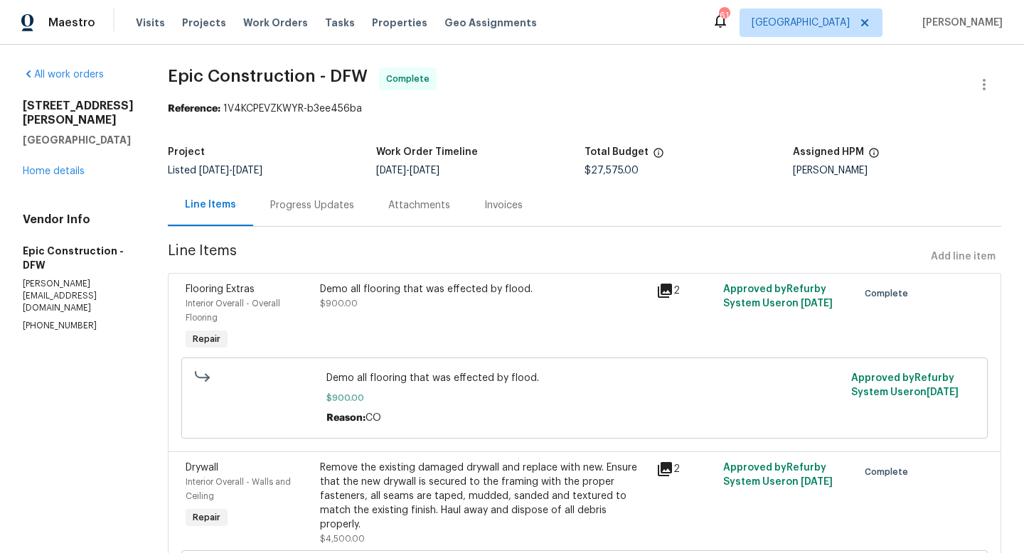
click at [479, 215] on div "Invoices" at bounding box center [503, 205] width 73 height 42
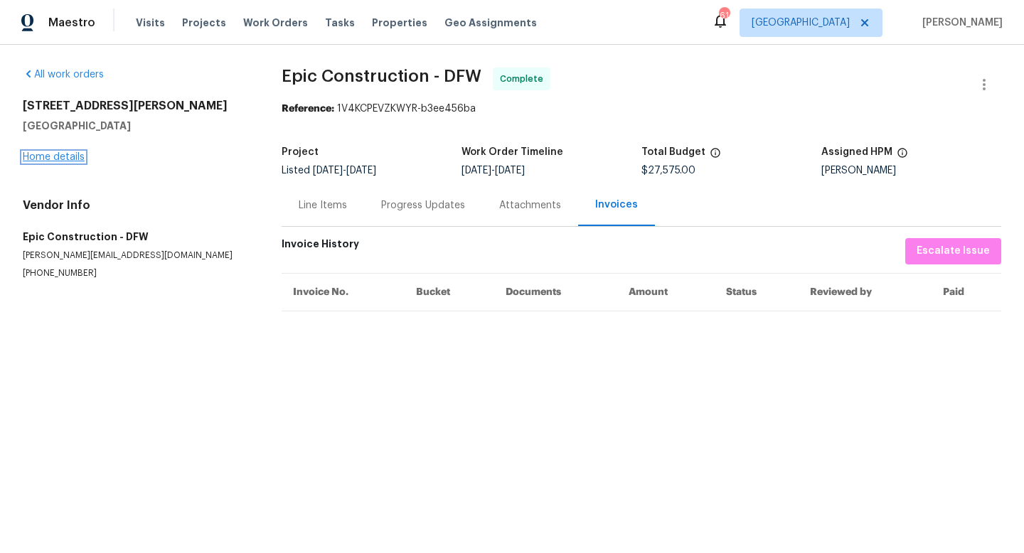
click at [57, 156] on link "Home details" at bounding box center [54, 157] width 62 height 10
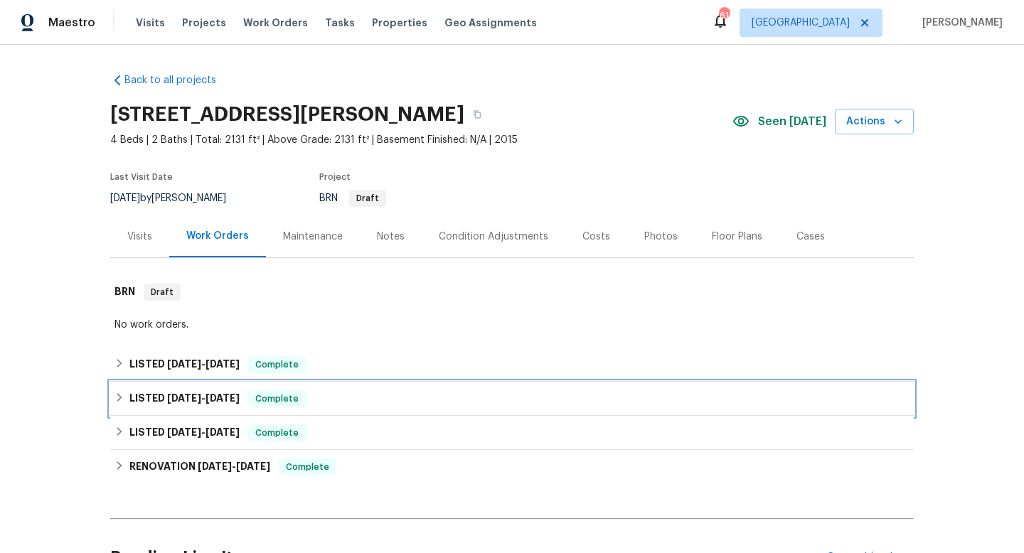
click at [151, 391] on h6 "LISTED 4/26/25 - 5/29/25" at bounding box center [184, 398] width 110 height 17
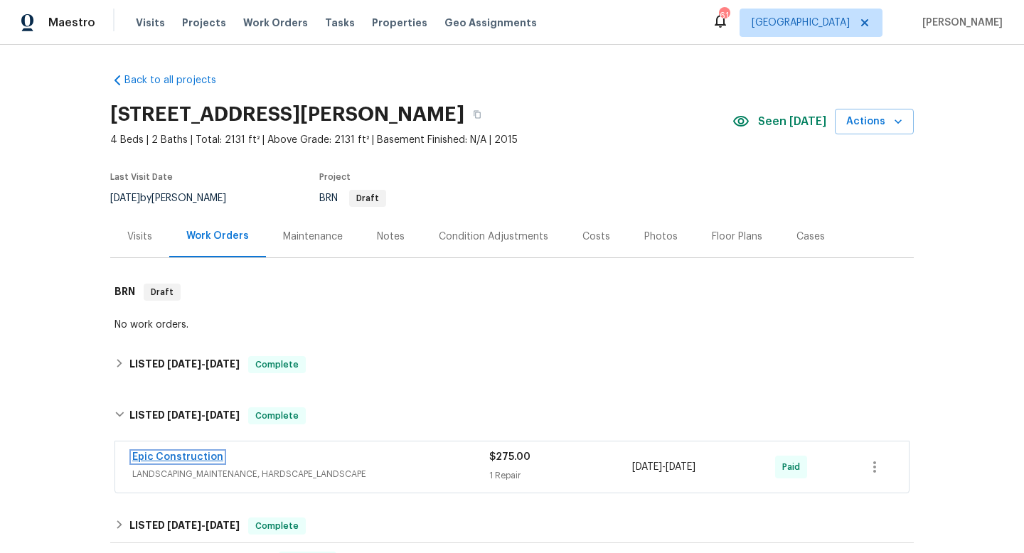
click at [191, 457] on link "Epic Construction" at bounding box center [177, 457] width 91 height 10
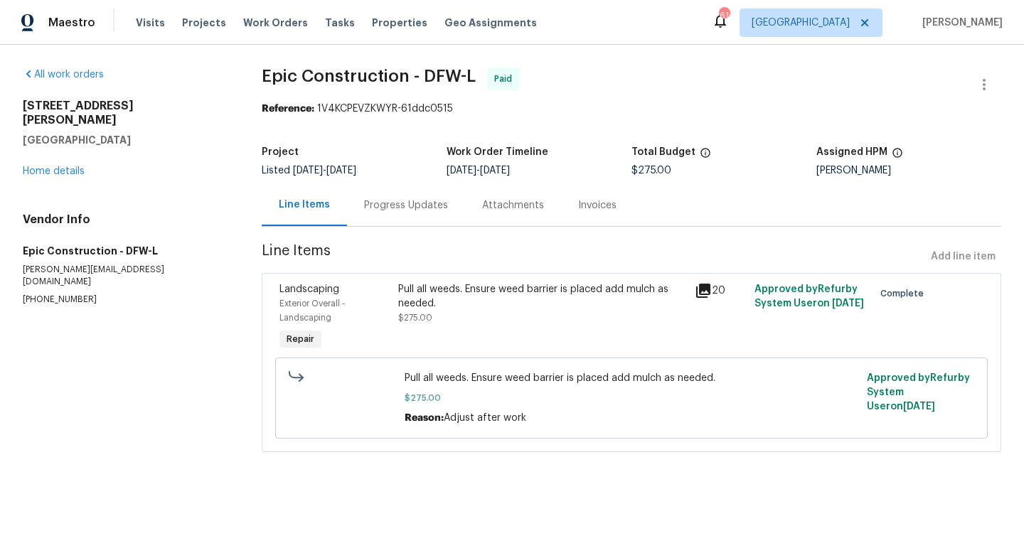
click at [592, 208] on div "Invoices" at bounding box center [597, 205] width 38 height 14
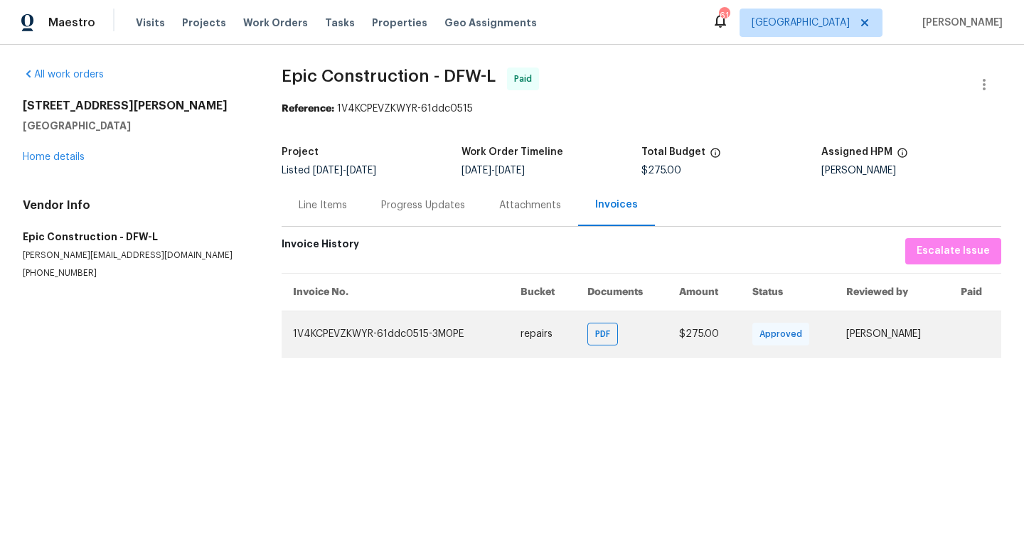
click at [387, 339] on td "1V4KCPEVZKWYR-61ddc0515-3M0PE" at bounding box center [396, 334] width 228 height 46
click at [853, 331] on td "Vidya Saraswathi Giri" at bounding box center [892, 334] width 114 height 46
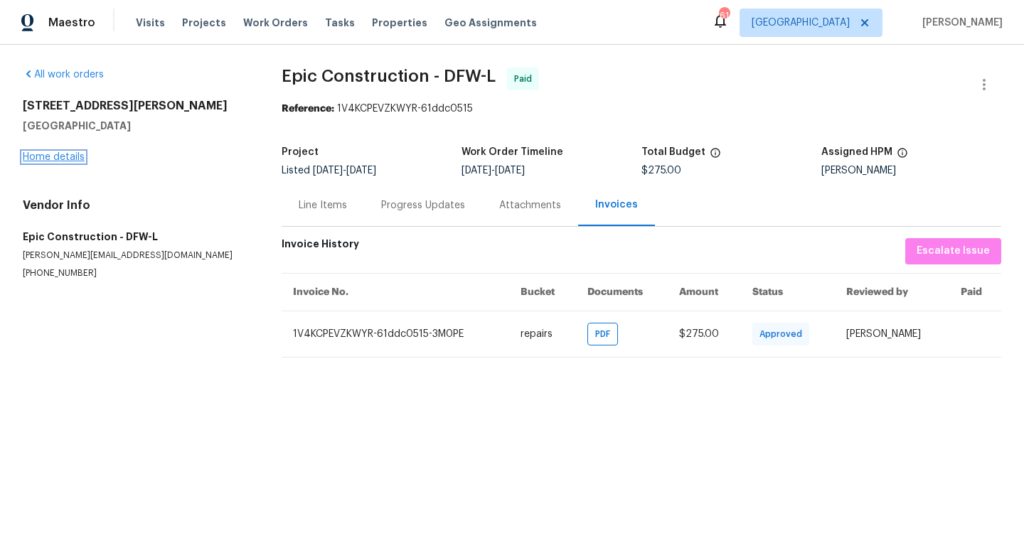
click at [60, 157] on link "Home details" at bounding box center [54, 157] width 62 height 10
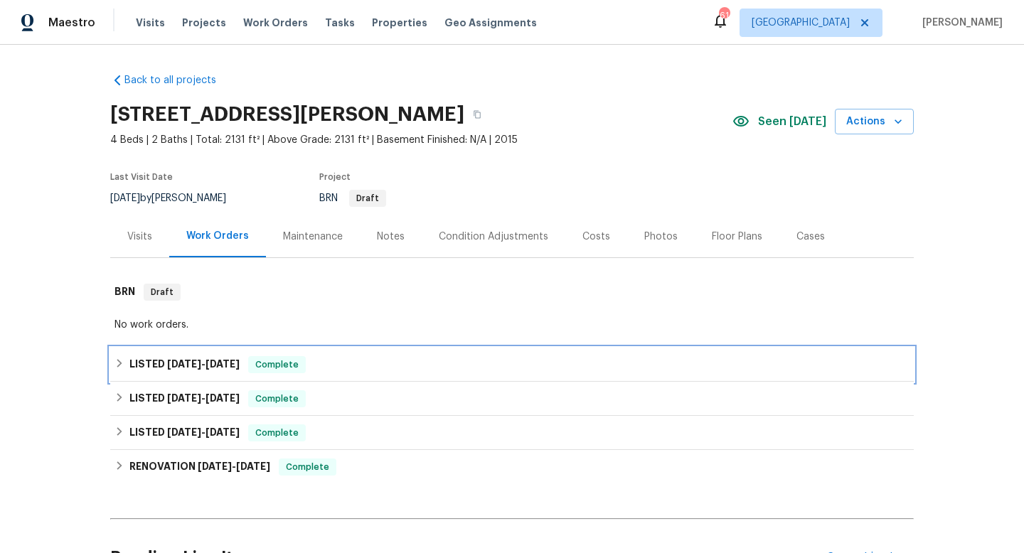
click at [174, 365] on span "[DATE]" at bounding box center [184, 364] width 34 height 10
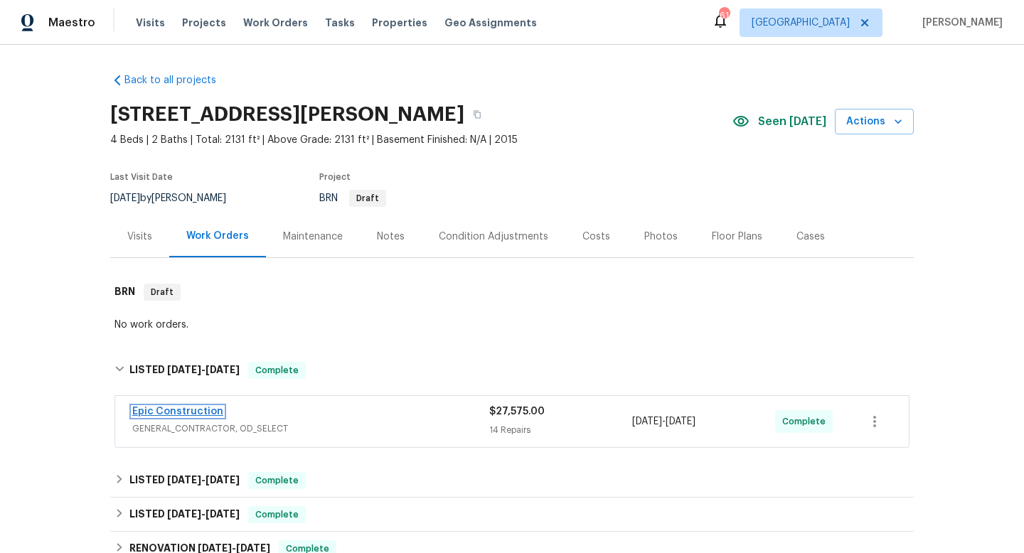
click at [169, 411] on link "Epic Construction" at bounding box center [177, 412] width 91 height 10
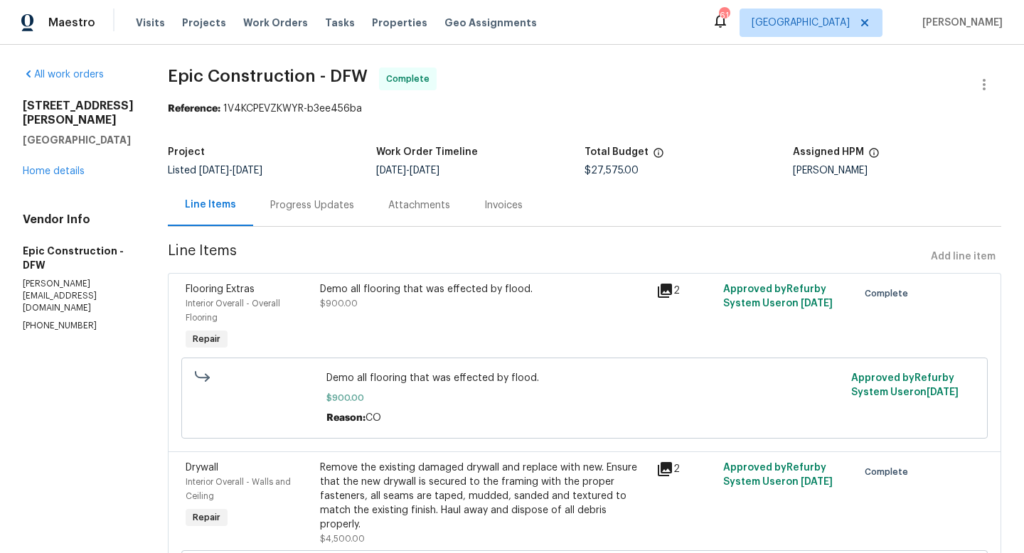
click at [484, 208] on div "Invoices" at bounding box center [503, 205] width 38 height 14
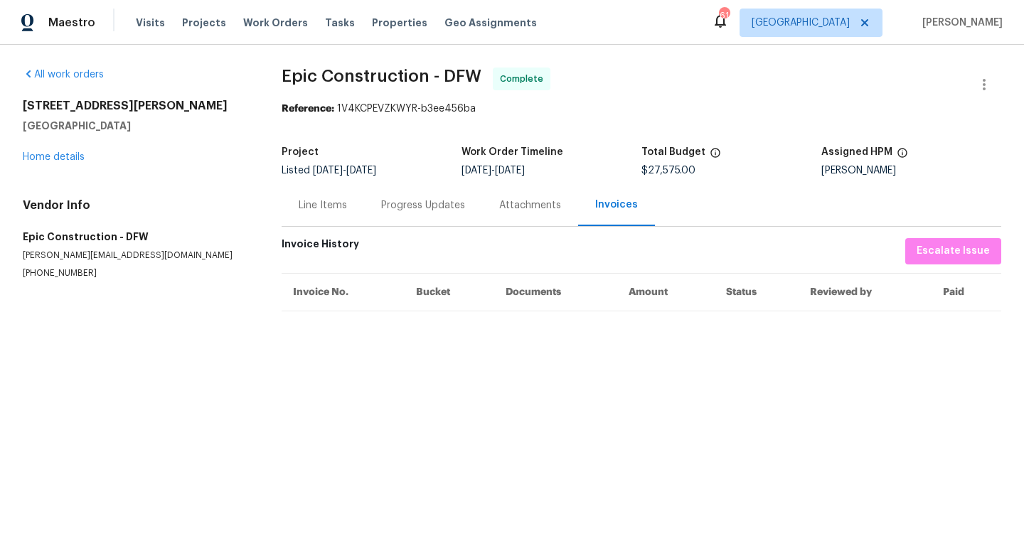
click at [46, 150] on div "2500 Spring Meadows Dr Denton, TX 76209 Home details" at bounding box center [135, 131] width 225 height 65
click at [44, 166] on div "All work orders 2500 Spring Meadows Dr Denton, TX 76209 Home details Vendor Inf…" at bounding box center [135, 174] width 225 height 212
click at [45, 162] on div "2500 Spring Meadows Dr Denton, TX 76209 Home details" at bounding box center [135, 131] width 225 height 65
click at [45, 160] on link "Home details" at bounding box center [54, 157] width 62 height 10
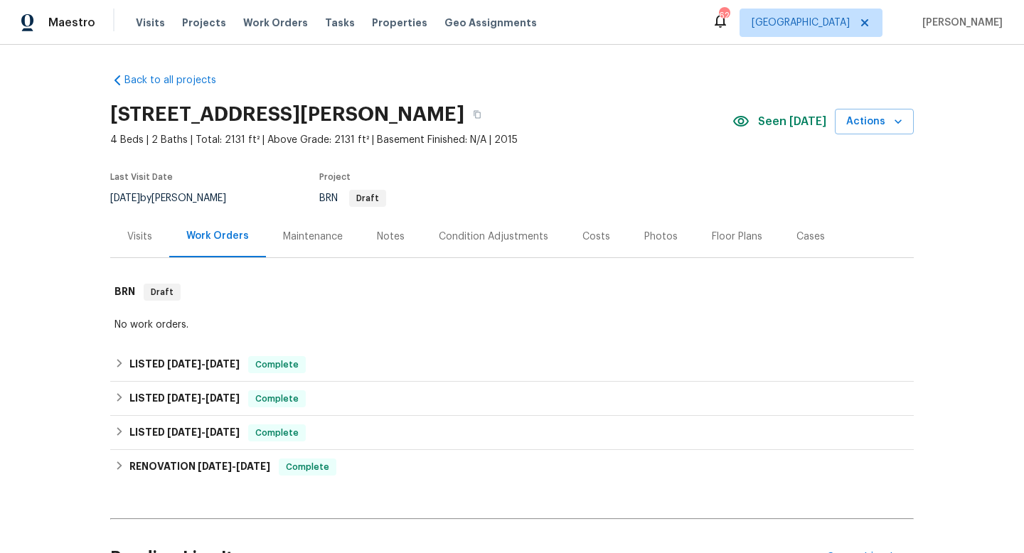
click at [400, 233] on div "Notes" at bounding box center [391, 237] width 28 height 14
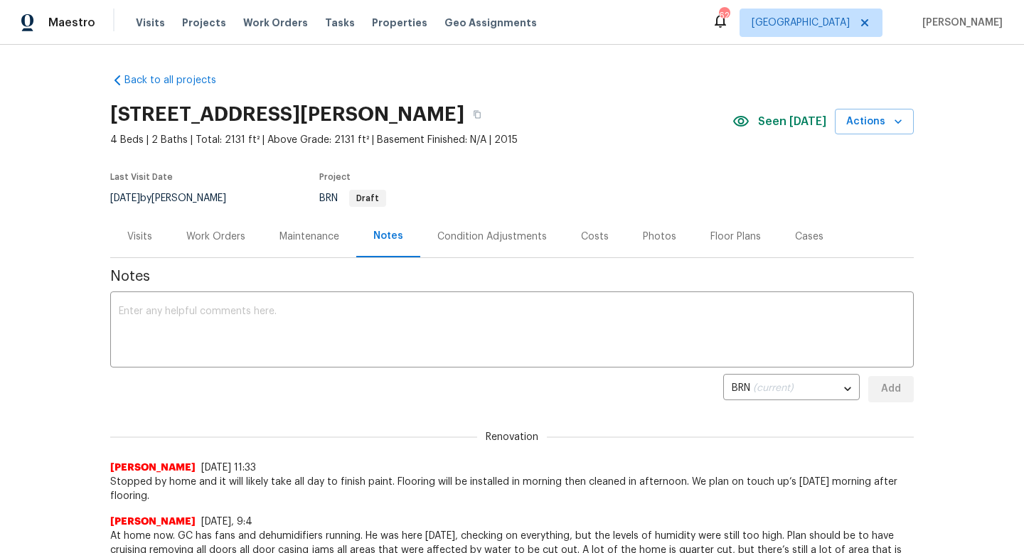
click at [233, 233] on div "Work Orders" at bounding box center [215, 237] width 59 height 14
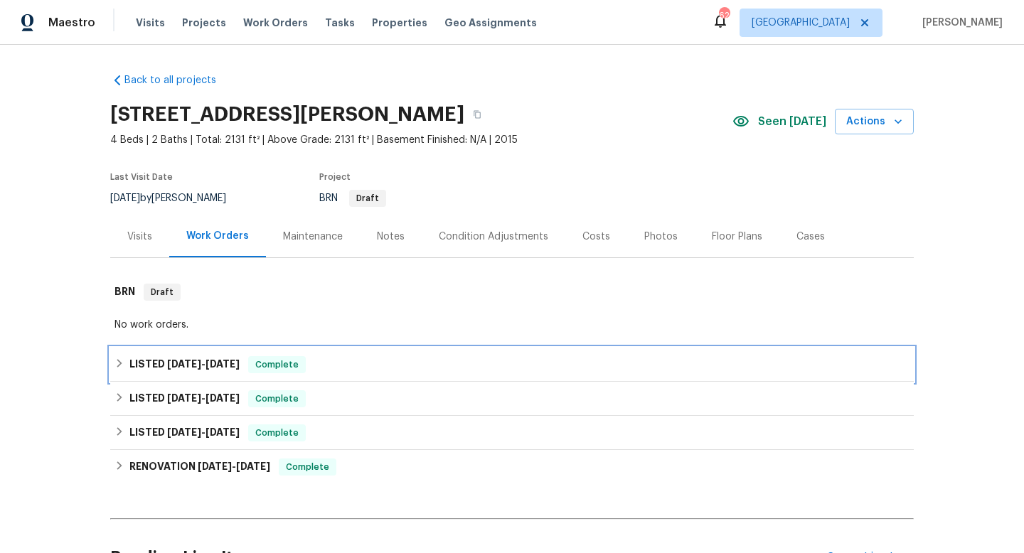
click at [190, 361] on span "[DATE]" at bounding box center [184, 364] width 34 height 10
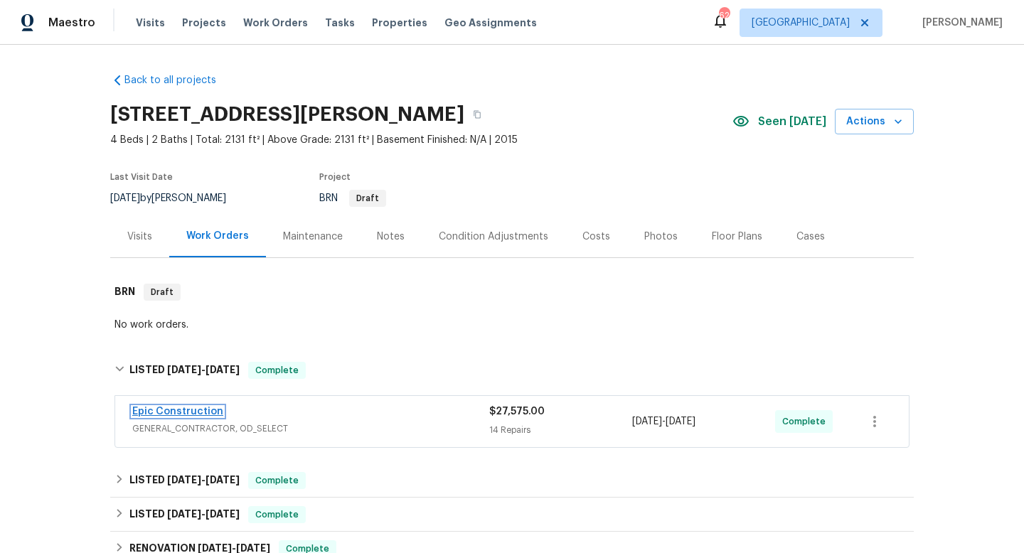
click at [174, 410] on link "Epic Construction" at bounding box center [177, 412] width 91 height 10
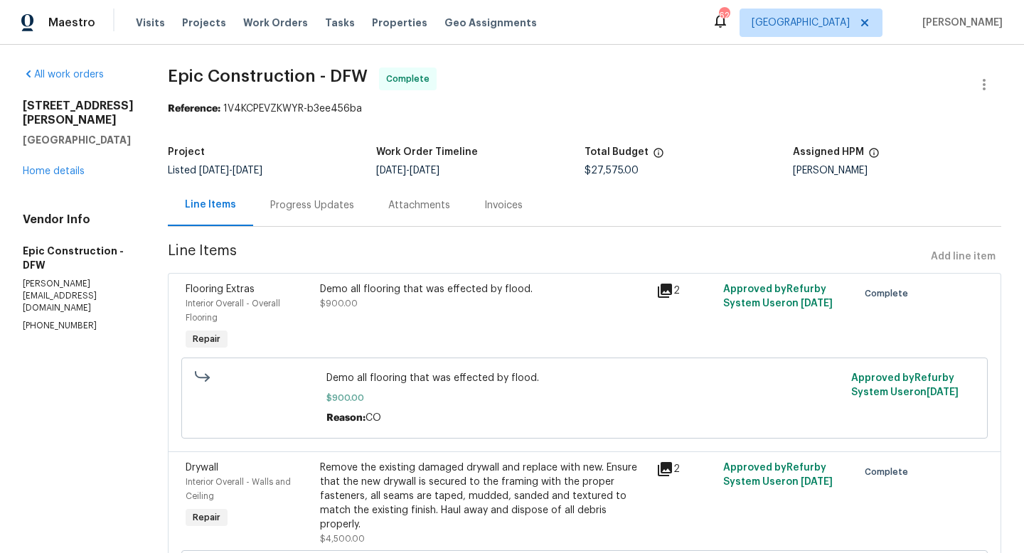
click at [484, 201] on div "Invoices" at bounding box center [503, 205] width 38 height 14
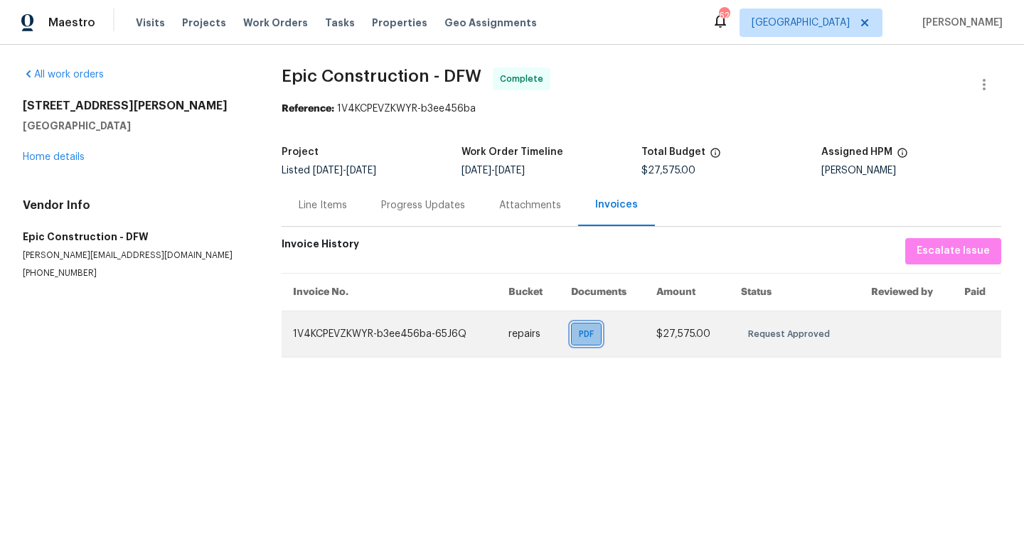
click at [599, 331] on span "PDF" at bounding box center [589, 334] width 21 height 14
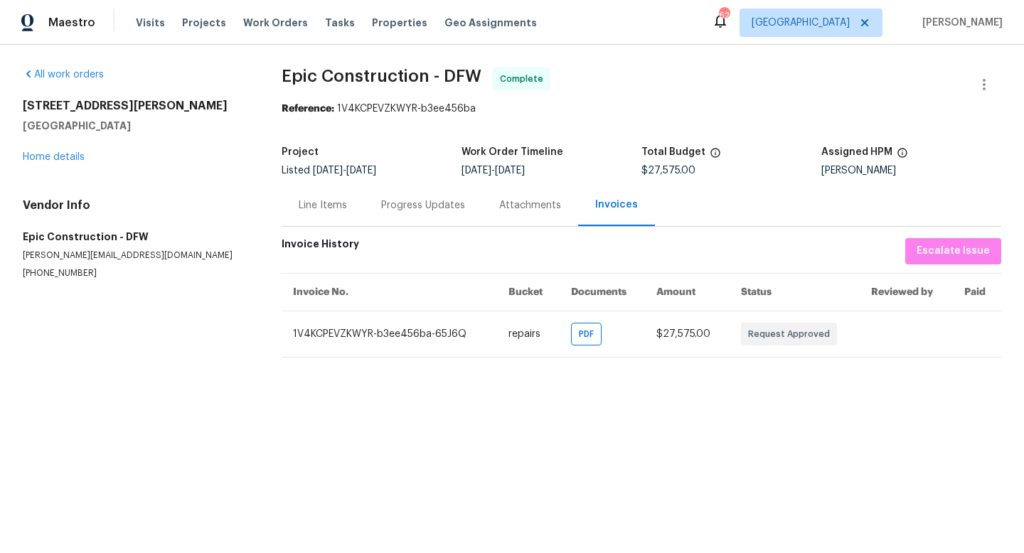
click at [320, 210] on div "Line Items" at bounding box center [323, 205] width 48 height 14
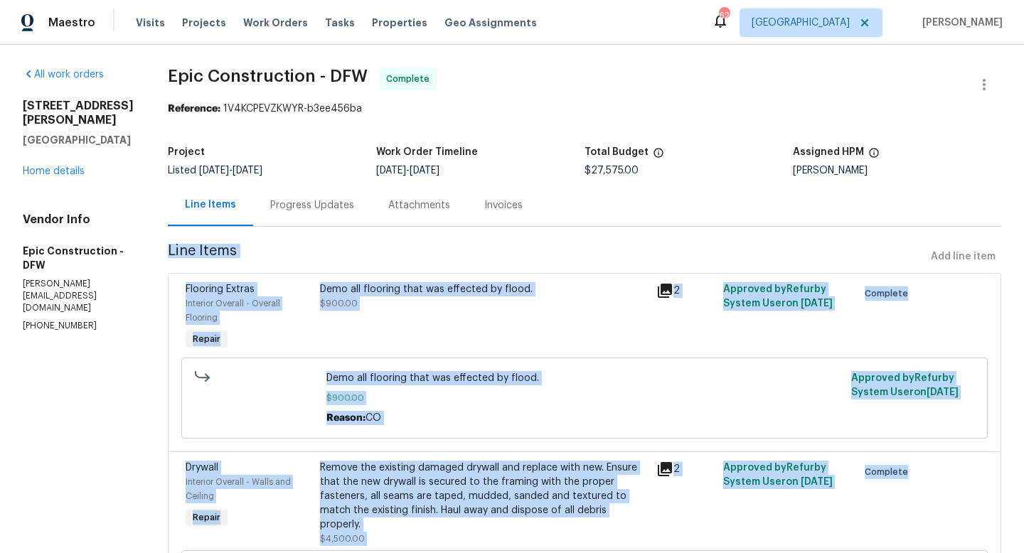
drag, startPoint x: 371, startPoint y: 476, endPoint x: 138, endPoint y: 252, distance: 322.9
copy section "Line Items Add line item Flooring Extras Interior Overall - Overall Flooring Re…"
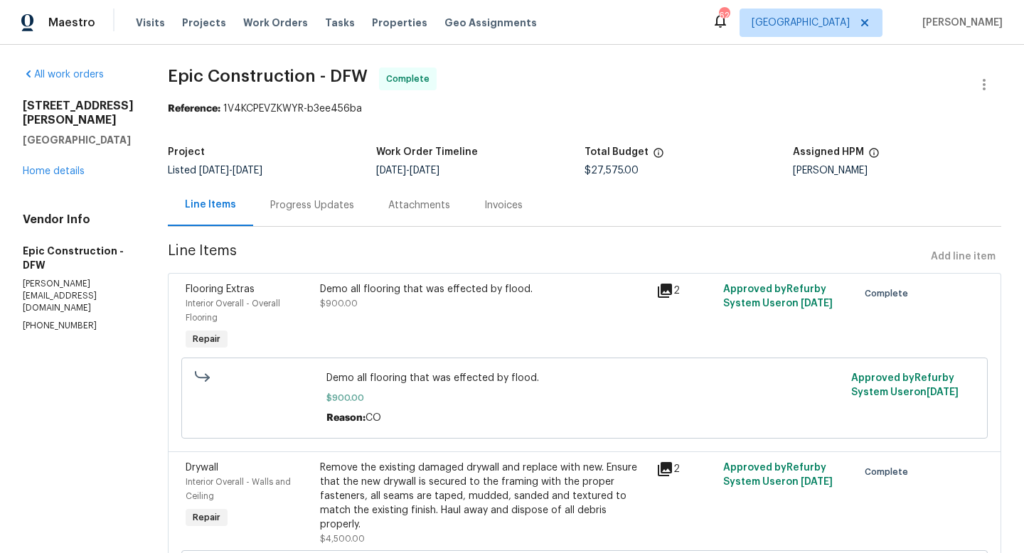
click at [518, 252] on span "Line Items" at bounding box center [546, 257] width 757 height 26
click at [484, 203] on div "Invoices" at bounding box center [503, 205] width 38 height 14
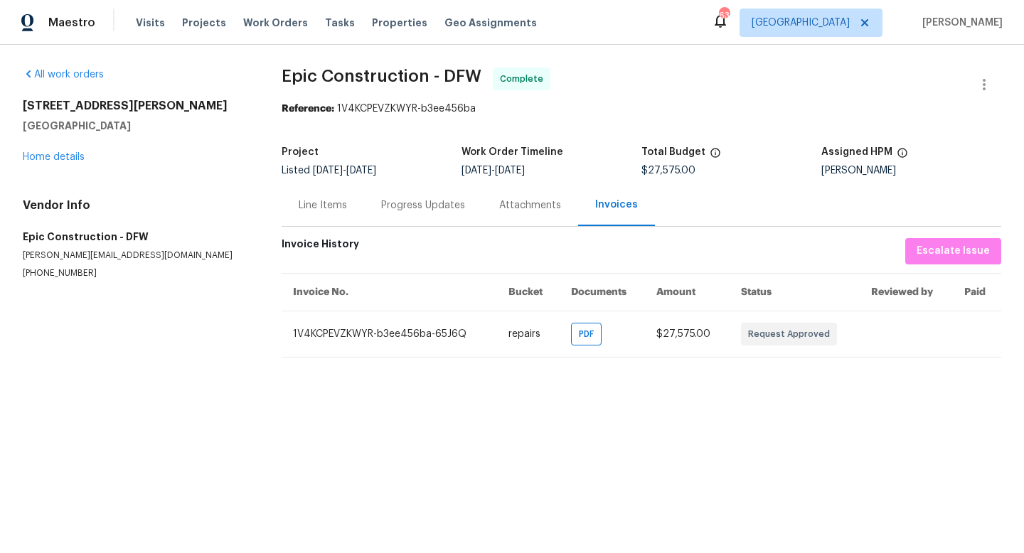
click at [507, 209] on div "Attachments" at bounding box center [530, 205] width 62 height 14
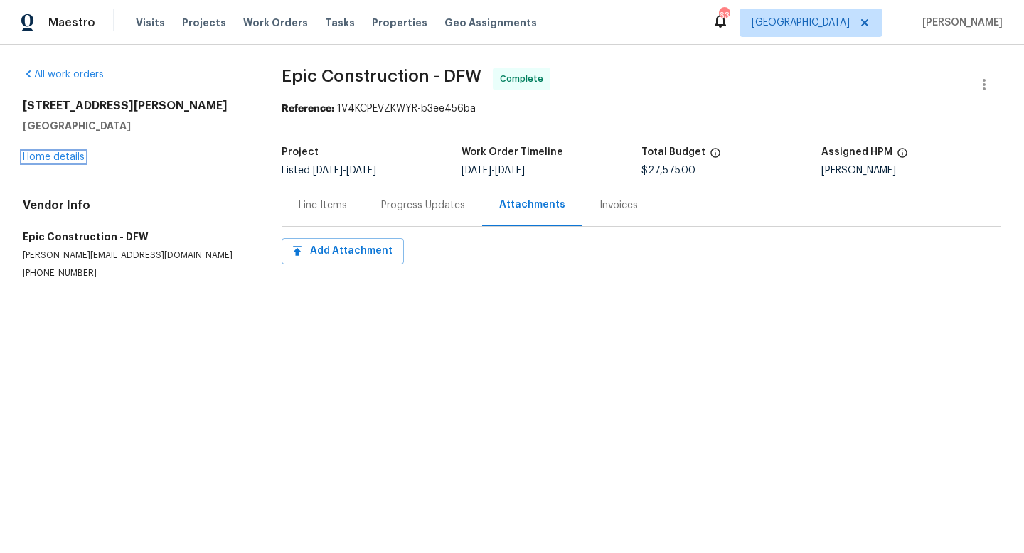
click at [63, 154] on link "Home details" at bounding box center [54, 157] width 62 height 10
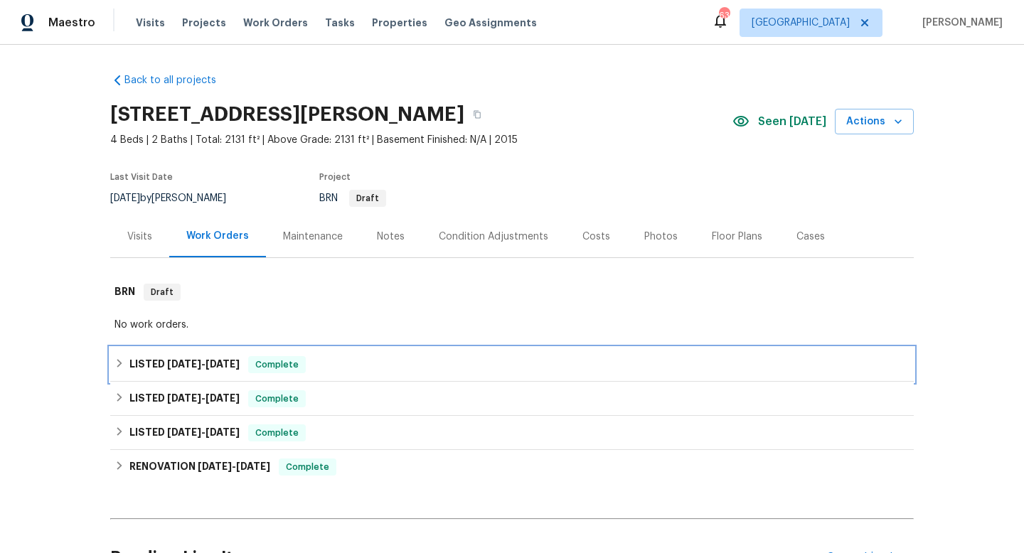
click at [149, 361] on h6 "LISTED [DATE] - [DATE]" at bounding box center [184, 364] width 110 height 17
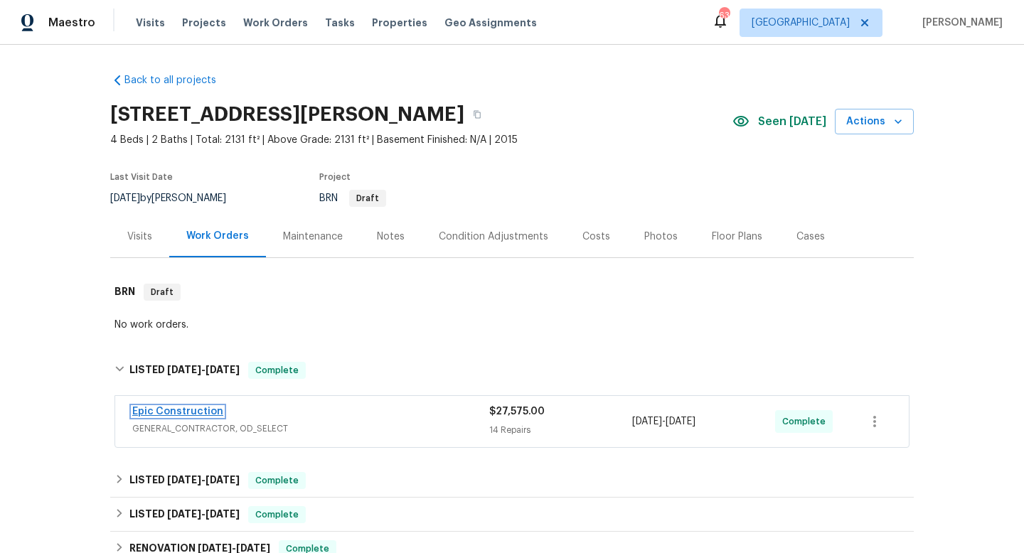
click at [164, 409] on link "Epic Construction" at bounding box center [177, 412] width 91 height 10
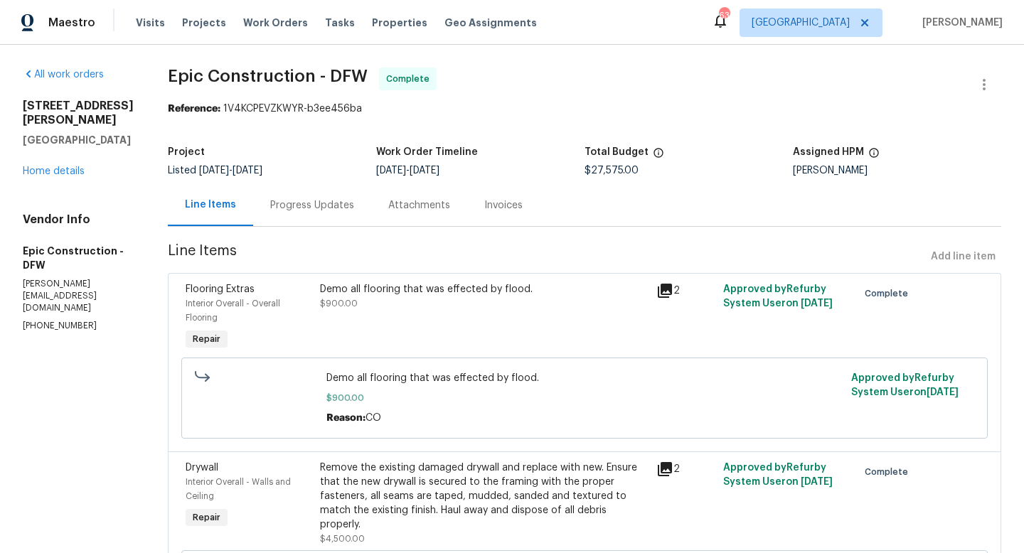
click at [388, 206] on div "Attachments" at bounding box center [419, 205] width 62 height 14
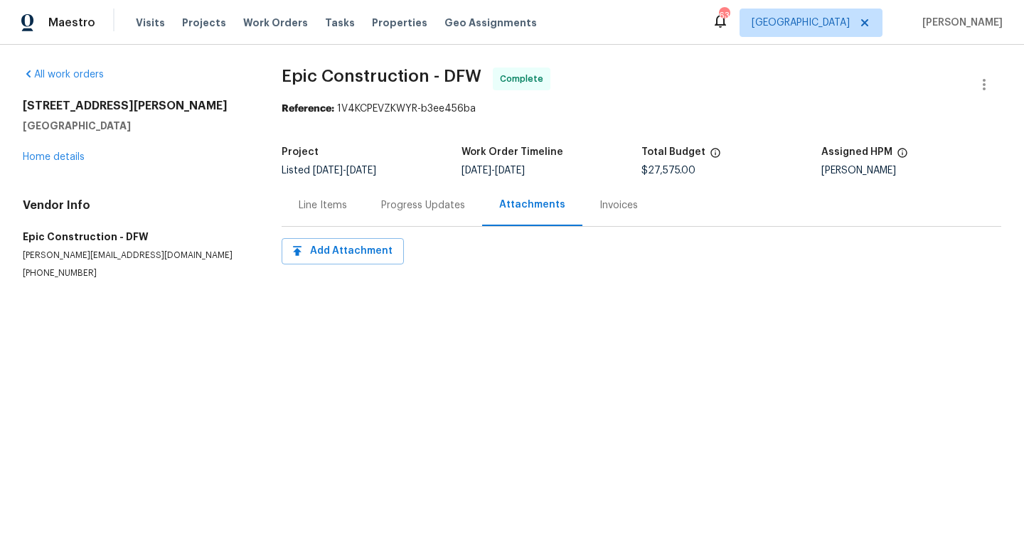
click at [609, 196] on div "Invoices" at bounding box center [618, 205] width 73 height 42
